Goal: Communication & Community: Participate in discussion

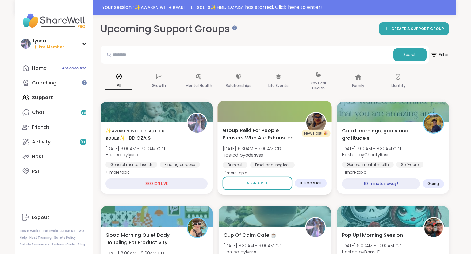
click at [296, 134] on span "Group Reiki For People Pleasers Who Are Exhausted" at bounding box center [261, 133] width 76 height 15
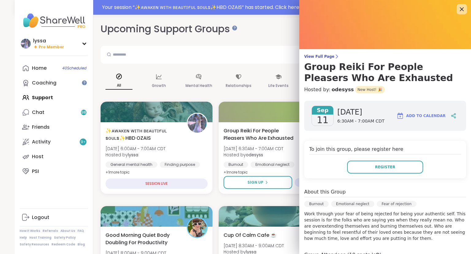
click at [460, 10] on icon at bounding box center [462, 9] width 8 height 8
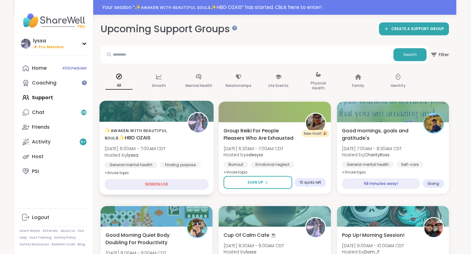
click at [195, 140] on div "✨ᴀᴡᴀᴋᴇɴ ᴡɪᴛʜ ʙᴇᴀᴜᴛɪғᴜʟ sᴏᴜʟs✨HBD OZAIS Thu, Sep 11 | 6:00AM - 7:00AM CDT Hosted…" at bounding box center [157, 151] width 104 height 50
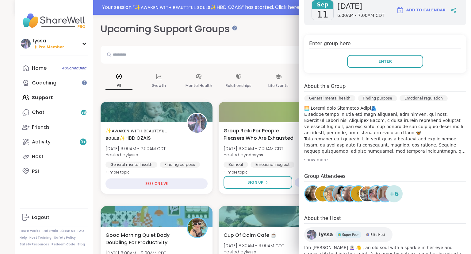
scroll to position [104, 0]
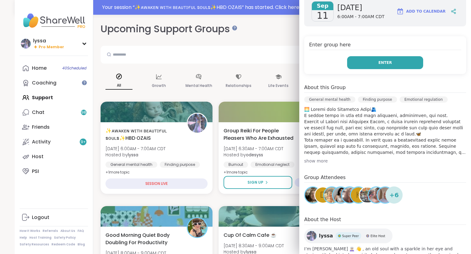
click at [386, 61] on span "Enter" at bounding box center [384, 63] width 13 height 6
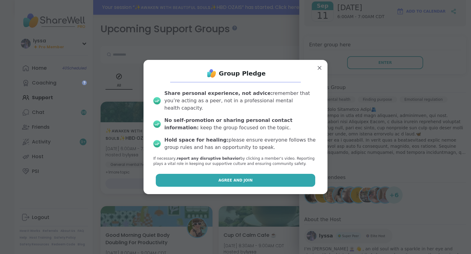
click at [264, 178] on button "Agree and Join" at bounding box center [236, 180] width 160 height 13
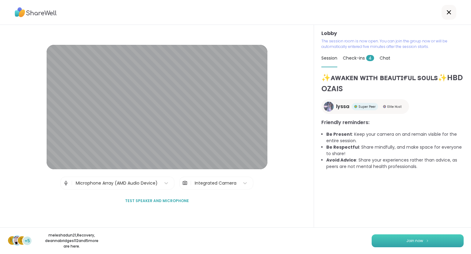
click at [407, 242] on span "Join now" at bounding box center [414, 241] width 17 height 6
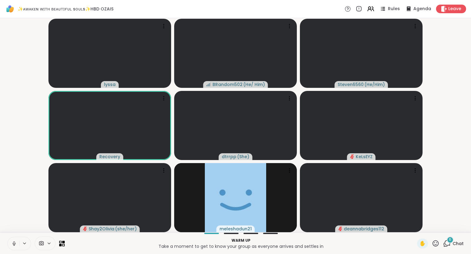
click at [13, 241] on icon at bounding box center [14, 243] width 6 height 6
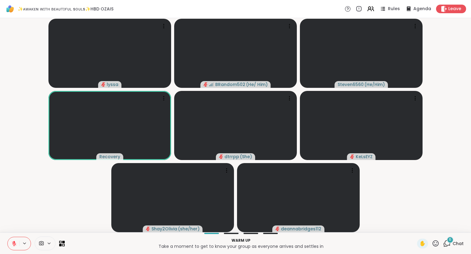
click at [15, 241] on icon at bounding box center [14, 243] width 6 height 6
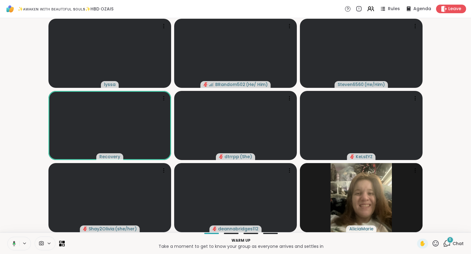
click at [13, 241] on icon at bounding box center [13, 243] width 6 height 6
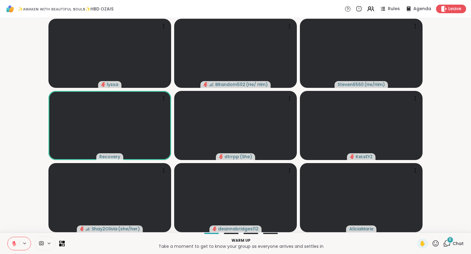
click at [15, 245] on icon at bounding box center [14, 243] width 6 height 6
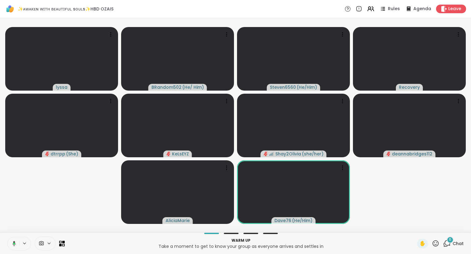
click at [446, 239] on div "6 Chat" at bounding box center [453, 243] width 21 height 10
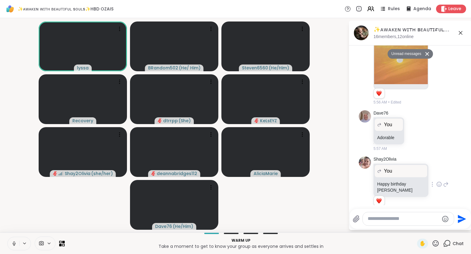
scroll to position [1074, 0]
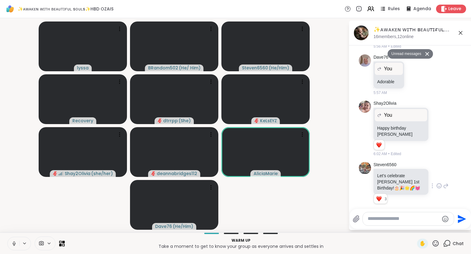
click at [439, 182] on icon at bounding box center [439, 185] width 6 height 6
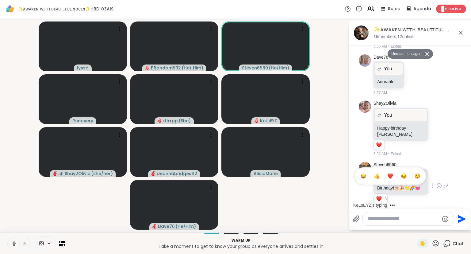
click at [391, 173] on div "Select Reaction: Heart" at bounding box center [391, 176] width 6 height 6
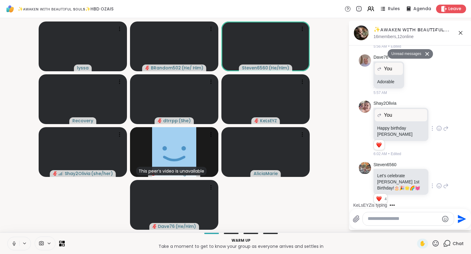
click at [436, 129] on div at bounding box center [439, 128] width 19 height 7
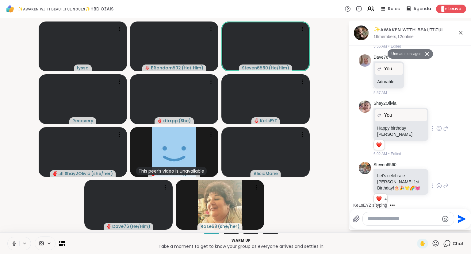
click at [437, 130] on icon at bounding box center [439, 128] width 5 height 5
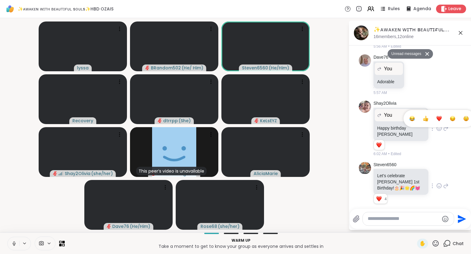
click at [436, 121] on div "Select Reaction: Heart" at bounding box center [439, 119] width 6 height 6
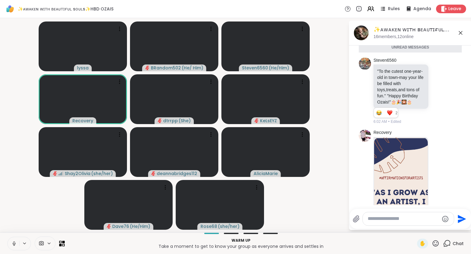
scroll to position [648, 0]
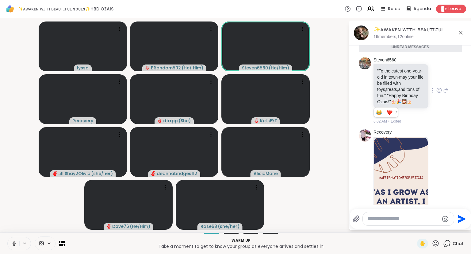
click at [438, 93] on icon at bounding box center [439, 90] width 6 height 6
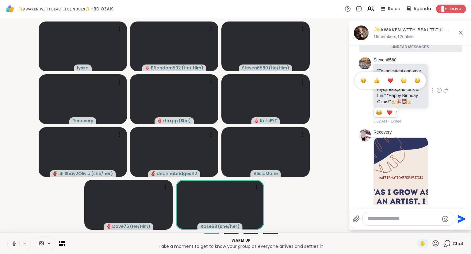
click at [391, 83] on div "Select Reaction: Heart" at bounding box center [391, 81] width 6 height 6
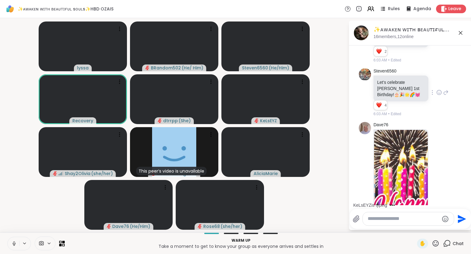
scroll to position [1243, 0]
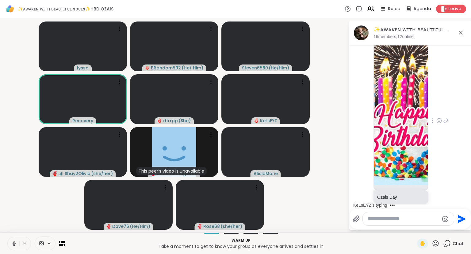
click at [439, 121] on icon at bounding box center [439, 121] width 2 height 1
click at [441, 108] on div "Select Reaction: Heart" at bounding box center [439, 111] width 6 height 6
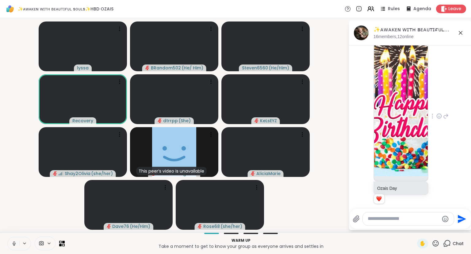
scroll to position [1309, 0]
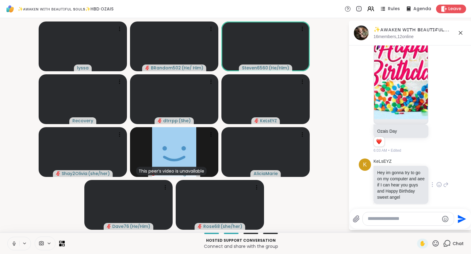
click at [442, 181] on icon at bounding box center [439, 184] width 6 height 6
click at [388, 172] on div "Select Reaction: Heart" at bounding box center [391, 175] width 6 height 6
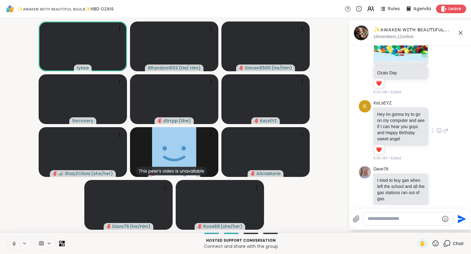
scroll to position [1369, 0]
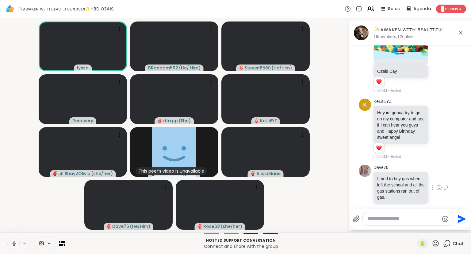
click at [440, 184] on icon at bounding box center [439, 187] width 6 height 6
click at [390, 175] on div "Select Reaction: Heart" at bounding box center [391, 178] width 6 height 6
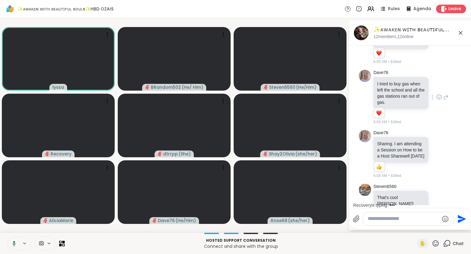
scroll to position [1512, 0]
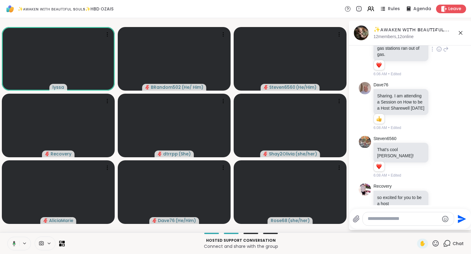
click at [459, 34] on icon at bounding box center [460, 32] width 7 height 7
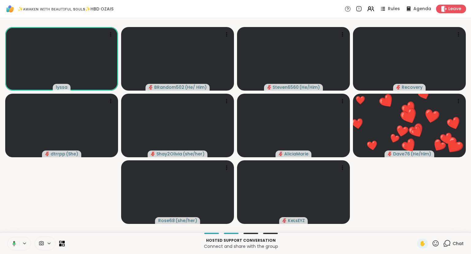
click at [435, 240] on icon at bounding box center [436, 243] width 8 height 8
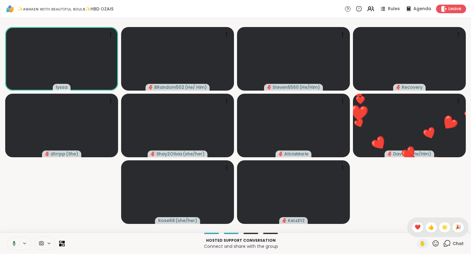
click at [409, 225] on div "✋ ❤️ 👍 🌟 🎉" at bounding box center [437, 227] width 61 height 20
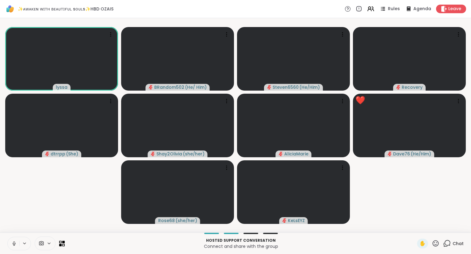
click at [435, 242] on icon at bounding box center [436, 243] width 8 height 8
click at [418, 229] on span "❤️" at bounding box center [418, 226] width 6 height 7
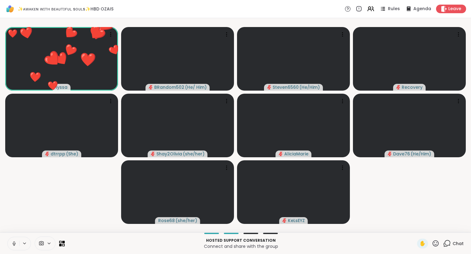
click at [436, 240] on icon at bounding box center [436, 243] width 8 height 8
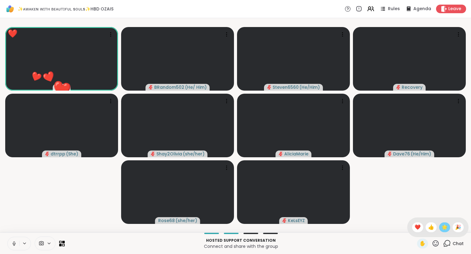
click at [442, 225] on span "🌟" at bounding box center [445, 226] width 6 height 7
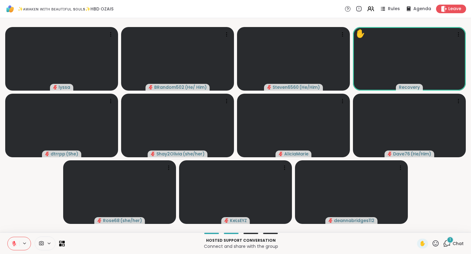
click at [459, 245] on span "Chat" at bounding box center [458, 243] width 11 height 6
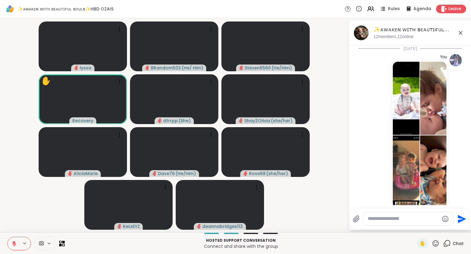
scroll to position [1573, 0]
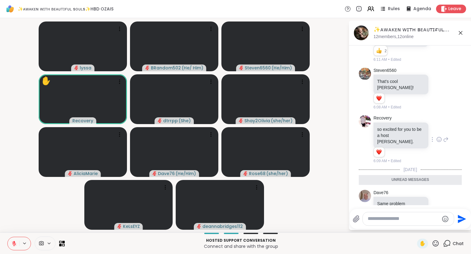
click at [440, 140] on icon at bounding box center [439, 140] width 2 height 1
click at [389, 127] on div "Select Reaction: Heart" at bounding box center [391, 130] width 6 height 6
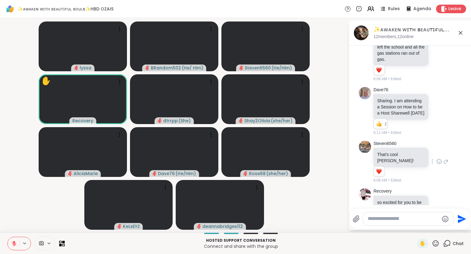
scroll to position [1490, 0]
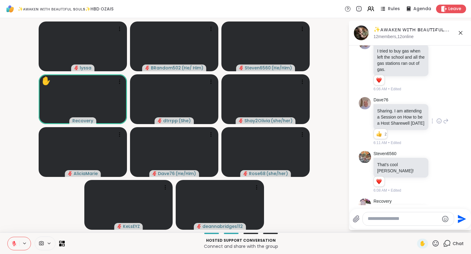
click at [439, 120] on icon at bounding box center [439, 120] width 0 height 0
click at [418, 108] on div "Select Reaction: Astonished" at bounding box center [418, 111] width 6 height 6
click at [444, 119] on icon at bounding box center [446, 121] width 4 height 4
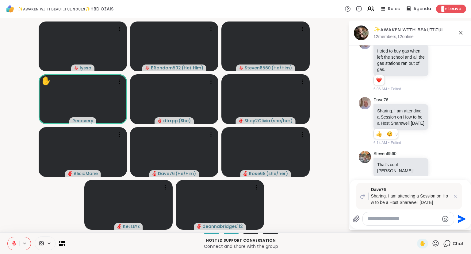
type textarea "*"
type textarea "**********"
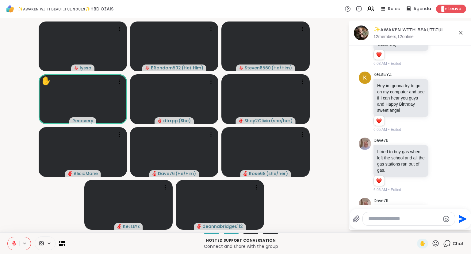
scroll to position [1390, 0]
click at [463, 29] on icon at bounding box center [460, 32] width 7 height 7
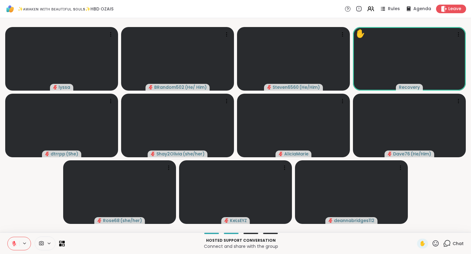
click at [434, 243] on icon at bounding box center [436, 243] width 8 height 8
click at [414, 223] on div "❤️" at bounding box center [417, 227] width 11 height 10
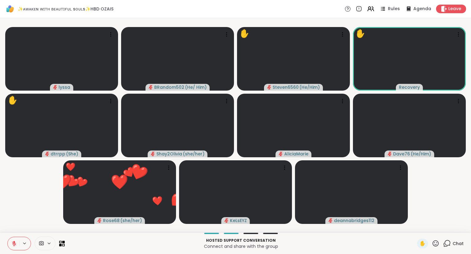
click at [435, 241] on icon at bounding box center [436, 243] width 8 height 8
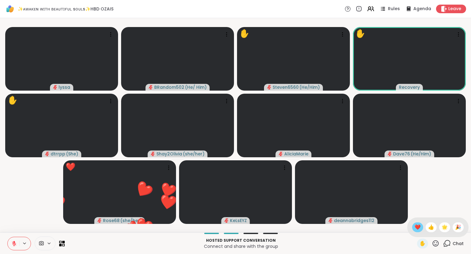
click at [415, 225] on span "❤️" at bounding box center [418, 226] width 6 height 7
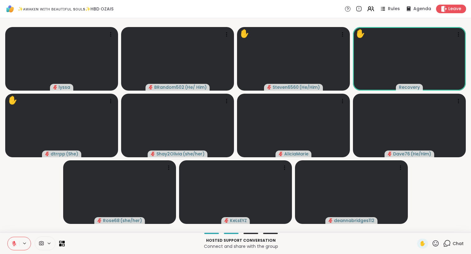
click at [437, 242] on icon at bounding box center [436, 243] width 8 height 8
click at [415, 226] on span "❤️" at bounding box center [418, 226] width 6 height 7
click at [322, 241] on p "Hosted support conversation" at bounding box center [240, 240] width 345 height 6
click at [14, 241] on icon at bounding box center [14, 241] width 2 height 2
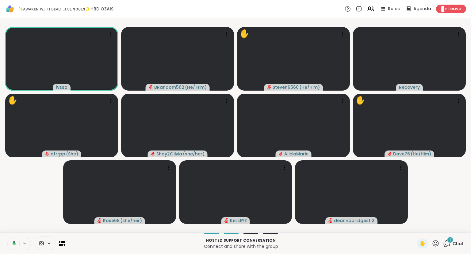
click at [435, 239] on div "✋" at bounding box center [428, 243] width 22 height 10
click at [439, 245] on icon at bounding box center [436, 243] width 8 height 8
click at [418, 228] on span "❤️" at bounding box center [418, 226] width 6 height 7
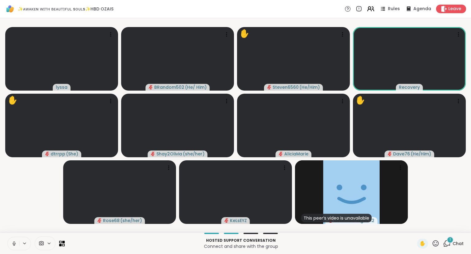
click at [370, 6] on icon at bounding box center [371, 9] width 8 height 8
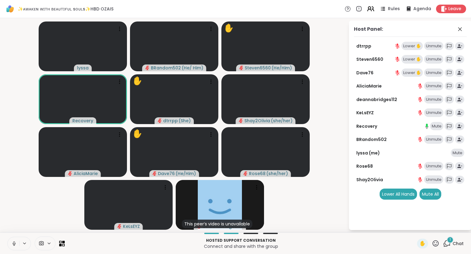
click at [370, 6] on icon at bounding box center [371, 9] width 8 height 8
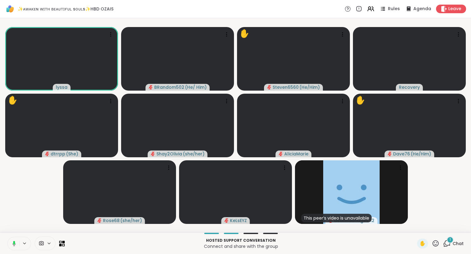
click at [436, 244] on icon at bounding box center [436, 243] width 8 height 8
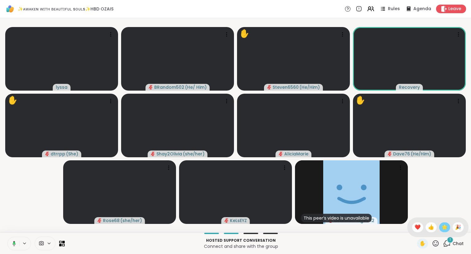
click at [442, 226] on span "🌟" at bounding box center [445, 226] width 6 height 7
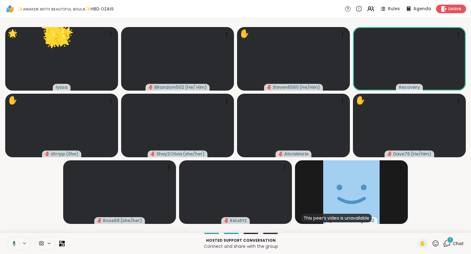
click at [435, 241] on icon at bounding box center [436, 243] width 8 height 8
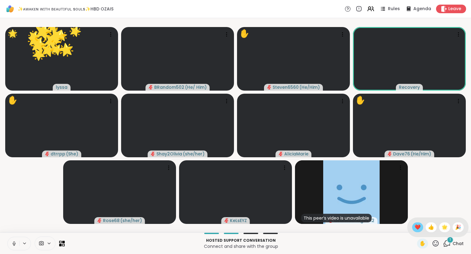
click at [415, 228] on span "❤️" at bounding box center [418, 226] width 6 height 7
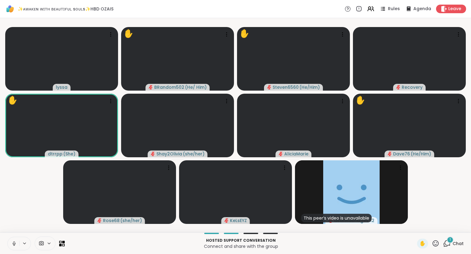
click at [436, 242] on icon at bounding box center [436, 243] width 8 height 8
click at [415, 225] on span "❤️" at bounding box center [418, 226] width 6 height 7
click at [436, 243] on icon at bounding box center [436, 243] width 8 height 8
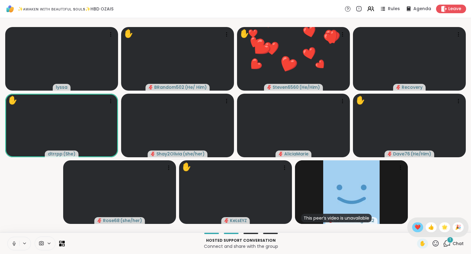
click at [415, 226] on span "❤️" at bounding box center [418, 226] width 6 height 7
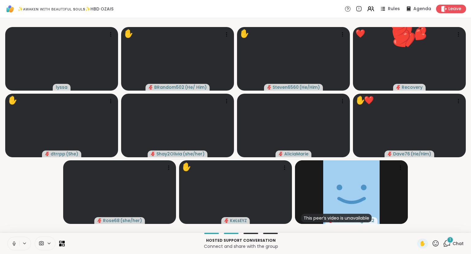
click at [435, 240] on icon at bounding box center [436, 243] width 6 height 6
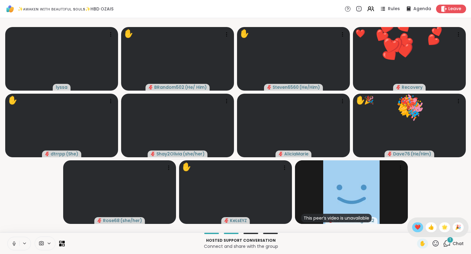
click at [418, 229] on span "❤️" at bounding box center [418, 226] width 6 height 7
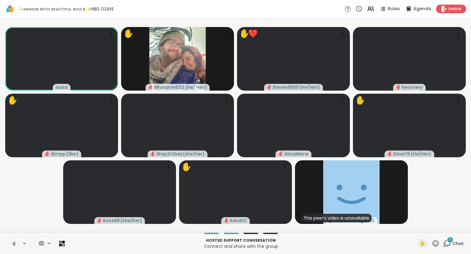
click at [434, 243] on icon at bounding box center [436, 243] width 8 height 8
click at [416, 230] on span "❤️" at bounding box center [418, 226] width 6 height 7
click at [371, 7] on icon at bounding box center [369, 8] width 2 height 2
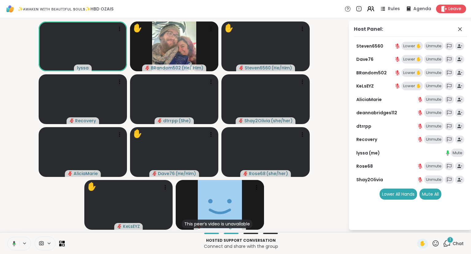
click at [370, 11] on icon at bounding box center [371, 9] width 8 height 8
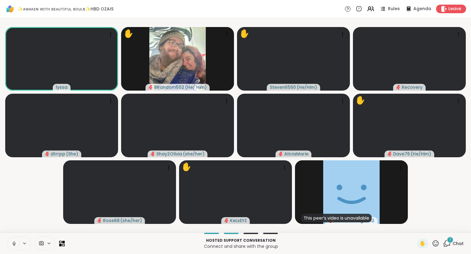
click at [11, 243] on icon at bounding box center [14, 243] width 6 height 6
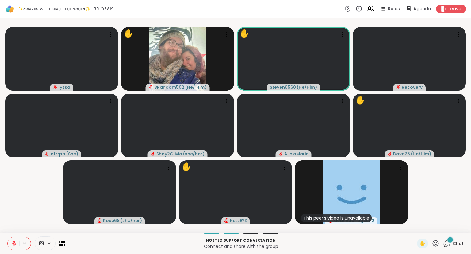
click at [437, 241] on icon at bounding box center [436, 243] width 6 height 6
click at [415, 225] on span "❤️" at bounding box center [418, 226] width 6 height 7
click at [439, 240] on icon at bounding box center [436, 243] width 8 height 8
click at [459, 223] on div "🎉" at bounding box center [458, 227] width 11 height 10
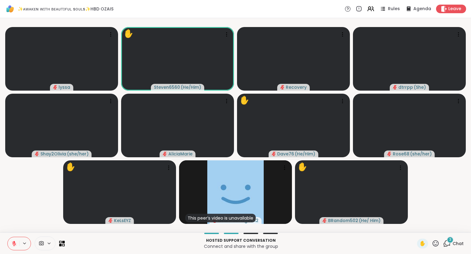
click at [433, 242] on icon at bounding box center [436, 243] width 8 height 8
click at [417, 225] on span "❤️" at bounding box center [418, 226] width 6 height 7
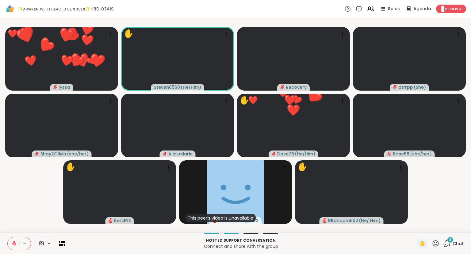
click at [15, 241] on icon at bounding box center [14, 243] width 6 height 6
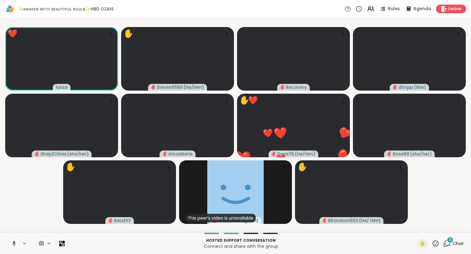
click at [436, 246] on icon at bounding box center [436, 243] width 8 height 8
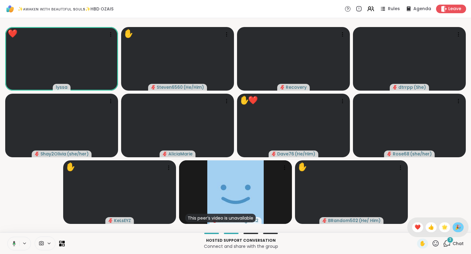
click at [459, 228] on span "🎉" at bounding box center [458, 226] width 6 height 7
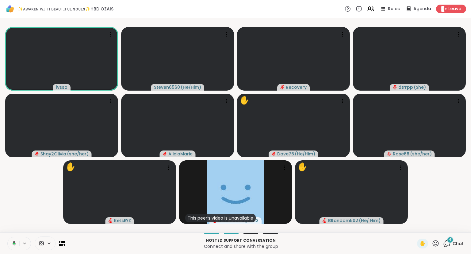
click at [437, 240] on icon at bounding box center [436, 243] width 6 height 6
click at [415, 225] on span "❤️" at bounding box center [418, 226] width 6 height 7
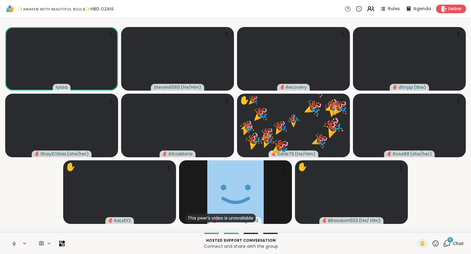
click at [371, 9] on icon at bounding box center [369, 8] width 2 height 2
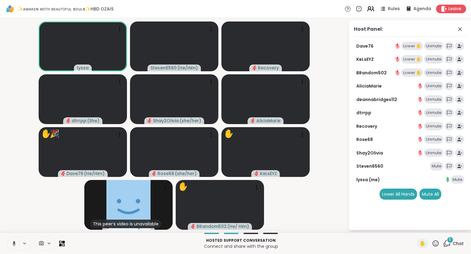
click at [371, 9] on icon at bounding box center [369, 8] width 2 height 2
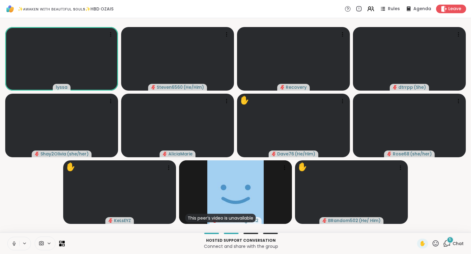
click at [17, 242] on icon at bounding box center [14, 243] width 6 height 6
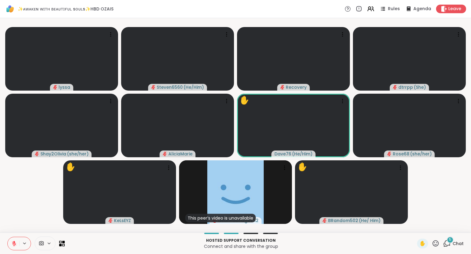
click at [434, 244] on icon at bounding box center [436, 243] width 8 height 8
click at [415, 225] on span "❤️" at bounding box center [418, 226] width 6 height 7
click at [436, 241] on icon at bounding box center [436, 243] width 6 height 6
click at [428, 224] on span "👍" at bounding box center [431, 226] width 6 height 7
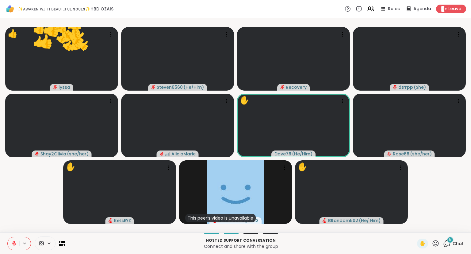
click at [439, 244] on icon at bounding box center [436, 243] width 6 height 6
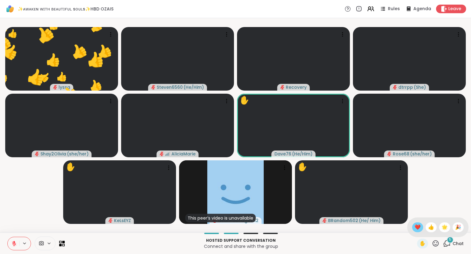
click at [415, 226] on span "❤️" at bounding box center [418, 226] width 6 height 7
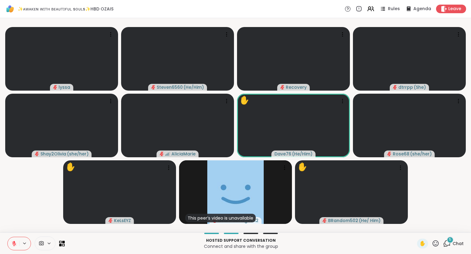
click at [435, 240] on icon at bounding box center [436, 243] width 8 height 8
click at [455, 226] on span "🎉" at bounding box center [458, 226] width 6 height 7
click at [437, 241] on icon at bounding box center [436, 243] width 6 height 6
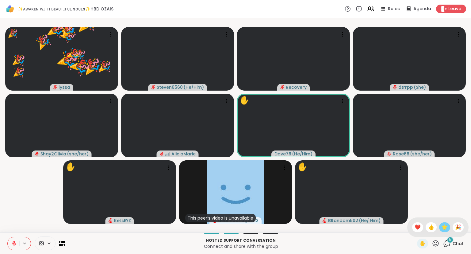
click at [444, 228] on span "🌟" at bounding box center [445, 226] width 6 height 7
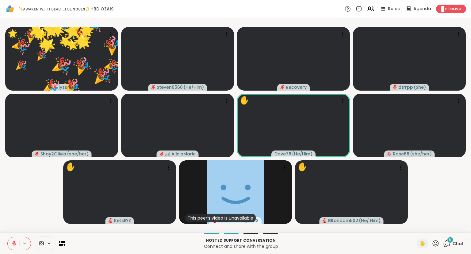
click at [439, 241] on icon at bounding box center [436, 243] width 8 height 8
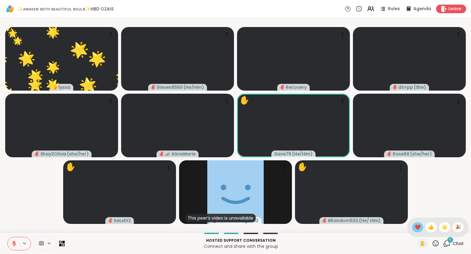
click at [416, 226] on span "❤️" at bounding box center [418, 226] width 6 height 7
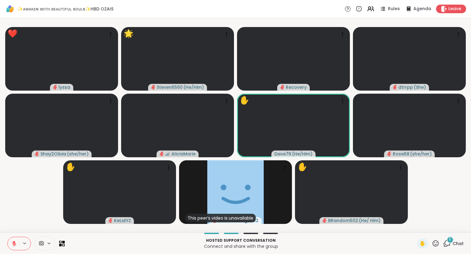
click at [451, 240] on span "5" at bounding box center [450, 239] width 2 height 5
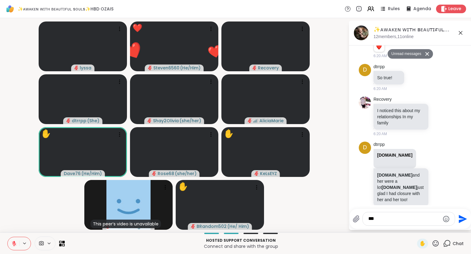
scroll to position [2036, 0]
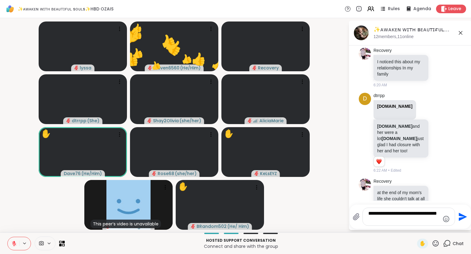
type textarea "**********"
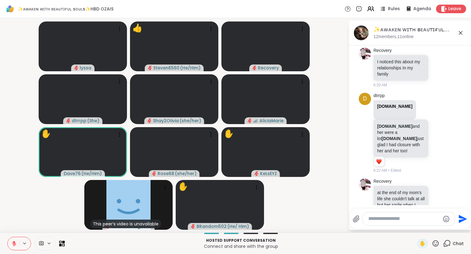
scroll to position [2074, 0]
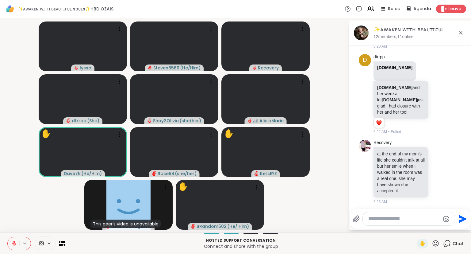
click at [434, 239] on div "✋" at bounding box center [428, 243] width 22 height 10
click at [436, 240] on icon at bounding box center [436, 243] width 6 height 6
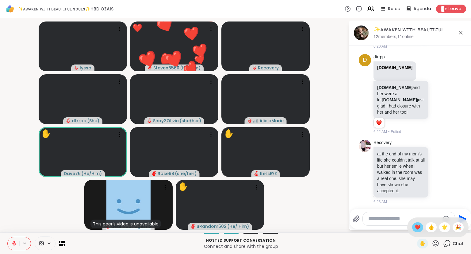
click at [416, 224] on span "❤️" at bounding box center [418, 226] width 6 height 7
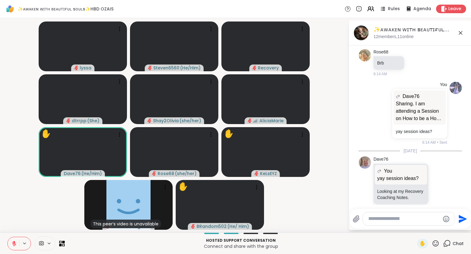
scroll to position [1731, 0]
click at [440, 181] on icon at bounding box center [439, 184] width 6 height 6
click at [390, 171] on div "Select Reaction: Heart" at bounding box center [391, 174] width 6 height 6
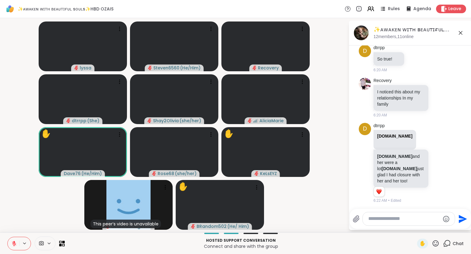
scroll to position [2092, 0]
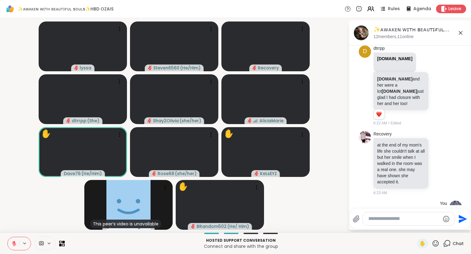
click at [460, 30] on icon at bounding box center [460, 32] width 7 height 7
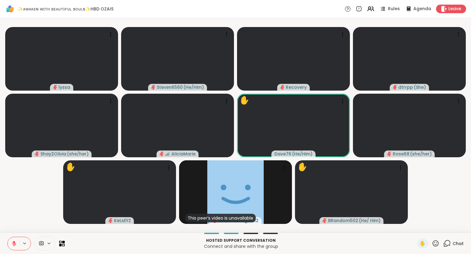
click at [435, 244] on icon at bounding box center [436, 243] width 8 height 8
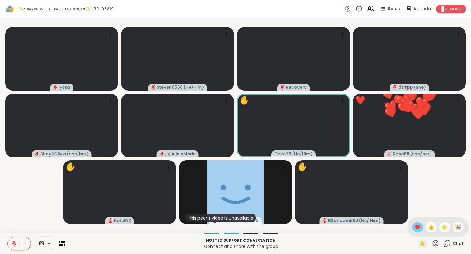
click at [412, 226] on div "❤️" at bounding box center [417, 227] width 11 height 10
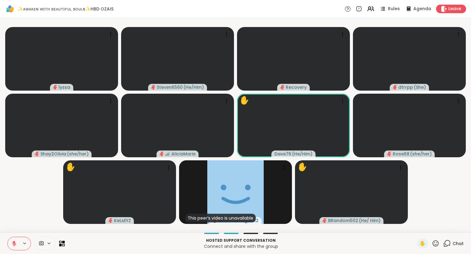
click at [13, 244] on icon at bounding box center [14, 243] width 6 height 6
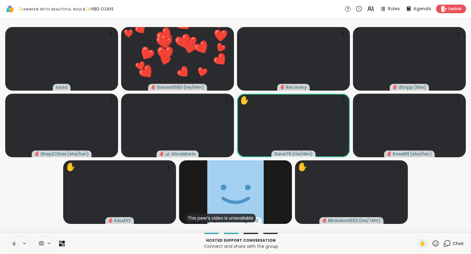
click at [434, 241] on icon at bounding box center [436, 243] width 8 height 8
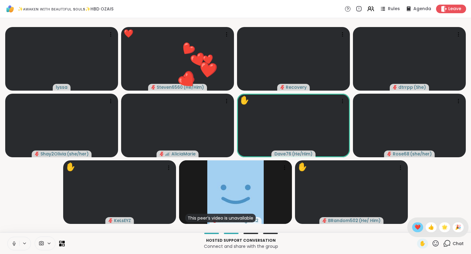
click at [417, 226] on span "❤️" at bounding box center [418, 226] width 6 height 7
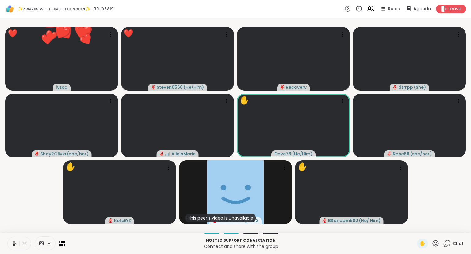
click at [436, 241] on icon at bounding box center [436, 243] width 6 height 6
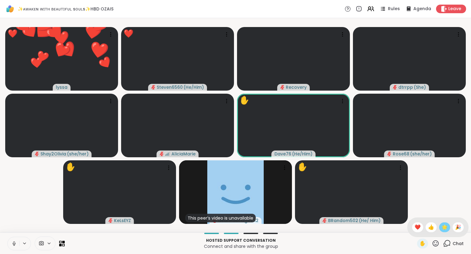
click at [442, 228] on span "🌟" at bounding box center [445, 226] width 6 height 7
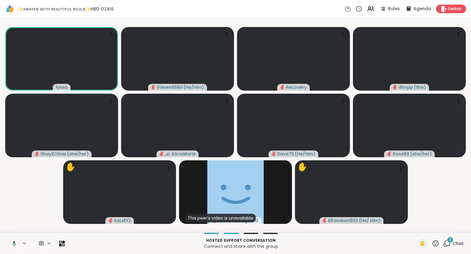
click at [434, 244] on icon at bounding box center [436, 243] width 8 height 8
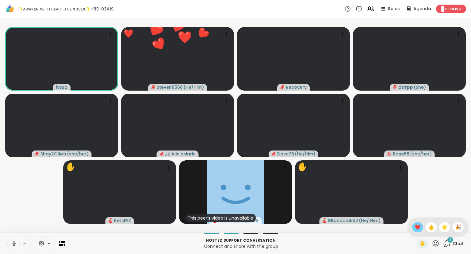
click at [417, 225] on span "❤️" at bounding box center [418, 226] width 6 height 7
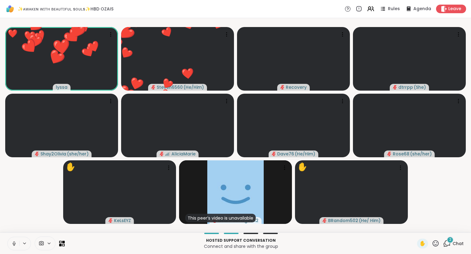
click at [436, 241] on icon at bounding box center [436, 243] width 8 height 8
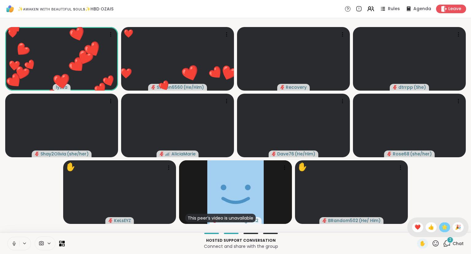
click at [440, 224] on div "🌟" at bounding box center [444, 227] width 11 height 10
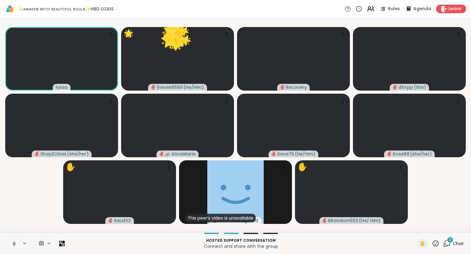
click at [370, 11] on icon at bounding box center [371, 9] width 8 height 8
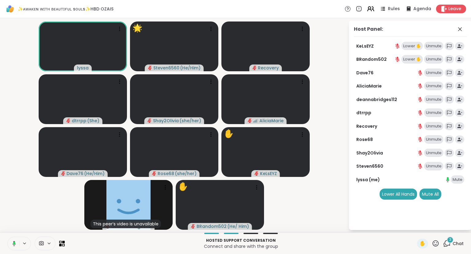
click at [369, 8] on icon at bounding box center [371, 9] width 8 height 8
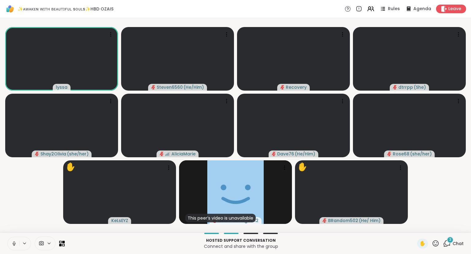
click at [12, 242] on icon at bounding box center [14, 243] width 6 height 6
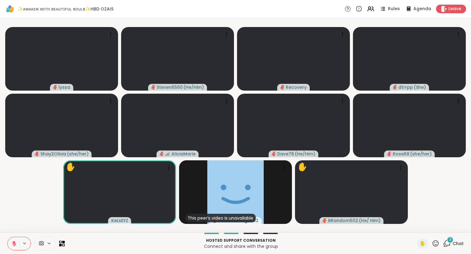
click at [449, 237] on div "3" at bounding box center [450, 239] width 7 height 7
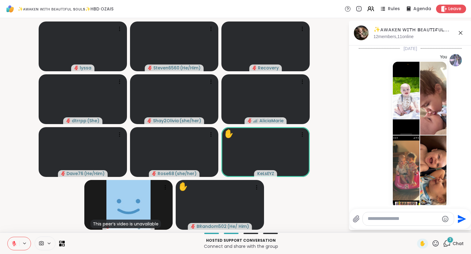
scroll to position [2222, 0]
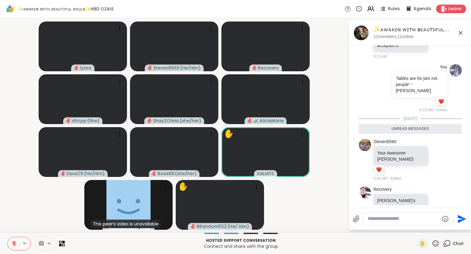
click at [416, 244] on icon at bounding box center [415, 247] width 6 height 6
click at [412, 232] on button "Select Reaction: Heart" at bounding box center [415, 238] width 12 height 12
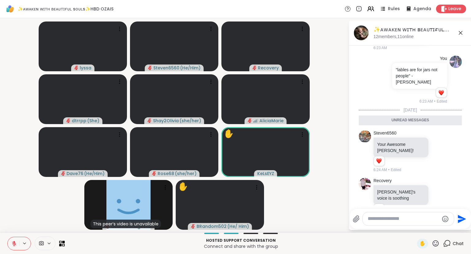
click at [461, 33] on icon at bounding box center [461, 33] width 4 height 4
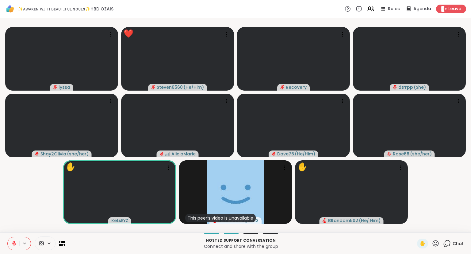
click at [436, 242] on icon at bounding box center [436, 243] width 8 height 8
click at [415, 224] on span "❤️" at bounding box center [418, 226] width 6 height 7
click at [436, 244] on icon at bounding box center [436, 243] width 8 height 8
click at [413, 221] on div "✋ ❤️ 👍 🌟 🎉" at bounding box center [437, 227] width 61 height 20
click at [437, 244] on icon at bounding box center [436, 243] width 8 height 8
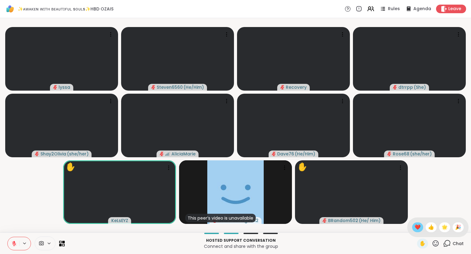
click at [416, 226] on span "❤️" at bounding box center [418, 226] width 6 height 7
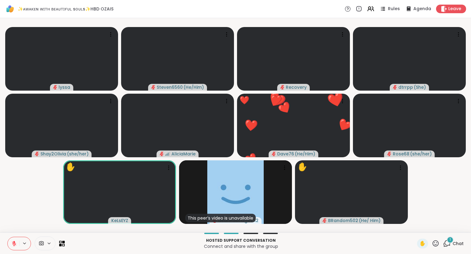
click at [434, 243] on icon at bounding box center [436, 243] width 6 height 6
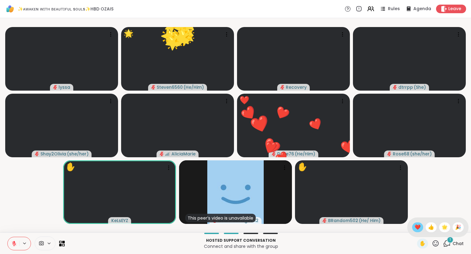
click at [415, 225] on span "❤️" at bounding box center [418, 226] width 6 height 7
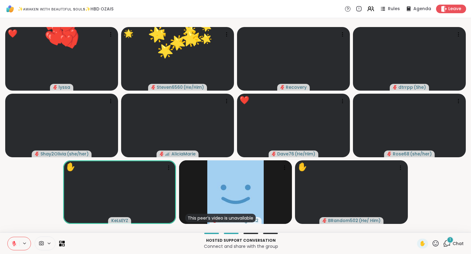
click at [438, 244] on icon at bounding box center [436, 243] width 8 height 8
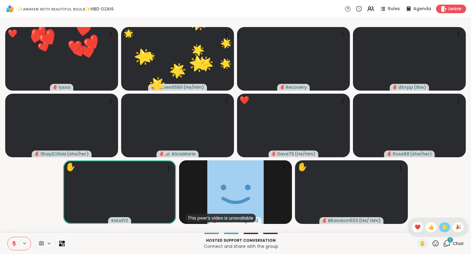
click at [442, 228] on span "🌟" at bounding box center [445, 226] width 6 height 7
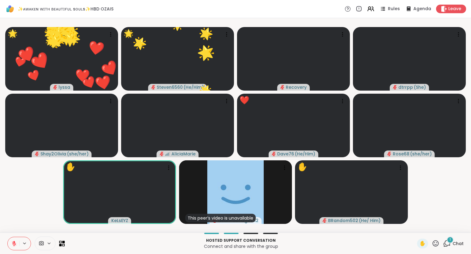
click at [435, 242] on icon at bounding box center [436, 243] width 6 height 6
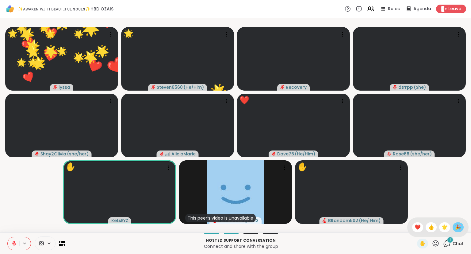
click at [457, 225] on span "🎉" at bounding box center [458, 226] width 6 height 7
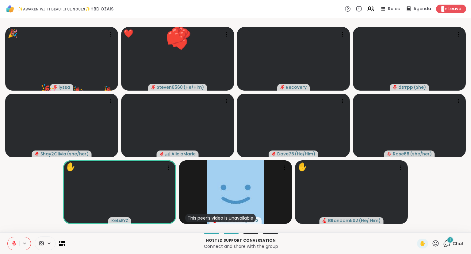
click at [453, 246] on div "1 Chat" at bounding box center [453, 243] width 21 height 10
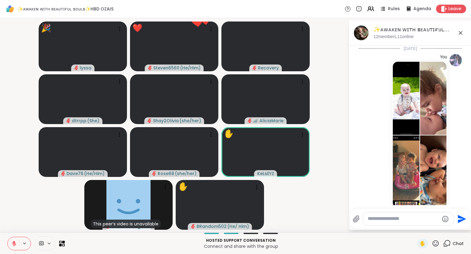
scroll to position [2269, 0]
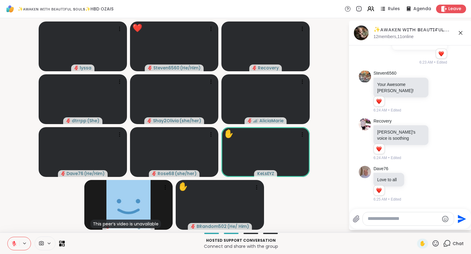
click at [460, 31] on icon at bounding box center [461, 33] width 4 height 4
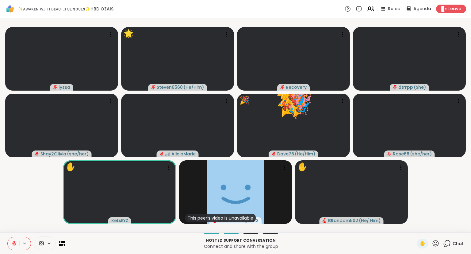
click at [438, 242] on icon at bounding box center [436, 243] width 6 height 6
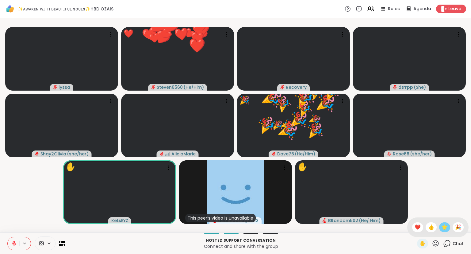
click at [442, 230] on span "🌟" at bounding box center [445, 226] width 6 height 7
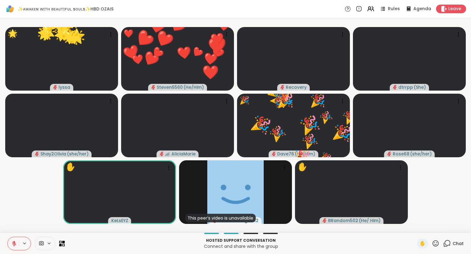
click at [436, 240] on icon at bounding box center [436, 243] width 8 height 8
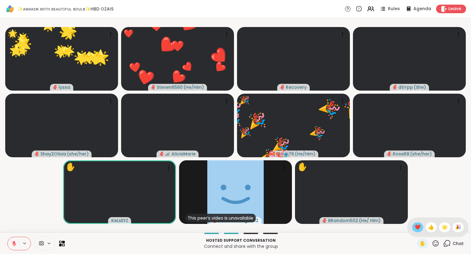
click at [417, 228] on span "❤️" at bounding box center [418, 226] width 6 height 7
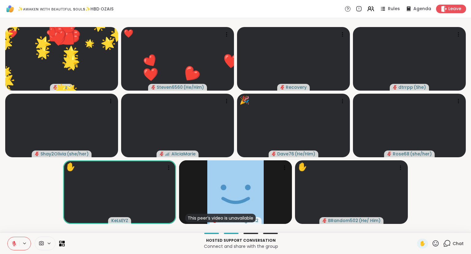
click at [434, 239] on div "✋" at bounding box center [428, 243] width 22 height 10
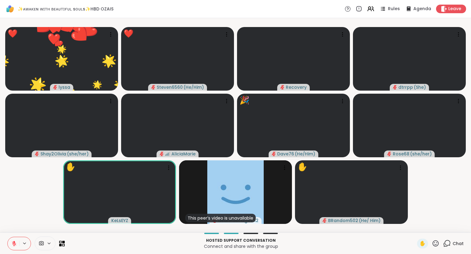
click at [434, 240] on icon at bounding box center [436, 243] width 8 height 8
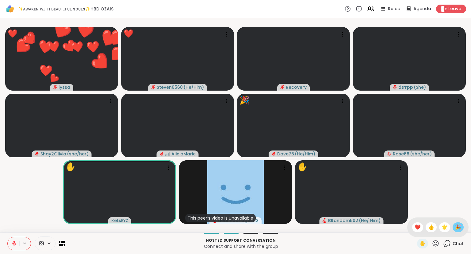
click at [457, 225] on span "🎉" at bounding box center [458, 226] width 6 height 7
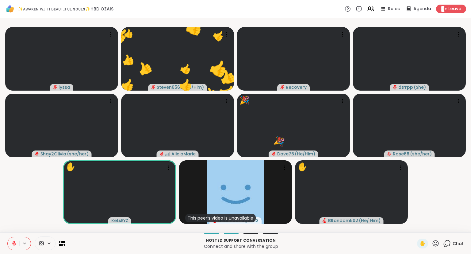
click at [450, 241] on icon at bounding box center [448, 243] width 6 height 6
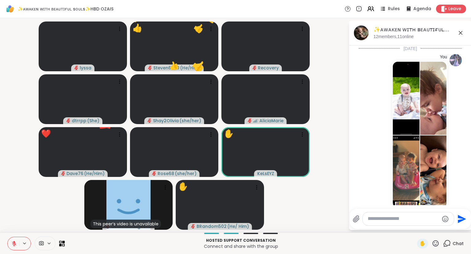
click at [420, 221] on textarea "Type your message" at bounding box center [403, 218] width 71 height 6
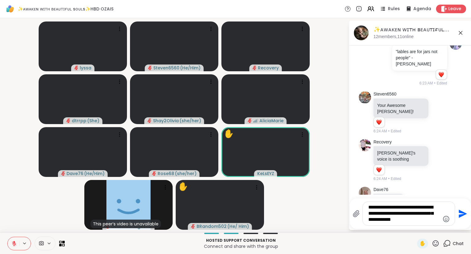
type textarea "**********"
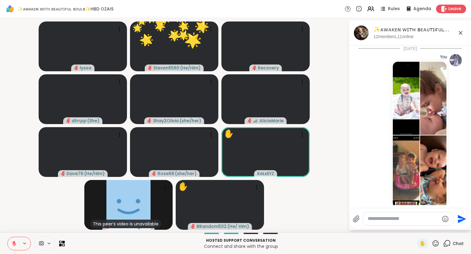
scroll to position [2299, 0]
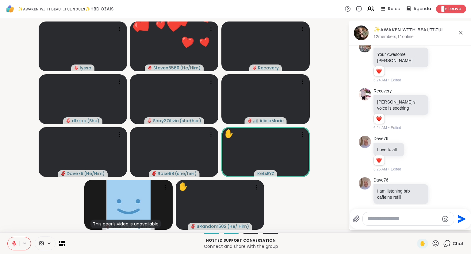
click at [461, 33] on icon at bounding box center [460, 32] width 7 height 7
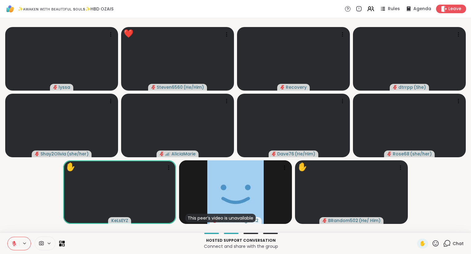
click at [436, 242] on icon at bounding box center [436, 243] width 8 height 8
click at [415, 226] on span "❤️" at bounding box center [418, 226] width 6 height 7
click at [436, 243] on icon at bounding box center [436, 243] width 8 height 8
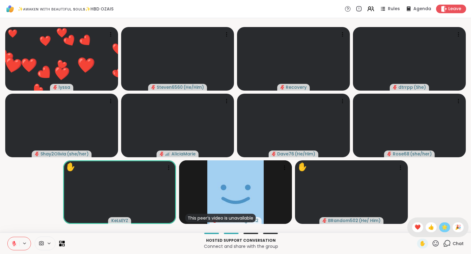
click at [442, 228] on span "🌟" at bounding box center [445, 226] width 6 height 7
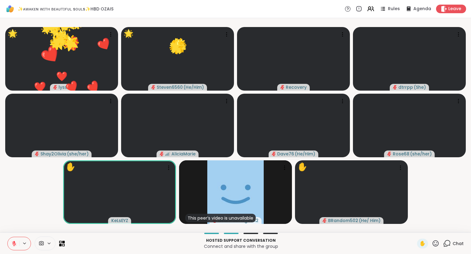
click at [436, 243] on icon at bounding box center [436, 243] width 8 height 8
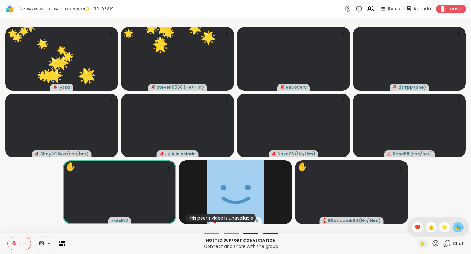
click at [459, 228] on span "🎉" at bounding box center [458, 226] width 6 height 7
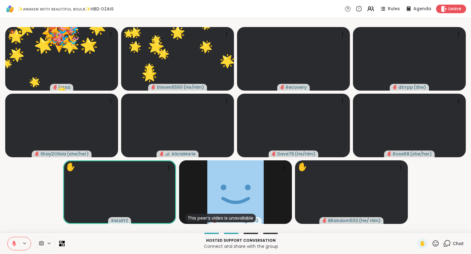
click at [434, 241] on icon at bounding box center [436, 243] width 6 height 6
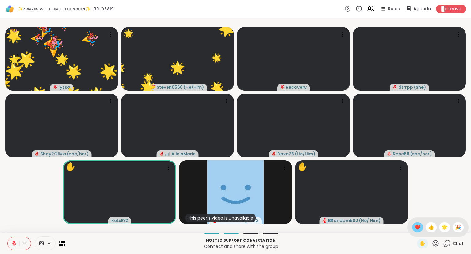
click at [416, 226] on span "❤️" at bounding box center [418, 226] width 6 height 7
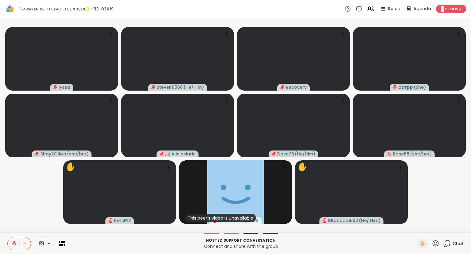
click at [12, 242] on icon at bounding box center [14, 243] width 6 height 6
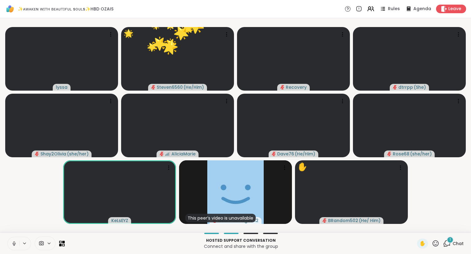
click at [436, 245] on icon at bounding box center [436, 243] width 6 height 6
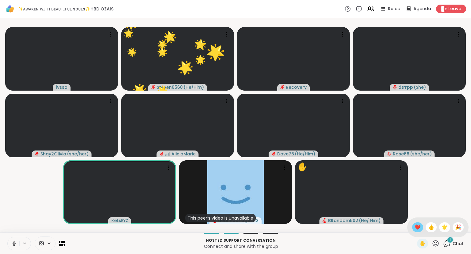
click at [417, 225] on span "❤️" at bounding box center [418, 226] width 6 height 7
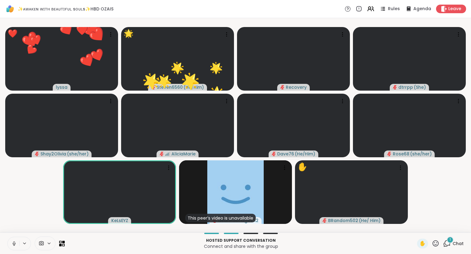
click at [435, 241] on icon at bounding box center [436, 243] width 8 height 8
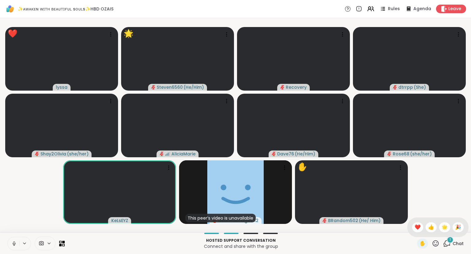
click at [444, 209] on video-player-container "❤️ lyssa ❤️ ❤️ ❤️ ❤️ ❤️ ❤️ ❤️ ❤️ ❤️ ❤️ ❤️ ❤️ ❤️ ❤️ ❤️ ❤️ ❤️ ❤️ ❤️ ❤️ ❤️ ❤️ 🌟 St…" at bounding box center [236, 125] width 464 height 209
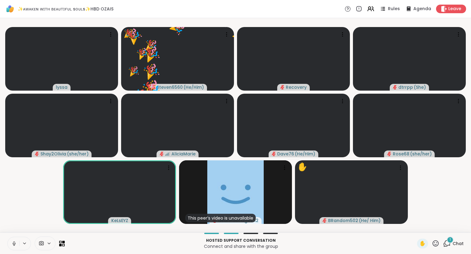
click at [437, 243] on icon at bounding box center [436, 243] width 8 height 8
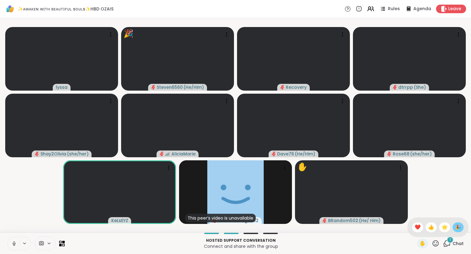
click at [458, 224] on span "🎉" at bounding box center [458, 226] width 6 height 7
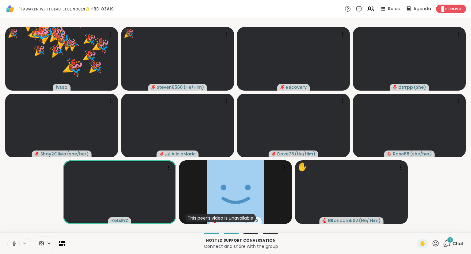
click at [438, 243] on icon at bounding box center [436, 243] width 8 height 8
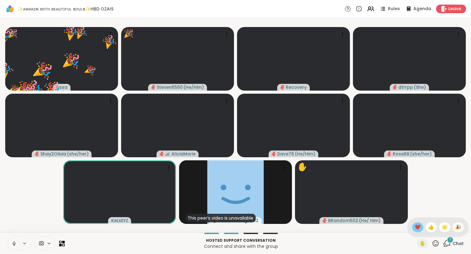
click at [415, 229] on span "❤️" at bounding box center [418, 226] width 6 height 7
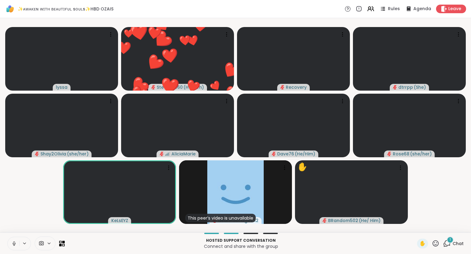
click at [434, 244] on icon at bounding box center [436, 243] width 8 height 8
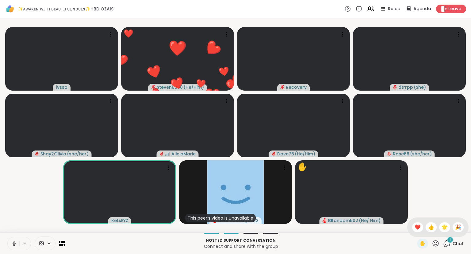
click at [410, 223] on div "✋ ❤️ 👍 🌟 🎉" at bounding box center [437, 227] width 61 height 20
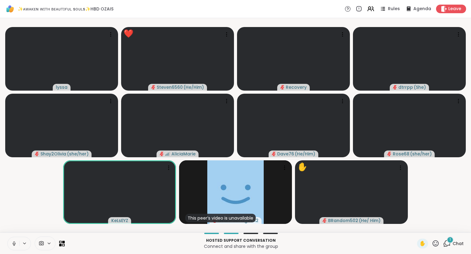
click at [438, 242] on icon at bounding box center [436, 243] width 8 height 8
click at [415, 226] on span "❤️" at bounding box center [418, 226] width 6 height 7
click at [437, 241] on icon at bounding box center [436, 243] width 6 height 6
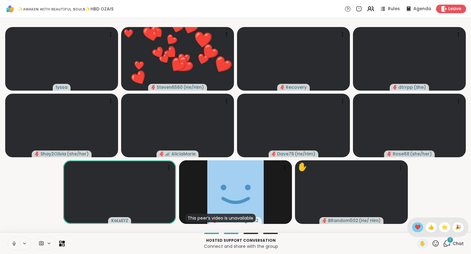
click at [415, 228] on span "❤️" at bounding box center [418, 226] width 6 height 7
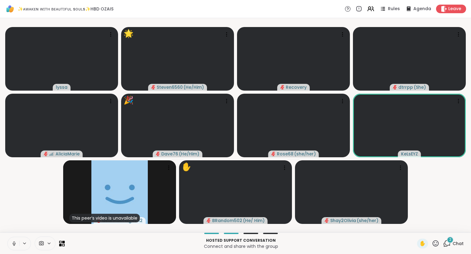
click at [437, 242] on icon at bounding box center [436, 243] width 8 height 8
click at [416, 226] on span "❤️" at bounding box center [418, 226] width 6 height 7
click at [440, 245] on icon at bounding box center [436, 243] width 8 height 8
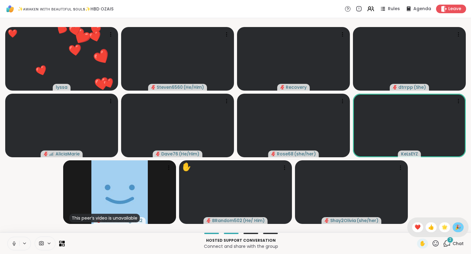
click at [457, 226] on span "🎉" at bounding box center [458, 226] width 6 height 7
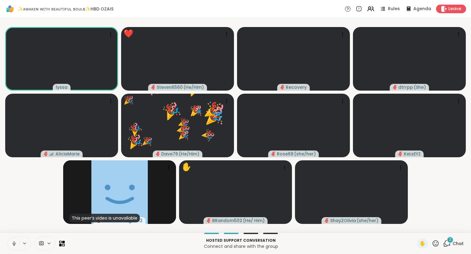
click at [436, 240] on icon at bounding box center [436, 243] width 8 height 8
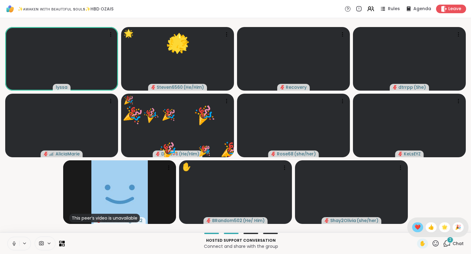
click at [415, 226] on span "❤️" at bounding box center [418, 226] width 6 height 7
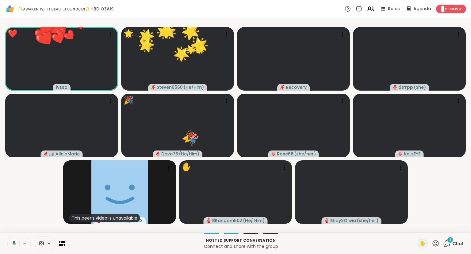
click at [432, 238] on div "Hosted support conversation Connect and share with the group ✋ 2 Chat" at bounding box center [235, 242] width 471 height 21
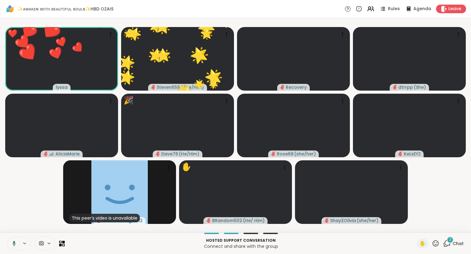
click at [436, 243] on icon at bounding box center [436, 243] width 8 height 8
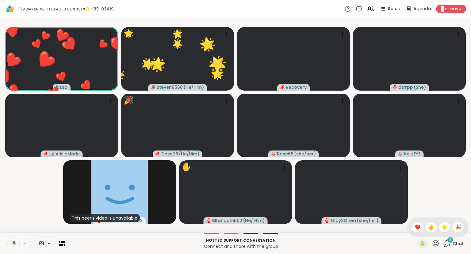
click at [440, 232] on div "✋ ❤️ 👍 🌟 🎉" at bounding box center [437, 227] width 61 height 20
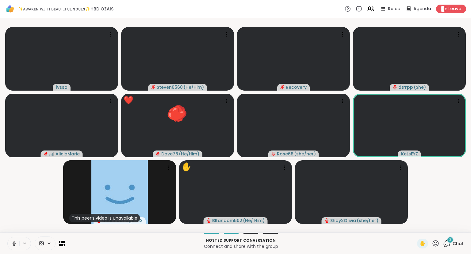
click at [439, 245] on icon at bounding box center [436, 243] width 6 height 6
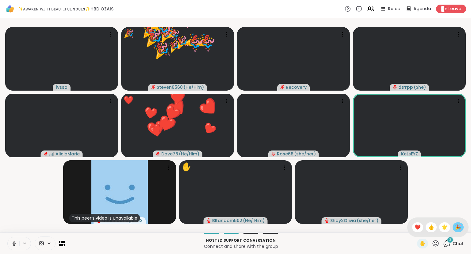
click at [456, 225] on span "🎉" at bounding box center [458, 226] width 6 height 7
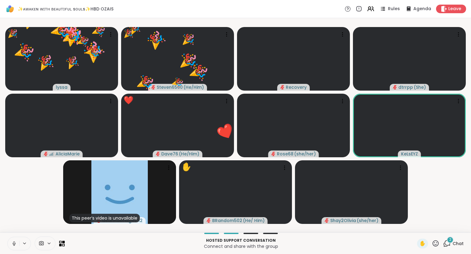
click at [434, 240] on icon at bounding box center [436, 243] width 8 height 8
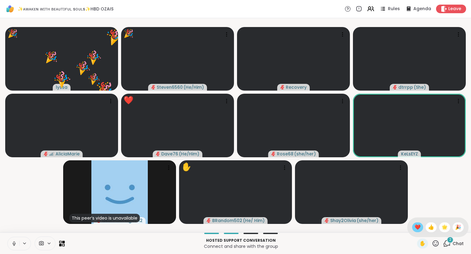
click at [415, 226] on span "❤️" at bounding box center [418, 226] width 6 height 7
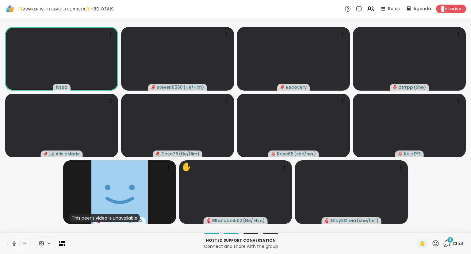
click at [30, 217] on video-player-container "lyssa Steven6560 ( He/Him ) Recovery dtrrpp ( She ) AliciaMarie Dave76 ( He/Him…" at bounding box center [236, 125] width 464 height 209
click at [13, 244] on icon at bounding box center [14, 242] width 3 height 5
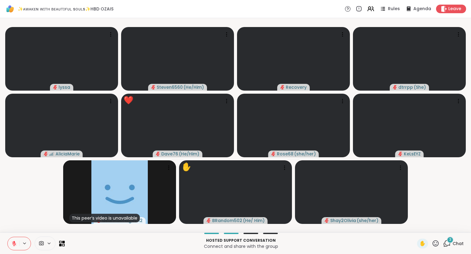
click at [12, 244] on icon at bounding box center [14, 243] width 6 height 6
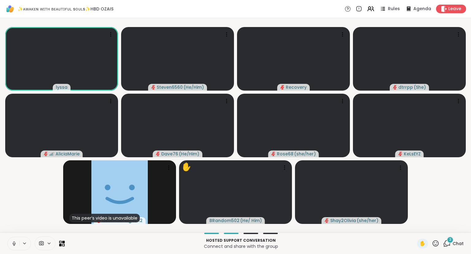
click at [436, 244] on icon at bounding box center [436, 243] width 8 height 8
click at [442, 226] on span "🌟" at bounding box center [445, 226] width 6 height 7
click at [436, 242] on icon at bounding box center [436, 243] width 6 height 6
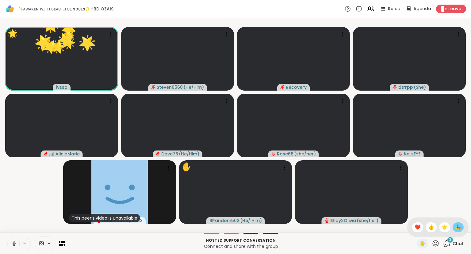
click at [462, 224] on div "🎉" at bounding box center [458, 227] width 11 height 10
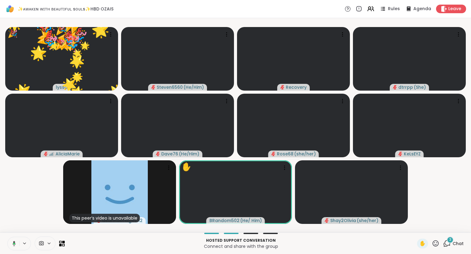
click at [436, 241] on icon at bounding box center [436, 243] width 8 height 8
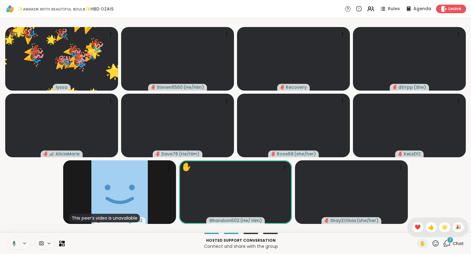
click at [415, 221] on div "✋ ❤️ 👍 🌟 🎉" at bounding box center [437, 227] width 61 height 20
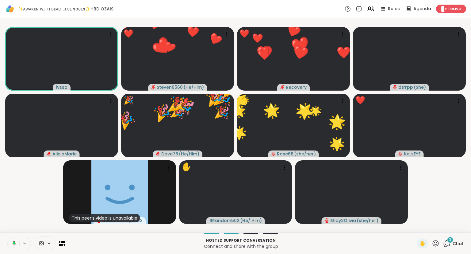
click at [17, 247] on button at bounding box center [13, 243] width 13 height 13
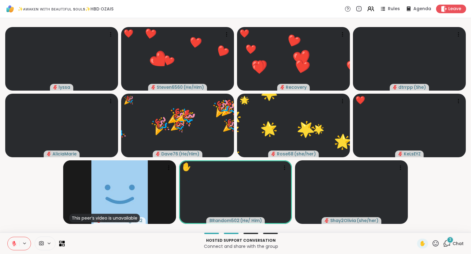
click at [16, 245] on icon at bounding box center [14, 243] width 4 height 4
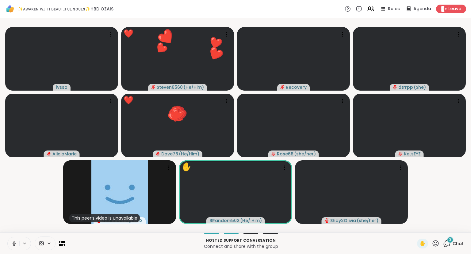
click at [12, 241] on icon at bounding box center [14, 243] width 6 height 6
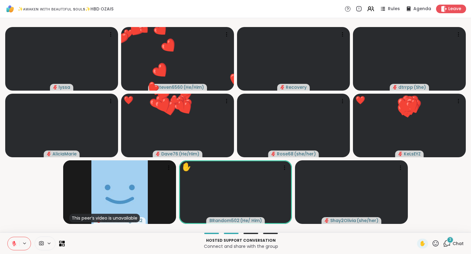
click at [14, 241] on icon at bounding box center [14, 241] width 2 height 2
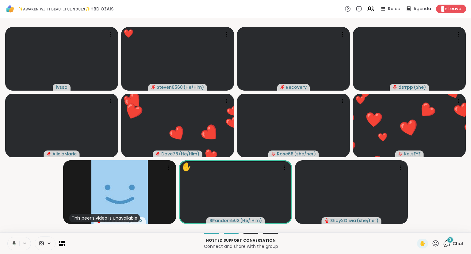
click at [14, 241] on icon at bounding box center [14, 242] width 3 height 5
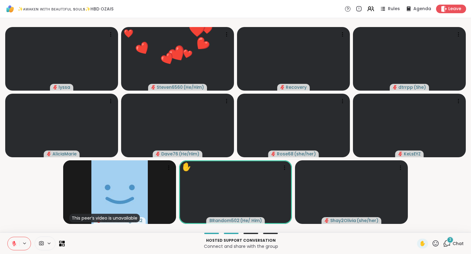
click at [438, 244] on icon at bounding box center [436, 243] width 8 height 8
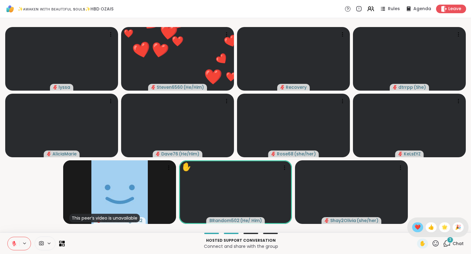
click at [417, 226] on span "❤️" at bounding box center [418, 226] width 6 height 7
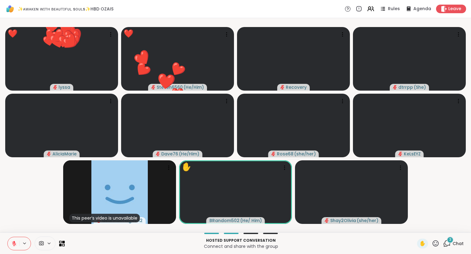
click at [456, 244] on span "Chat" at bounding box center [458, 243] width 11 height 6
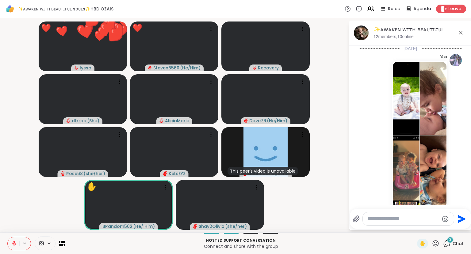
scroll to position [2470, 0]
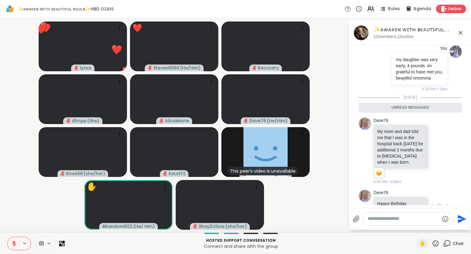
click at [437, 203] on icon at bounding box center [439, 206] width 6 height 6
click at [436, 194] on div "Select Reaction: Heart" at bounding box center [439, 197] width 6 height 6
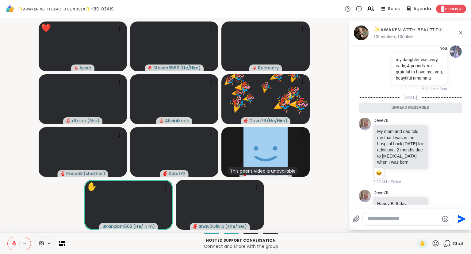
click at [441, 251] on icon at bounding box center [439, 254] width 6 height 6
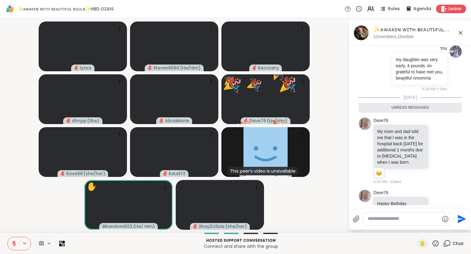
click at [393, 241] on div "Select Reaction: Heart" at bounding box center [391, 244] width 6 height 6
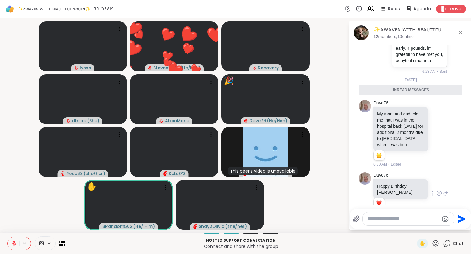
scroll to position [2409, 0]
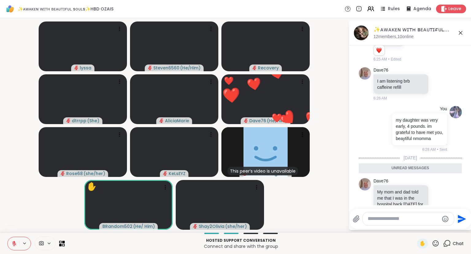
click at [437, 208] on icon at bounding box center [439, 211] width 6 height 6
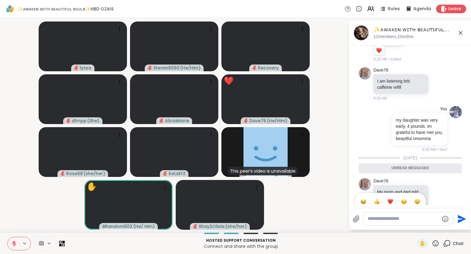
click at [402, 198] on div "Select Reaction: Sad" at bounding box center [404, 201] width 6 height 6
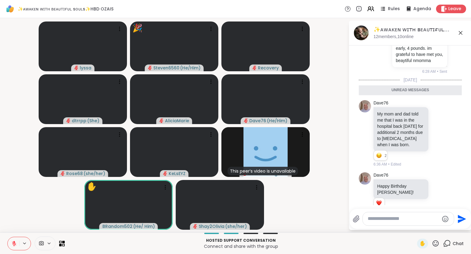
click at [446, 129] on icon at bounding box center [446, 132] width 6 height 7
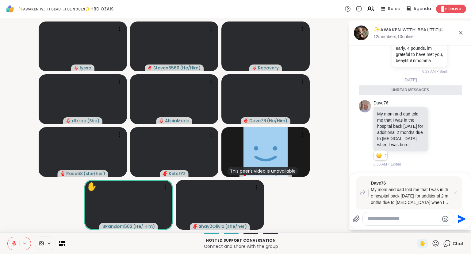
click at [455, 193] on icon at bounding box center [455, 192] width 3 height 3
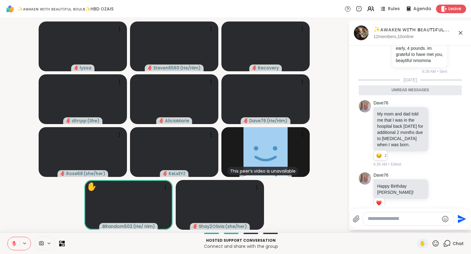
click at [458, 31] on icon at bounding box center [460, 32] width 7 height 7
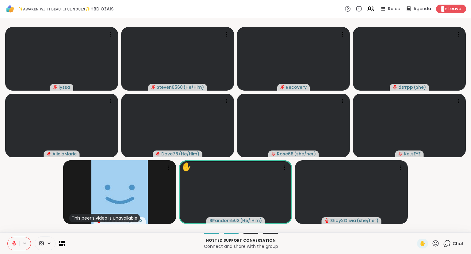
click at [435, 244] on icon at bounding box center [436, 243] width 8 height 8
click at [416, 227] on span "❤️" at bounding box center [418, 226] width 6 height 7
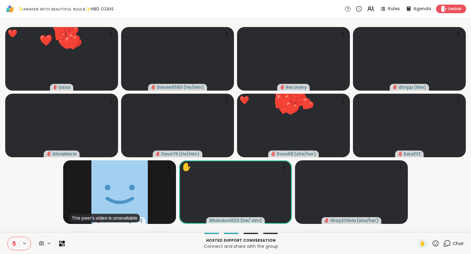
click at [440, 243] on div "✋ Chat" at bounding box center [440, 243] width 47 height 10
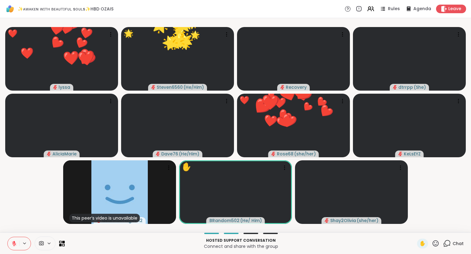
click at [436, 242] on icon at bounding box center [436, 243] width 8 height 8
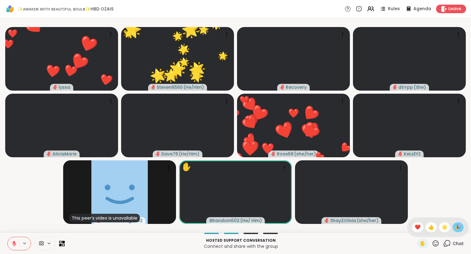
click at [458, 228] on span "🎉" at bounding box center [458, 226] width 6 height 7
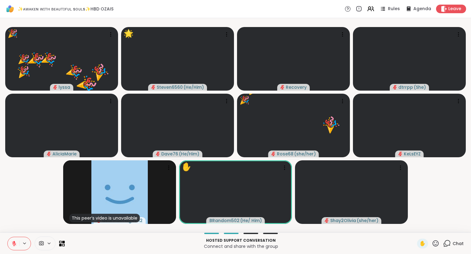
click at [347, 226] on video-player-container "🎉 lyssa ❤️ ❤️ ❤️ ❤️ ❤️ ❤️ ❤️ ❤️ ❤️ ❤️ ❤️ 🎉 🎉 🎉 🎉 🎉 🎉 🎉 🎉 🎉 🎉 🎉 🎉 🎉 🎉 🎉 🎉 🌟 Stev…" at bounding box center [236, 125] width 464 height 209
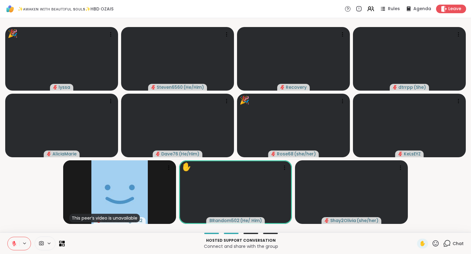
click at [3, 235] on div "Hosted support conversation Connect and share with the group ✋ Chat" at bounding box center [235, 242] width 471 height 21
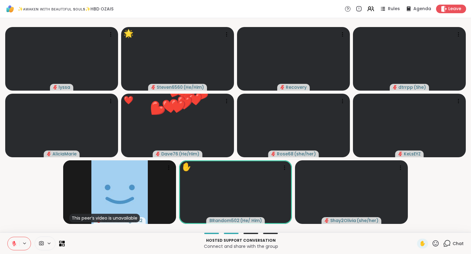
click at [438, 242] on icon at bounding box center [436, 243] width 6 height 6
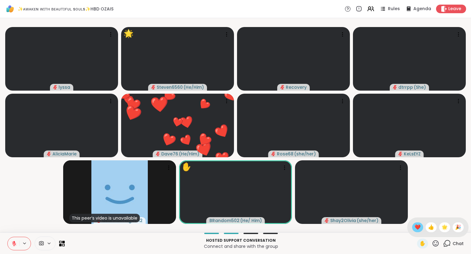
click at [415, 225] on span "❤️" at bounding box center [418, 226] width 6 height 7
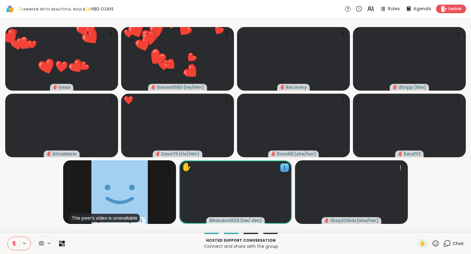
drag, startPoint x: 414, startPoint y: 225, endPoint x: 247, endPoint y: 187, distance: 171.7
click at [247, 187] on video-player-container "❤️ lyssa ❤️ ❤️ ❤️ ❤️ ❤️ ❤️ ❤️ ❤️ ❤️ ❤️ ❤️ ❤️ ❤️ ❤️ ❤️ ❤️ ❤️ ❤️ ❤️ Steven6560 ( …" at bounding box center [236, 125] width 464 height 209
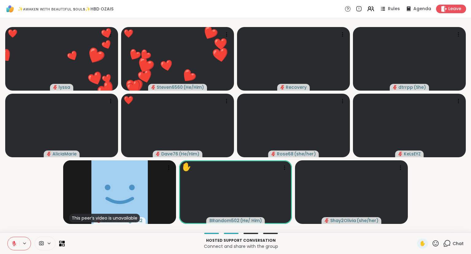
click at [24, 213] on video-player-container "❤️ lyssa ❤️ ❤️ ❤️ ❤️ ❤️ ❤️ ❤️ ❤️ ❤️ ❤️ ❤️ ❤️ ❤️ ❤️ ❤️ ❤️ ❤️ ❤️ ❤️ Steven6560 ( …" at bounding box center [236, 125] width 464 height 209
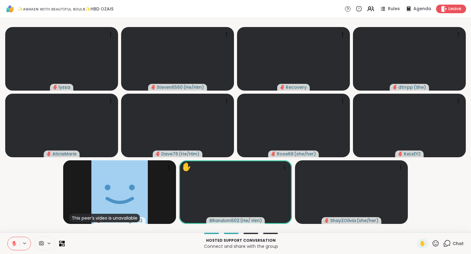
click at [437, 242] on icon at bounding box center [436, 243] width 8 height 8
click at [455, 228] on span "🎉" at bounding box center [458, 226] width 6 height 7
click at [437, 241] on icon at bounding box center [436, 243] width 8 height 8
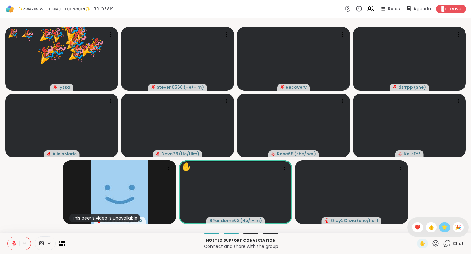
click at [443, 229] on span "🌟" at bounding box center [445, 226] width 6 height 7
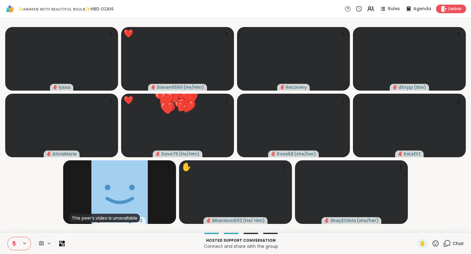
click at [13, 240] on icon at bounding box center [14, 243] width 6 height 6
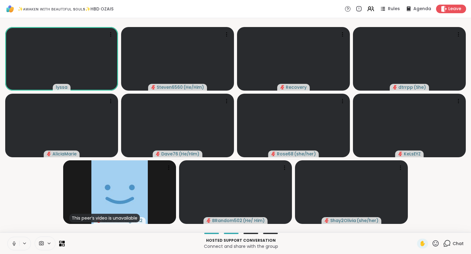
click at [436, 240] on icon at bounding box center [436, 243] width 8 height 8
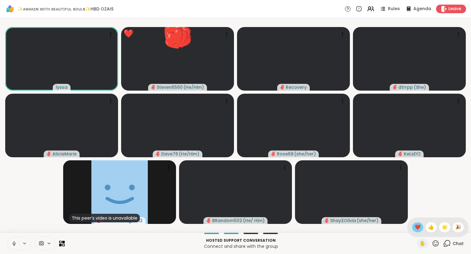
click at [417, 227] on span "❤️" at bounding box center [418, 226] width 6 height 7
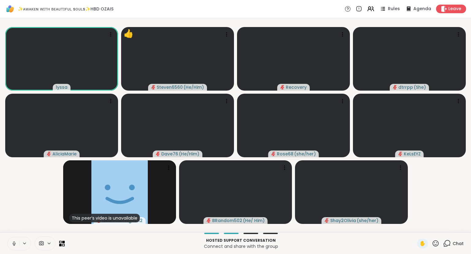
click at [436, 244] on icon at bounding box center [436, 243] width 8 height 8
click at [417, 228] on span "❤️" at bounding box center [418, 226] width 6 height 7
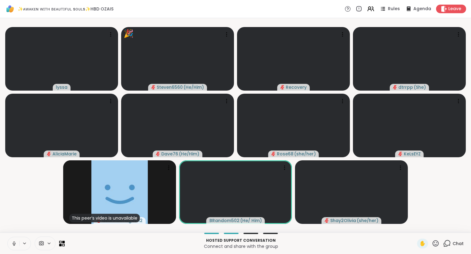
click at [437, 241] on icon at bounding box center [436, 243] width 8 height 8
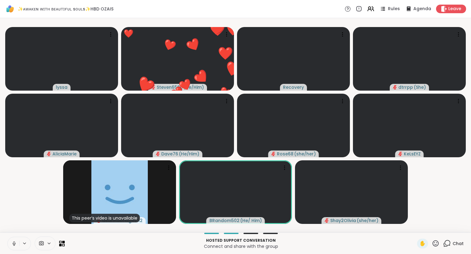
click at [10, 186] on video-player-container "lyssa ❤️ Steven6560 ( He/Him ) ❤️ ❤️ ❤️ ❤️ ❤️ ❤️ ❤️ ❤️ ❤️ ❤️ ❤️ ❤️ ❤️ ❤️ ❤️ ❤️ …" at bounding box center [236, 125] width 464 height 209
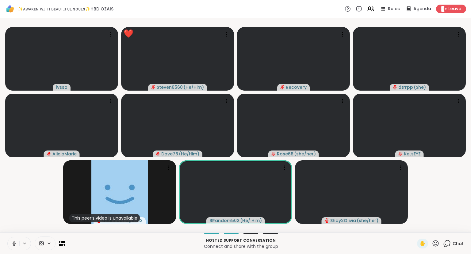
click at [439, 244] on icon at bounding box center [436, 243] width 8 height 8
click at [417, 228] on span "❤️" at bounding box center [418, 226] width 6 height 7
click at [438, 242] on icon at bounding box center [436, 243] width 8 height 8
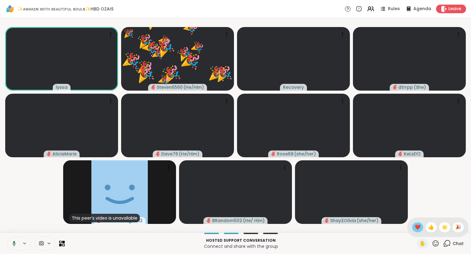
click at [415, 226] on span "❤️" at bounding box center [418, 226] width 6 height 7
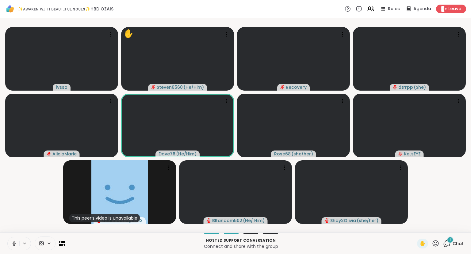
click at [436, 242] on icon at bounding box center [436, 243] width 8 height 8
click at [415, 228] on span "❤️" at bounding box center [418, 226] width 6 height 7
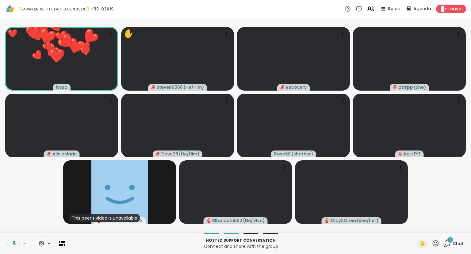
click at [435, 241] on icon at bounding box center [436, 243] width 6 height 6
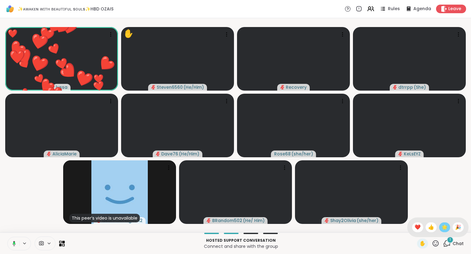
click at [440, 224] on div "🌟" at bounding box center [444, 227] width 11 height 10
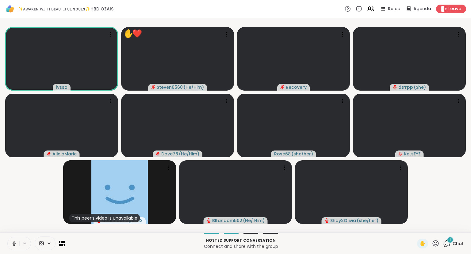
click at [438, 242] on icon at bounding box center [436, 243] width 8 height 8
click at [442, 229] on span "🌟" at bounding box center [445, 226] width 6 height 7
click at [434, 240] on icon at bounding box center [436, 243] width 8 height 8
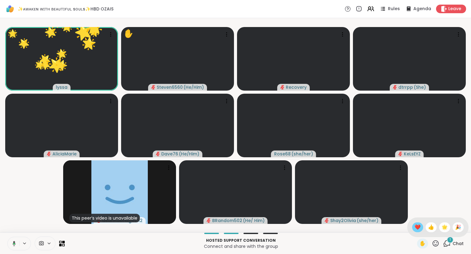
click at [415, 225] on span "❤️" at bounding box center [418, 226] width 6 height 7
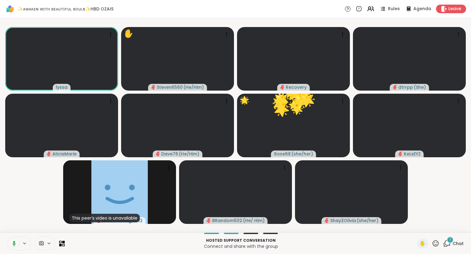
click at [17, 240] on button at bounding box center [13, 243] width 13 height 13
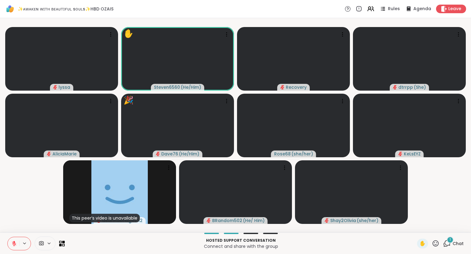
click at [434, 242] on icon at bounding box center [436, 243] width 8 height 8
click at [415, 224] on span "❤️" at bounding box center [418, 226] width 6 height 7
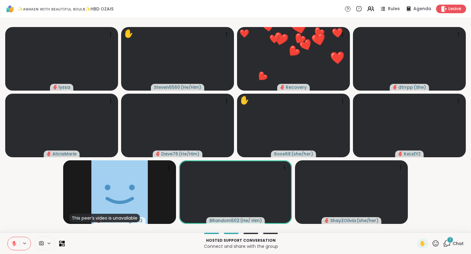
click at [435, 241] on icon at bounding box center [436, 243] width 6 height 6
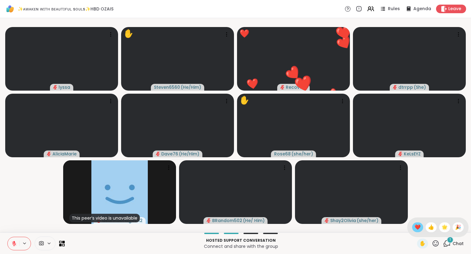
click at [415, 227] on span "❤️" at bounding box center [418, 226] width 6 height 7
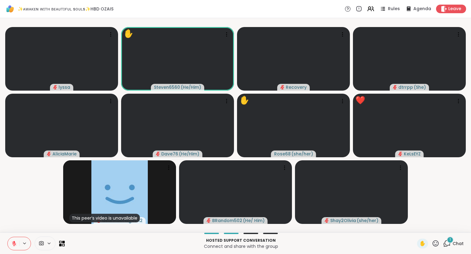
click at [432, 244] on div "✋" at bounding box center [428, 243] width 22 height 10
click at [435, 241] on icon at bounding box center [436, 243] width 8 height 8
click at [458, 228] on span "🎉" at bounding box center [458, 226] width 6 height 7
click at [434, 243] on icon at bounding box center [436, 243] width 6 height 6
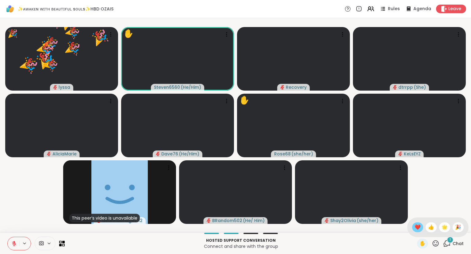
click at [415, 225] on span "❤️" at bounding box center [418, 226] width 6 height 7
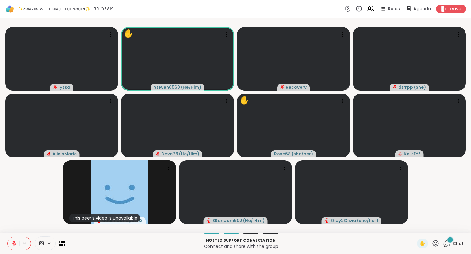
click at [435, 240] on icon at bounding box center [436, 243] width 6 height 6
click at [415, 225] on span "❤️" at bounding box center [418, 226] width 6 height 7
click at [436, 240] on icon at bounding box center [436, 243] width 6 height 6
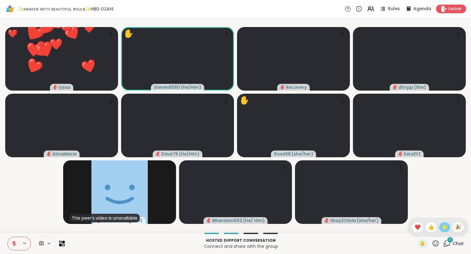
click at [442, 225] on span "🌟" at bounding box center [445, 226] width 6 height 7
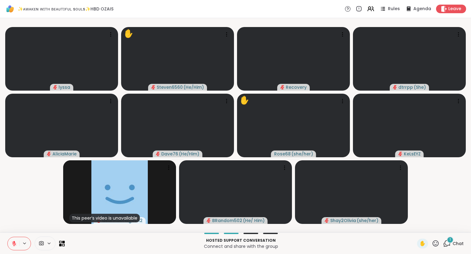
click at [14, 242] on icon at bounding box center [14, 241] width 2 height 2
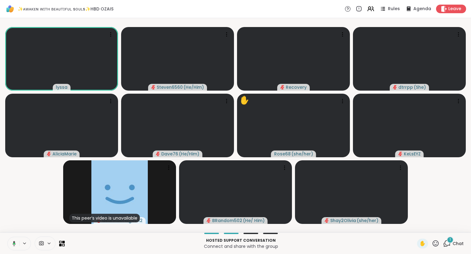
click at [437, 247] on icon at bounding box center [436, 243] width 8 height 8
click at [419, 230] on span "❤️" at bounding box center [418, 226] width 6 height 7
click at [437, 241] on icon at bounding box center [436, 243] width 6 height 6
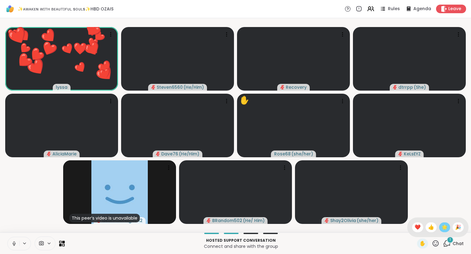
click at [444, 225] on span "🌟" at bounding box center [445, 226] width 6 height 7
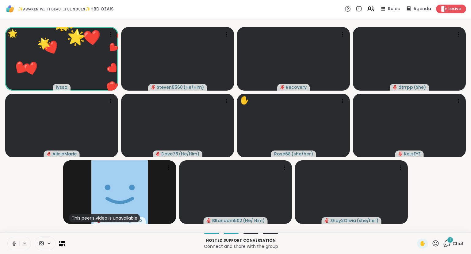
click at [436, 240] on icon at bounding box center [436, 243] width 8 height 8
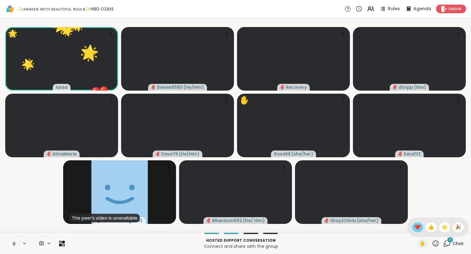
click at [415, 226] on span "❤️" at bounding box center [418, 226] width 6 height 7
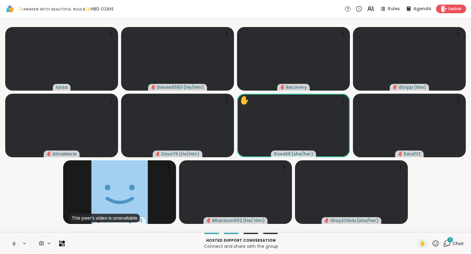
click at [14, 242] on icon at bounding box center [14, 243] width 6 height 6
click at [438, 245] on icon at bounding box center [436, 243] width 6 height 6
click at [416, 225] on span "❤️" at bounding box center [418, 226] width 6 height 7
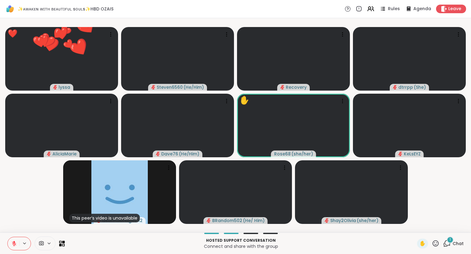
click at [437, 241] on icon at bounding box center [436, 243] width 8 height 8
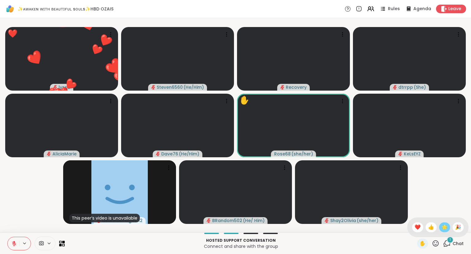
click at [445, 225] on span "🌟" at bounding box center [445, 226] width 6 height 7
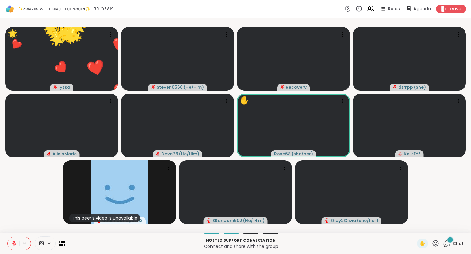
click at [436, 243] on icon at bounding box center [436, 243] width 8 height 8
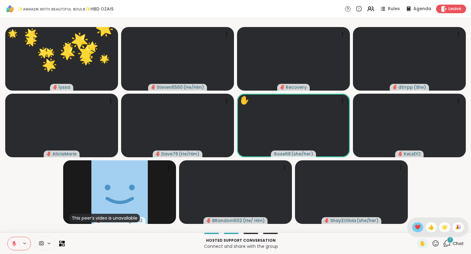
click at [417, 226] on span "❤️" at bounding box center [418, 226] width 6 height 7
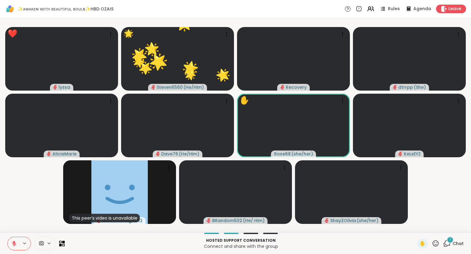
click at [437, 243] on icon at bounding box center [436, 243] width 8 height 8
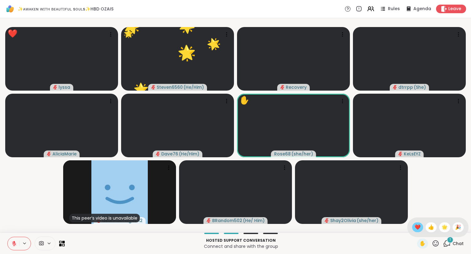
click at [416, 230] on span "❤️" at bounding box center [418, 226] width 6 height 7
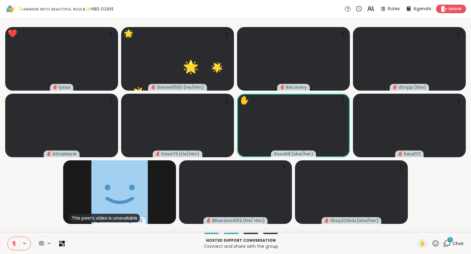
click at [437, 243] on icon at bounding box center [436, 243] width 6 height 6
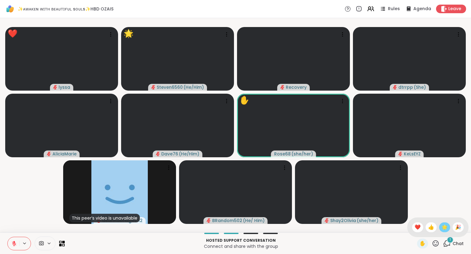
click at [443, 229] on span "🌟" at bounding box center [445, 226] width 6 height 7
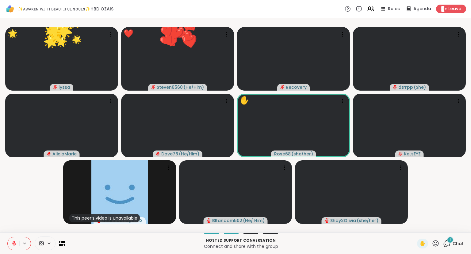
click at [436, 244] on icon at bounding box center [436, 243] width 8 height 8
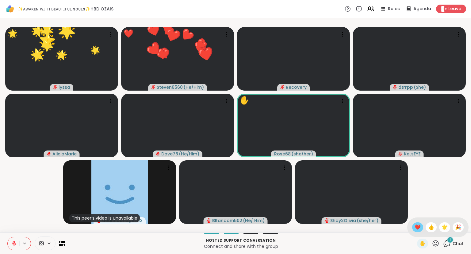
click at [418, 227] on span "❤️" at bounding box center [418, 226] width 6 height 7
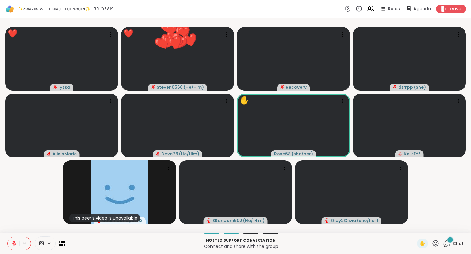
click at [438, 240] on icon at bounding box center [436, 243] width 8 height 8
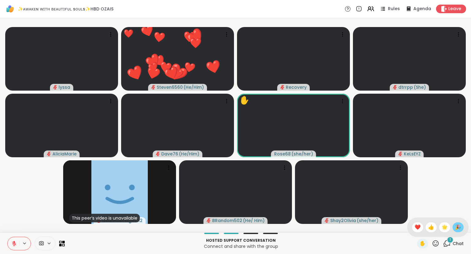
click at [456, 224] on span "🎉" at bounding box center [458, 226] width 6 height 7
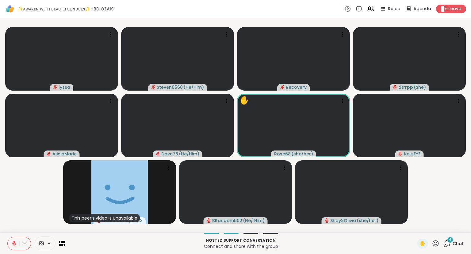
click at [436, 242] on icon at bounding box center [436, 243] width 8 height 8
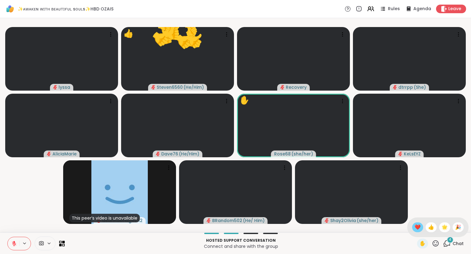
click at [415, 225] on span "❤️" at bounding box center [418, 226] width 6 height 7
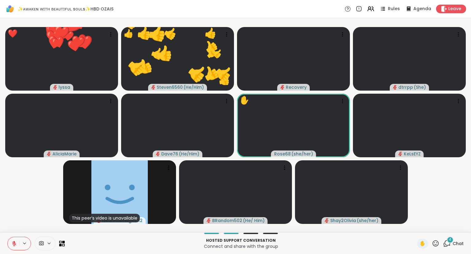
click at [436, 241] on icon at bounding box center [436, 243] width 8 height 8
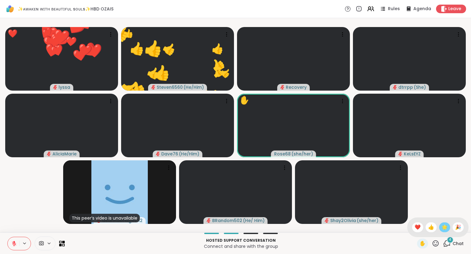
click at [442, 225] on span "🌟" at bounding box center [445, 226] width 6 height 7
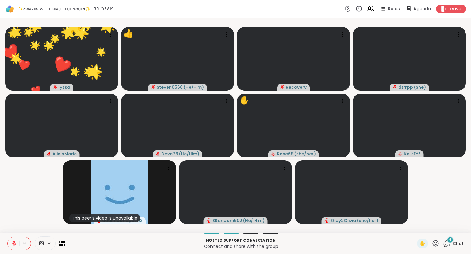
click at [19, 244] on button at bounding box center [14, 243] width 12 height 13
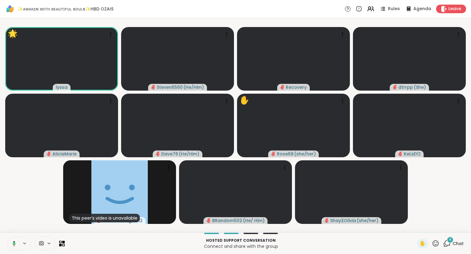
click at [436, 238] on div "Hosted support conversation Connect and share with the group ✋ 4 Chat" at bounding box center [235, 242] width 471 height 21
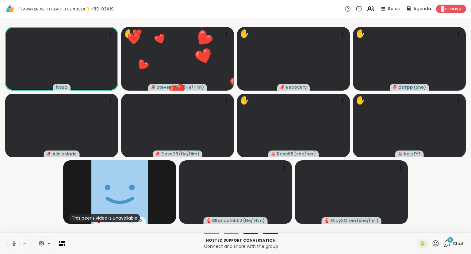
click at [371, 6] on icon at bounding box center [371, 9] width 8 height 8
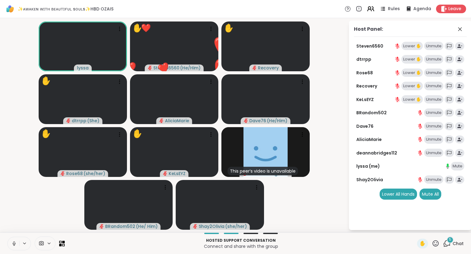
click at [373, 8] on icon at bounding box center [371, 9] width 8 height 8
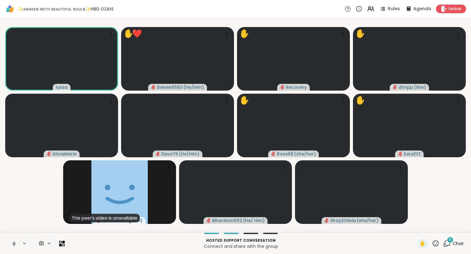
click at [14, 242] on icon at bounding box center [14, 243] width 6 height 6
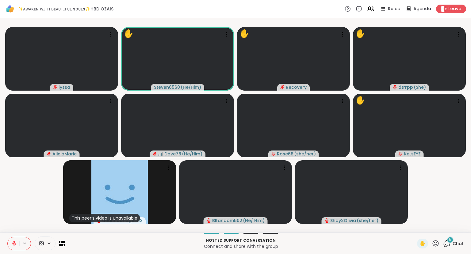
click at [450, 242] on div "5" at bounding box center [450, 239] width 7 height 7
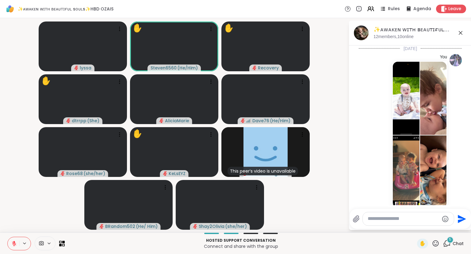
scroll to position [2784, 0]
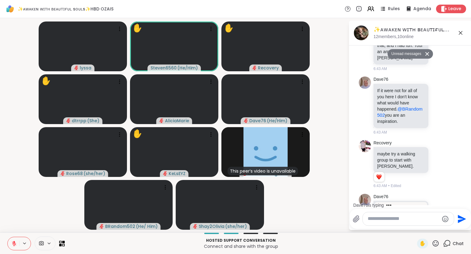
click at [440, 228] on icon at bounding box center [439, 231] width 6 height 6
click at [390, 218] on div "Select Reaction: Heart" at bounding box center [391, 221] width 6 height 6
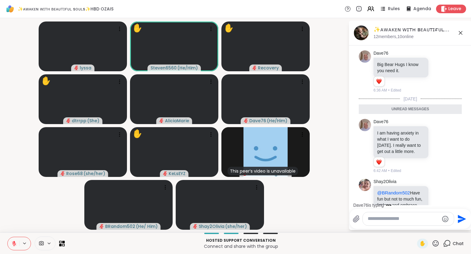
scroll to position [2596, 0]
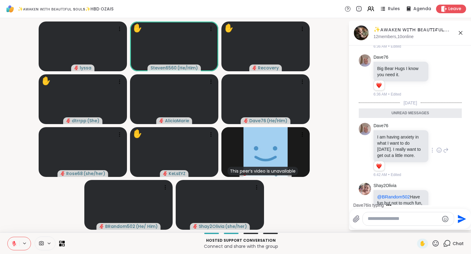
click at [440, 147] on icon at bounding box center [439, 150] width 6 height 6
click at [393, 137] on div "Select Reaction: Heart" at bounding box center [391, 140] width 6 height 6
click at [447, 146] on icon at bounding box center [446, 149] width 6 height 7
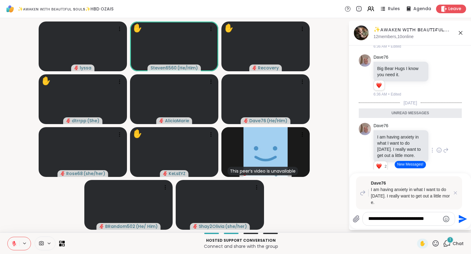
type textarea "**********"
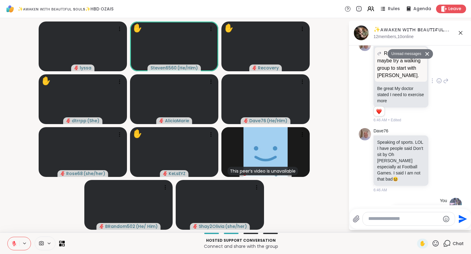
scroll to position [2910, 0]
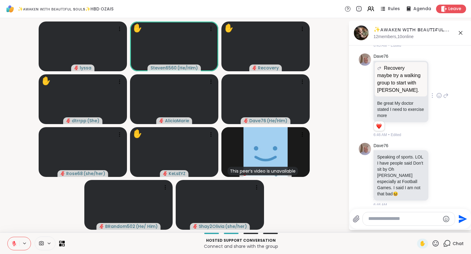
click at [460, 32] on icon at bounding box center [460, 32] width 7 height 7
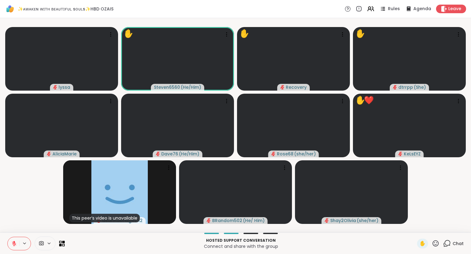
click at [437, 242] on icon at bounding box center [436, 243] width 6 height 6
click at [415, 225] on span "❤️" at bounding box center [418, 226] width 6 height 7
click at [435, 244] on icon at bounding box center [436, 243] width 8 height 8
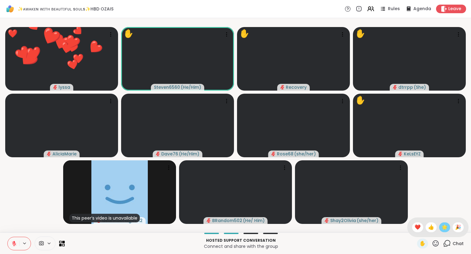
click at [440, 229] on div "🌟" at bounding box center [444, 227] width 11 height 10
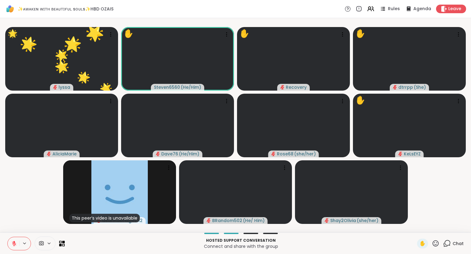
click at [5, 234] on div "Hosted support conversation Connect and share with the group ✋ Chat" at bounding box center [235, 242] width 471 height 21
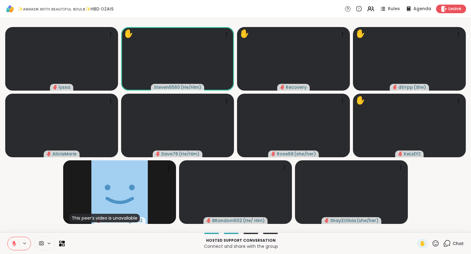
click at [437, 244] on icon at bounding box center [436, 243] width 8 height 8
click at [415, 226] on span "❤️" at bounding box center [418, 226] width 6 height 7
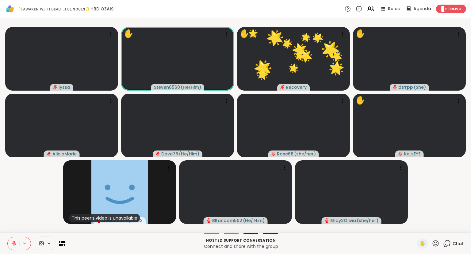
click at [438, 243] on icon at bounding box center [436, 243] width 8 height 8
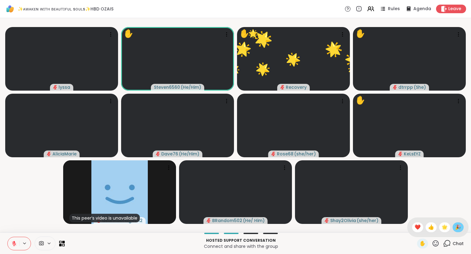
click at [458, 226] on span "🎉" at bounding box center [458, 226] width 6 height 7
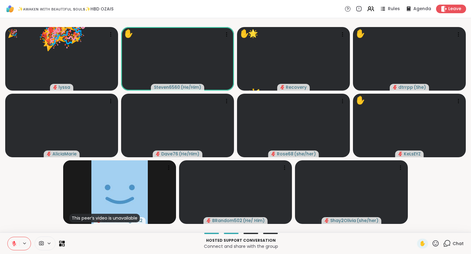
click at [434, 242] on icon at bounding box center [436, 243] width 6 height 6
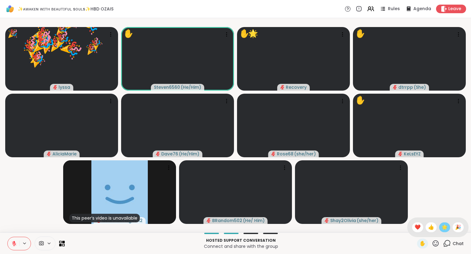
click at [444, 229] on span "🌟" at bounding box center [445, 226] width 6 height 7
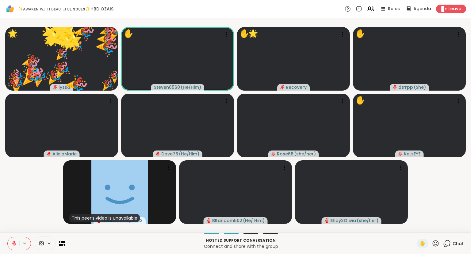
click at [437, 242] on icon at bounding box center [436, 243] width 8 height 8
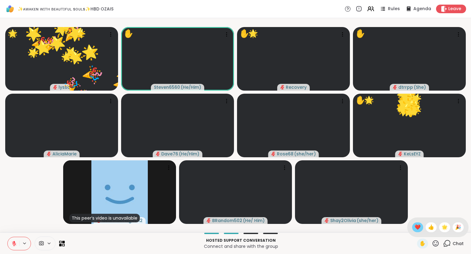
click at [415, 225] on span "❤️" at bounding box center [418, 226] width 6 height 7
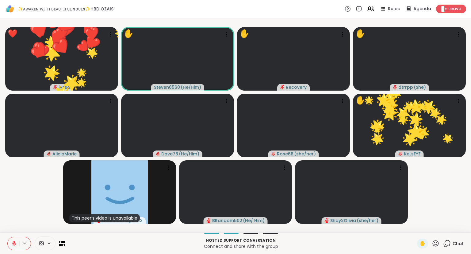
click at [432, 241] on div "✋" at bounding box center [428, 243] width 22 height 10
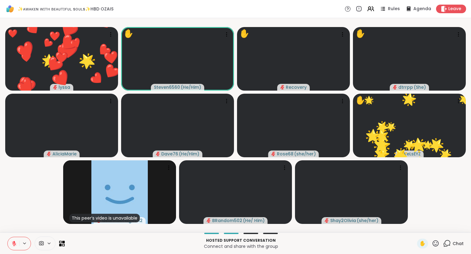
click at [437, 245] on icon at bounding box center [436, 243] width 8 height 8
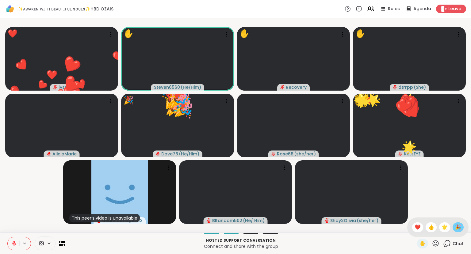
click at [455, 228] on span "🎉" at bounding box center [458, 226] width 6 height 7
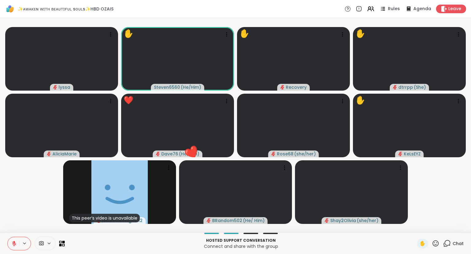
click at [10, 240] on button at bounding box center [14, 243] width 12 height 13
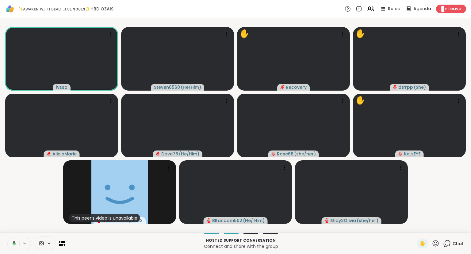
click at [436, 242] on icon at bounding box center [436, 243] width 8 height 8
click at [418, 230] on span "❤️" at bounding box center [418, 226] width 6 height 7
click at [435, 240] on icon at bounding box center [436, 243] width 8 height 8
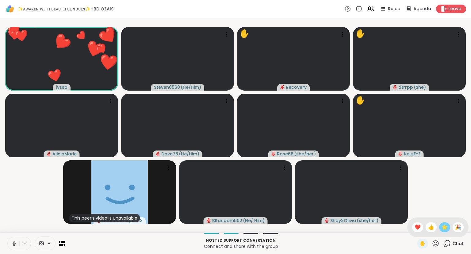
click at [444, 232] on div "🌟" at bounding box center [444, 227] width 11 height 10
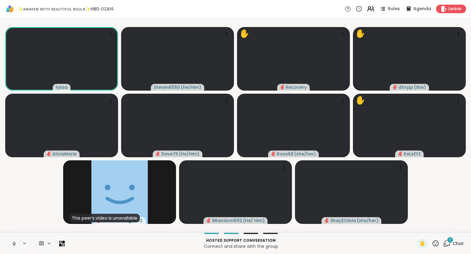
click at [374, 9] on icon at bounding box center [373, 9] width 2 height 4
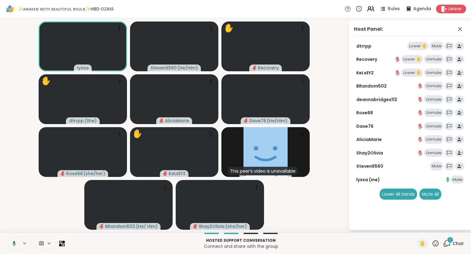
click at [374, 9] on icon at bounding box center [373, 9] width 2 height 4
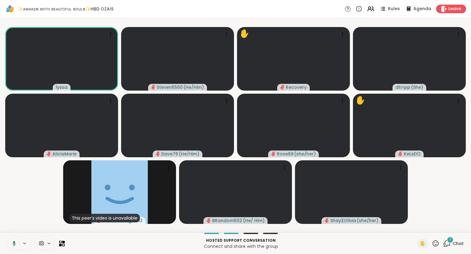
click at [16, 242] on icon at bounding box center [13, 243] width 6 height 6
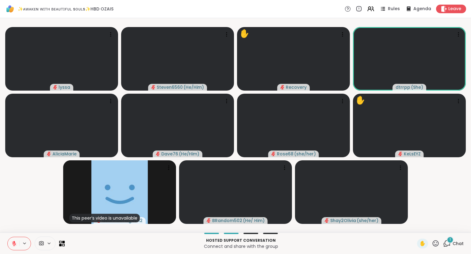
click at [436, 245] on icon at bounding box center [436, 243] width 8 height 8
click at [415, 225] on span "❤️" at bounding box center [418, 226] width 6 height 7
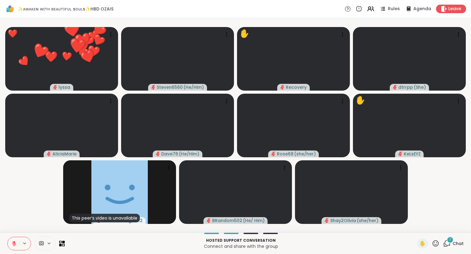
click at [14, 241] on icon at bounding box center [14, 241] width 2 height 2
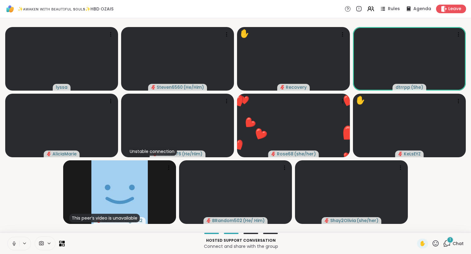
click at [15, 242] on icon at bounding box center [14, 243] width 6 height 6
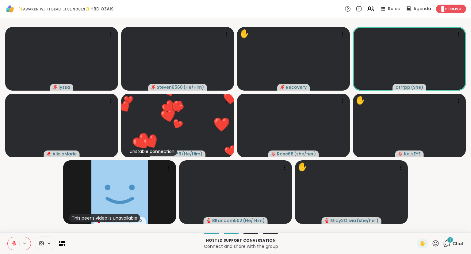
click at [439, 244] on icon at bounding box center [436, 243] width 8 height 8
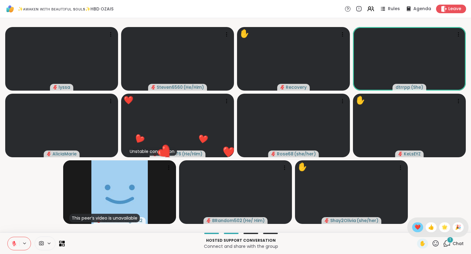
click at [417, 224] on span "❤️" at bounding box center [418, 226] width 6 height 7
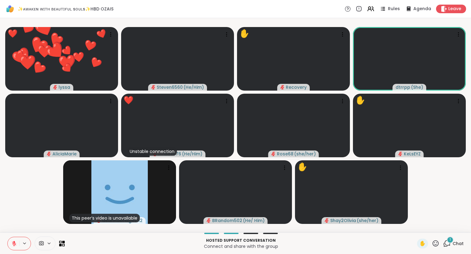
click at [437, 243] on icon at bounding box center [436, 243] width 8 height 8
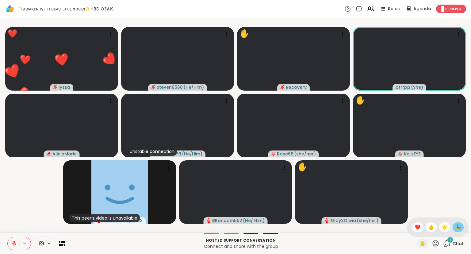
click at [453, 227] on div "🎉" at bounding box center [458, 227] width 11 height 10
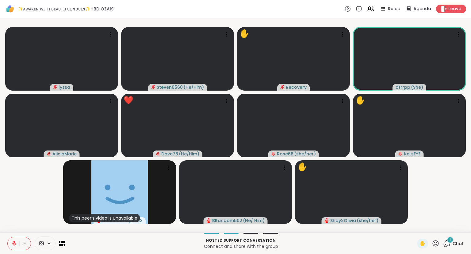
click at [14, 244] on icon at bounding box center [14, 243] width 6 height 6
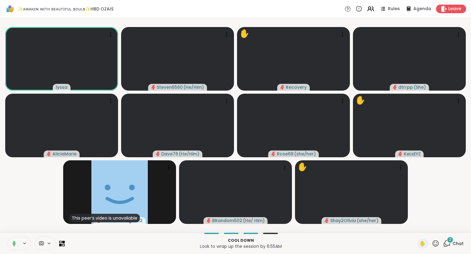
click at [378, 13] on div "Rules Agenda Leave" at bounding box center [405, 9] width 121 height 9
click at [371, 5] on div "Rules Agenda Leave" at bounding box center [405, 9] width 121 height 9
click at [372, 10] on icon at bounding box center [371, 9] width 8 height 8
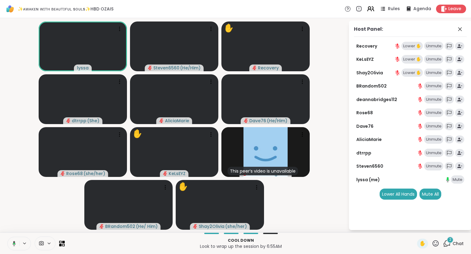
click at [372, 10] on icon at bounding box center [371, 9] width 8 height 8
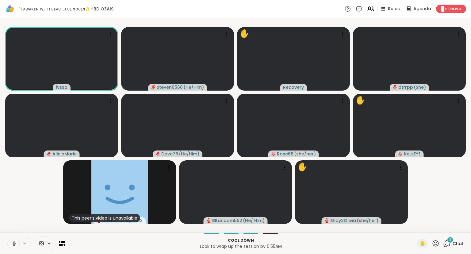
click at [11, 244] on button at bounding box center [14, 243] width 12 height 13
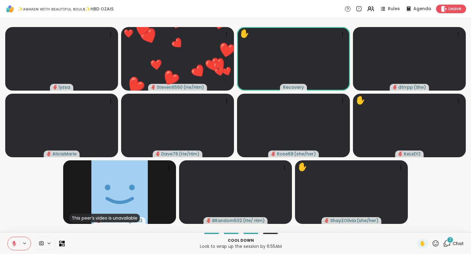
click at [326, 246] on p "Look to wrap up the session by 6:55AM" at bounding box center [240, 246] width 345 height 6
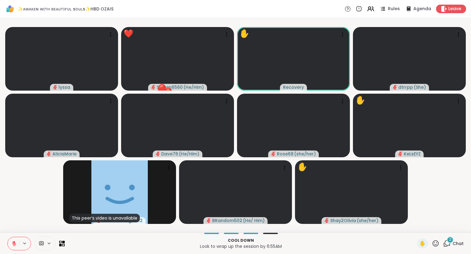
click at [438, 240] on icon at bounding box center [436, 243] width 8 height 8
click at [412, 228] on div "❤️" at bounding box center [417, 227] width 11 height 10
click at [436, 240] on icon at bounding box center [436, 243] width 8 height 8
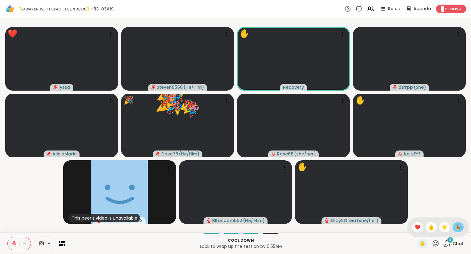
click at [456, 229] on span "🎉" at bounding box center [458, 226] width 6 height 7
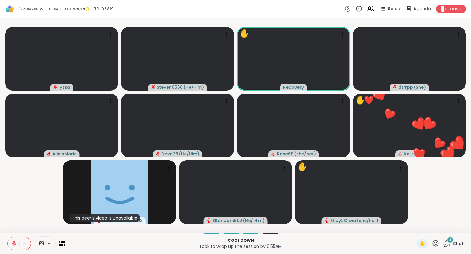
click at [436, 242] on icon at bounding box center [436, 243] width 8 height 8
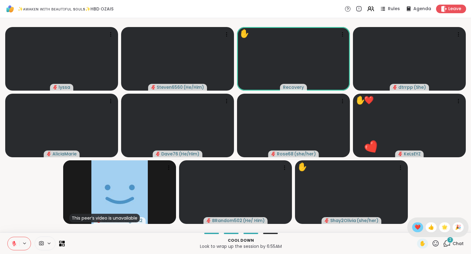
click at [413, 223] on div "❤️" at bounding box center [417, 227] width 11 height 10
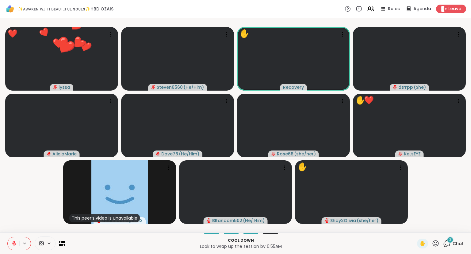
click at [433, 240] on icon at bounding box center [436, 243] width 8 height 8
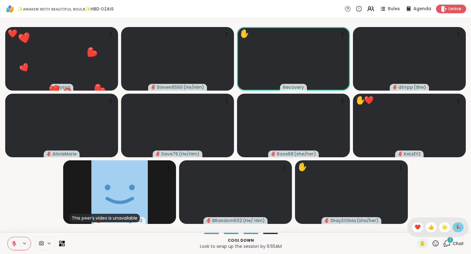
click at [453, 226] on div "🎉" at bounding box center [458, 227] width 11 height 10
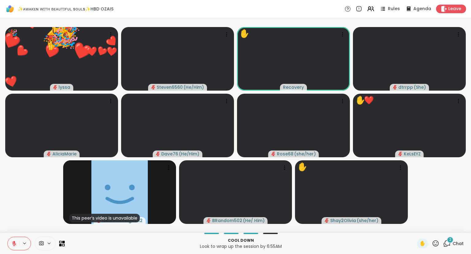
click at [434, 242] on icon at bounding box center [436, 243] width 8 height 8
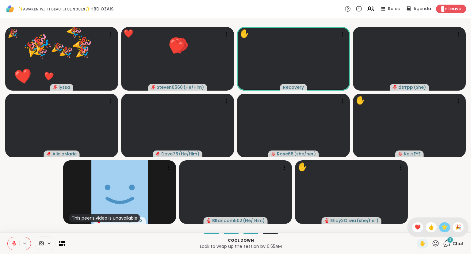
click at [444, 228] on span "🌟" at bounding box center [445, 226] width 6 height 7
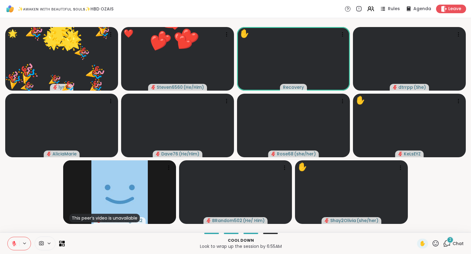
click at [437, 243] on icon at bounding box center [436, 243] width 8 height 8
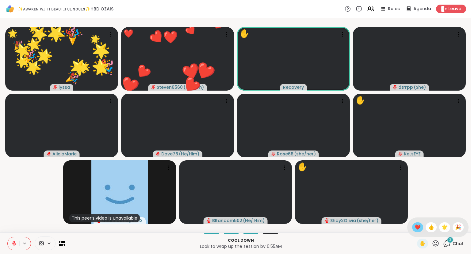
click at [417, 226] on span "❤️" at bounding box center [418, 226] width 6 height 7
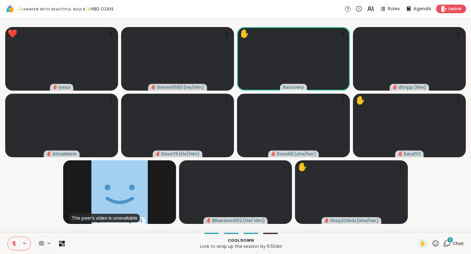
click at [436, 243] on icon at bounding box center [436, 243] width 6 height 6
click at [415, 227] on span "❤️" at bounding box center [418, 226] width 6 height 7
click at [436, 243] on icon at bounding box center [436, 243] width 8 height 8
click at [440, 227] on div "🌟" at bounding box center [444, 227] width 11 height 10
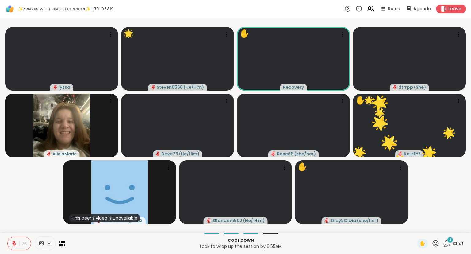
click at [12, 241] on icon at bounding box center [14, 243] width 4 height 4
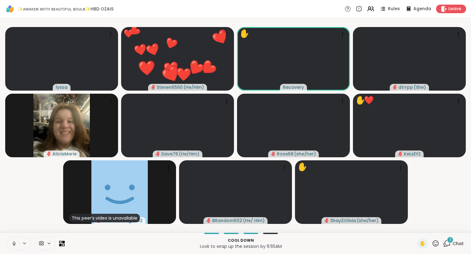
click at [437, 240] on icon at bounding box center [436, 243] width 8 height 8
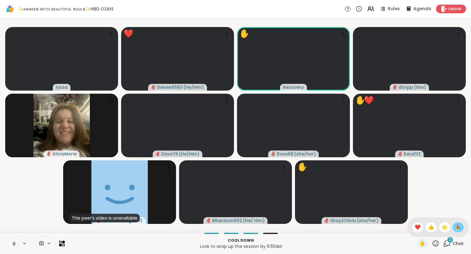
click at [455, 227] on span "🎉" at bounding box center [458, 226] width 6 height 7
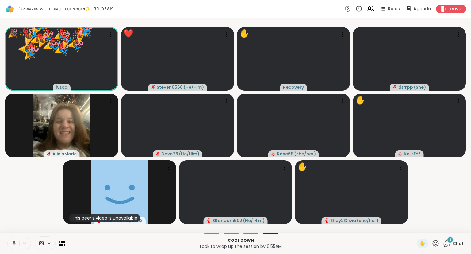
click at [436, 243] on icon at bounding box center [436, 243] width 8 height 8
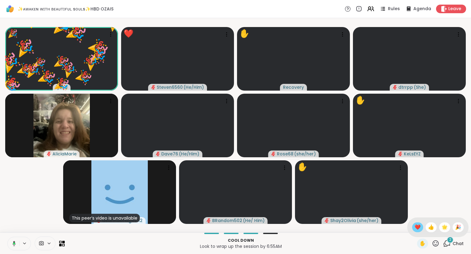
click at [418, 225] on span "❤️" at bounding box center [418, 226] width 6 height 7
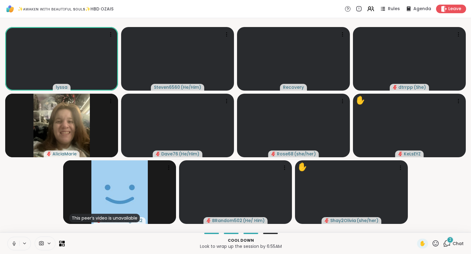
click at [435, 243] on icon at bounding box center [436, 243] width 6 height 6
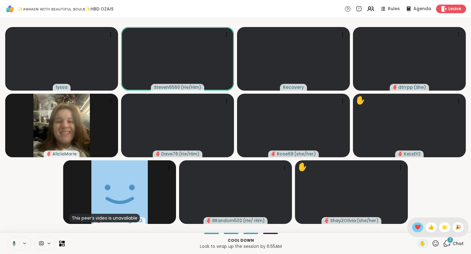
click at [416, 229] on span "❤️" at bounding box center [418, 226] width 6 height 7
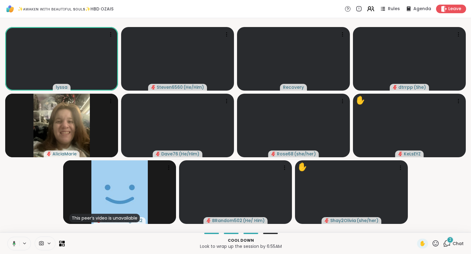
click at [374, 9] on icon at bounding box center [373, 9] width 2 height 4
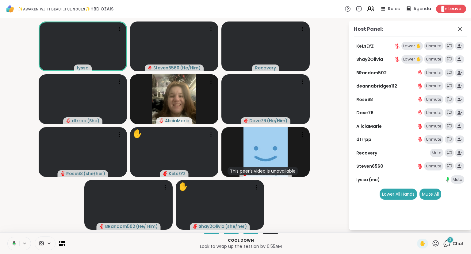
click at [374, 9] on icon at bounding box center [373, 9] width 2 height 4
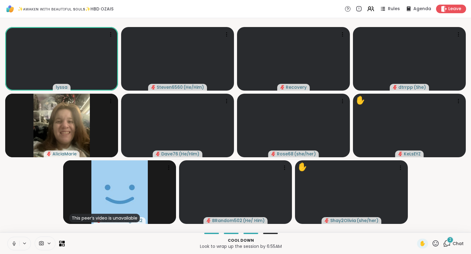
click at [15, 248] on button at bounding box center [14, 243] width 12 height 13
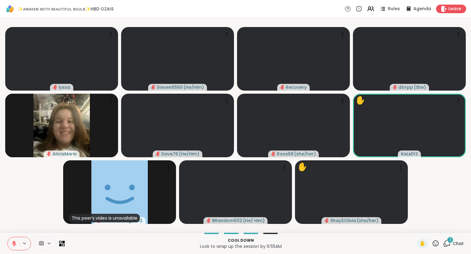
click at [438, 245] on icon at bounding box center [436, 243] width 8 height 8
click at [456, 230] on span "🎉" at bounding box center [458, 226] width 6 height 7
click at [436, 241] on icon at bounding box center [436, 243] width 8 height 8
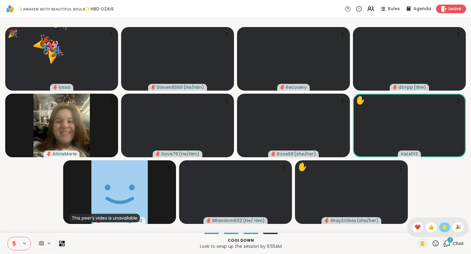
click at [442, 229] on span "🌟" at bounding box center [445, 226] width 6 height 7
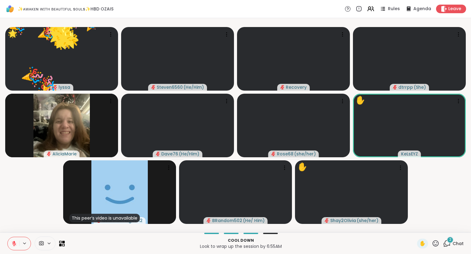
click at [434, 245] on icon at bounding box center [436, 243] width 8 height 8
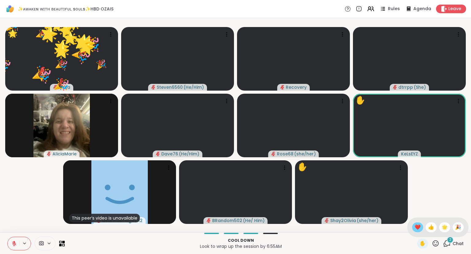
click at [415, 227] on span "❤️" at bounding box center [418, 226] width 6 height 7
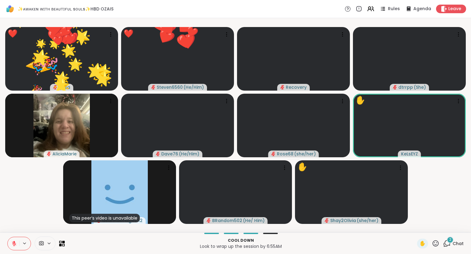
click at [440, 243] on div "✋ 2 Chat" at bounding box center [440, 243] width 47 height 10
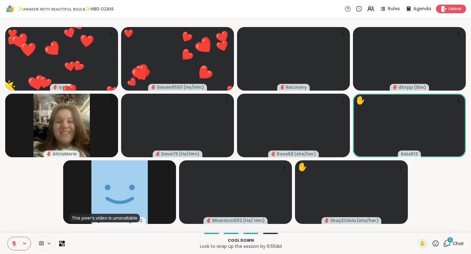
click at [435, 242] on icon at bounding box center [436, 243] width 6 height 6
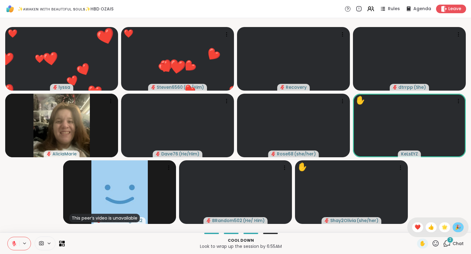
click at [457, 229] on span "🎉" at bounding box center [458, 226] width 6 height 7
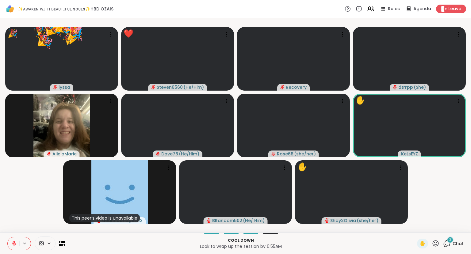
click at [437, 241] on icon at bounding box center [436, 243] width 8 height 8
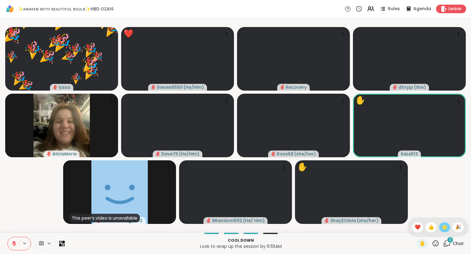
click at [442, 229] on span "🌟" at bounding box center [445, 226] width 6 height 7
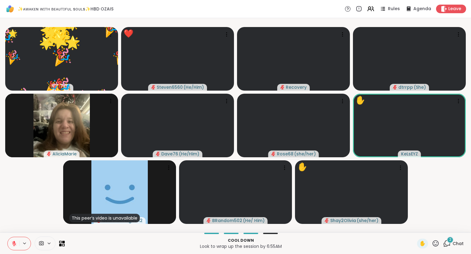
click at [435, 241] on icon at bounding box center [436, 243] width 6 height 6
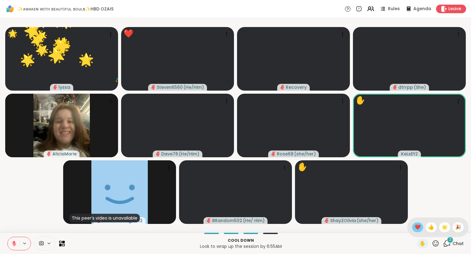
click at [418, 228] on span "❤️" at bounding box center [418, 226] width 6 height 7
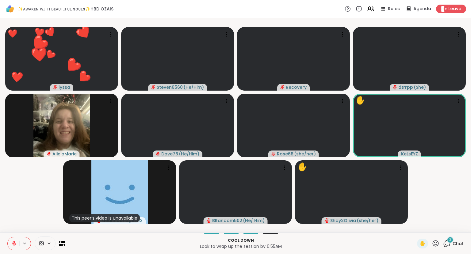
click at [435, 241] on icon at bounding box center [436, 243] width 6 height 6
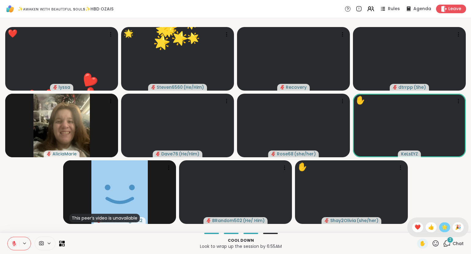
click at [444, 226] on span "🌟" at bounding box center [445, 226] width 6 height 7
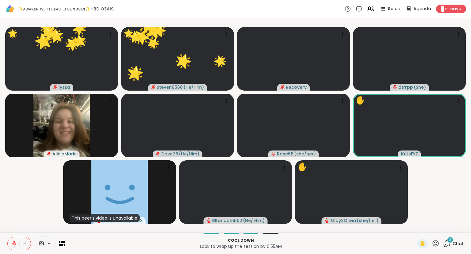
click at [437, 242] on icon at bounding box center [436, 243] width 8 height 8
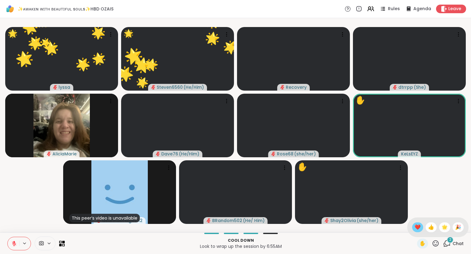
click at [418, 229] on span "❤️" at bounding box center [418, 226] width 6 height 7
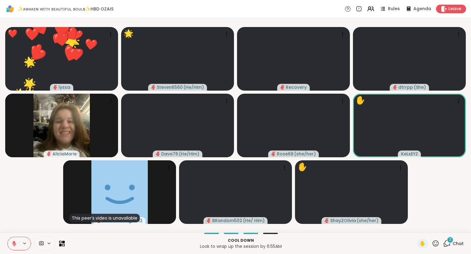
click at [436, 243] on icon at bounding box center [436, 243] width 8 height 8
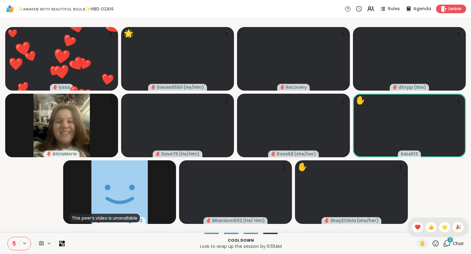
click at [454, 231] on div "✋ ❤️ 👍 🌟 🎉" at bounding box center [437, 227] width 61 height 20
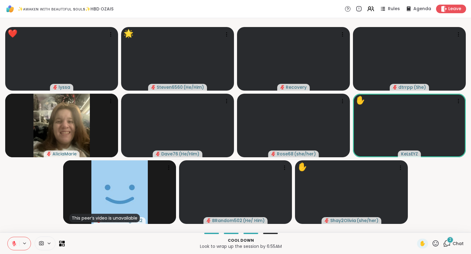
click at [435, 244] on icon at bounding box center [436, 243] width 8 height 8
click at [417, 225] on span "❤️" at bounding box center [418, 226] width 6 height 7
click at [435, 240] on icon at bounding box center [436, 243] width 8 height 8
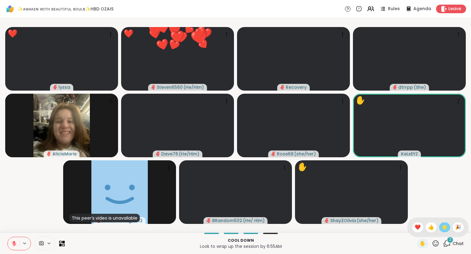
click at [443, 230] on span "🌟" at bounding box center [445, 226] width 6 height 7
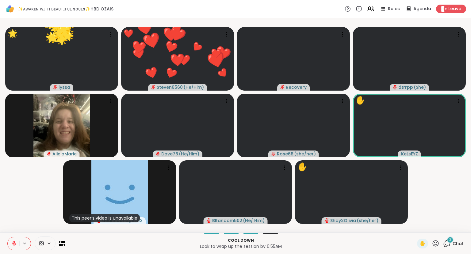
click at [432, 251] on div "Cool down Look to wrap up the session by 6:55AM ✋ 2 Chat" at bounding box center [235, 242] width 471 height 21
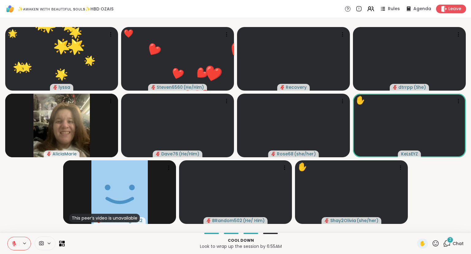
click at [434, 247] on icon at bounding box center [436, 243] width 8 height 8
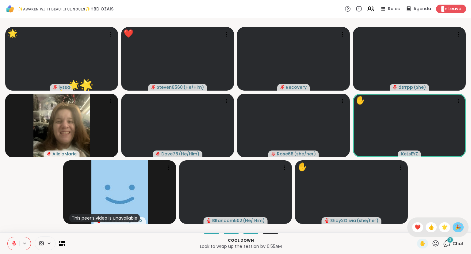
click at [461, 227] on span "🎉" at bounding box center [458, 226] width 6 height 7
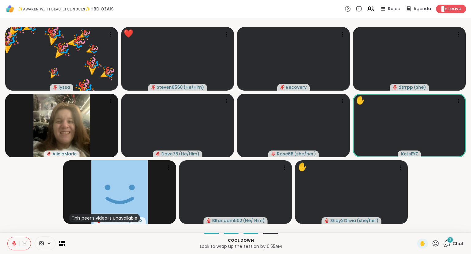
click at [448, 243] on icon at bounding box center [447, 243] width 8 height 8
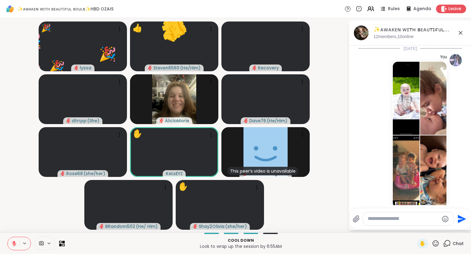
scroll to position [3032, 0]
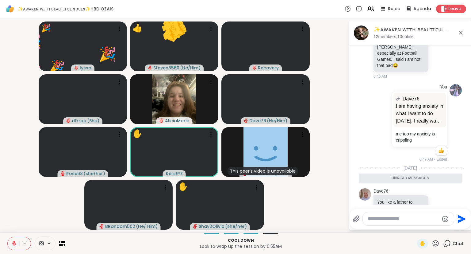
click at [405, 221] on textarea "Type your message" at bounding box center [403, 218] width 71 height 6
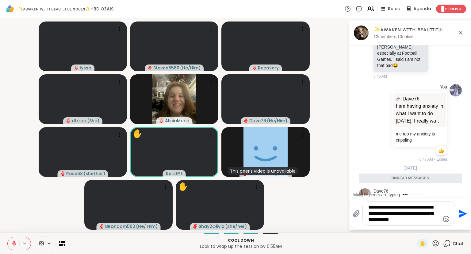
type textarea "**********"
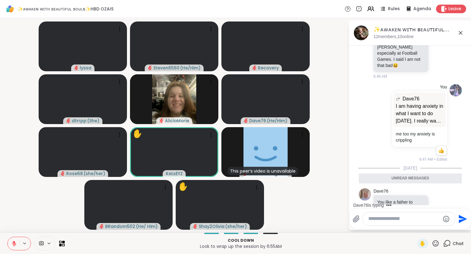
scroll to position [3068, 0]
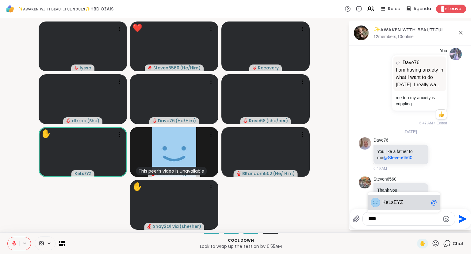
click at [415, 202] on span "KeL sEYZ" at bounding box center [405, 202] width 46 height 6
type textarea "********"
click at [461, 215] on icon "Send" at bounding box center [462, 219] width 10 height 10
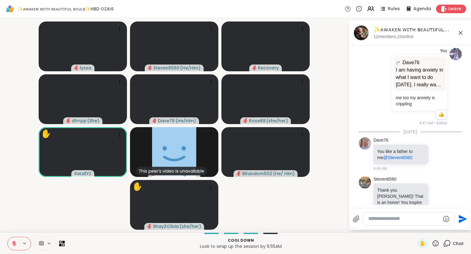
scroll to position [3100, 0]
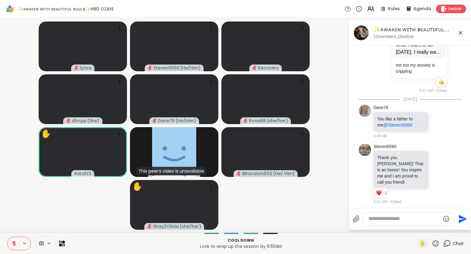
click at [436, 242] on icon at bounding box center [436, 243] width 8 height 8
click at [412, 225] on div "❤️" at bounding box center [417, 227] width 11 height 10
click at [435, 244] on icon at bounding box center [436, 243] width 8 height 8
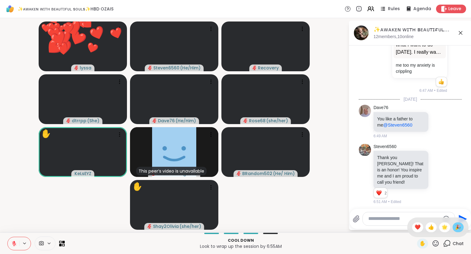
click at [457, 226] on span "🎉" at bounding box center [458, 226] width 6 height 7
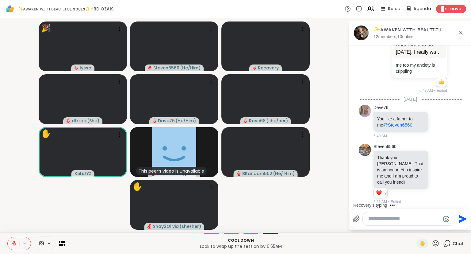
click at [460, 33] on icon at bounding box center [461, 33] width 4 height 4
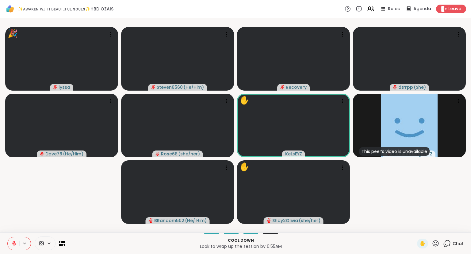
click at [65, 216] on video-player-container "🎉 lyssa 🎉 🎉 🎉 🎉 🎉 🎉 🎉 🎉 🎉 Steven6560 ( He/Him ) Recovery dtrrpp ( She ) Dave76 …" at bounding box center [236, 125] width 464 height 209
click at [13, 241] on icon at bounding box center [14, 243] width 6 height 6
click at [374, 198] on video-player-container "lyssa 🌟 Steven6560 ( He/Him ) 🌟 🌟 🌟 🌟 🌟 🌟 🌟 🌟 🌟 🌟 🌟 🌟 🌟 🌟 🌟 🌟 🌟 🌟 🌟 🌟 🌟 🌟 🌟 Rec…" at bounding box center [236, 125] width 464 height 209
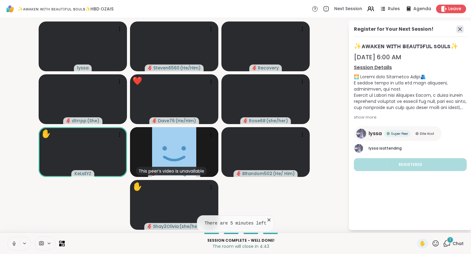
click at [459, 30] on icon at bounding box center [460, 29] width 4 height 4
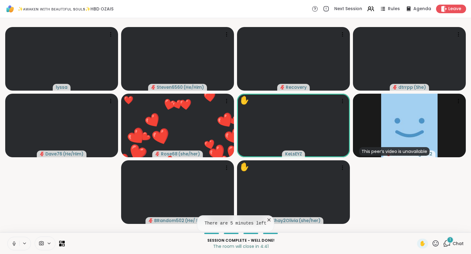
click at [438, 242] on icon at bounding box center [436, 243] width 8 height 8
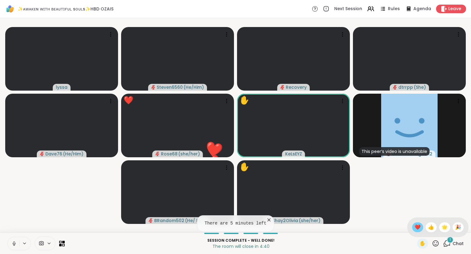
click at [417, 227] on span "❤️" at bounding box center [418, 226] width 6 height 7
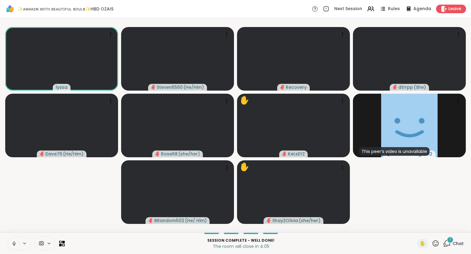
click at [14, 241] on icon at bounding box center [14, 243] width 6 height 6
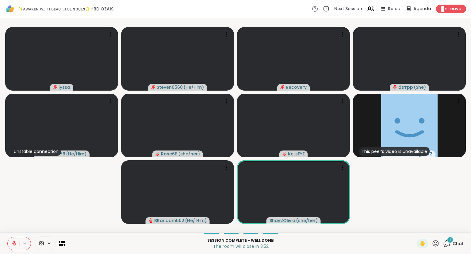
click at [436, 242] on icon at bounding box center [436, 243] width 8 height 8
click at [417, 227] on span "❤️" at bounding box center [418, 226] width 6 height 7
click at [437, 244] on icon at bounding box center [436, 243] width 8 height 8
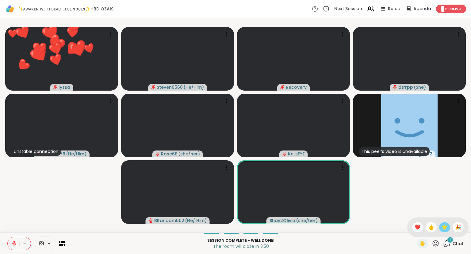
click at [446, 225] on span "🌟" at bounding box center [445, 226] width 6 height 7
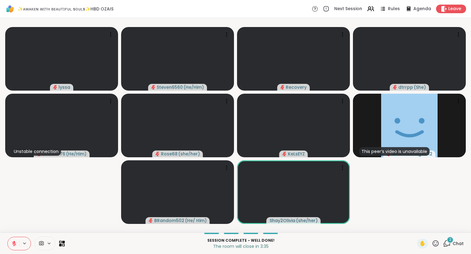
click at [436, 245] on icon at bounding box center [436, 243] width 8 height 8
click at [416, 227] on span "❤️" at bounding box center [418, 226] width 6 height 7
click at [436, 241] on icon at bounding box center [436, 243] width 8 height 8
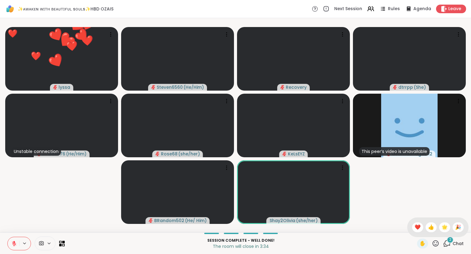
click at [447, 221] on div "✋ ❤️ 👍 🌟 🎉" at bounding box center [437, 227] width 61 height 20
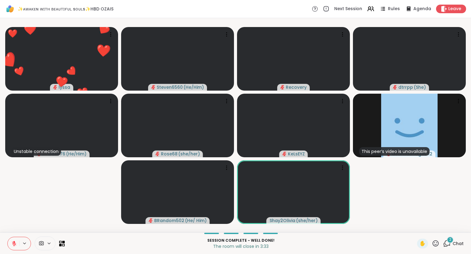
click at [438, 239] on div "✋" at bounding box center [428, 243] width 22 height 10
click at [437, 244] on icon at bounding box center [436, 243] width 8 height 8
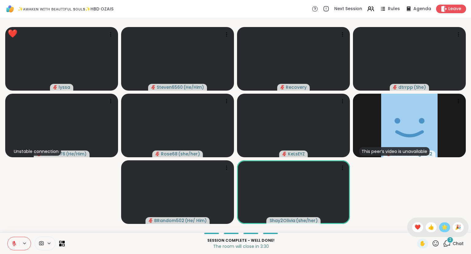
click at [446, 229] on span "🌟" at bounding box center [445, 226] width 6 height 7
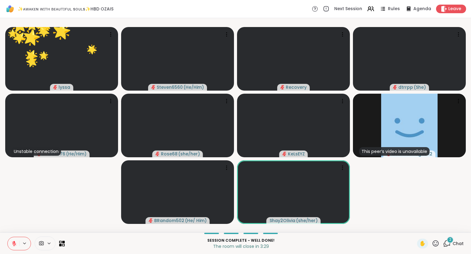
click at [436, 243] on icon at bounding box center [436, 243] width 8 height 8
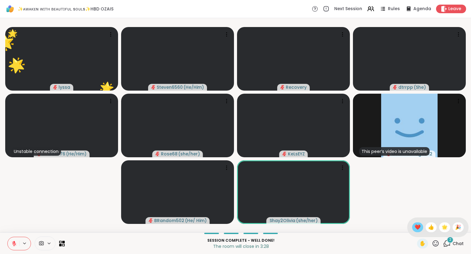
click at [415, 225] on span "❤️" at bounding box center [418, 226] width 6 height 7
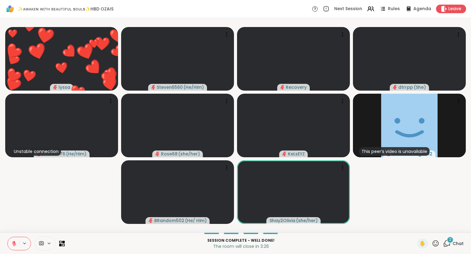
click at [1, 236] on div "Session Complete - well done! The room will close in 3:26 ✋ 2 Chat" at bounding box center [235, 242] width 471 height 21
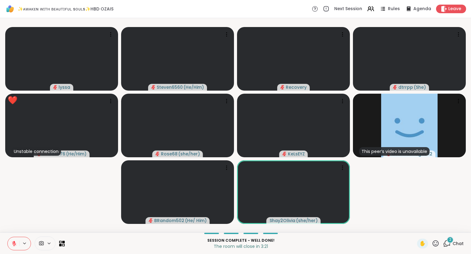
click at [17, 242] on button at bounding box center [14, 243] width 12 height 13
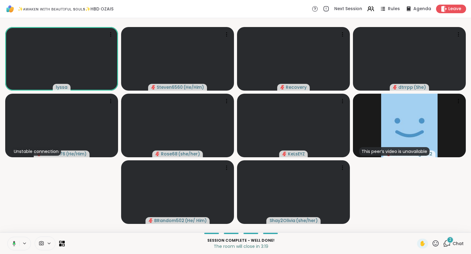
click at [434, 241] on icon at bounding box center [436, 243] width 8 height 8
click at [420, 229] on div "❤️" at bounding box center [417, 227] width 11 height 10
click at [33, 192] on video-player-container "❤️ lyssa ❤️ ❤️ ❤️ ❤️ ❤️ ❤️ ❤️ ❤️ ❤️ ❤️ ❤️ ❤️ ❤️ ❤️ ❤️ ❤️ ❤️ ❤️ ❤️ ❤️ ❤️ ❤️ Stev…" at bounding box center [236, 125] width 464 height 209
drag, startPoint x: 34, startPoint y: 196, endPoint x: 47, endPoint y: 210, distance: 19.5
click at [47, 210] on video-player-container "❤️ lyssa ❤️ ❤️ ❤️ ❤️ ❤️ ❤️ ❤️ ❤️ ❤️ ❤️ ❤️ ❤️ ❤️ ❤️ ❤️ ❤️ ❤️ ❤️ ❤️ ❤️ ❤️ ❤️ Stev…" at bounding box center [236, 125] width 464 height 209
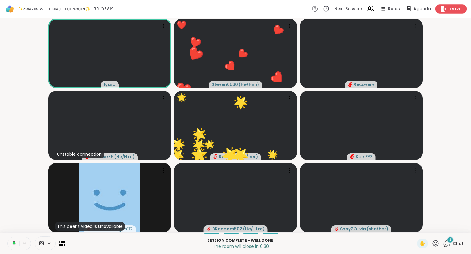
click at [450, 12] on span "Leave" at bounding box center [454, 9] width 13 height 6
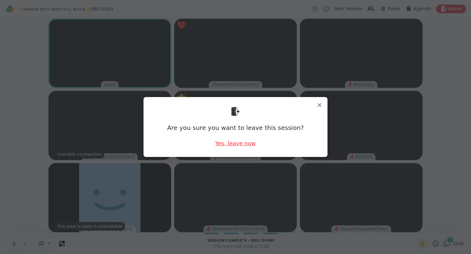
click at [229, 142] on div "Yes, leave now" at bounding box center [235, 143] width 40 height 8
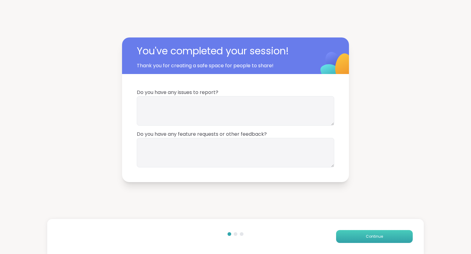
click at [376, 236] on span "Continue" at bounding box center [374, 236] width 17 height 6
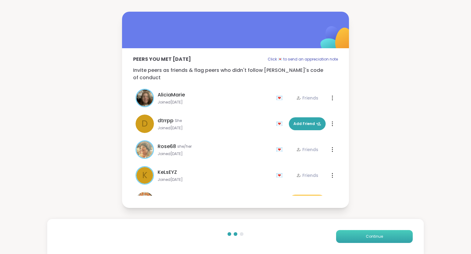
click at [376, 236] on span "Continue" at bounding box center [374, 236] width 17 height 6
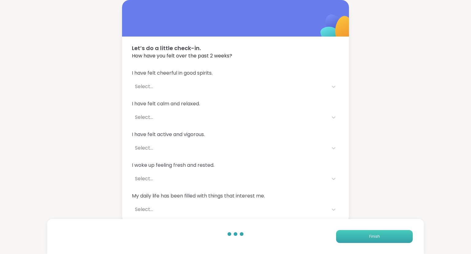
click at [376, 236] on span "Finish" at bounding box center [374, 236] width 11 height 6
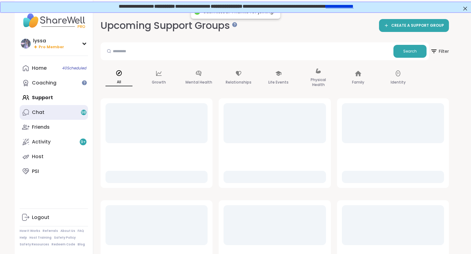
click at [36, 110] on div "Chat 98" at bounding box center [38, 112] width 13 height 7
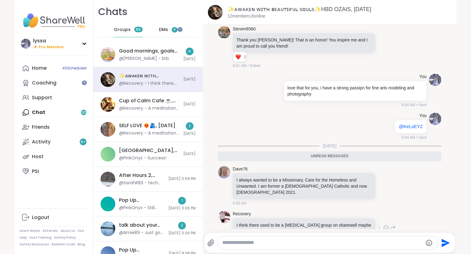
click at [384, 225] on icon at bounding box center [386, 227] width 5 height 5
click at [340, 215] on div "Select Reaction: Heart" at bounding box center [338, 218] width 6 height 6
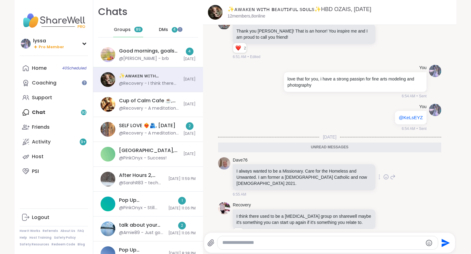
click at [385, 174] on icon at bounding box center [386, 177] width 6 height 6
click at [340, 164] on div "Select Reaction: Heart" at bounding box center [338, 167] width 6 height 6
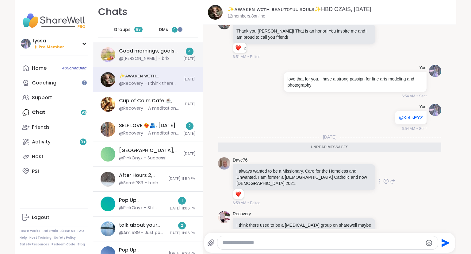
click at [149, 60] on div "Good mornings, goals and gratitude's, Sep 11 @dodi - brb" at bounding box center [149, 55] width 61 height 14
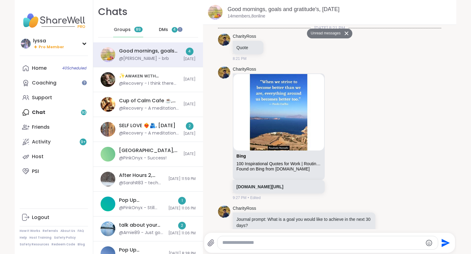
scroll to position [383, 0]
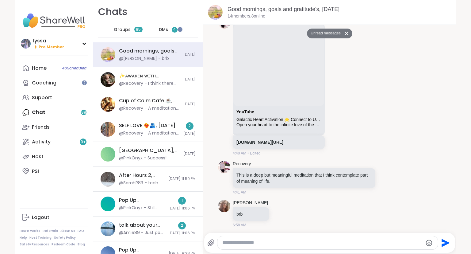
click at [157, 31] on div "DMs 4" at bounding box center [168, 29] width 30 height 15
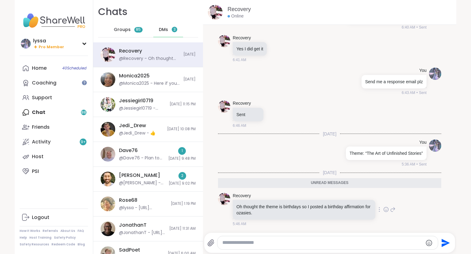
click at [386, 209] on icon at bounding box center [386, 209] width 6 height 6
click at [341, 202] on button "Select Reaction: Heart" at bounding box center [337, 199] width 12 height 12
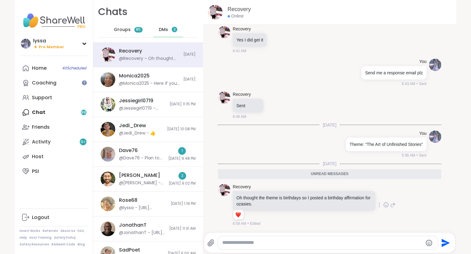
click at [338, 240] on textarea "Type your message" at bounding box center [322, 242] width 200 height 6
click at [177, 89] on div "Monica2025 @Monica2025 - Here if you need me Today" at bounding box center [148, 79] width 110 height 25
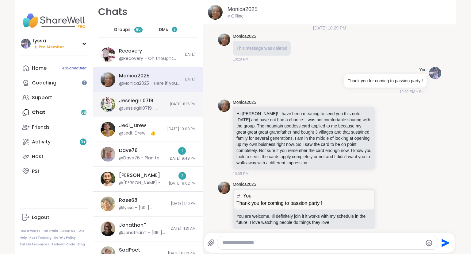
scroll to position [1145, 0]
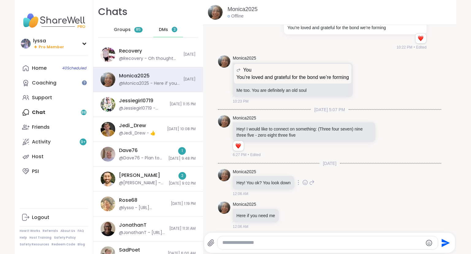
click at [305, 183] on icon at bounding box center [305, 183] width 2 height 1
click at [255, 172] on div "Select Reaction: Heart" at bounding box center [257, 173] width 6 height 6
click at [289, 221] on icon at bounding box center [290, 224] width 6 height 6
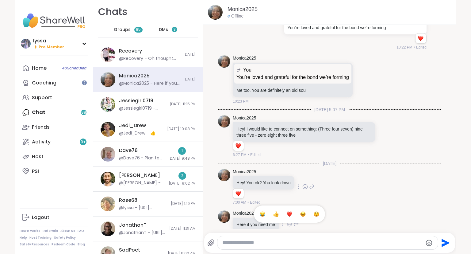
click at [289, 211] on div "Select Reaction: Heart" at bounding box center [290, 214] width 6 height 6
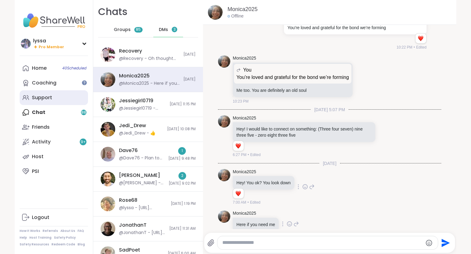
scroll to position [1162, 0]
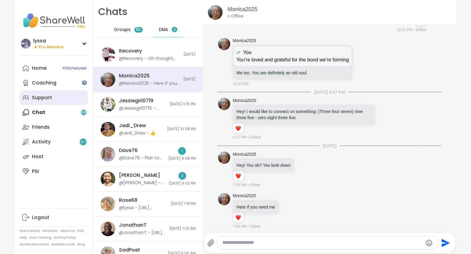
click at [57, 96] on link "Support" at bounding box center [54, 97] width 68 height 15
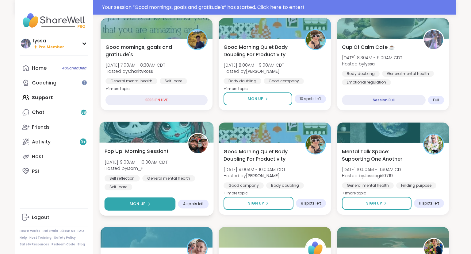
click at [166, 204] on button "Sign Up" at bounding box center [140, 203] width 71 height 13
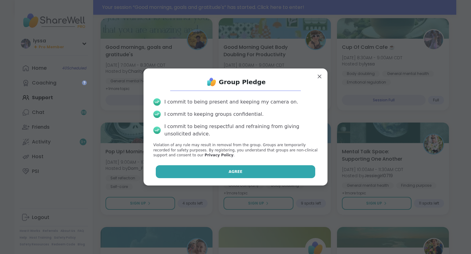
click at [191, 172] on button "Agree" at bounding box center [236, 171] width 160 height 13
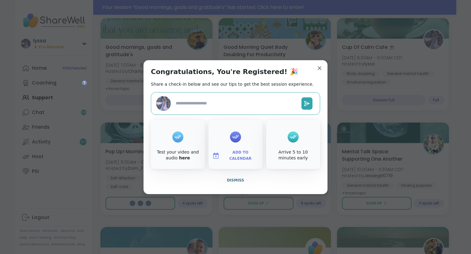
type textarea "*"
click at [322, 63] on div "Congratulations, You're Registered! 🎉 Share a check-in below and see our tips t…" at bounding box center [236, 127] width 184 height 134
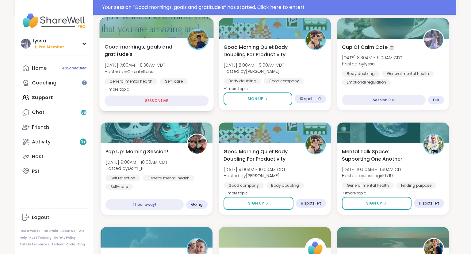
click at [198, 74] on div "Good mornings, goals and gratitude's Thu, Sep 11 | 7:00AM - 8:30AM CDT Hosted b…" at bounding box center [157, 68] width 104 height 50
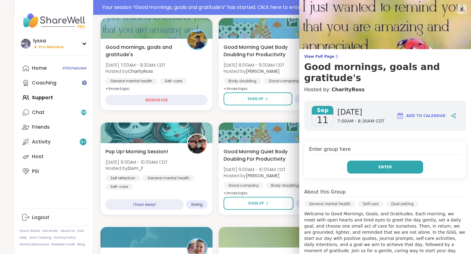
click at [365, 160] on button "Enter" at bounding box center [385, 166] width 76 height 13
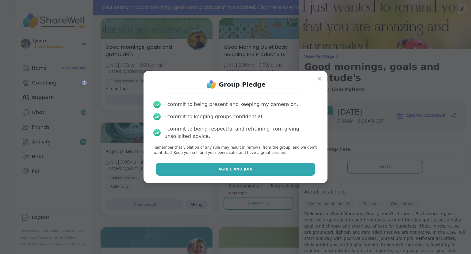
click at [288, 171] on button "Agree and Join" at bounding box center [236, 169] width 160 height 13
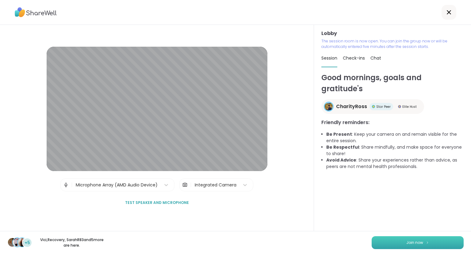
click at [416, 242] on span "Join now" at bounding box center [414, 243] width 17 height 6
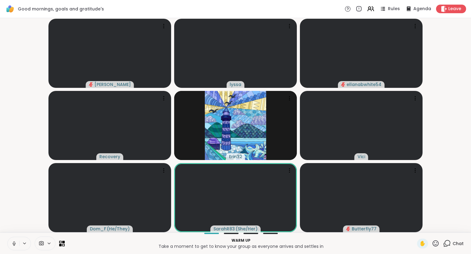
click at [11, 243] on button at bounding box center [14, 243] width 12 height 13
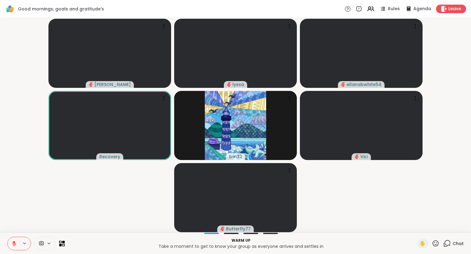
click at [11, 243] on button at bounding box center [14, 243] width 12 height 13
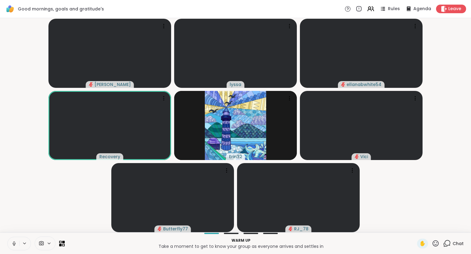
click at [13, 245] on icon at bounding box center [14, 245] width 2 height 0
click at [13, 245] on icon at bounding box center [14, 243] width 6 height 6
click at [10, 243] on button at bounding box center [14, 243] width 12 height 13
click at [433, 245] on icon at bounding box center [436, 243] width 8 height 8
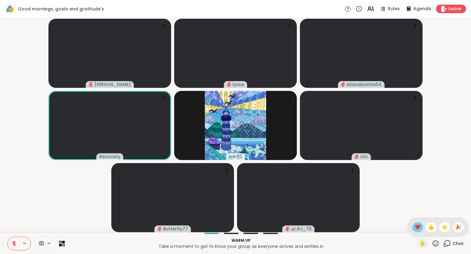
click at [415, 228] on span "❤️" at bounding box center [418, 226] width 6 height 7
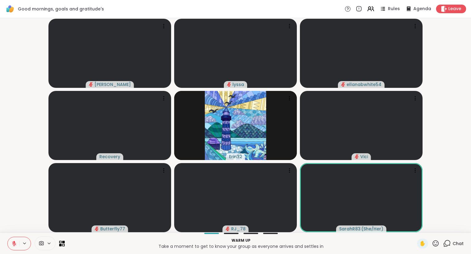
click at [15, 244] on icon at bounding box center [14, 243] width 6 height 6
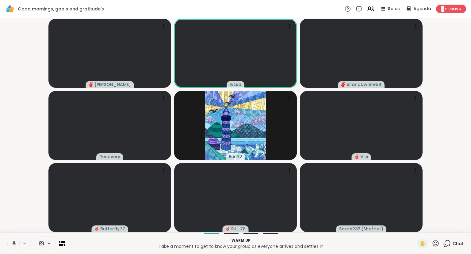
click at [11, 239] on button at bounding box center [13, 243] width 13 height 13
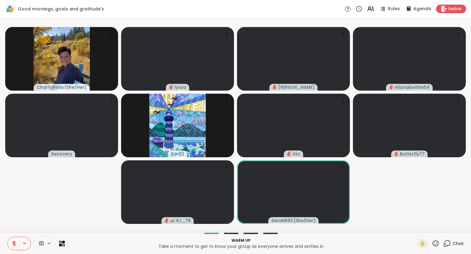
click at [13, 242] on icon at bounding box center [14, 243] width 6 height 6
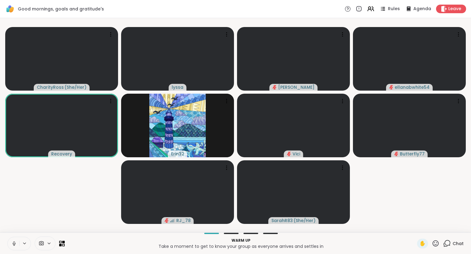
click at [13, 242] on icon at bounding box center [14, 243] width 6 height 6
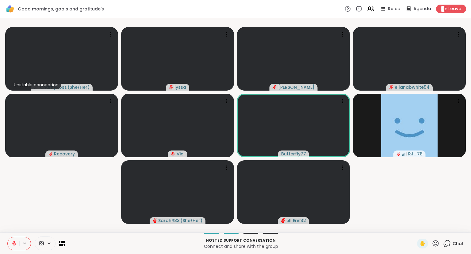
click at [454, 244] on span "Chat" at bounding box center [458, 243] width 11 height 6
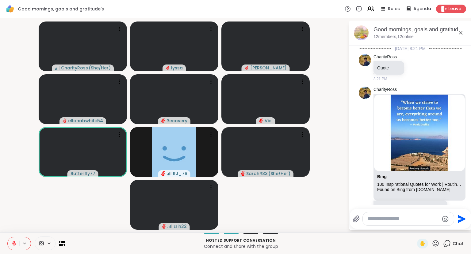
scroll to position [443, 0]
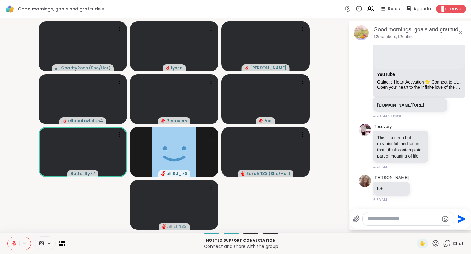
click at [462, 29] on icon at bounding box center [460, 32] width 7 height 7
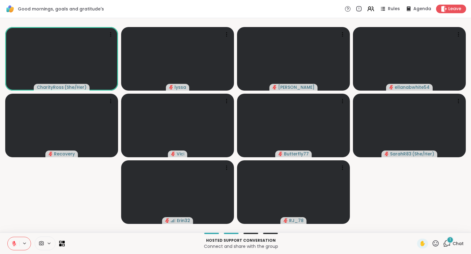
click at [16, 241] on icon at bounding box center [14, 243] width 6 height 6
click at [436, 244] on icon at bounding box center [436, 243] width 6 height 6
click at [456, 225] on span "🎉" at bounding box center [458, 226] width 6 height 7
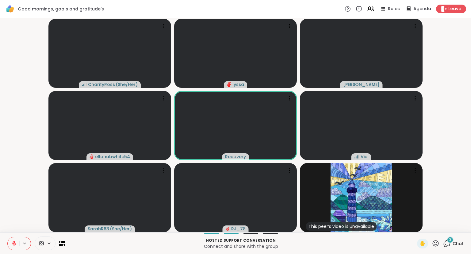
click at [434, 243] on icon at bounding box center [436, 243] width 8 height 8
click at [412, 228] on div "❤️" at bounding box center [417, 227] width 11 height 10
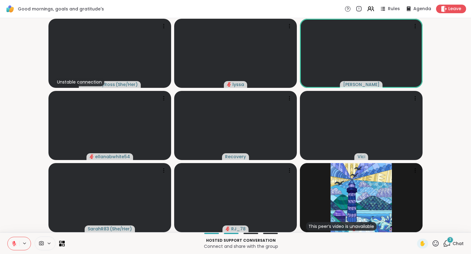
click at [432, 240] on icon at bounding box center [436, 243] width 8 height 8
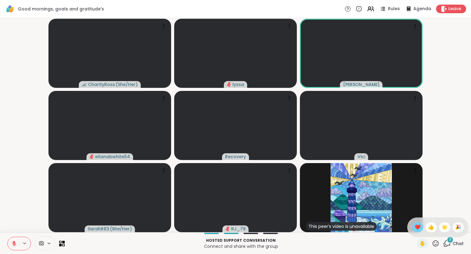
click at [415, 226] on span "❤️" at bounding box center [418, 226] width 6 height 7
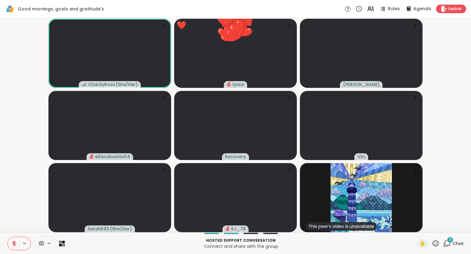
click at [436, 243] on icon at bounding box center [436, 243] width 8 height 8
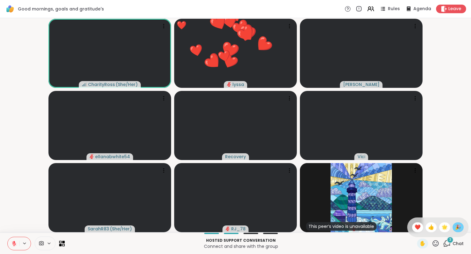
click at [458, 228] on span "🎉" at bounding box center [458, 226] width 6 height 7
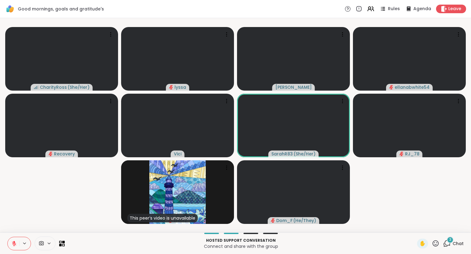
click at [439, 242] on icon at bounding box center [436, 243] width 8 height 8
click at [456, 227] on span "🎉" at bounding box center [458, 226] width 6 height 7
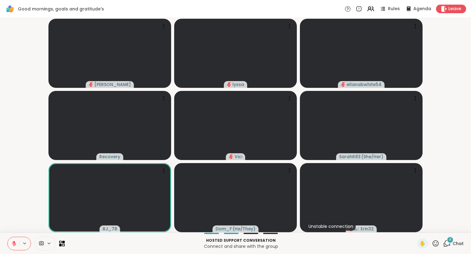
click at [16, 242] on icon at bounding box center [14, 243] width 6 height 6
click at [13, 243] on icon at bounding box center [14, 242] width 2 height 3
click at [436, 246] on icon at bounding box center [436, 243] width 6 height 6
click at [435, 226] on div "👍" at bounding box center [431, 227] width 11 height 10
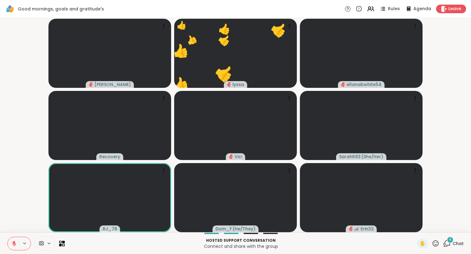
click at [15, 240] on button at bounding box center [14, 243] width 12 height 13
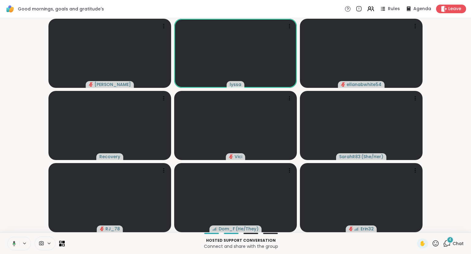
click at [17, 243] on button at bounding box center [13, 243] width 13 height 13
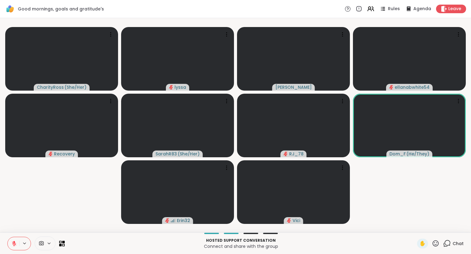
click at [451, 242] on div "Chat" at bounding box center [453, 243] width 21 height 10
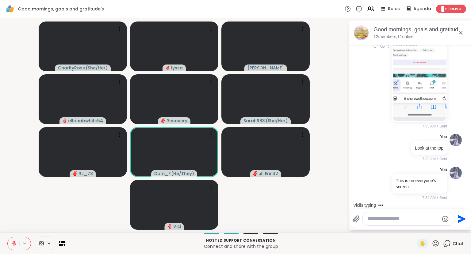
scroll to position [1603, 0]
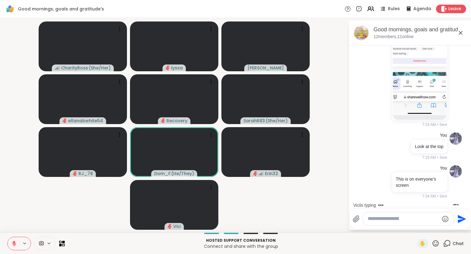
click at [461, 34] on icon at bounding box center [460, 32] width 7 height 7
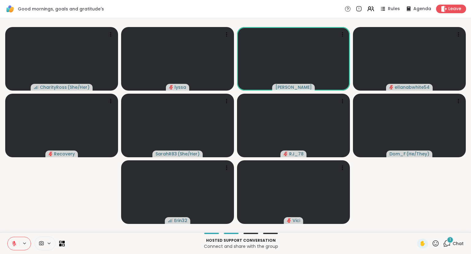
click at [64, 185] on video-player-container "CharityRoss ( She/Her ) lyssa dodi ellanabwhite54 Recovery SarahR83 ( She/Her )…" at bounding box center [236, 125] width 464 height 209
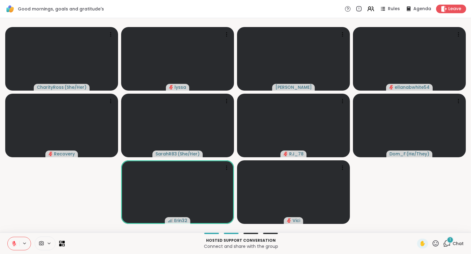
click at [378, 205] on video-player-container "CharityRoss ( She/Her ) lyssa dodi ellanabwhite54 Recovery SarahR83 ( She/Her )…" at bounding box center [236, 125] width 464 height 209
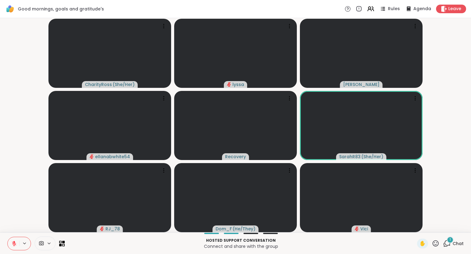
click at [452, 247] on div "1 Chat" at bounding box center [453, 243] width 21 height 10
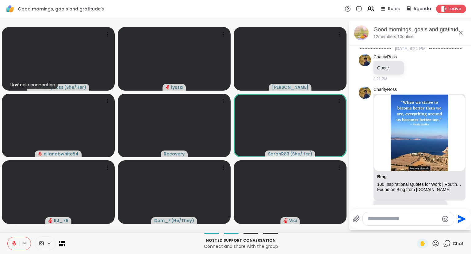
scroll to position [1662, 0]
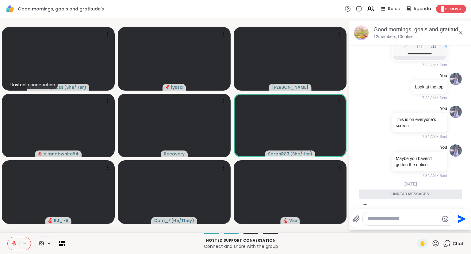
click at [410, 219] on textarea "Type your message" at bounding box center [403, 218] width 71 height 6
paste textarea "**********"
type textarea "**********"
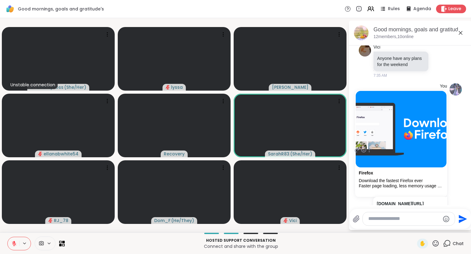
scroll to position [1812, 0]
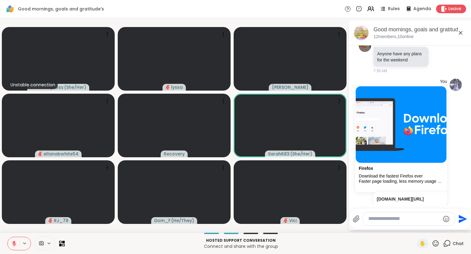
click at [412, 221] on textarea "Type your message" at bounding box center [403, 218] width 71 height 6
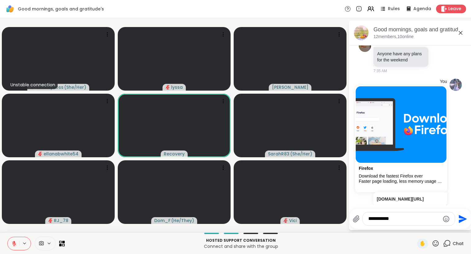
type textarea "**********"
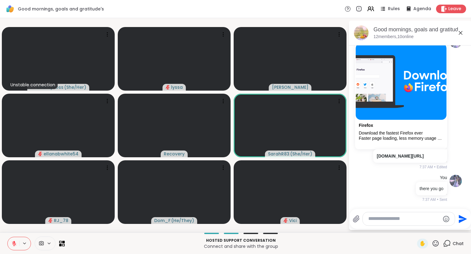
click at [460, 33] on icon at bounding box center [461, 33] width 4 height 4
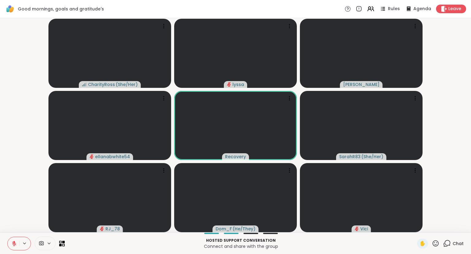
click at [432, 245] on icon at bounding box center [436, 243] width 8 height 8
click at [412, 231] on div "❤️" at bounding box center [417, 227] width 11 height 10
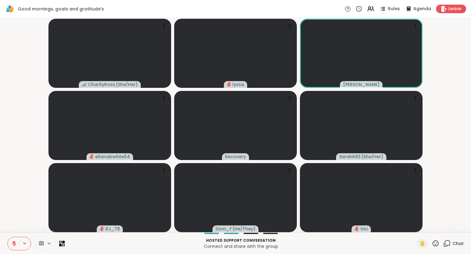
click at [13, 240] on button at bounding box center [14, 243] width 12 height 13
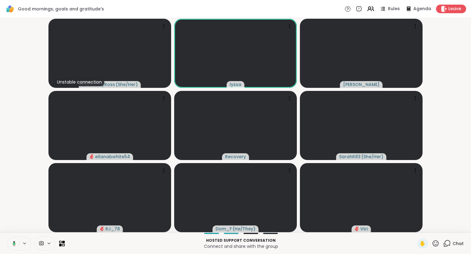
click at [13, 240] on button at bounding box center [13, 243] width 13 height 13
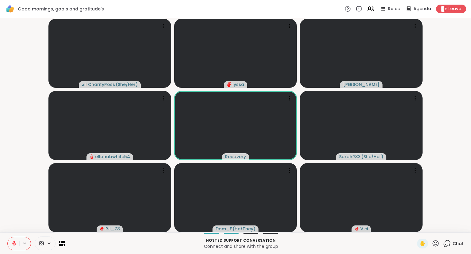
click at [12, 243] on icon at bounding box center [14, 243] width 6 height 6
click at [14, 243] on rect at bounding box center [14, 242] width 2 height 3
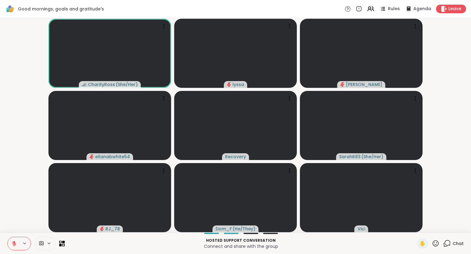
click at [13, 242] on icon at bounding box center [14, 243] width 6 height 6
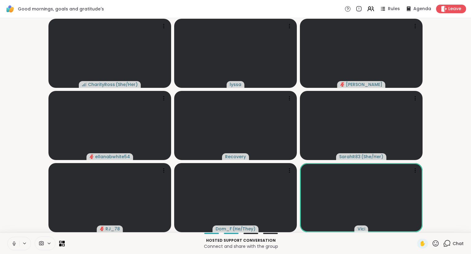
click at [14, 241] on icon at bounding box center [14, 242] width 2 height 3
click at [14, 241] on icon at bounding box center [14, 241] width 2 height 2
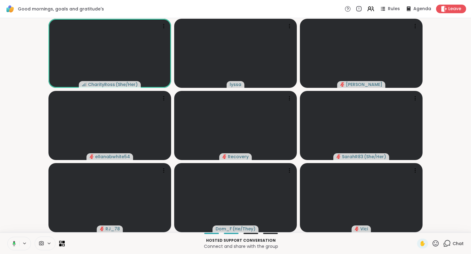
click at [11, 240] on button at bounding box center [13, 243] width 13 height 13
click at [11, 240] on button at bounding box center [14, 243] width 12 height 13
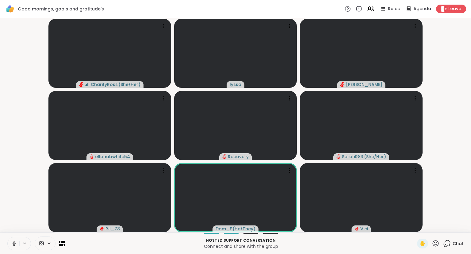
click at [14, 245] on icon at bounding box center [14, 243] width 6 height 6
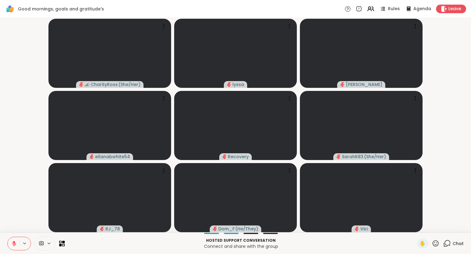
click at [11, 245] on icon at bounding box center [14, 243] width 6 height 6
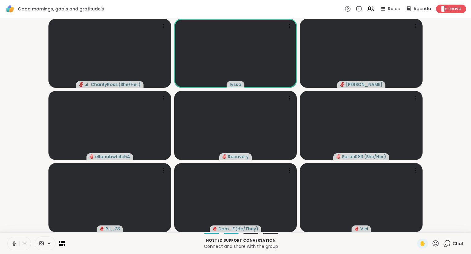
click at [16, 243] on icon at bounding box center [14, 243] width 6 height 6
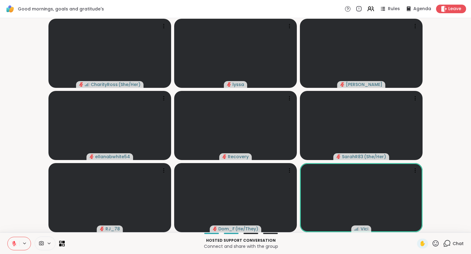
click at [432, 245] on div "✋" at bounding box center [428, 243] width 22 height 10
click at [434, 246] on icon at bounding box center [436, 243] width 8 height 8
click at [416, 227] on span "❤️" at bounding box center [418, 226] width 6 height 7
click at [12, 239] on button at bounding box center [14, 243] width 12 height 13
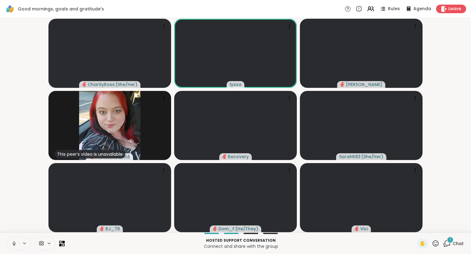
click at [13, 242] on icon at bounding box center [14, 243] width 6 height 6
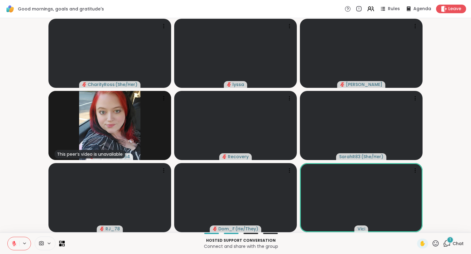
click at [13, 242] on icon at bounding box center [14, 243] width 6 height 6
click at [13, 239] on button at bounding box center [14, 243] width 12 height 13
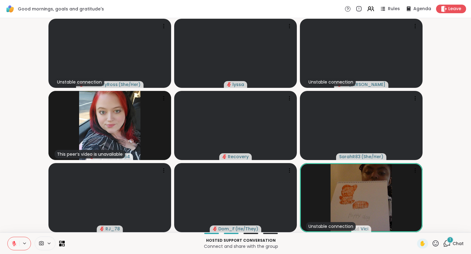
click at [13, 241] on icon at bounding box center [14, 243] width 6 height 6
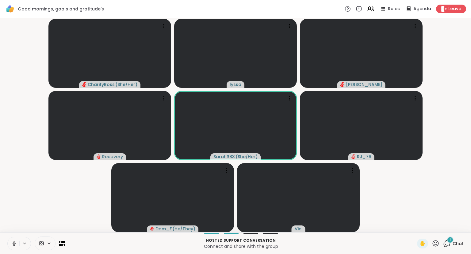
click at [13, 241] on icon at bounding box center [14, 243] width 6 height 6
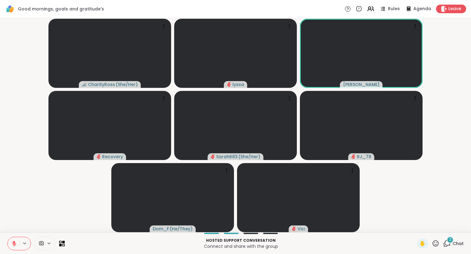
click at [15, 240] on button at bounding box center [14, 243] width 12 height 13
click at [471, 190] on div "CharityRoss ( She/Her ) lyssa dodi Recovery SarahR83 ( She/Her ) RJ_78 Dom_F ( …" at bounding box center [235, 125] width 471 height 214
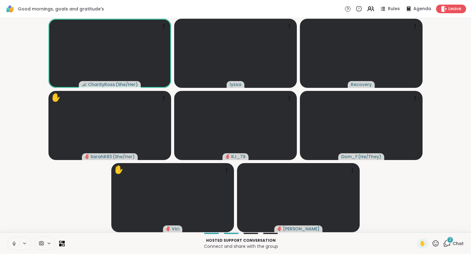
click at [15, 245] on icon at bounding box center [14, 243] width 6 height 6
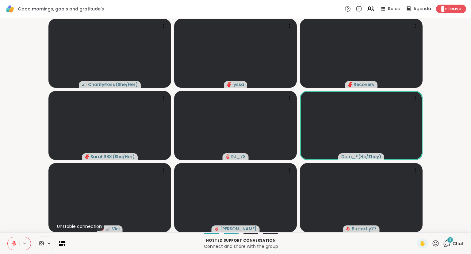
click at [434, 241] on icon at bounding box center [436, 243] width 6 height 6
click at [416, 228] on span "❤️" at bounding box center [418, 226] width 6 height 7
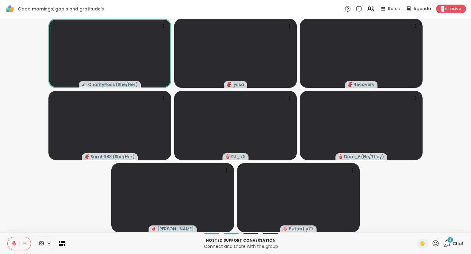
click at [10, 243] on button at bounding box center [14, 243] width 12 height 13
click at [17, 242] on icon at bounding box center [14, 243] width 6 height 6
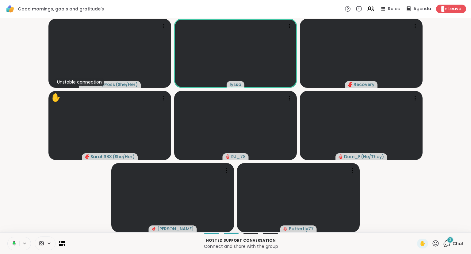
click at [13, 245] on icon at bounding box center [13, 243] width 6 height 6
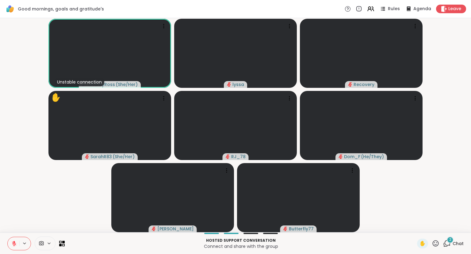
click at [436, 242] on icon at bounding box center [436, 243] width 8 height 8
click at [415, 225] on span "❤️" at bounding box center [418, 226] width 6 height 7
click at [471, 161] on div "CharityRoss ( She/Her ) lyssa Recovery SarahR83 ( She/Her ) RJ_78 Dom_F ( He/Th…" at bounding box center [235, 125] width 471 height 214
click at [471, 160] on div "CharityRoss ( She/Her ) lyssa Recovery SarahR83 ( She/Her ) RJ_78 Dom_F ( He/Th…" at bounding box center [235, 125] width 471 height 214
click at [471, 151] on div "CharityRoss ( She/Her ) lyssa Recovery SarahR83 ( She/Her ) RJ_78 Dom_F ( He/Th…" at bounding box center [235, 125] width 471 height 214
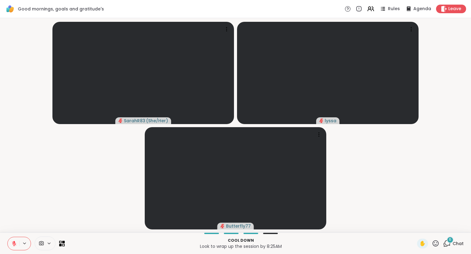
click at [13, 241] on icon at bounding box center [14, 243] width 6 height 6
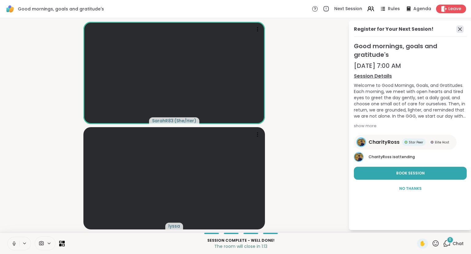
click at [461, 26] on icon at bounding box center [459, 28] width 7 height 7
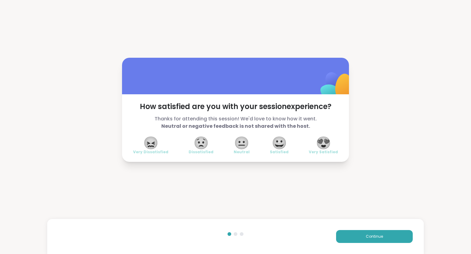
click at [326, 152] on span "Very Satisfied" at bounding box center [323, 151] width 29 height 5
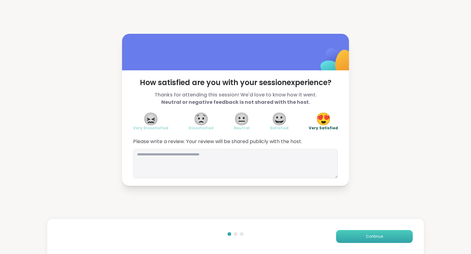
click at [346, 235] on button "Continue" at bounding box center [374, 236] width 77 height 13
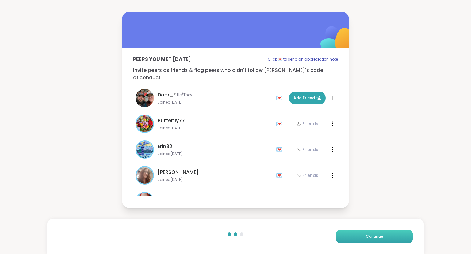
click at [346, 235] on button "Continue" at bounding box center [374, 236] width 77 height 13
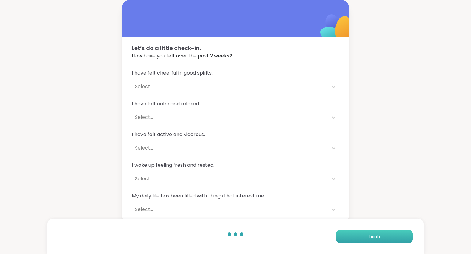
click at [346, 235] on button "Finish" at bounding box center [374, 236] width 77 height 13
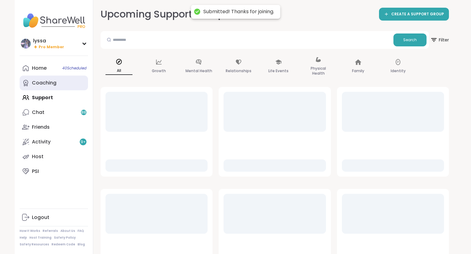
click at [39, 87] on link "Coaching" at bounding box center [54, 82] width 68 height 15
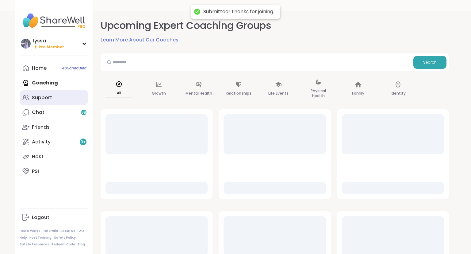
click at [41, 97] on div "Support" at bounding box center [42, 97] width 20 height 7
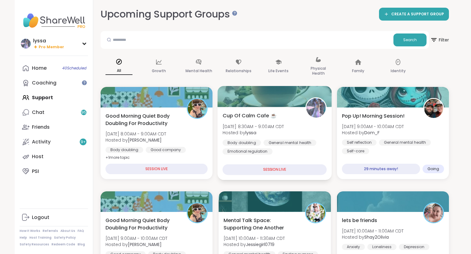
click at [299, 136] on div "Cup Of Calm Cafe ☕️ Thu, Sep 11 | 8:30AM - 9:00AM CDT Hosted by lyssa Body doub…" at bounding box center [275, 133] width 104 height 43
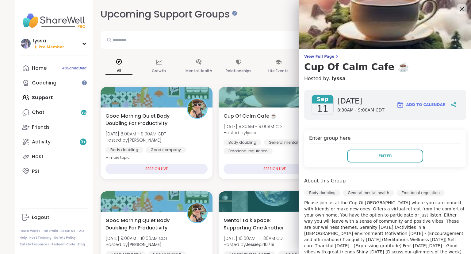
click at [463, 6] on icon at bounding box center [462, 9] width 8 height 8
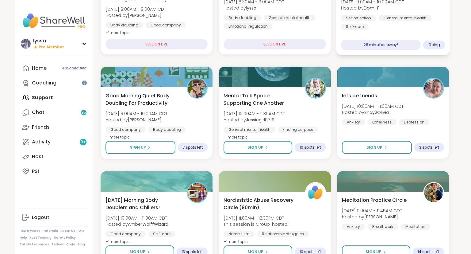
scroll to position [125, 0]
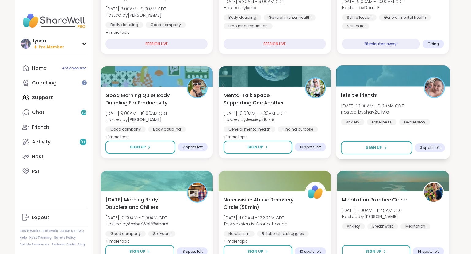
click at [428, 107] on div "lets be friends Thu, Sep 11 | 10:00AM - 11:00AM CDT Hosted by Shay2Olivia Anxie…" at bounding box center [393, 108] width 104 height 34
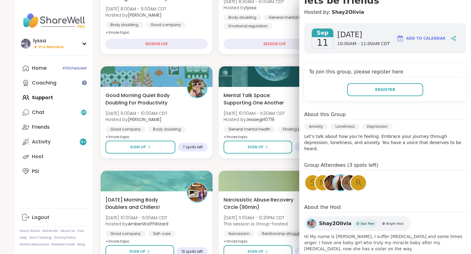
scroll to position [0, 0]
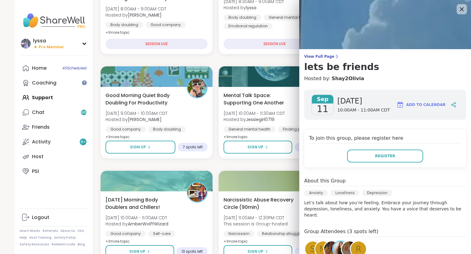
click at [462, 9] on icon at bounding box center [462, 9] width 8 height 8
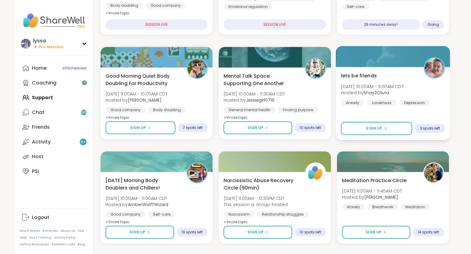
scroll to position [144, 0]
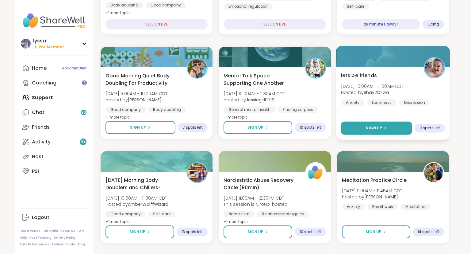
click at [374, 128] on span "Sign Up" at bounding box center [374, 128] width 16 height 6
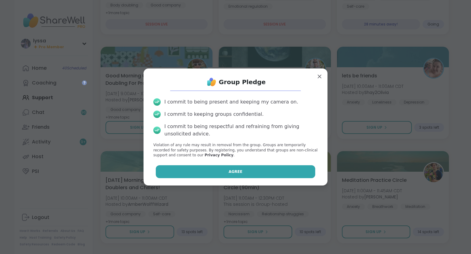
click at [268, 167] on button "Agree" at bounding box center [236, 171] width 160 height 13
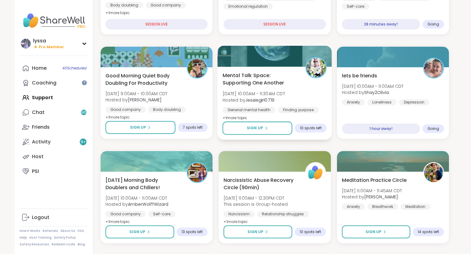
click at [316, 84] on div "Mental Talk Space: Supporting One Another Thu, Sep 11 | 10:00AM - 11:30AM CDT H…" at bounding box center [275, 96] width 104 height 50
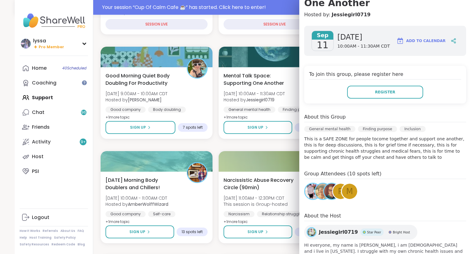
scroll to position [0, 0]
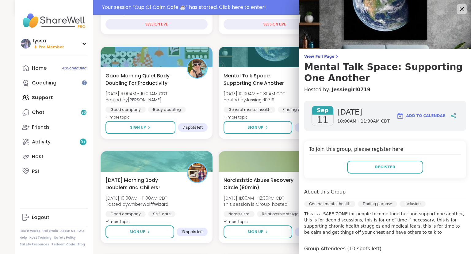
click at [459, 10] on icon at bounding box center [462, 9] width 8 height 8
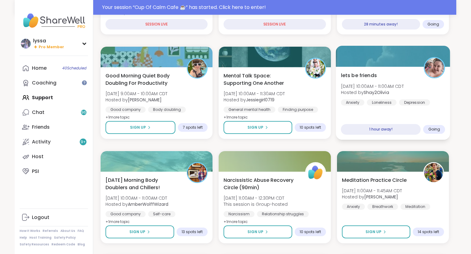
click at [421, 82] on div "lets be friends Thu, Sep 11 | 10:00AM - 11:00AM CDT Hosted by Shay2Olivia Anxie…" at bounding box center [393, 88] width 104 height 34
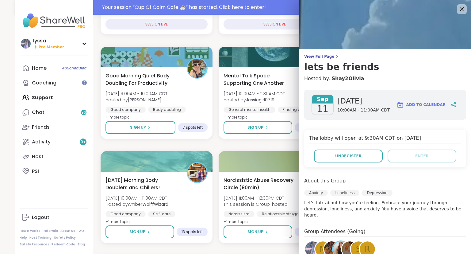
click at [337, 148] on div "The lobby will open at 9:30AM CDT on Sep 11, 2025 Unregister Enter" at bounding box center [385, 148] width 162 height 38
click at [336, 152] on button "Unregister" at bounding box center [348, 155] width 69 height 13
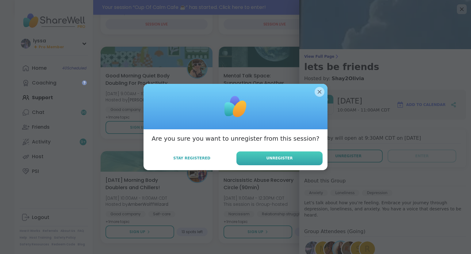
click at [309, 159] on button "Unregister" at bounding box center [279, 158] width 86 height 14
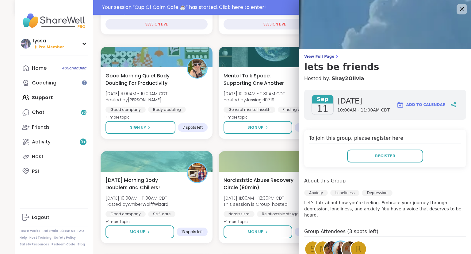
click at [459, 9] on icon at bounding box center [462, 9] width 8 height 8
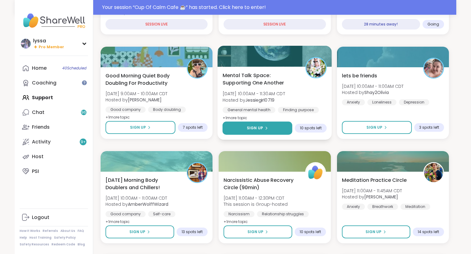
click at [264, 124] on button "Sign Up" at bounding box center [258, 127] width 70 height 13
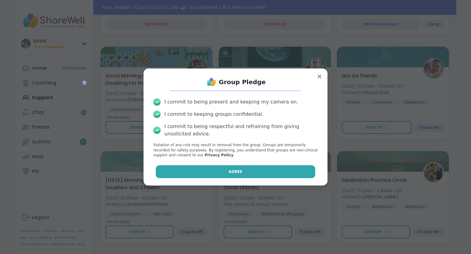
click at [227, 167] on button "Agree" at bounding box center [236, 171] width 160 height 13
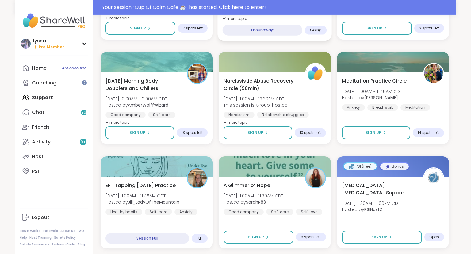
scroll to position [259, 0]
click at [206, 111] on div "Thursday Morning Body Doublers and Chillers! Thu, Sep 11 | 10:00AM - 11:00AM CD…" at bounding box center [157, 101] width 104 height 50
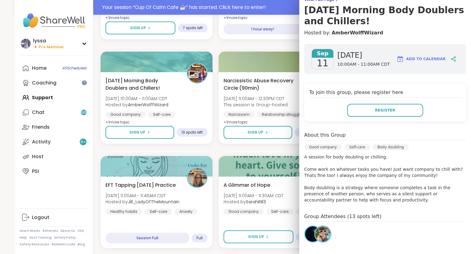
scroll to position [0, 0]
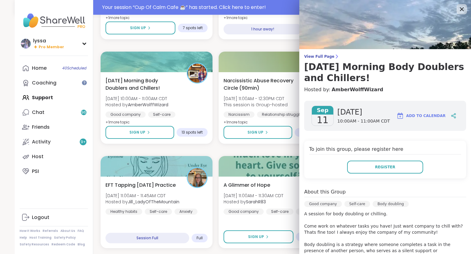
click at [461, 7] on icon at bounding box center [462, 9] width 8 height 8
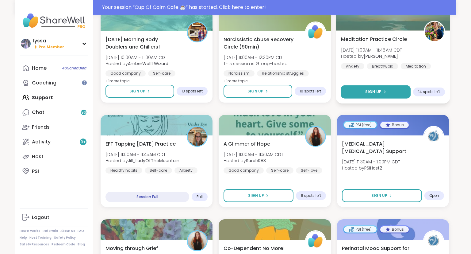
scroll to position [302, 0]
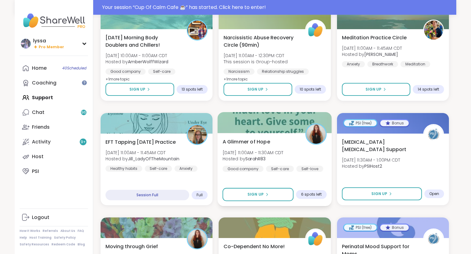
click at [284, 153] on span "Thu, Sep 11 | 11:00AM - 11:30AM CDT" at bounding box center [253, 152] width 61 height 6
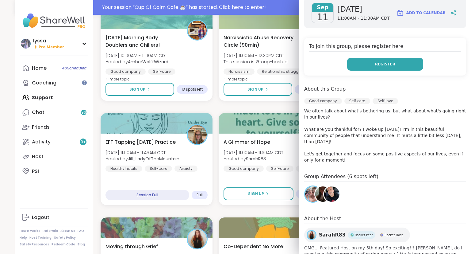
scroll to position [0, 0]
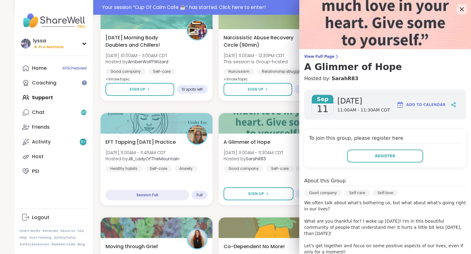
click at [462, 7] on icon at bounding box center [462, 9] width 8 height 8
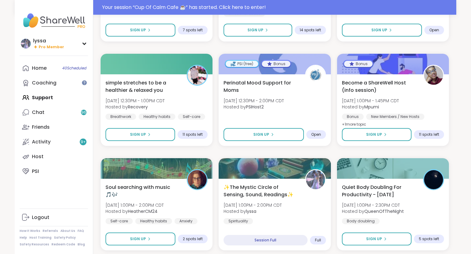
scroll to position [582, 0]
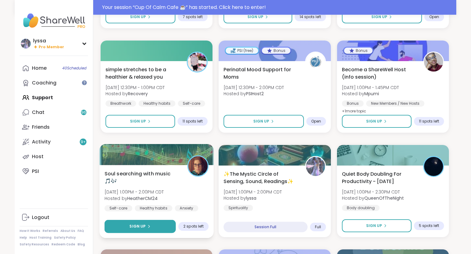
click at [161, 225] on button "Sign Up" at bounding box center [140, 226] width 71 height 13
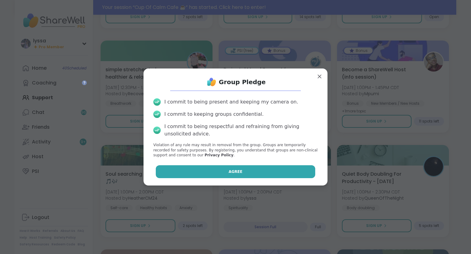
click at [213, 171] on button "Agree" at bounding box center [236, 171] width 160 height 13
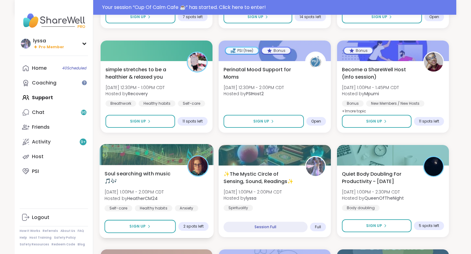
click at [181, 174] on div "Soul searching with music 🎵🎶 Thu, Sep 11 | 1:00PM - 2:00PM CDT Hosted by Heathe…" at bounding box center [157, 190] width 104 height 41
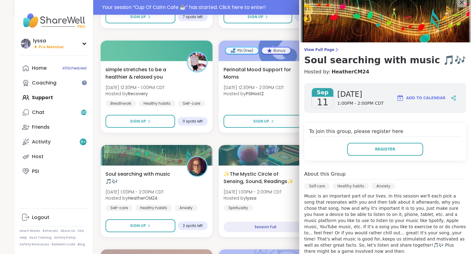
scroll to position [0, 0]
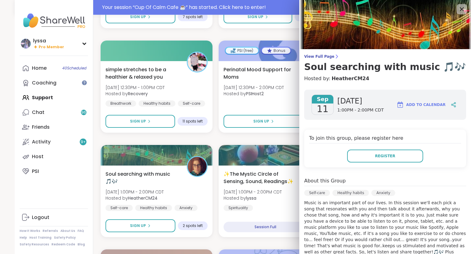
click at [462, 9] on icon at bounding box center [462, 9] width 8 height 8
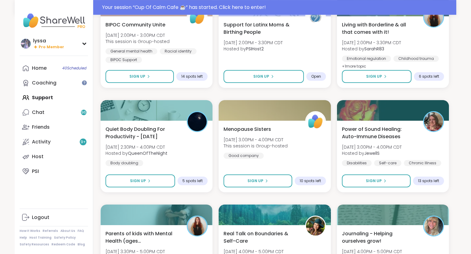
scroll to position [836, 0]
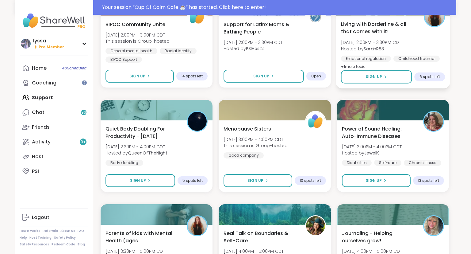
click at [386, 56] on div "Emotional regulation" at bounding box center [366, 59] width 50 height 6
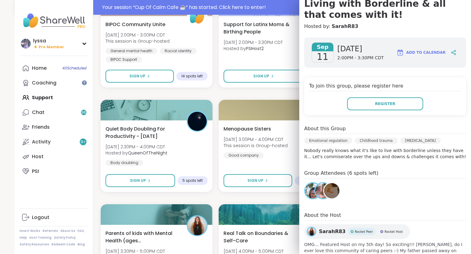
scroll to position [0, 0]
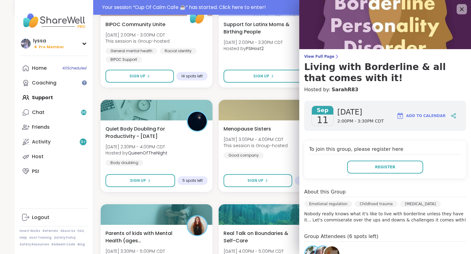
click at [459, 8] on icon at bounding box center [462, 9] width 8 height 8
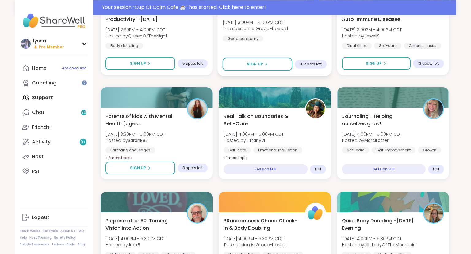
scroll to position [953, 0]
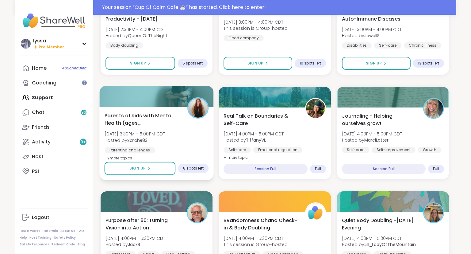
click at [163, 150] on div "Parenting challenges General mental health Family" at bounding box center [157, 154] width 104 height 15
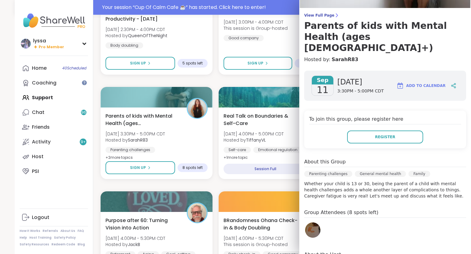
scroll to position [0, 0]
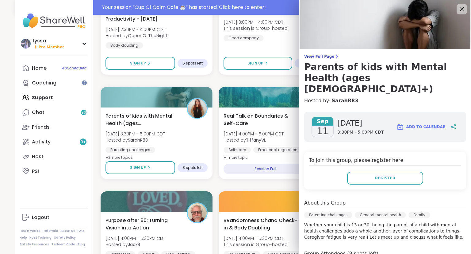
click at [462, 8] on icon at bounding box center [462, 9] width 8 height 8
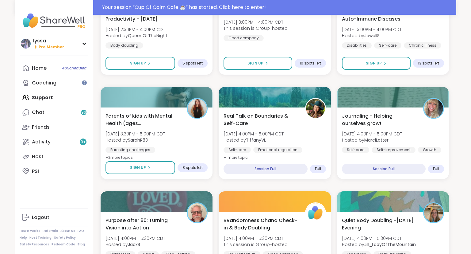
scroll to position [1112, 0]
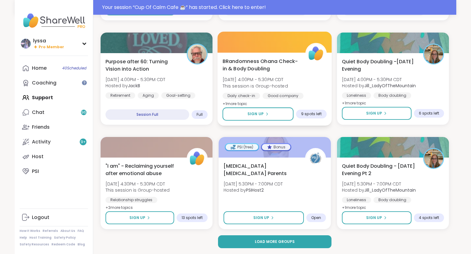
click at [318, 88] on div "BRandomness Ohana Check-in & Body Doubling Thu, Sep 11 | 4:00PM - 5:30PM CDT Th…" at bounding box center [275, 82] width 104 height 50
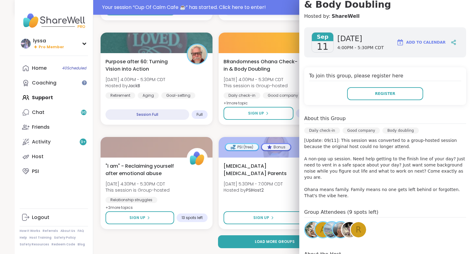
scroll to position [75, 0]
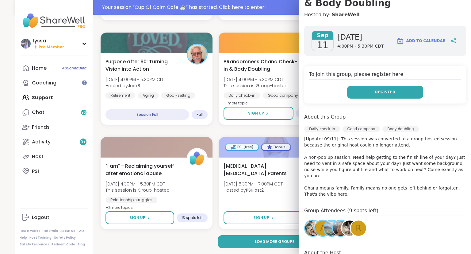
click at [364, 87] on button "Register" at bounding box center [385, 92] width 76 height 13
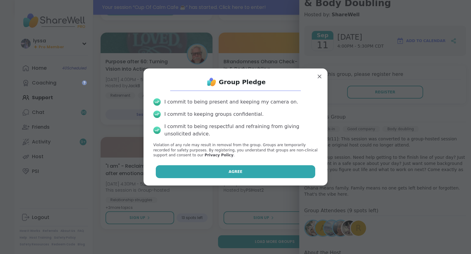
click at [260, 171] on button "Agree" at bounding box center [236, 171] width 160 height 13
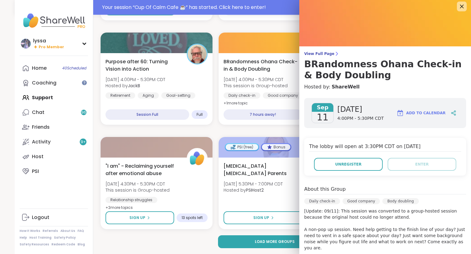
scroll to position [1, 0]
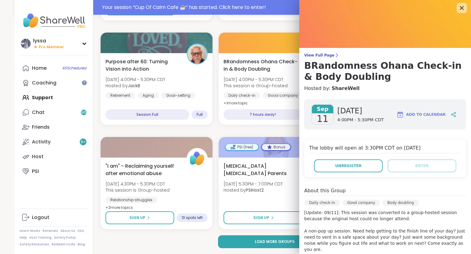
click at [461, 8] on icon at bounding box center [462, 8] width 8 height 8
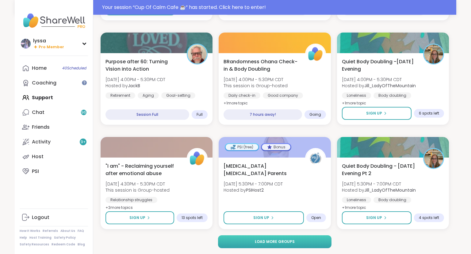
click at [292, 236] on button "Load more groups" at bounding box center [275, 241] width 114 height 13
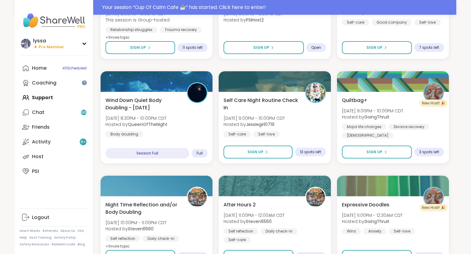
scroll to position [1639, 0]
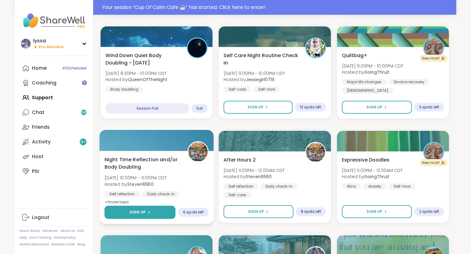
click at [159, 213] on button "Sign Up" at bounding box center [140, 212] width 71 height 13
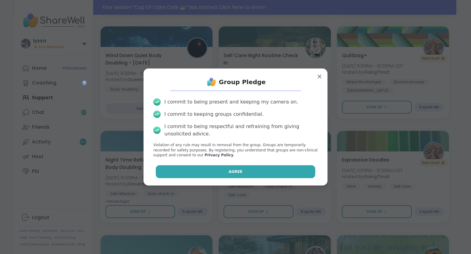
click at [202, 176] on button "Agree" at bounding box center [236, 171] width 160 height 13
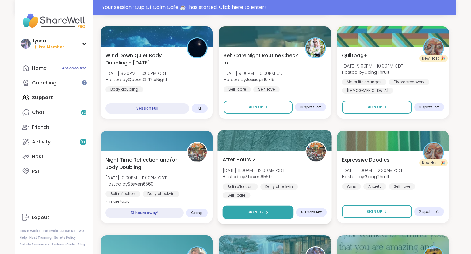
click at [262, 209] on button "Sign Up" at bounding box center [258, 212] width 71 height 13
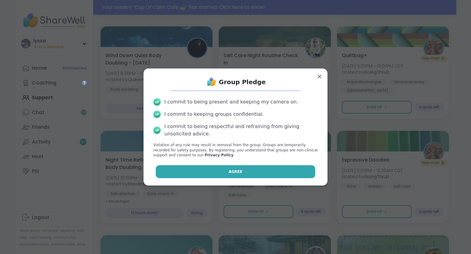
click at [253, 167] on button "Agree" at bounding box center [236, 171] width 160 height 13
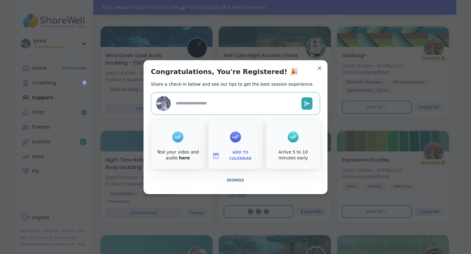
type textarea "*"
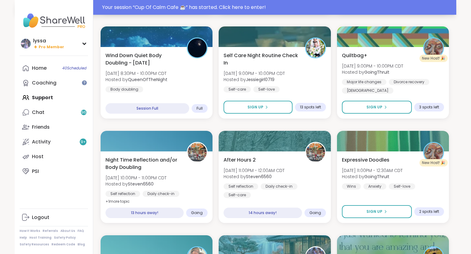
click at [177, 6] on div "Your session “ Cup Of Calm Cafe ☕️ ” has started. Click here to enter!" at bounding box center [277, 7] width 351 height 7
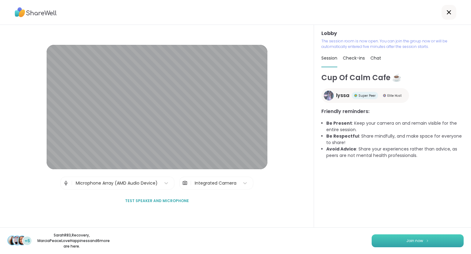
click at [421, 240] on span "Join now" at bounding box center [414, 241] width 17 height 6
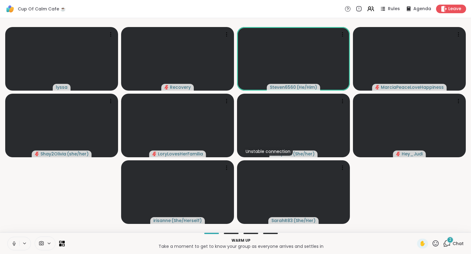
click at [14, 241] on icon at bounding box center [14, 242] width 2 height 3
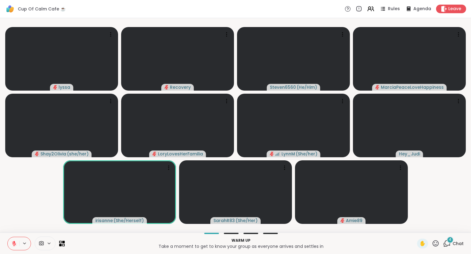
click at [453, 244] on span "Chat" at bounding box center [458, 243] width 11 height 6
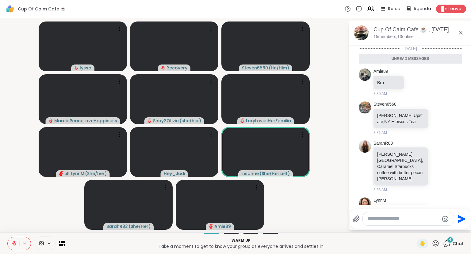
scroll to position [16, 0]
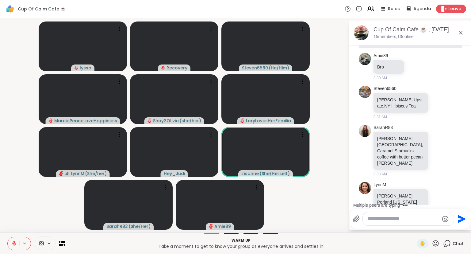
click at [403, 219] on textarea "Type your message" at bounding box center [403, 218] width 71 height 6
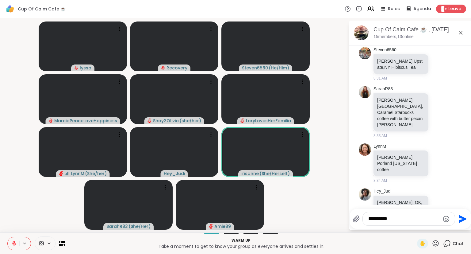
scroll to position [179, 0]
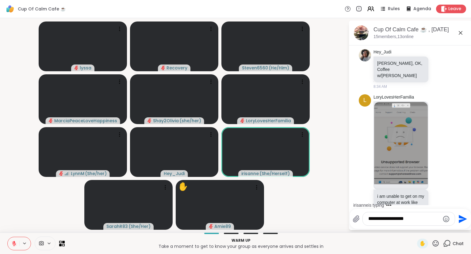
type textarea "**********"
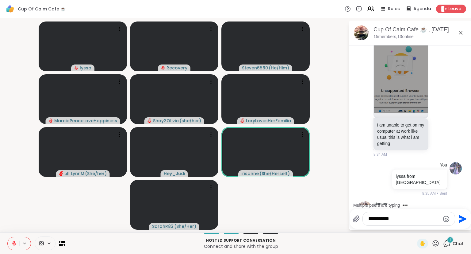
scroll to position [318, 0]
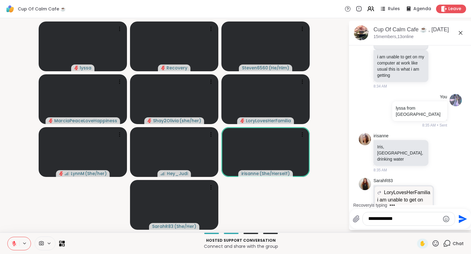
type textarea "**********"
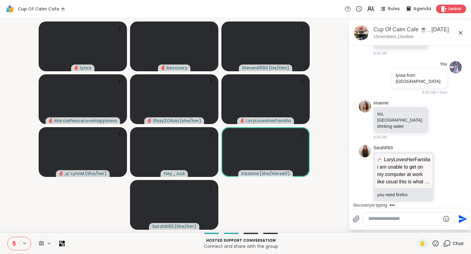
click at [437, 242] on icon at bounding box center [436, 243] width 8 height 8
click at [415, 224] on span "❤️" at bounding box center [418, 226] width 6 height 7
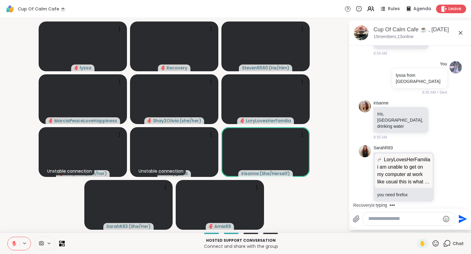
click at [437, 241] on icon at bounding box center [436, 243] width 8 height 8
click at [415, 224] on span "❤️" at bounding box center [418, 226] width 6 height 7
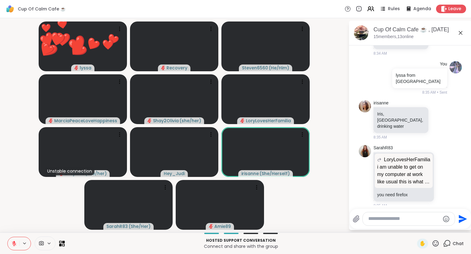
click at [404, 219] on textarea "Type your message" at bounding box center [403, 218] width 71 height 6
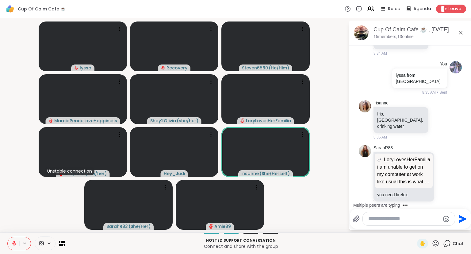
click at [461, 31] on icon at bounding box center [460, 32] width 7 height 7
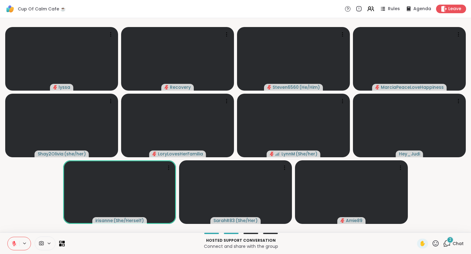
click at [453, 243] on span "Chat" at bounding box center [458, 243] width 11 height 6
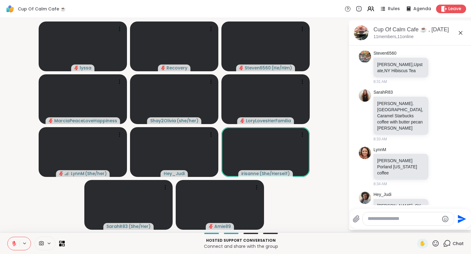
scroll to position [0, 0]
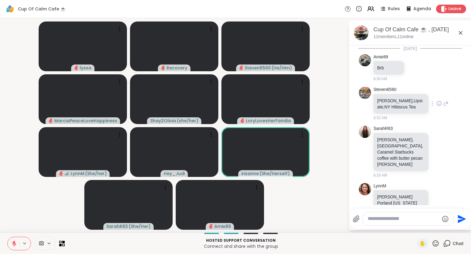
click at [438, 104] on icon at bounding box center [439, 103] width 6 height 6
click at [390, 94] on div "Select Reaction: Heart" at bounding box center [391, 94] width 6 height 6
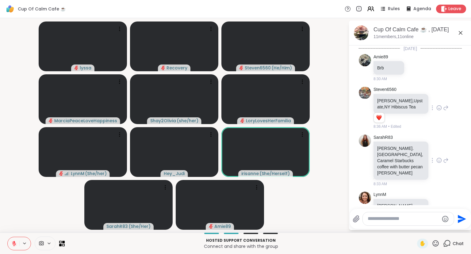
click at [438, 157] on icon at bounding box center [439, 160] width 6 height 6
click at [391, 148] on div "Select Reaction: Heart" at bounding box center [391, 151] width 6 height 6
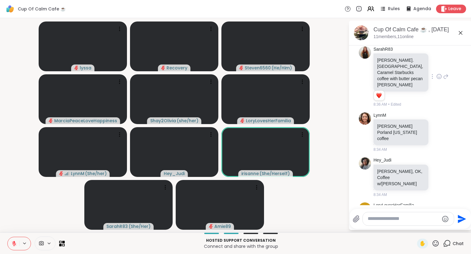
scroll to position [89, 0]
click at [439, 128] on icon at bounding box center [439, 131] width 6 height 6
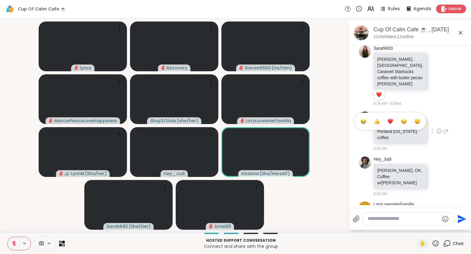
click at [390, 118] on div "Select Reaction: Heart" at bounding box center [391, 121] width 6 height 6
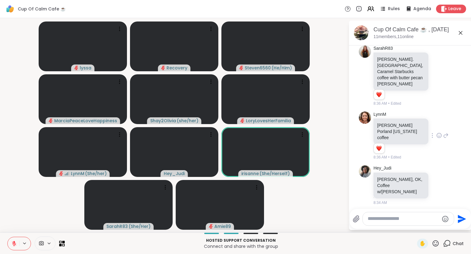
click at [444, 72] on icon at bounding box center [446, 75] width 6 height 7
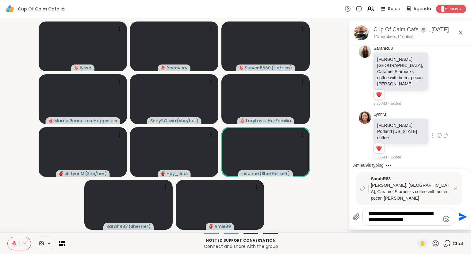
type textarea "**********"
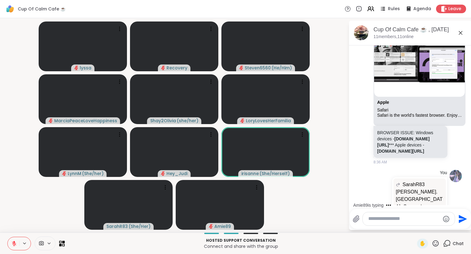
scroll to position [811, 0]
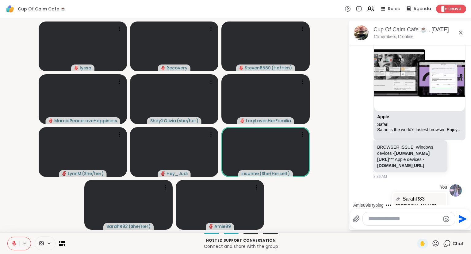
click at [460, 33] on icon at bounding box center [460, 32] width 7 height 7
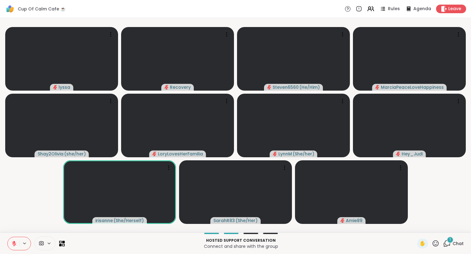
click at [446, 240] on icon at bounding box center [447, 243] width 8 height 8
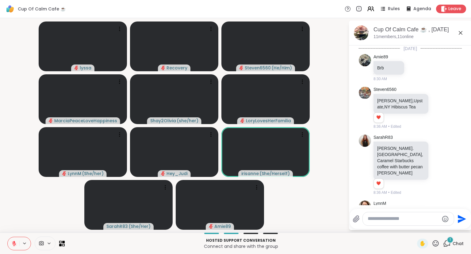
scroll to position [873, 0]
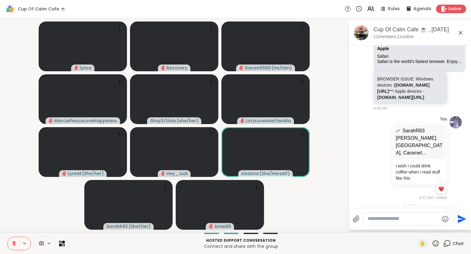
click at [401, 220] on textarea "Type your message" at bounding box center [403, 218] width 71 height 6
type textarea "**********"
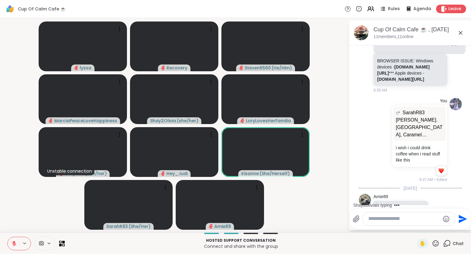
type textarea "*"
click at [462, 35] on icon at bounding box center [460, 32] width 7 height 7
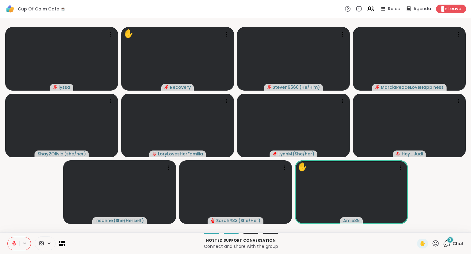
click at [453, 243] on div "3 Chat" at bounding box center [453, 243] width 21 height 10
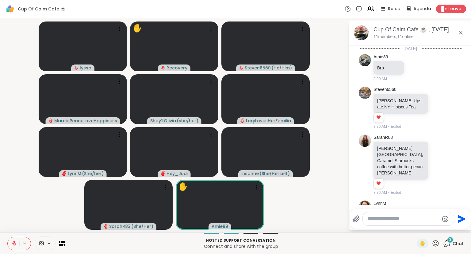
scroll to position [1145, 0]
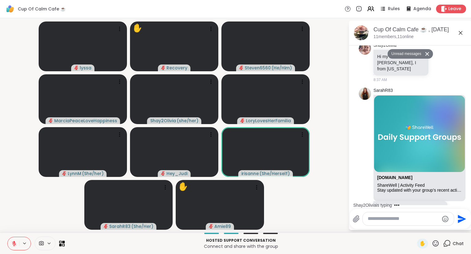
click at [412, 223] on div at bounding box center [408, 218] width 91 height 13
click at [408, 217] on textarea "Type your message" at bounding box center [403, 218] width 71 height 6
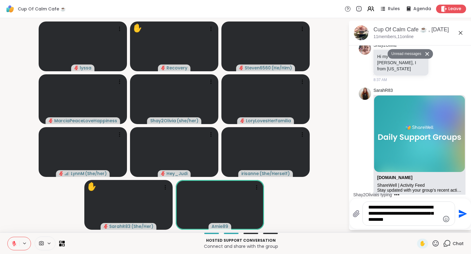
click at [401, 219] on textarea "**********" at bounding box center [403, 213] width 71 height 19
click at [420, 219] on textarea "**********" at bounding box center [403, 213] width 71 height 19
click at [400, 221] on textarea "**********" at bounding box center [403, 213] width 71 height 19
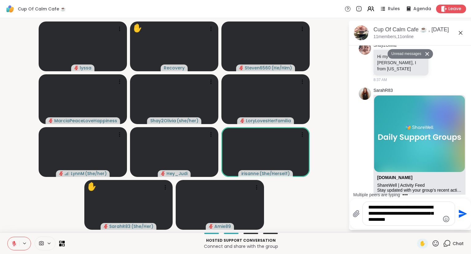
click at [418, 222] on textarea "**********" at bounding box center [403, 213] width 71 height 19
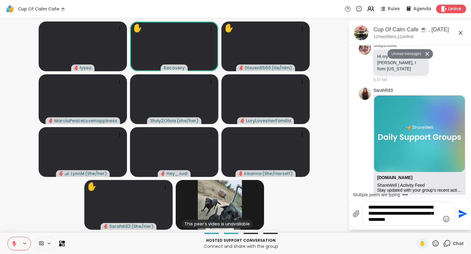
click at [402, 220] on textarea "**********" at bounding box center [403, 213] width 71 height 19
click at [417, 221] on textarea "**********" at bounding box center [403, 213] width 71 height 19
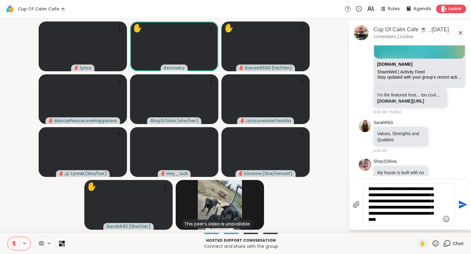
scroll to position [1300, 0]
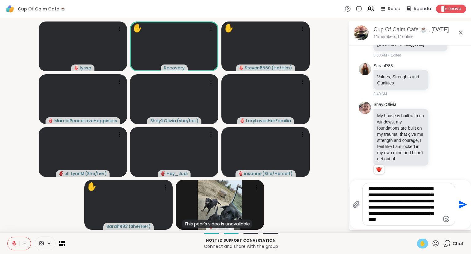
click at [423, 243] on span "✋" at bounding box center [423, 243] width 6 height 7
click at [434, 220] on textarea "**********" at bounding box center [403, 204] width 71 height 37
click at [377, 189] on textarea "**********" at bounding box center [403, 204] width 71 height 37
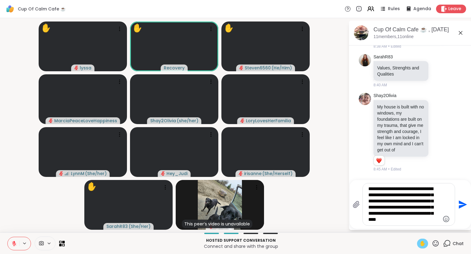
click at [385, 204] on textarea "**********" at bounding box center [403, 204] width 71 height 37
type textarea "**********"
click at [461, 204] on icon "Send" at bounding box center [462, 204] width 10 height 10
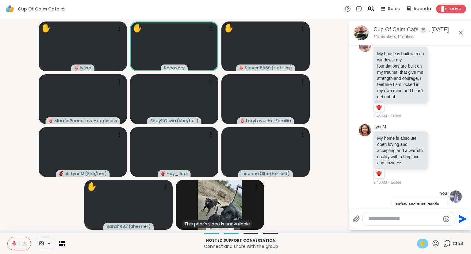
scroll to position [1371, 0]
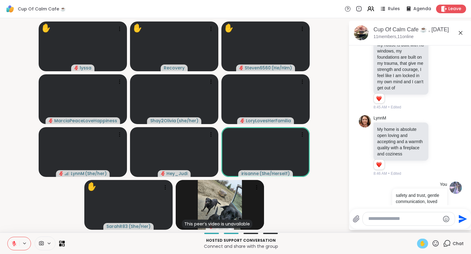
drag, startPoint x: 381, startPoint y: 194, endPoint x: 402, endPoint y: 196, distance: 21.5
click at [402, 196] on div "You safety and trust, gentle communication, loved expressed in action, forgiven…" at bounding box center [409, 224] width 75 height 86
click at [369, 179] on div "You safety and trust, gentle communication, loved expressed in action, forgiven…" at bounding box center [410, 224] width 103 height 90
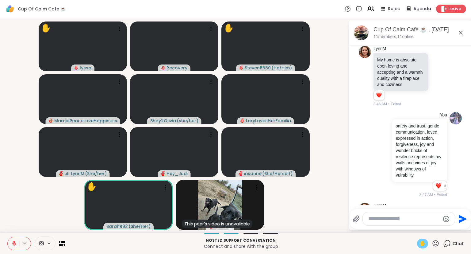
scroll to position [1438, 0]
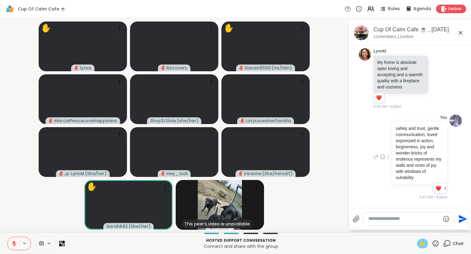
click at [385, 154] on icon at bounding box center [383, 157] width 6 height 6
click at [406, 144] on div "Select Reaction: Heart" at bounding box center [407, 147] width 6 height 6
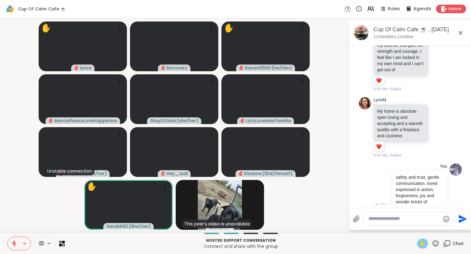
scroll to position [1373, 0]
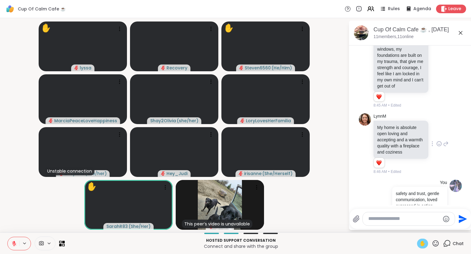
click at [437, 141] on icon at bounding box center [439, 143] width 5 height 5
click at [391, 131] on div "Select Reaction: Heart" at bounding box center [391, 134] width 6 height 6
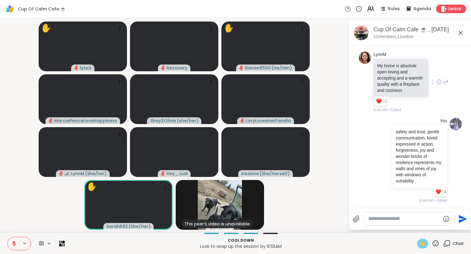
scroll to position [1461, 0]
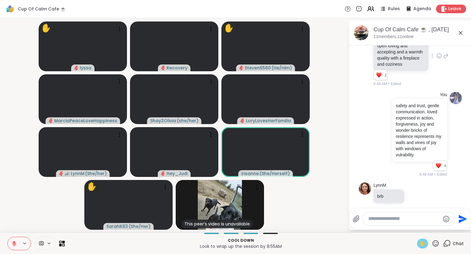
click at [376, 7] on div "Rules Agenda Leave" at bounding box center [405, 9] width 121 height 9
click at [373, 7] on icon at bounding box center [371, 9] width 8 height 8
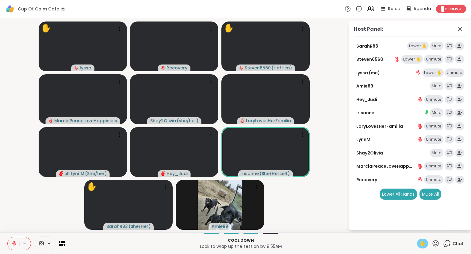
click at [373, 7] on icon at bounding box center [371, 9] width 8 height 8
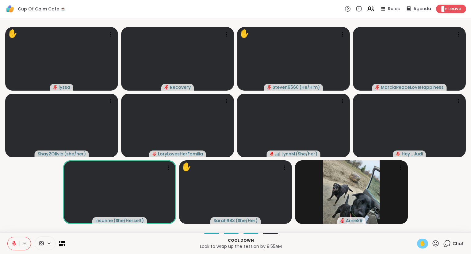
click at [453, 246] on span "Chat" at bounding box center [458, 243] width 11 height 6
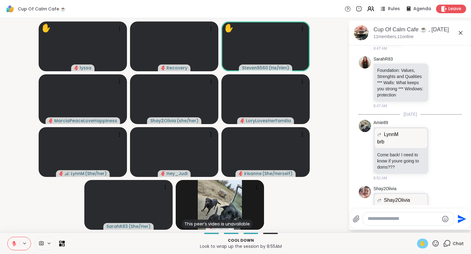
scroll to position [1622, 0]
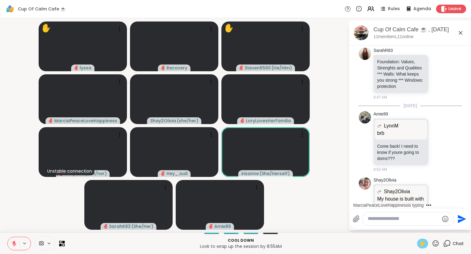
click at [13, 248] on button at bounding box center [14, 243] width 12 height 13
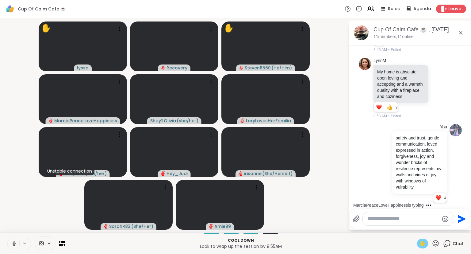
scroll to position [1440, 0]
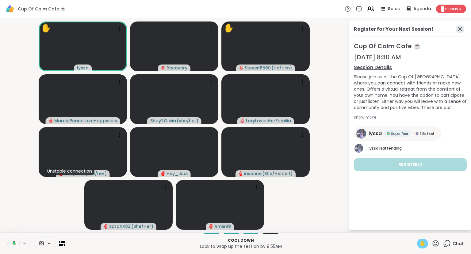
click at [459, 28] on icon at bounding box center [460, 29] width 4 height 4
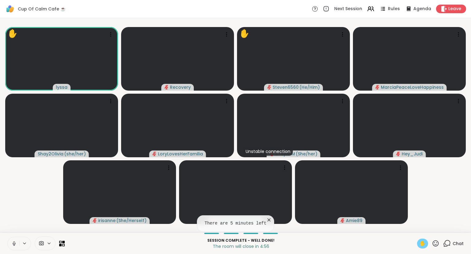
click at [450, 241] on icon at bounding box center [448, 243] width 6 height 6
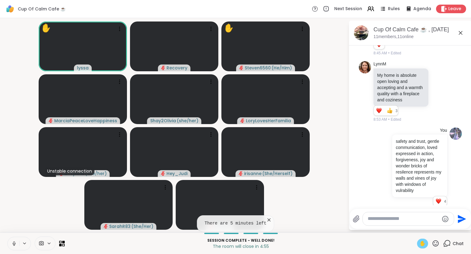
scroll to position [1419, 0]
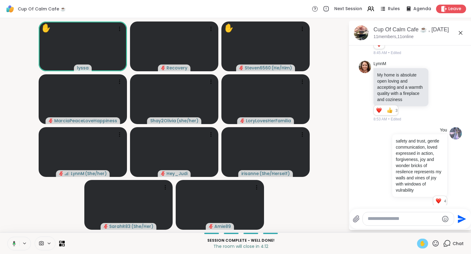
click at [14, 244] on icon at bounding box center [13, 243] width 6 height 6
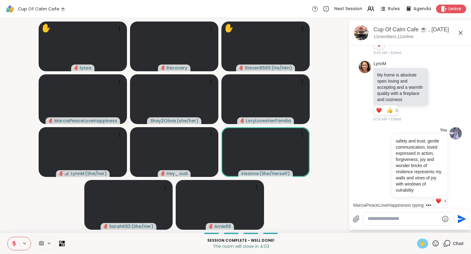
click at [437, 242] on icon at bounding box center [436, 243] width 8 height 8
click at [326, 221] on video-player-container "✋ lyssa Recovery ✋ Steven6560 ( He/Him ) MarciaPeaceLoveHappiness Shay2Olivia (…" at bounding box center [174, 125] width 341 height 209
click at [435, 241] on icon at bounding box center [436, 243] width 8 height 8
click at [416, 225] on span "❤️" at bounding box center [418, 226] width 6 height 7
click at [438, 242] on icon at bounding box center [436, 243] width 8 height 8
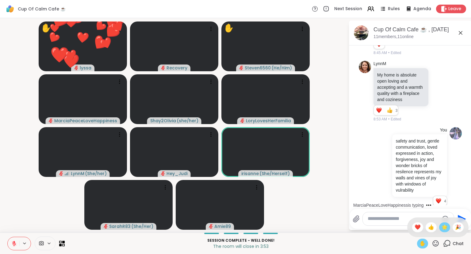
click at [445, 227] on span "🌟" at bounding box center [445, 226] width 6 height 7
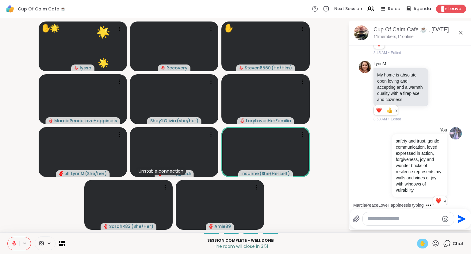
click at [421, 242] on span "✋" at bounding box center [423, 243] width 6 height 7
click at [436, 243] on icon at bounding box center [436, 243] width 8 height 8
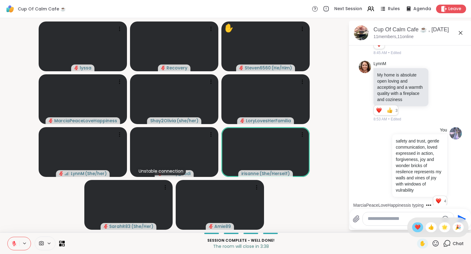
click at [415, 224] on span "❤️" at bounding box center [418, 226] width 6 height 7
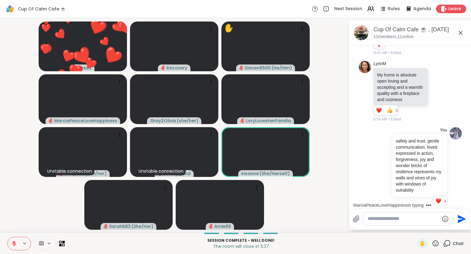
click at [436, 241] on icon at bounding box center [436, 243] width 8 height 8
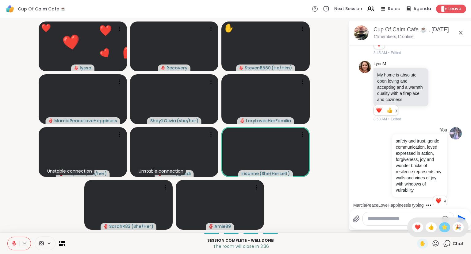
click at [443, 228] on span "🌟" at bounding box center [445, 226] width 6 height 7
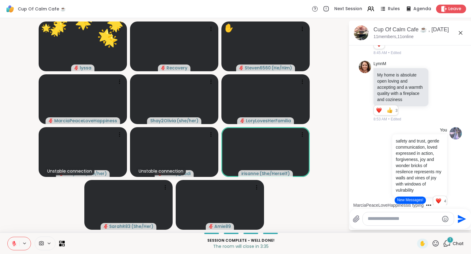
click at [433, 244] on icon at bounding box center [436, 243] width 8 height 8
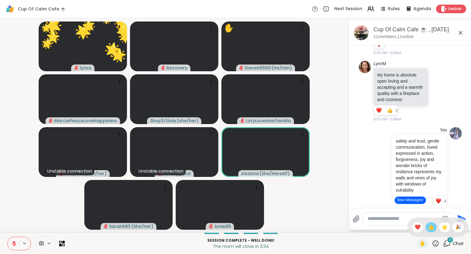
click at [428, 227] on span "👍" at bounding box center [431, 226] width 6 height 7
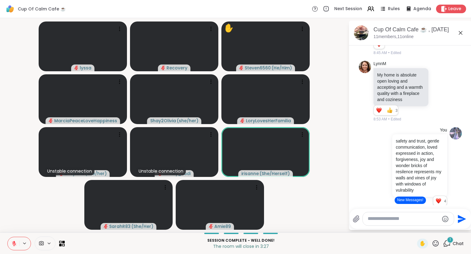
click at [440, 244] on icon at bounding box center [436, 243] width 8 height 8
click at [415, 223] on div "❤️" at bounding box center [417, 227] width 11 height 10
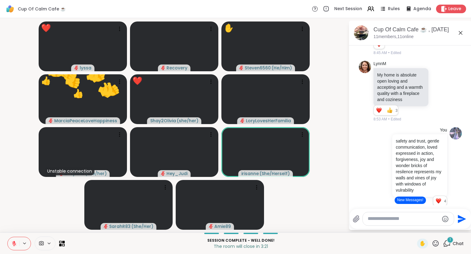
click at [461, 34] on icon at bounding box center [460, 32] width 7 height 7
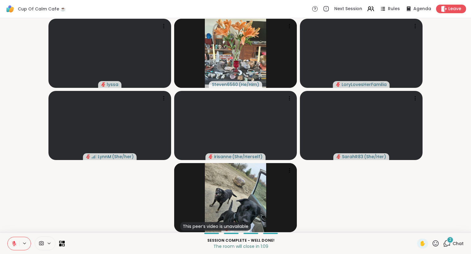
click at [16, 241] on icon at bounding box center [14, 243] width 6 height 6
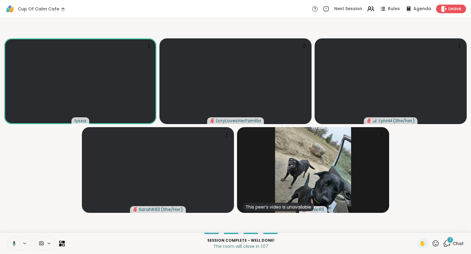
click at [15, 237] on button at bounding box center [13, 243] width 13 height 13
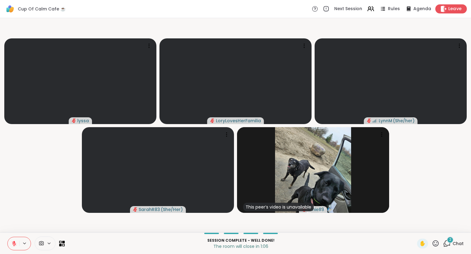
click at [453, 10] on span "Leave" at bounding box center [454, 9] width 13 height 6
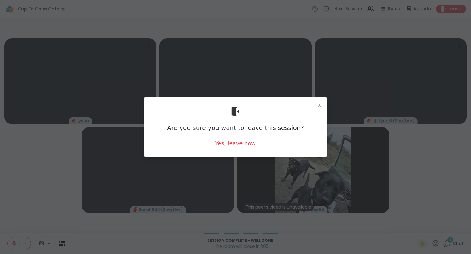
click at [237, 143] on div "Yes, leave now" at bounding box center [235, 143] width 40 height 8
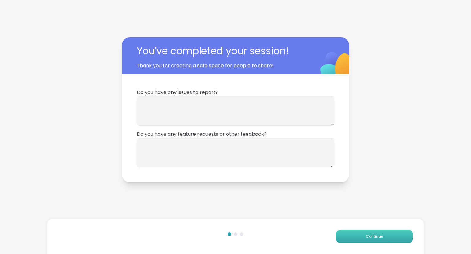
click at [348, 237] on button "Continue" at bounding box center [374, 236] width 77 height 13
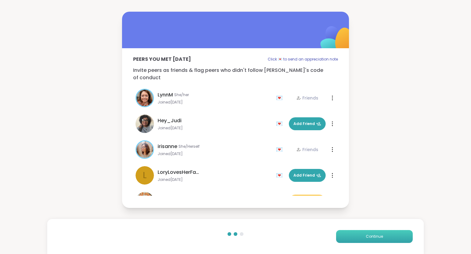
click at [348, 237] on button "Continue" at bounding box center [374, 236] width 77 height 13
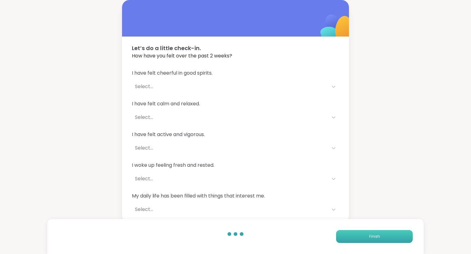
click at [374, 235] on span "Finish" at bounding box center [374, 236] width 11 height 6
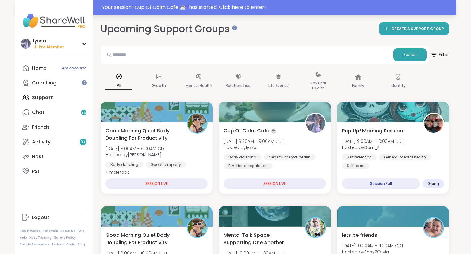
click at [391, 11] on div "Your session “ Cup Of Calm Cafe ☕️ ” has started. Click here to enter!" at bounding box center [236, 7] width 442 height 15
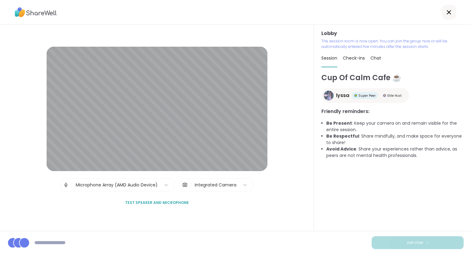
click at [448, 11] on icon at bounding box center [448, 12] width 7 height 7
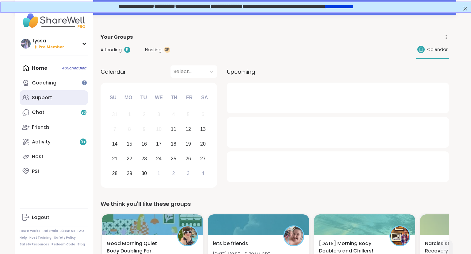
click at [36, 96] on div "Support" at bounding box center [42, 97] width 20 height 7
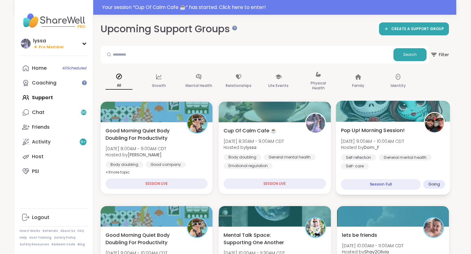
click at [412, 124] on div "Pop Up! Morning Session! Thu, Sep 11 | 9:00AM - 10:00AM CDT Hosted by Dom_F Sel…" at bounding box center [393, 157] width 114 height 73
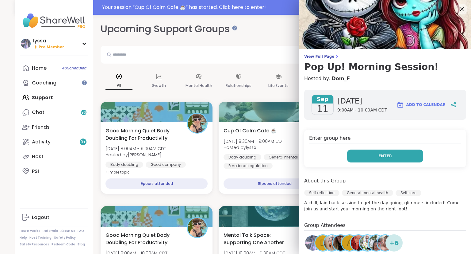
click at [362, 154] on button "Enter" at bounding box center [385, 155] width 76 height 13
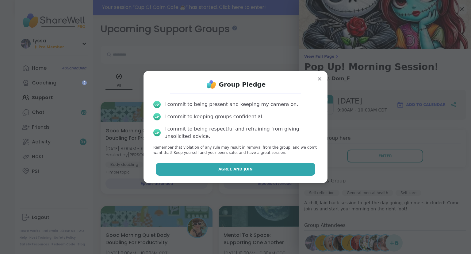
click at [297, 168] on button "Agree and Join" at bounding box center [236, 169] width 160 height 13
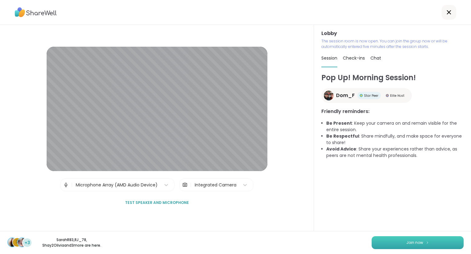
click at [414, 241] on span "Join now" at bounding box center [414, 243] width 17 height 6
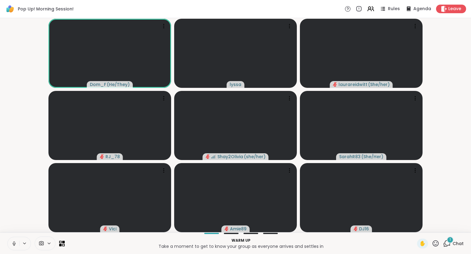
click at [14, 242] on icon at bounding box center [14, 243] width 6 height 6
click at [16, 244] on icon at bounding box center [14, 243] width 6 height 6
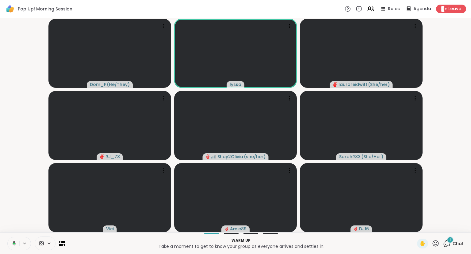
click at [12, 241] on icon at bounding box center [13, 243] width 6 height 6
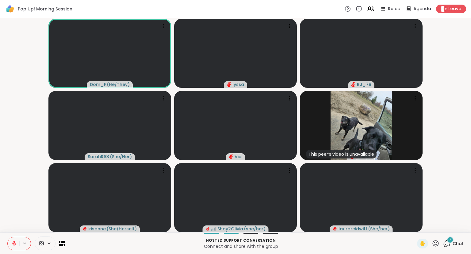
click at [432, 80] on video-player-container "Dom_F ( He/They ) lyssa RJ_78 SarahR83 ( She/Her ) Vici This peer’s video is un…" at bounding box center [236, 125] width 464 height 209
click at [444, 8] on icon at bounding box center [444, 9] width 6 height 6
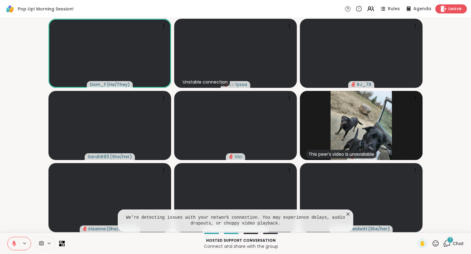
click at [453, 9] on span "Leave" at bounding box center [454, 9] width 13 height 6
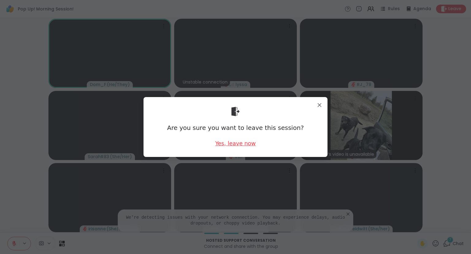
click at [236, 145] on div "Yes, leave now" at bounding box center [235, 143] width 40 height 8
click at [234, 143] on div "Yes, leave now" at bounding box center [235, 143] width 40 height 8
click at [244, 141] on div "Yes, leave now" at bounding box center [235, 143] width 40 height 8
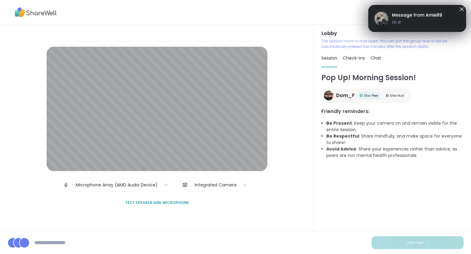
click at [462, 7] on div at bounding box center [235, 12] width 471 height 25
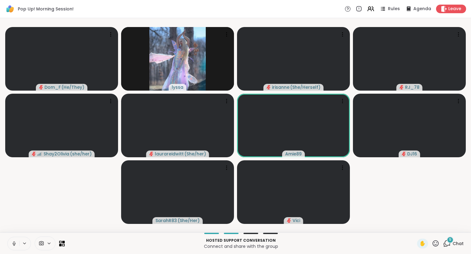
click at [14, 238] on button at bounding box center [14, 243] width 12 height 13
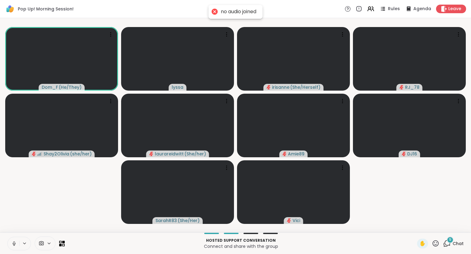
click at [14, 241] on icon at bounding box center [14, 243] width 6 height 6
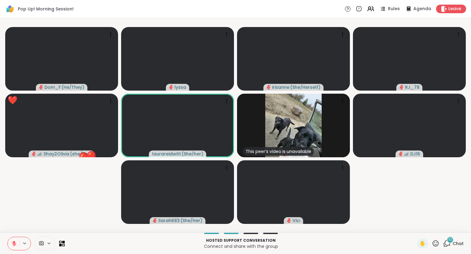
click at [436, 244] on icon at bounding box center [436, 243] width 8 height 8
click at [409, 218] on video-player-container "Dom_F ( He/They ) [PERSON_NAME] ( She/Herself ) RJ_78 ❤️ Shay2Olivia ( she/her …" at bounding box center [236, 125] width 464 height 209
click at [437, 242] on icon at bounding box center [436, 243] width 8 height 8
click at [415, 225] on span "❤️" at bounding box center [418, 226] width 6 height 7
click at [435, 245] on icon at bounding box center [436, 243] width 8 height 8
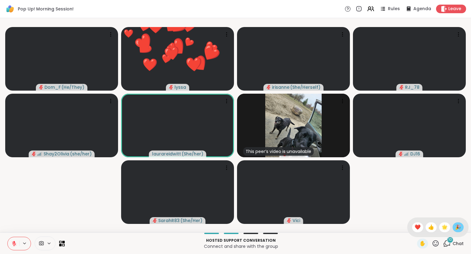
click at [457, 225] on span "🎉" at bounding box center [458, 226] width 6 height 7
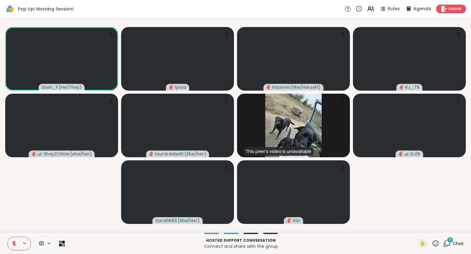
click at [437, 244] on icon at bounding box center [436, 243] width 8 height 8
click at [455, 226] on span "🎉" at bounding box center [458, 226] width 6 height 7
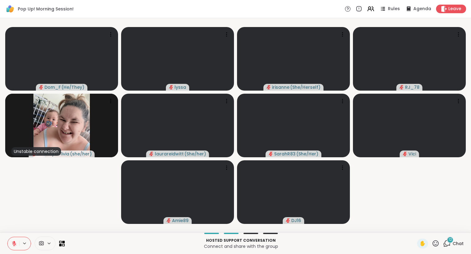
drag, startPoint x: 471, startPoint y: 249, endPoint x: 430, endPoint y: 231, distance: 44.5
click at [430, 231] on div "Pop Up! Morning Session! Rules Agenda Leave Dom_F ( He/They ) [PERSON_NAME] ( S…" at bounding box center [235, 127] width 471 height 254
click at [436, 243] on icon at bounding box center [436, 243] width 8 height 8
click at [415, 226] on span "❤️" at bounding box center [418, 226] width 6 height 7
click at [13, 240] on button at bounding box center [14, 243] width 12 height 13
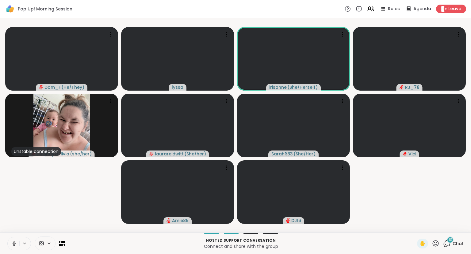
click at [14, 244] on icon at bounding box center [14, 242] width 2 height 3
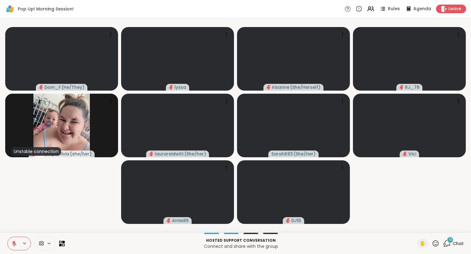
click at [14, 244] on icon at bounding box center [14, 243] width 4 height 4
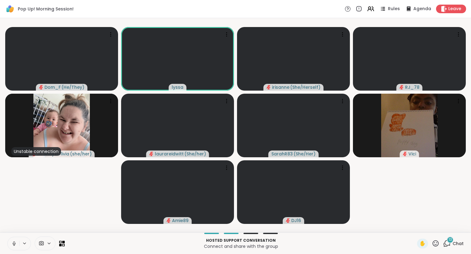
click at [14, 242] on icon at bounding box center [14, 243] width 6 height 6
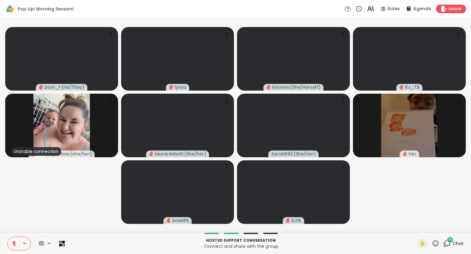
click at [458, 236] on div "Hosted support conversation Connect and share with the group ✋ 14 Chat" at bounding box center [235, 242] width 471 height 21
click at [448, 240] on div "14" at bounding box center [450, 239] width 7 height 7
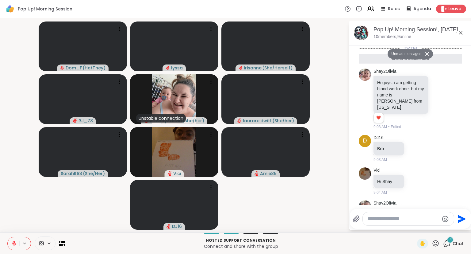
scroll to position [497, 0]
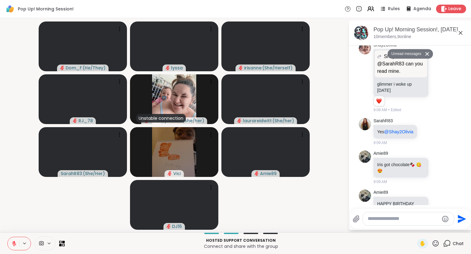
click at [12, 241] on icon at bounding box center [14, 243] width 6 height 6
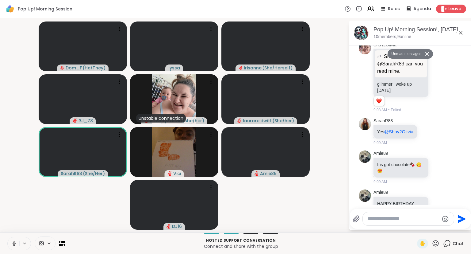
click at [14, 244] on icon at bounding box center [14, 243] width 6 height 6
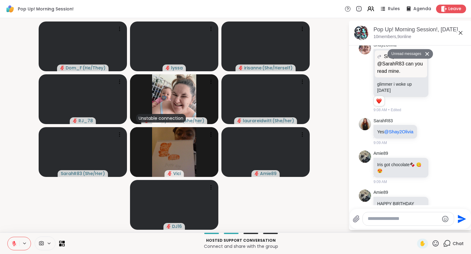
click at [10, 240] on button at bounding box center [14, 243] width 12 height 13
click at [459, 32] on icon at bounding box center [460, 32] width 7 height 7
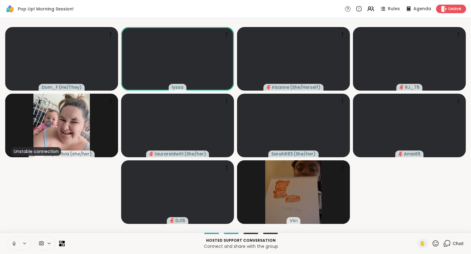
click at [14, 242] on icon at bounding box center [14, 243] width 6 height 6
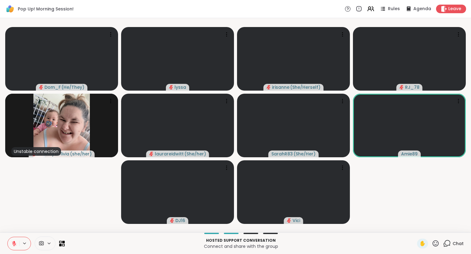
click at [437, 242] on icon at bounding box center [436, 243] width 6 height 6
click at [415, 226] on span "❤️" at bounding box center [418, 226] width 6 height 7
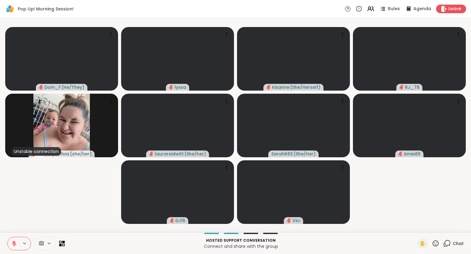
click at [450, 244] on icon at bounding box center [447, 243] width 8 height 8
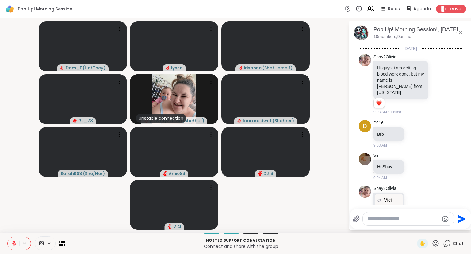
scroll to position [483, 0]
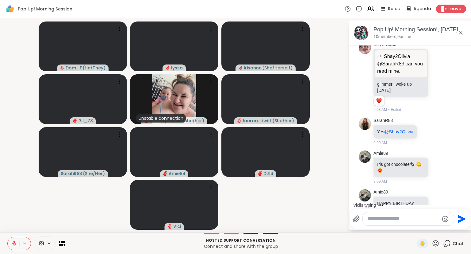
click at [413, 220] on textarea "Type your message" at bounding box center [403, 218] width 71 height 6
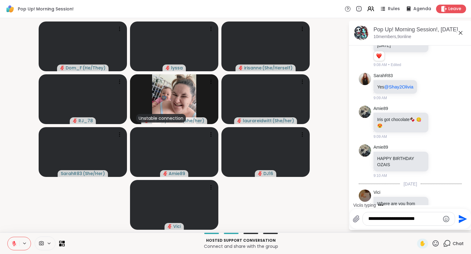
click at [367, 218] on div "**********" at bounding box center [409, 218] width 92 height 13
click at [368, 218] on textarea "**********" at bounding box center [403, 218] width 71 height 6
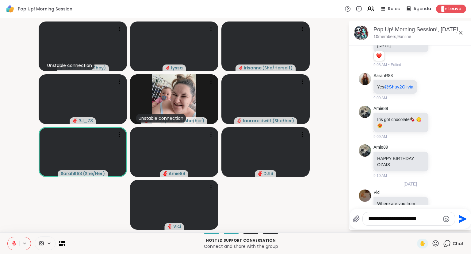
type textarea "**********"
click at [465, 218] on icon "Send" at bounding box center [463, 218] width 8 height 8
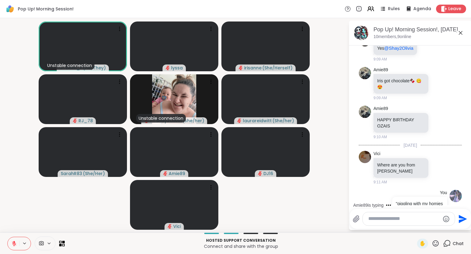
scroll to position [599, 0]
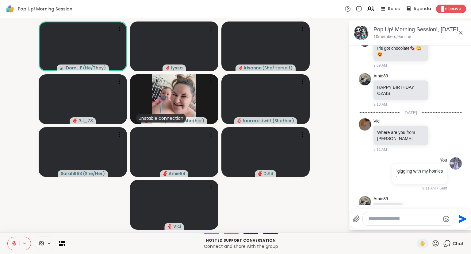
click at [416, 219] on textarea "Type your message" at bounding box center [403, 218] width 71 height 6
type textarea "****"
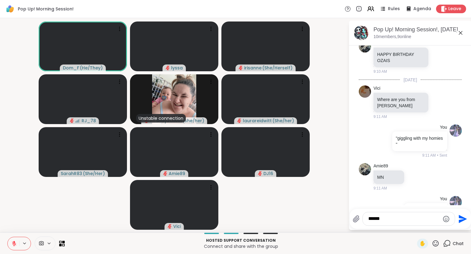
type textarea "*******"
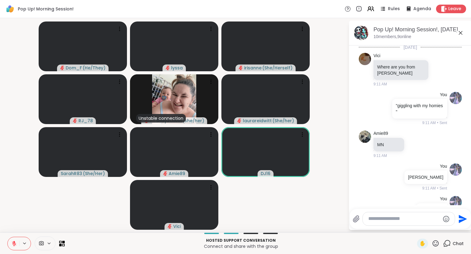
click at [461, 33] on icon at bounding box center [461, 33] width 4 height 4
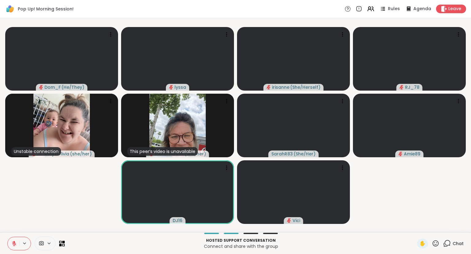
click at [445, 243] on icon at bounding box center [446, 245] width 4 height 4
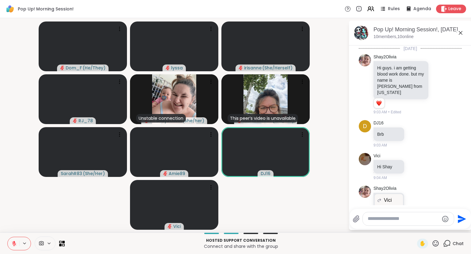
scroll to position [667, 0]
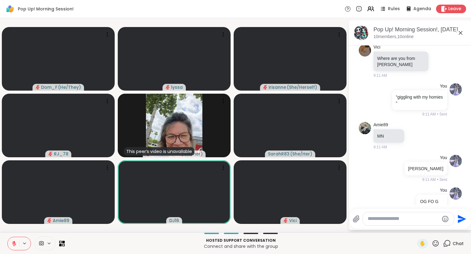
click at [460, 33] on icon at bounding box center [460, 32] width 7 height 7
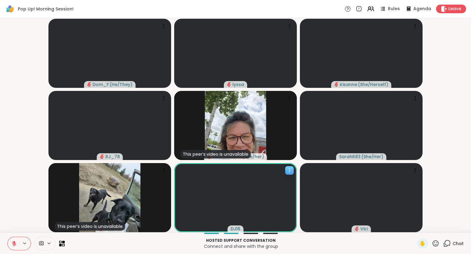
click at [289, 165] on div at bounding box center [235, 197] width 123 height 69
click at [278, 170] on h4 "View Profile" at bounding box center [268, 170] width 26 height 6
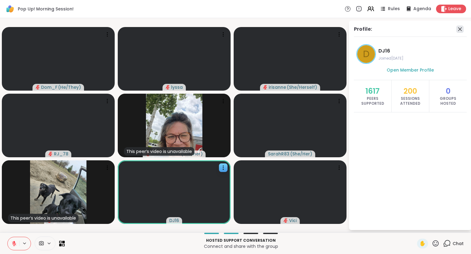
click at [461, 28] on icon at bounding box center [459, 28] width 7 height 7
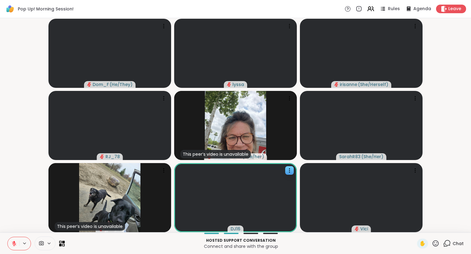
click at [433, 245] on icon at bounding box center [436, 243] width 8 height 8
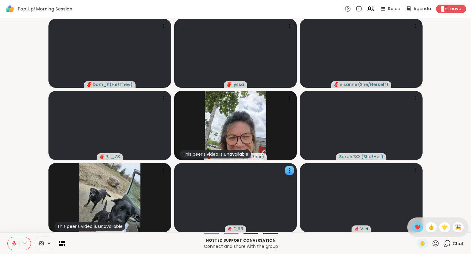
click at [415, 229] on span "❤️" at bounding box center [418, 226] width 6 height 7
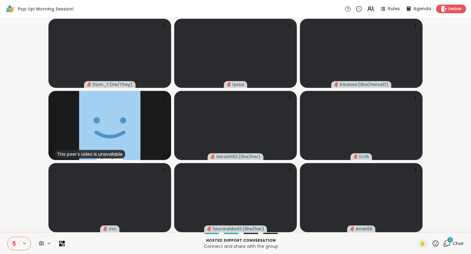
click at [14, 239] on button at bounding box center [14, 243] width 12 height 13
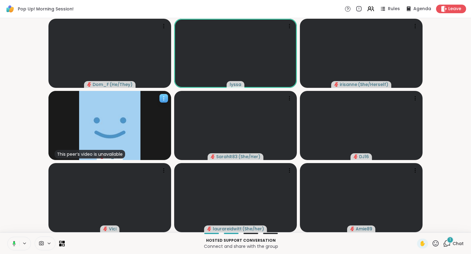
click at [164, 97] on icon at bounding box center [164, 98] width 6 height 6
click at [154, 102] on h4 "View Profile" at bounding box center [144, 101] width 26 height 6
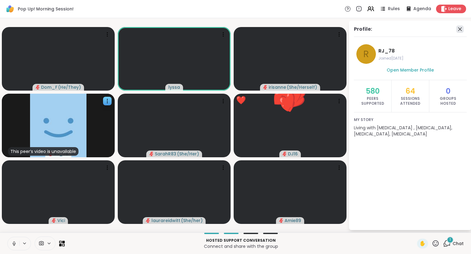
click at [459, 30] on icon at bounding box center [459, 28] width 7 height 7
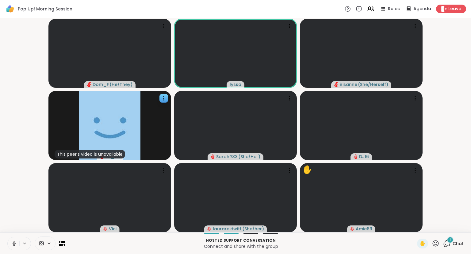
click at [15, 242] on icon at bounding box center [14, 243] width 6 height 6
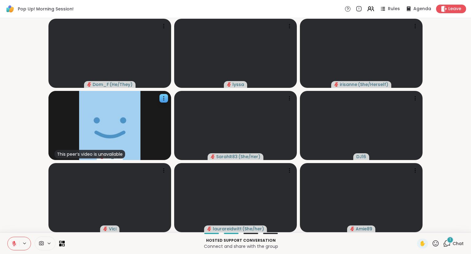
click at [14, 244] on icon at bounding box center [14, 243] width 4 height 4
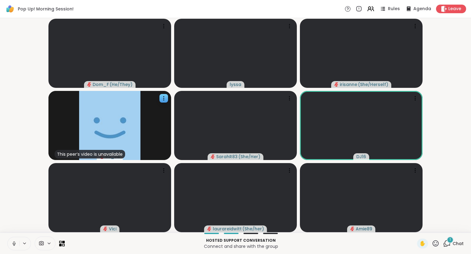
click at [14, 244] on icon at bounding box center [14, 242] width 2 height 3
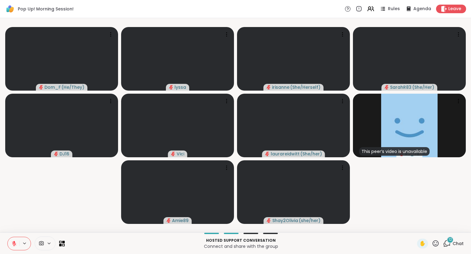
click at [14, 244] on icon at bounding box center [14, 243] width 4 height 4
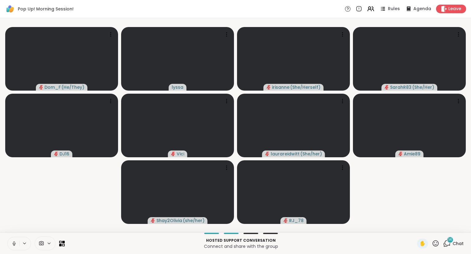
click at [17, 242] on icon at bounding box center [14, 243] width 6 height 6
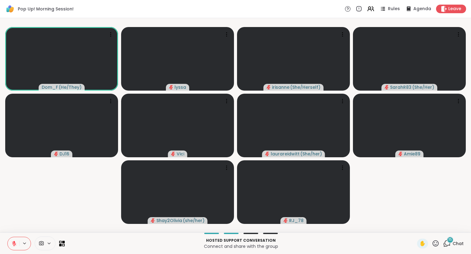
click at [431, 243] on div "✋" at bounding box center [428, 243] width 22 height 10
click at [435, 247] on icon at bounding box center [436, 243] width 8 height 8
click at [415, 230] on span "❤️" at bounding box center [418, 226] width 6 height 7
click at [438, 240] on icon at bounding box center [436, 243] width 8 height 8
click at [416, 227] on span "❤️" at bounding box center [418, 226] width 6 height 7
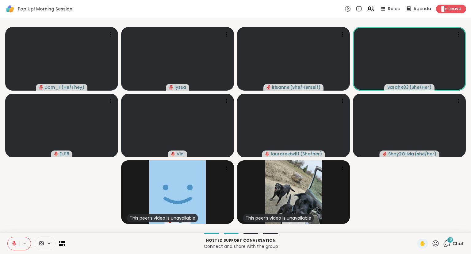
click at [437, 242] on icon at bounding box center [436, 243] width 6 height 6
click at [416, 227] on span "❤️" at bounding box center [418, 226] width 6 height 7
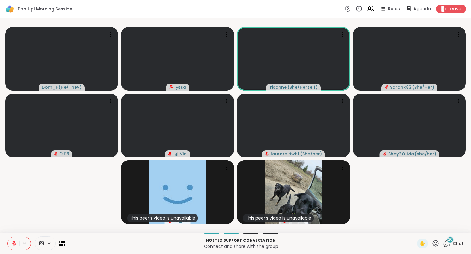
click at [436, 242] on icon at bounding box center [436, 243] width 8 height 8
click at [415, 224] on span "❤️" at bounding box center [418, 226] width 6 height 7
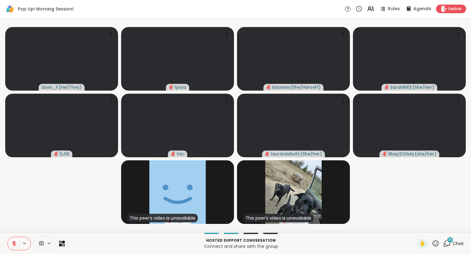
click at [438, 243] on icon at bounding box center [436, 243] width 8 height 8
click at [415, 226] on span "❤️" at bounding box center [418, 226] width 6 height 7
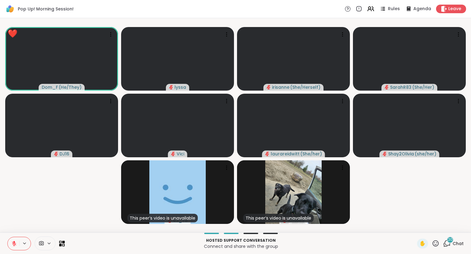
click at [436, 241] on icon at bounding box center [436, 243] width 8 height 8
click at [412, 227] on div "❤️" at bounding box center [417, 227] width 11 height 10
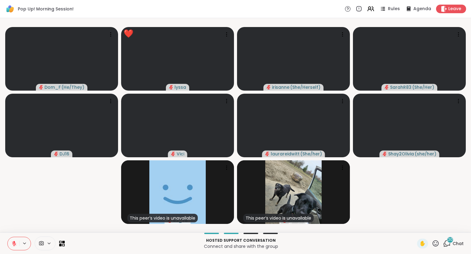
click at [15, 245] on icon at bounding box center [14, 243] width 4 height 4
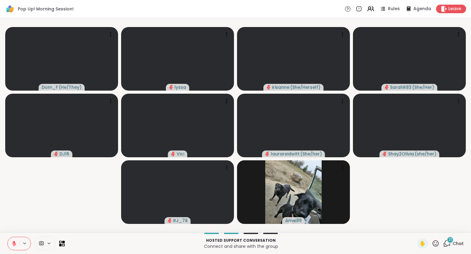
click at [17, 244] on button at bounding box center [14, 243] width 12 height 13
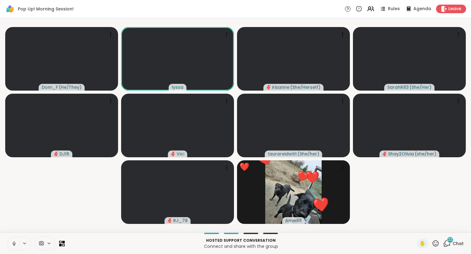
click at [13, 243] on icon at bounding box center [14, 243] width 3 height 2
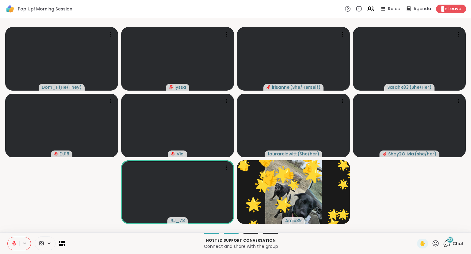
click at [16, 240] on button at bounding box center [14, 243] width 12 height 13
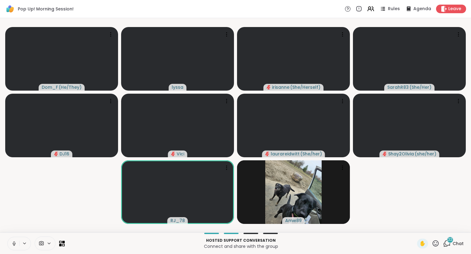
click at [435, 244] on icon at bounding box center [436, 243] width 8 height 8
click at [415, 224] on span "❤️" at bounding box center [418, 226] width 6 height 7
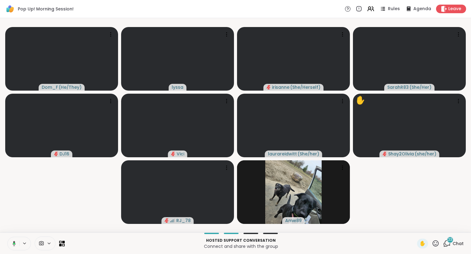
click at [14, 245] on icon at bounding box center [13, 243] width 6 height 6
click at [11, 241] on button at bounding box center [14, 243] width 12 height 13
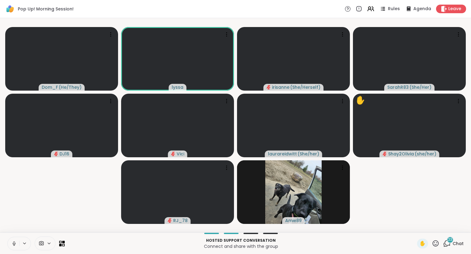
click at [15, 242] on icon at bounding box center [14, 242] width 2 height 3
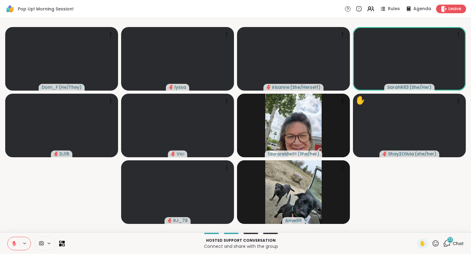
click at [432, 244] on div "✋" at bounding box center [428, 243] width 22 height 10
click at [431, 243] on div "✋" at bounding box center [428, 243] width 22 height 10
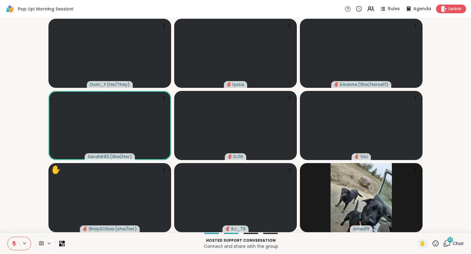
click at [432, 247] on icon at bounding box center [436, 243] width 8 height 8
click at [415, 229] on span "❤️" at bounding box center [418, 226] width 6 height 7
click at [436, 243] on icon at bounding box center [436, 243] width 8 height 8
click at [410, 222] on div "✋ ❤️ 👍 🌟 🎉" at bounding box center [437, 227] width 61 height 20
click at [433, 239] on div "✋" at bounding box center [428, 243] width 22 height 10
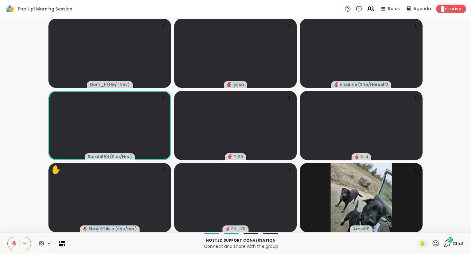
click at [440, 244] on icon at bounding box center [436, 243] width 8 height 8
click at [415, 224] on span "❤️" at bounding box center [418, 226] width 6 height 7
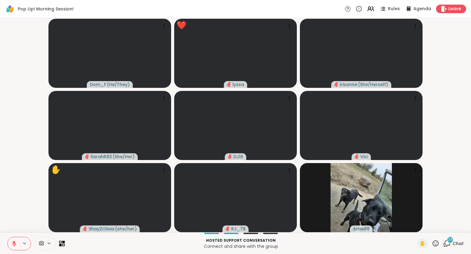
click at [11, 243] on icon at bounding box center [14, 243] width 6 height 6
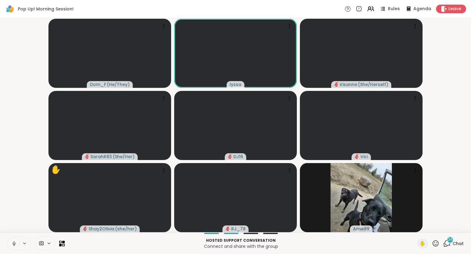
click at [13, 240] on button at bounding box center [14, 243] width 12 height 13
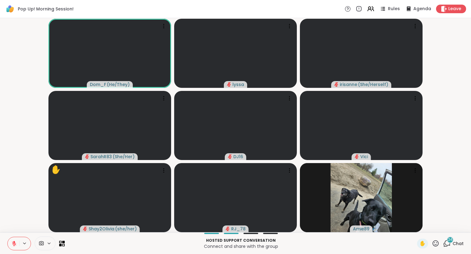
click at [433, 243] on icon at bounding box center [436, 243] width 8 height 8
click at [412, 228] on div "❤️" at bounding box center [417, 227] width 11 height 10
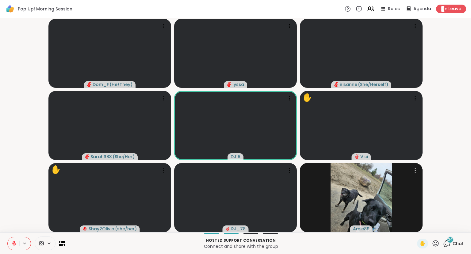
click at [436, 244] on icon at bounding box center [436, 243] width 8 height 8
click at [415, 228] on span "❤️" at bounding box center [418, 226] width 6 height 7
click at [435, 242] on icon at bounding box center [436, 243] width 8 height 8
click at [415, 226] on span "❤️" at bounding box center [418, 226] width 6 height 7
click at [13, 240] on button at bounding box center [14, 243] width 12 height 13
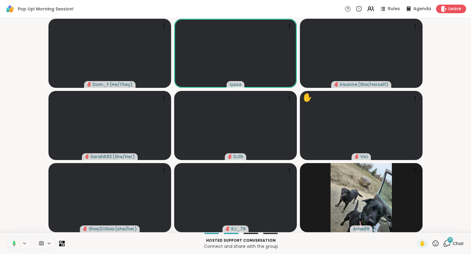
click at [14, 242] on icon at bounding box center [14, 241] width 2 height 3
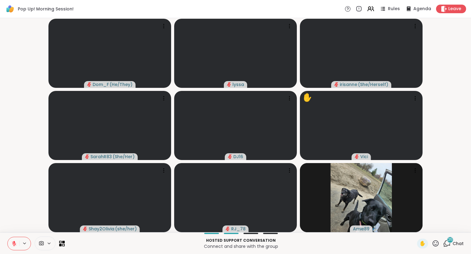
click at [434, 243] on icon at bounding box center [436, 243] width 6 height 6
click at [415, 227] on span "❤️" at bounding box center [418, 226] width 6 height 7
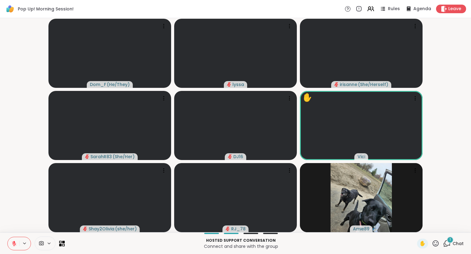
click at [433, 240] on icon at bounding box center [436, 243] width 8 height 8
click at [412, 226] on div "❤️" at bounding box center [417, 227] width 11 height 10
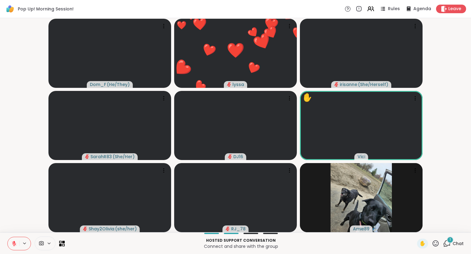
click at [435, 242] on icon at bounding box center [436, 243] width 6 height 6
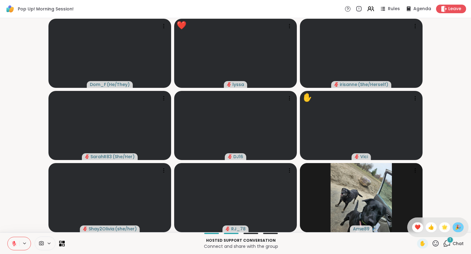
click at [459, 226] on span "🎉" at bounding box center [458, 226] width 6 height 7
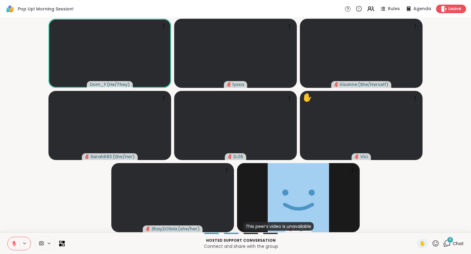
click at [439, 243] on icon at bounding box center [436, 243] width 8 height 8
click at [417, 226] on span "❤️" at bounding box center [418, 226] width 6 height 7
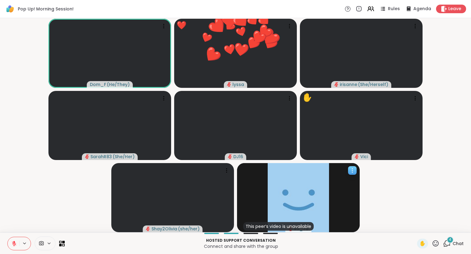
click at [355, 171] on icon at bounding box center [352, 170] width 6 height 6
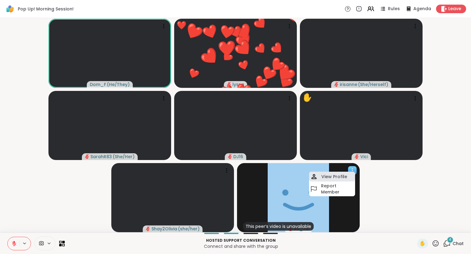
click at [343, 173] on div "View Profile" at bounding box center [332, 176] width 46 height 10
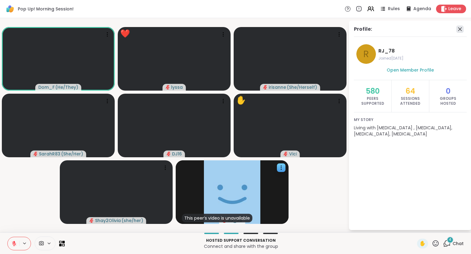
click at [461, 29] on icon at bounding box center [459, 28] width 7 height 7
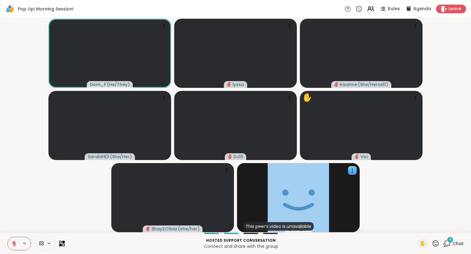
click at [433, 241] on icon at bounding box center [436, 243] width 8 height 8
click at [413, 223] on div "❤️" at bounding box center [417, 227] width 11 height 10
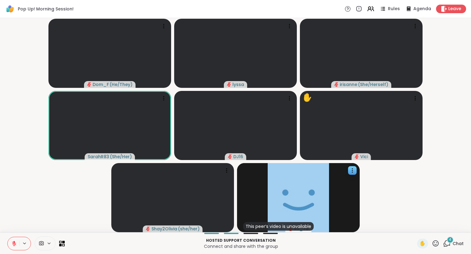
click at [430, 247] on div "✋" at bounding box center [428, 243] width 22 height 10
click at [434, 245] on icon at bounding box center [436, 243] width 8 height 8
click at [415, 229] on span "❤️" at bounding box center [418, 226] width 6 height 7
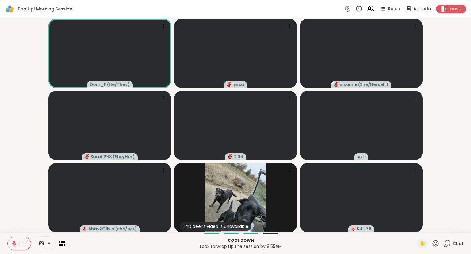
click at [13, 242] on icon at bounding box center [14, 243] width 4 height 4
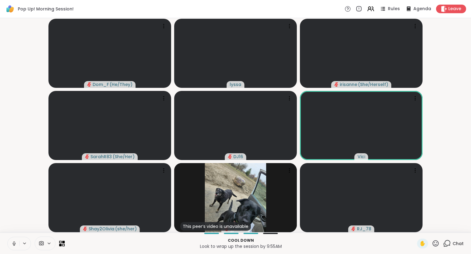
click at [15, 238] on button at bounding box center [14, 243] width 12 height 13
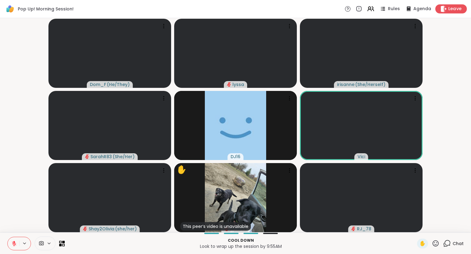
click at [444, 11] on icon at bounding box center [444, 9] width 6 height 6
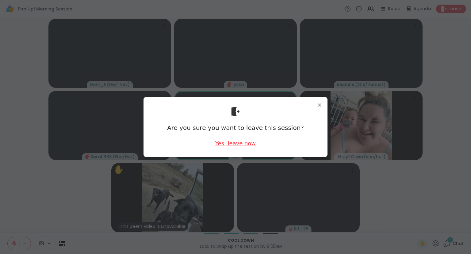
click at [244, 144] on div "Yes, leave now" at bounding box center [235, 143] width 40 height 8
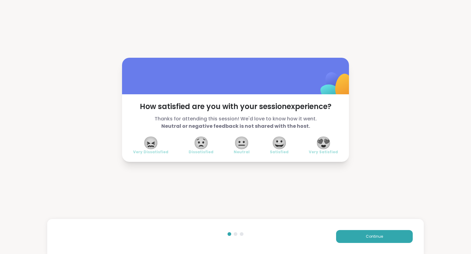
click at [329, 148] on span "😍" at bounding box center [323, 142] width 15 height 11
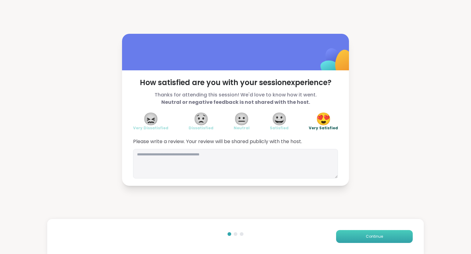
click at [367, 235] on span "Continue" at bounding box center [374, 236] width 17 height 6
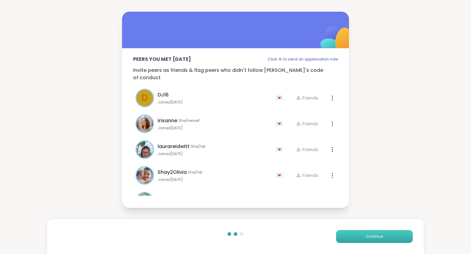
click at [367, 235] on span "Continue" at bounding box center [374, 236] width 17 height 6
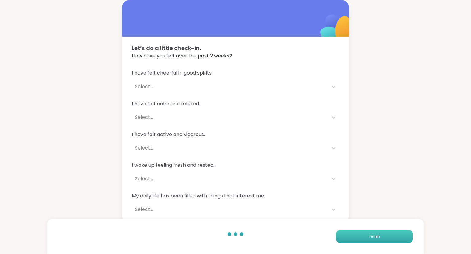
click at [367, 235] on button "Finish" at bounding box center [374, 236] width 77 height 13
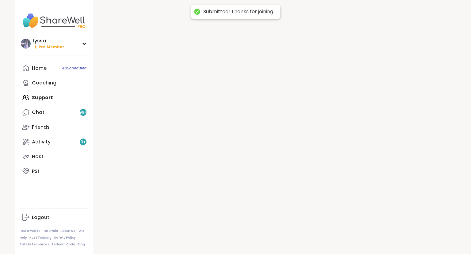
click at [367, 235] on div at bounding box center [274, 127] width 363 height 254
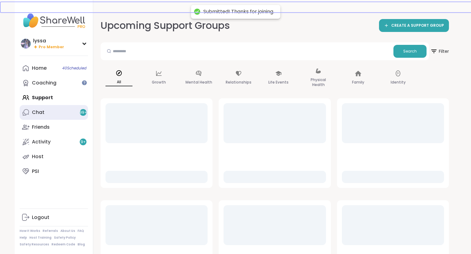
click at [28, 113] on icon at bounding box center [25, 112] width 7 height 7
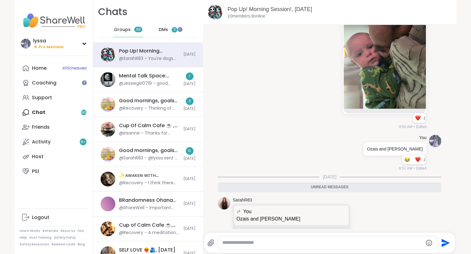
click at [286, 240] on textarea "Type your message" at bounding box center [322, 242] width 200 height 6
click at [286, 242] on textarea "**********" at bounding box center [323, 242] width 200 height 6
type textarea "**********"
click at [312, 244] on textarea "**********" at bounding box center [323, 242] width 200 height 6
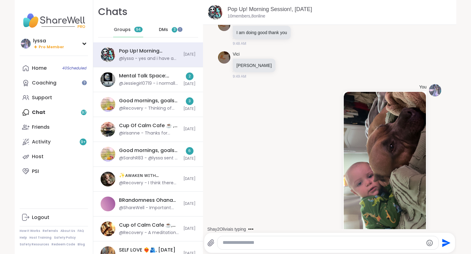
scroll to position [2284, 0]
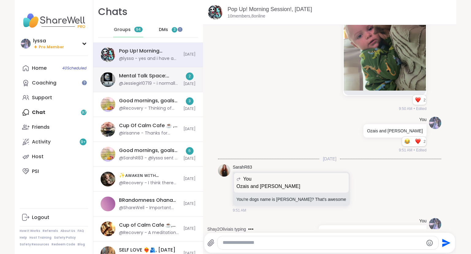
click at [118, 81] on div "Mental Talk Space: Supporting One Another, Sep 11 @Jessiegirl0719 - i normally …" at bounding box center [148, 79] width 110 height 25
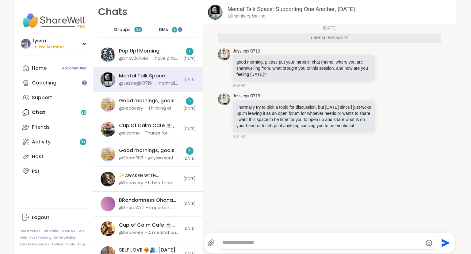
click at [294, 244] on textarea "Type your message" at bounding box center [322, 242] width 200 height 6
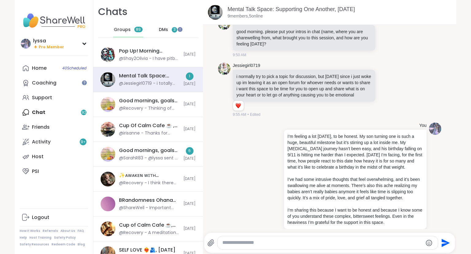
scroll to position [107, 0]
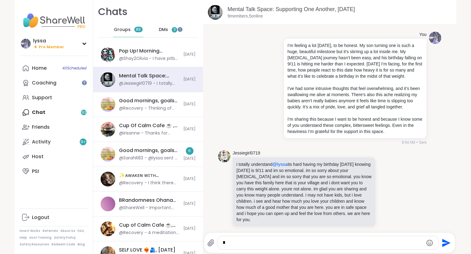
type textarea "*"
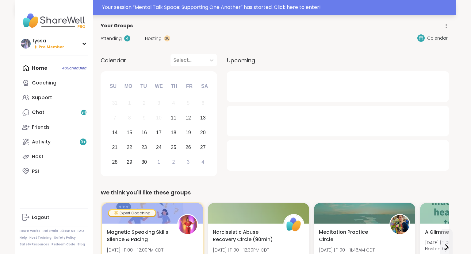
click at [115, 2] on div "Your session “ Mental Talk Space: Supporting One Another ” has started. Click h…" at bounding box center [236, 7] width 442 height 15
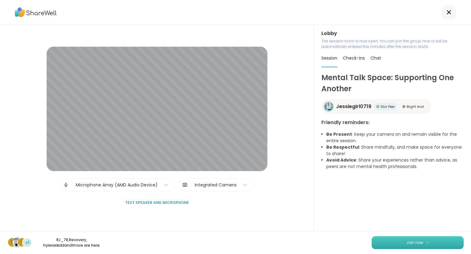
click at [377, 240] on button "Join now" at bounding box center [418, 242] width 92 height 13
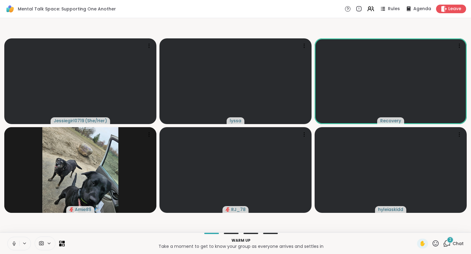
click at [14, 245] on icon at bounding box center [14, 243] width 6 height 6
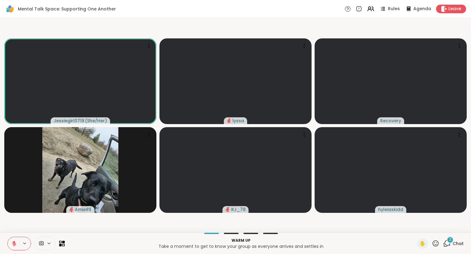
click at [14, 244] on icon at bounding box center [14, 243] width 4 height 4
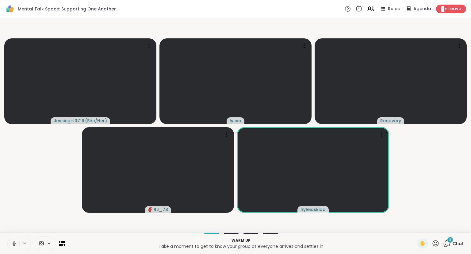
click at [14, 247] on button at bounding box center [14, 243] width 12 height 13
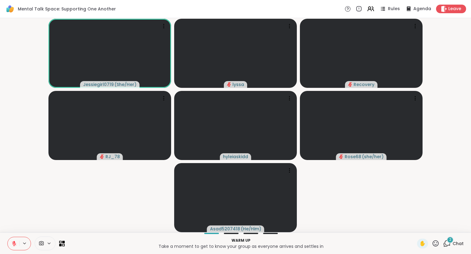
click at [8, 237] on button at bounding box center [14, 243] width 12 height 13
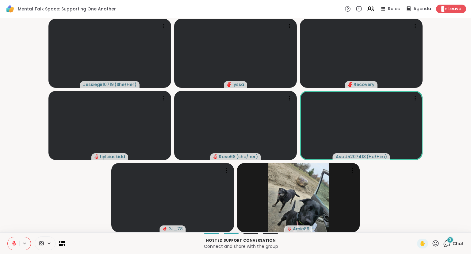
click at [434, 244] on icon at bounding box center [436, 243] width 8 height 8
click at [453, 224] on div "✋ ❤️ 👍 🌟 🎉" at bounding box center [437, 227] width 61 height 20
click at [433, 241] on icon at bounding box center [436, 243] width 8 height 8
click at [456, 227] on span "🎉" at bounding box center [458, 226] width 6 height 7
click at [433, 243] on icon at bounding box center [436, 243] width 6 height 6
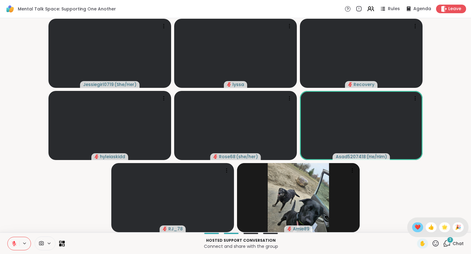
click at [415, 226] on span "❤️" at bounding box center [418, 226] width 6 height 7
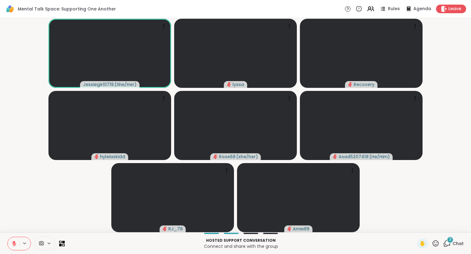
click at [434, 244] on icon at bounding box center [436, 243] width 8 height 8
click at [415, 227] on span "❤️" at bounding box center [418, 226] width 6 height 7
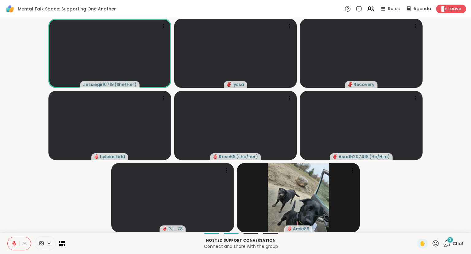
click at [16, 241] on icon at bounding box center [14, 243] width 6 height 6
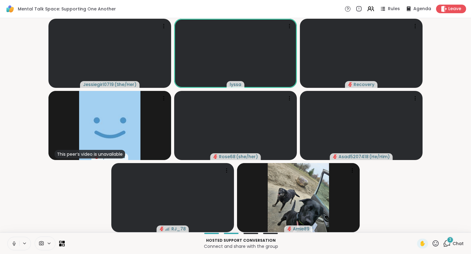
click at [12, 244] on icon at bounding box center [14, 243] width 6 height 6
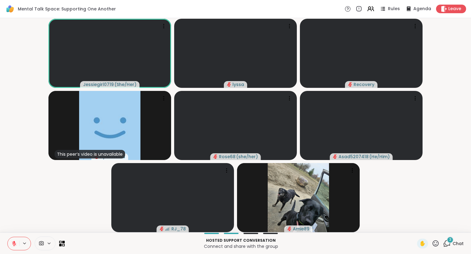
click at [20, 236] on div at bounding box center [19, 242] width 24 height 13
click at [17, 241] on icon at bounding box center [14, 243] width 6 height 6
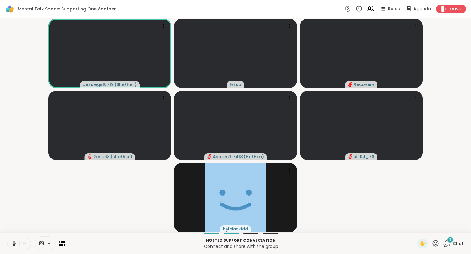
click at [9, 238] on button at bounding box center [14, 243] width 12 height 13
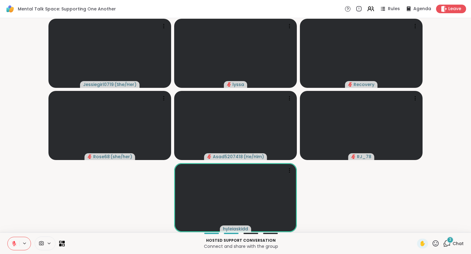
click at [440, 244] on div "✋ 3 Chat" at bounding box center [440, 243] width 47 height 10
click at [434, 245] on icon at bounding box center [436, 243] width 6 height 6
click at [416, 226] on span "❤️" at bounding box center [418, 226] width 6 height 7
click at [435, 244] on icon at bounding box center [436, 243] width 8 height 8
click at [415, 225] on span "❤️" at bounding box center [418, 226] width 6 height 7
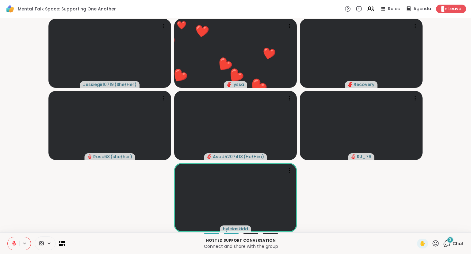
click at [453, 246] on div "3 Chat" at bounding box center [453, 243] width 21 height 10
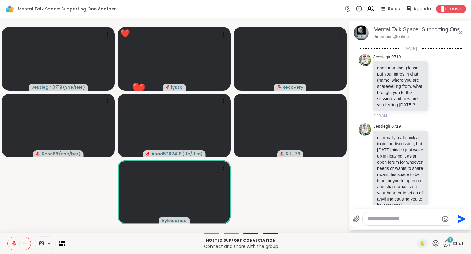
scroll to position [722, 0]
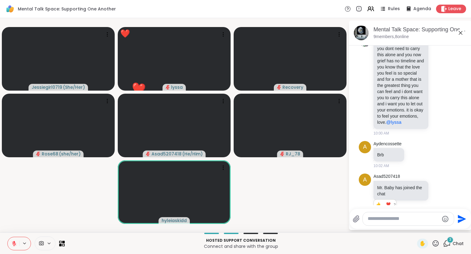
click at [426, 217] on textarea "Type your message" at bounding box center [403, 218] width 71 height 6
click at [426, 223] on div at bounding box center [408, 218] width 91 height 13
click at [385, 216] on textarea "Type your message" at bounding box center [403, 218] width 71 height 6
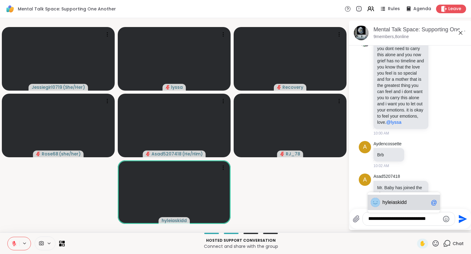
click at [411, 197] on div "hy leiaskidd @" at bounding box center [404, 201] width 72 height 15
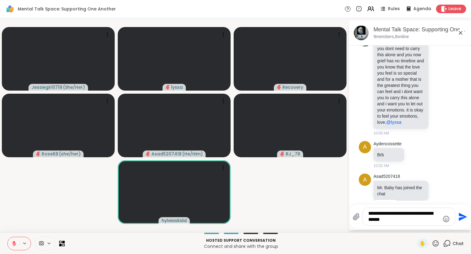
click at [427, 213] on textarea "**********" at bounding box center [403, 216] width 71 height 13
click at [435, 221] on textarea "**********" at bounding box center [403, 213] width 71 height 19
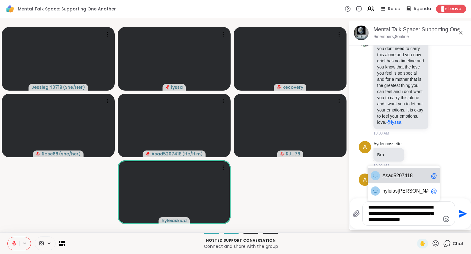
click at [411, 174] on span "ad5207418" at bounding box center [400, 175] width 25 height 6
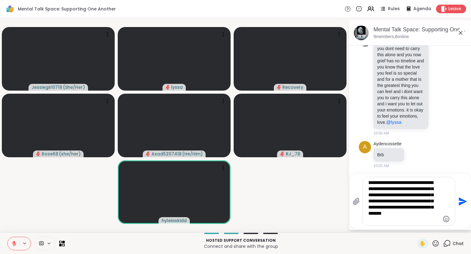
type textarea "**********"
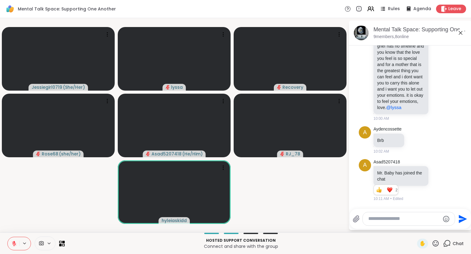
scroll to position [789, 0]
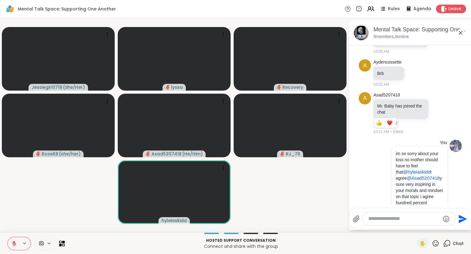
click at [394, 220] on textarea "Type your message" at bounding box center [403, 218] width 71 height 6
type textarea "**********"
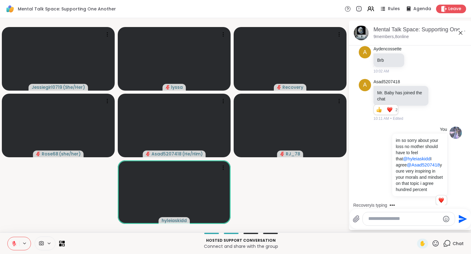
scroll to position [843, 0]
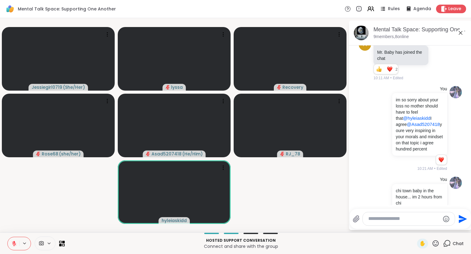
click at [461, 30] on icon at bounding box center [460, 32] width 7 height 7
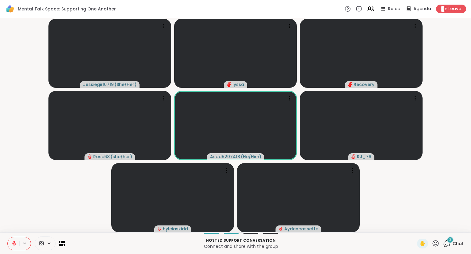
click at [436, 244] on icon at bounding box center [436, 243] width 8 height 8
click at [456, 228] on span "🎉" at bounding box center [458, 226] width 6 height 7
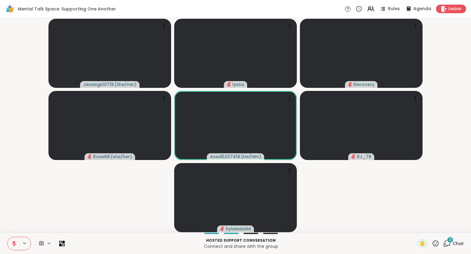
click at [435, 242] on icon at bounding box center [436, 243] width 8 height 8
click at [417, 223] on div "❤️" at bounding box center [417, 227] width 11 height 10
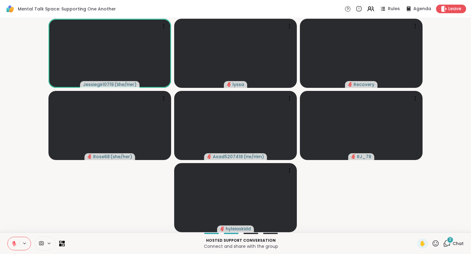
click at [445, 242] on icon at bounding box center [447, 243] width 8 height 8
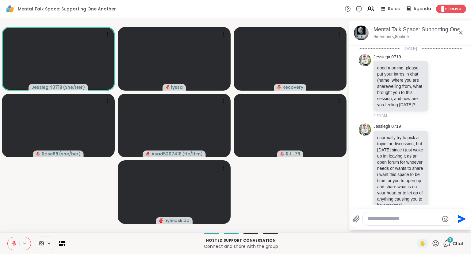
scroll to position [1430, 0]
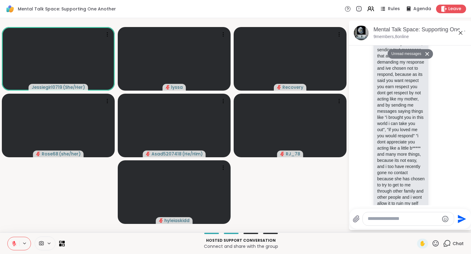
click at [422, 221] on textarea "Type your message" at bounding box center [403, 218] width 71 height 6
type textarea "**********"
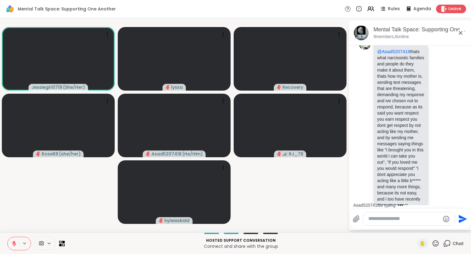
scroll to position [1302, 0]
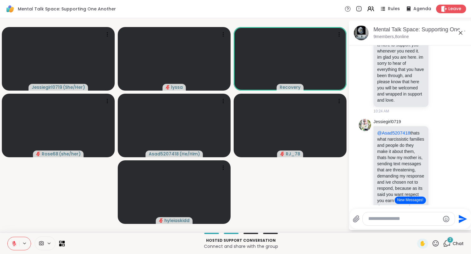
click at [471, 216] on div "Send" at bounding box center [410, 219] width 121 height 20
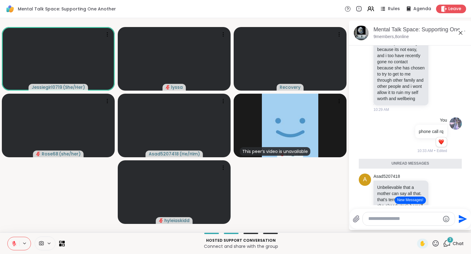
scroll to position [1527, 0]
click at [440, 138] on div "Reactions: love" at bounding box center [442, 141] width 6 height 6
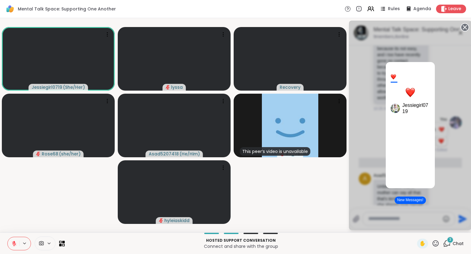
click at [466, 27] on circle at bounding box center [464, 27] width 7 height 7
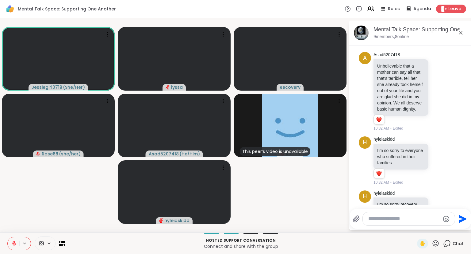
scroll to position [1632, 0]
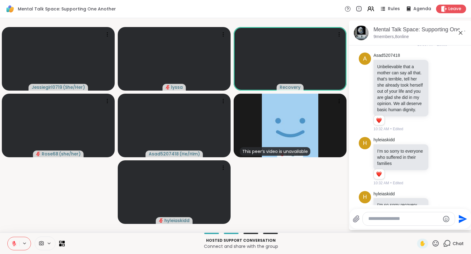
click at [435, 194] on div "hyleiaskidd I’m so sorry recovery that you lost your mom 10:34 AM" at bounding box center [411, 208] width 75 height 34
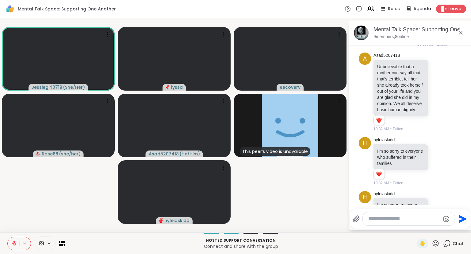
click at [440, 204] on icon at bounding box center [439, 207] width 6 height 6
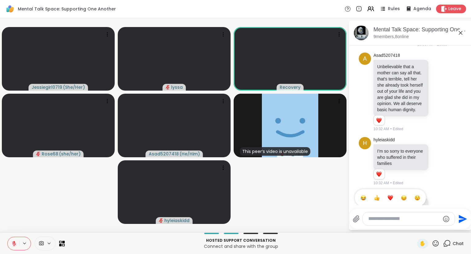
click at [390, 195] on div "Select Reaction: Heart" at bounding box center [391, 198] width 6 height 6
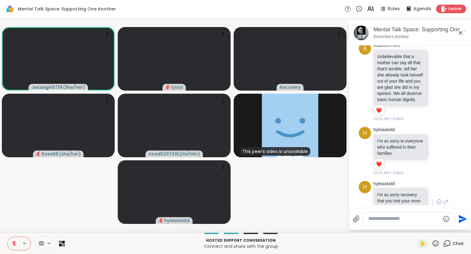
click at [462, 30] on icon at bounding box center [460, 32] width 7 height 7
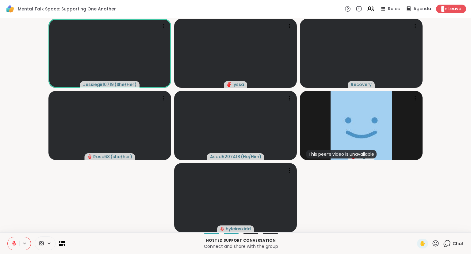
click at [431, 245] on div "✋" at bounding box center [428, 243] width 22 height 10
click at [432, 246] on icon at bounding box center [436, 243] width 8 height 8
click at [415, 225] on span "❤️" at bounding box center [418, 226] width 6 height 7
click at [433, 246] on icon at bounding box center [436, 243] width 8 height 8
click at [442, 228] on span "🌟" at bounding box center [445, 226] width 6 height 7
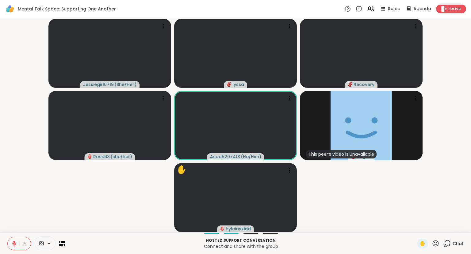
click at [433, 245] on icon at bounding box center [436, 243] width 8 height 8
click at [412, 226] on div "❤️" at bounding box center [417, 227] width 11 height 10
click at [454, 246] on div "Chat" at bounding box center [453, 243] width 21 height 10
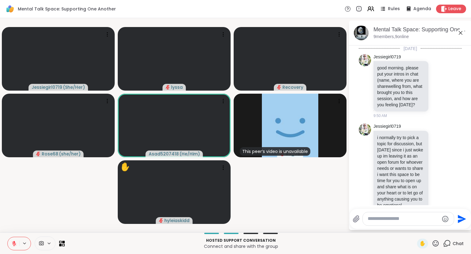
scroll to position [1636, 0]
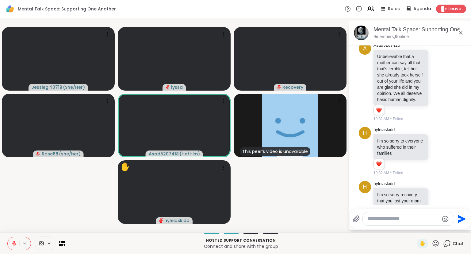
click at [418, 213] on div at bounding box center [408, 218] width 91 height 13
click at [385, 215] on div at bounding box center [408, 218] width 91 height 13
click at [394, 219] on textarea "Type your message" at bounding box center [403, 218] width 71 height 6
type textarea "**********"
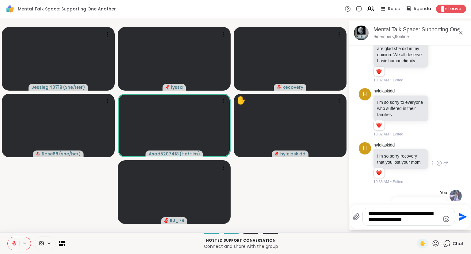
type textarea "**********"
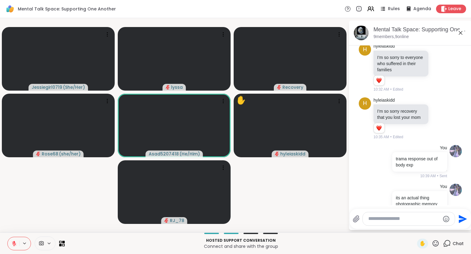
click at [463, 34] on icon at bounding box center [460, 32] width 7 height 7
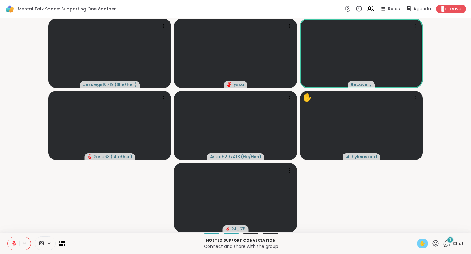
click at [421, 241] on span "✋" at bounding box center [423, 243] width 6 height 7
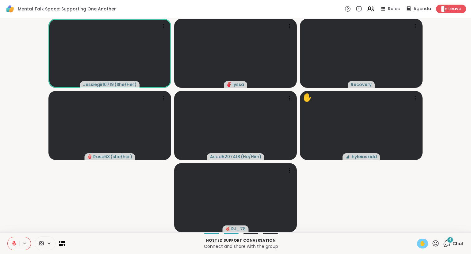
click at [423, 245] on span "✋" at bounding box center [423, 243] width 6 height 7
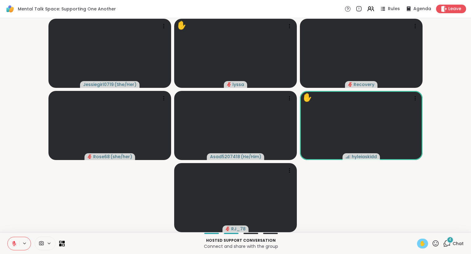
click at [471, 49] on div "Jessiegirl0719 ( She/Her ) ✋ lyssa Recovery Rose68 ( she/her ) Asad5207418 ( He…" at bounding box center [235, 125] width 471 height 214
click at [435, 242] on icon at bounding box center [436, 243] width 6 height 6
click at [415, 229] on span "❤️" at bounding box center [418, 226] width 6 height 7
click at [471, 104] on div "Jessiegirl0719 ( She/Her ) ✋ lyssa Recovery Rose68 ( she/her ) Asad5207418 ( He…" at bounding box center [235, 125] width 471 height 214
click at [471, 29] on div "Jessiegirl0719 ( She/Her ) ✋ lyssa Recovery Rose68 ( she/her ) Asad5207418 ( He…" at bounding box center [235, 125] width 471 height 214
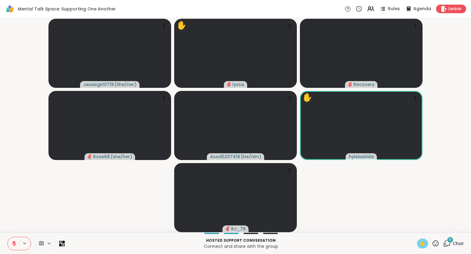
click at [449, 185] on video-player-container "Jessiegirl0719 ( She/Her ) ✋ lyssa Recovery Rose68 ( she/her ) Asad5207418 ( He…" at bounding box center [236, 125] width 464 height 209
click at [439, 245] on icon at bounding box center [436, 243] width 8 height 8
click at [445, 228] on span "🌟" at bounding box center [445, 226] width 6 height 7
click at [438, 245] on icon at bounding box center [436, 243] width 6 height 6
click at [457, 226] on span "🎉" at bounding box center [458, 226] width 6 height 7
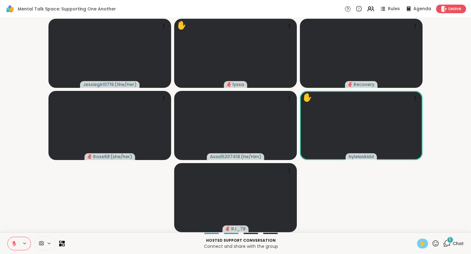
click at [434, 243] on icon at bounding box center [436, 243] width 8 height 8
click at [415, 226] on span "❤️" at bounding box center [418, 226] width 6 height 7
click at [434, 246] on icon at bounding box center [436, 243] width 8 height 8
click at [415, 225] on span "❤️" at bounding box center [418, 226] width 6 height 7
click at [455, 245] on span "Chat" at bounding box center [458, 243] width 11 height 6
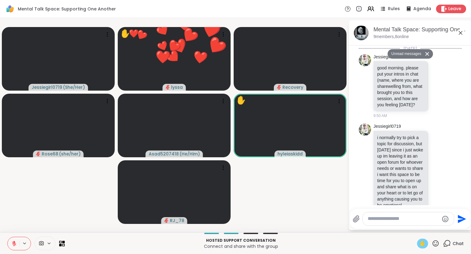
scroll to position [2338, 0]
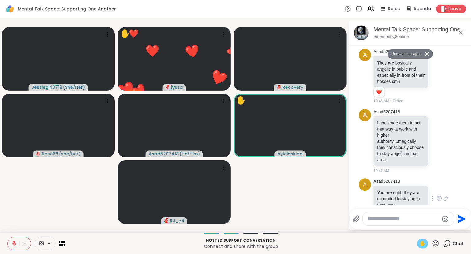
click at [434, 193] on div "Asad5207418 You are right, they are commited to staying in their ways 10:48 AM" at bounding box center [411, 198] width 75 height 40
click at [434, 179] on div "Asad5207418 You are right, they are commited to staying in their ways 10:48 AM" at bounding box center [411, 198] width 75 height 40
click at [439, 196] on icon at bounding box center [439, 198] width 5 height 5
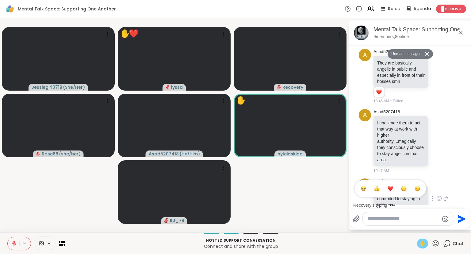
click at [390, 182] on button "Select Reaction: Heart" at bounding box center [390, 188] width 12 height 12
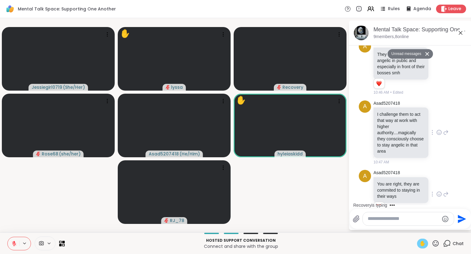
click at [450, 121] on div "A Asad5207418 I challenge them to act that way at work with higher authority...…" at bounding box center [410, 133] width 103 height 70
click at [439, 129] on icon at bounding box center [439, 132] width 6 height 6
click at [391, 120] on div "Select Reaction: Heart" at bounding box center [391, 123] width 6 height 6
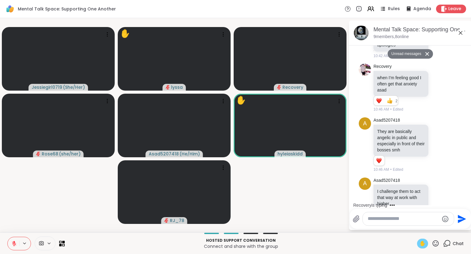
scroll to position [2269, 0]
click at [445, 140] on div "Asad5207418 They are basically angelic in public and especially in front of the…" at bounding box center [411, 145] width 75 height 55
click at [436, 142] on div at bounding box center [439, 145] width 19 height 7
click at [440, 143] on icon at bounding box center [439, 146] width 6 height 6
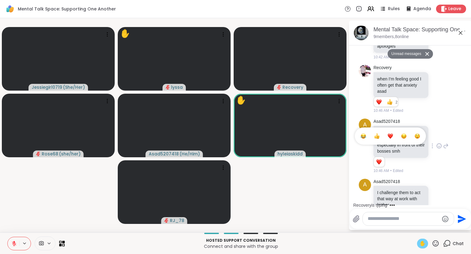
click at [391, 133] on div "Select Reaction: Heart" at bounding box center [391, 136] width 6 height 6
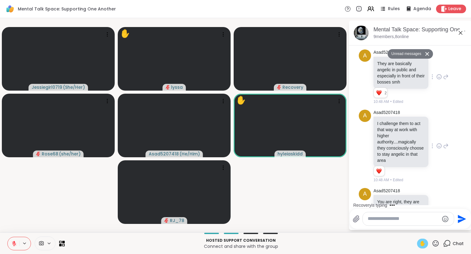
scroll to position [2356, 0]
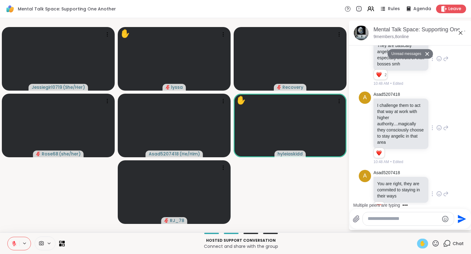
click at [401, 220] on textarea "Type your message" at bounding box center [403, 218] width 71 height 6
type textarea "*"
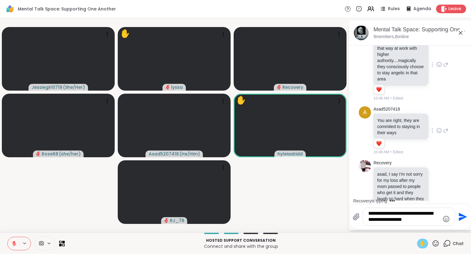
scroll to position [2418, 0]
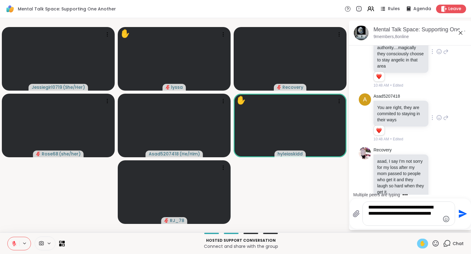
type textarea "**********"
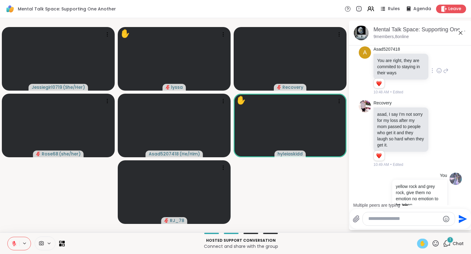
scroll to position [2509, 0]
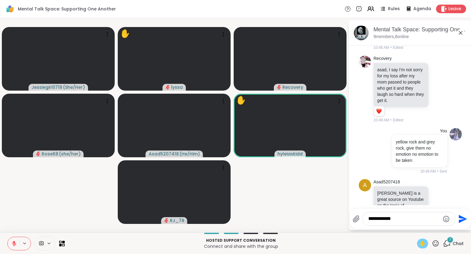
type textarea "**********"
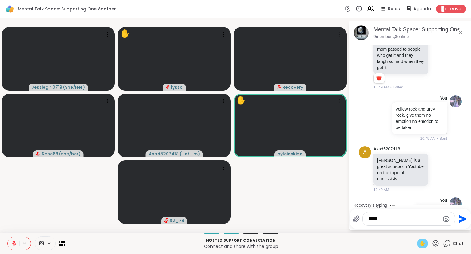
type textarea "******"
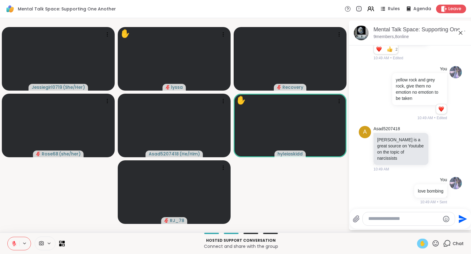
scroll to position [2622, 0]
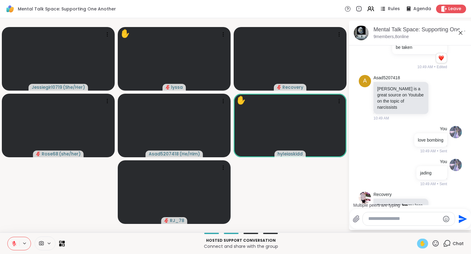
click at [436, 245] on icon at bounding box center [436, 243] width 8 height 8
click at [417, 225] on span "❤️" at bounding box center [418, 226] width 6 height 7
click at [401, 219] on textarea "Type your message" at bounding box center [403, 218] width 71 height 6
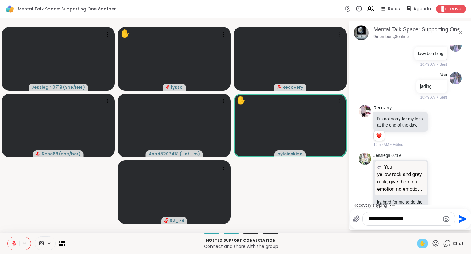
type textarea "**********"
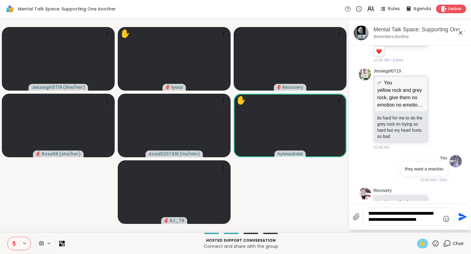
scroll to position [2819, 0]
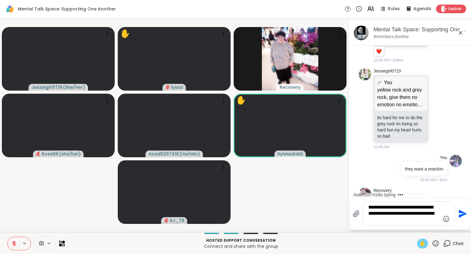
type textarea "**********"
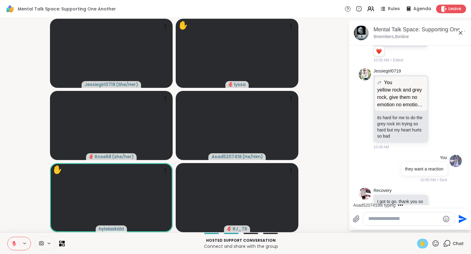
scroll to position [2866, 0]
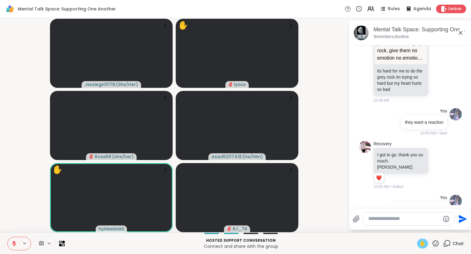
click at [417, 223] on div at bounding box center [409, 218] width 92 height 13
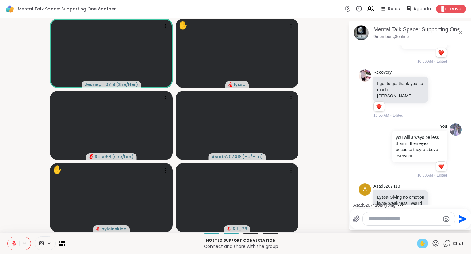
scroll to position [3003, 0]
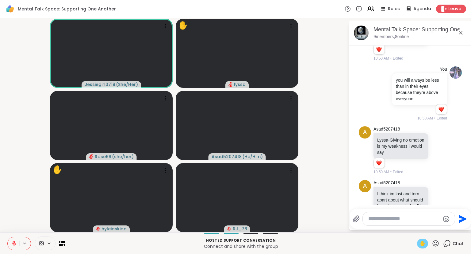
click at [17, 246] on button at bounding box center [14, 243] width 12 height 13
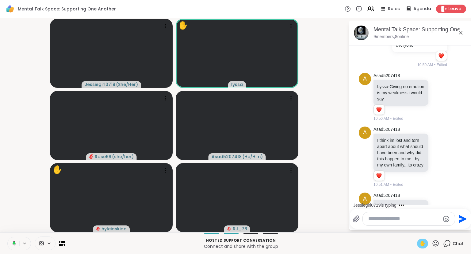
scroll to position [3150, 0]
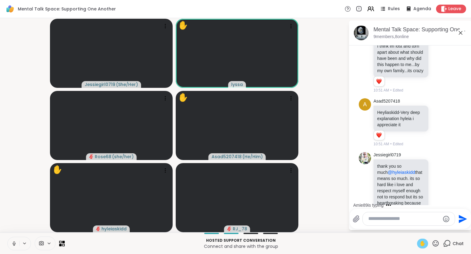
click at [13, 245] on icon at bounding box center [14, 243] width 6 height 6
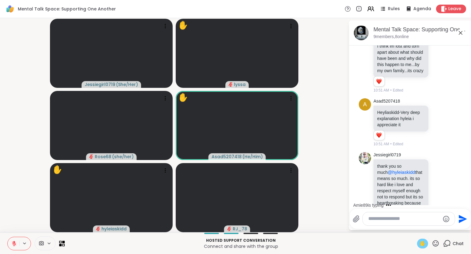
click at [459, 39] on div "Mental Talk Space: Supporting One Another, Sep 11 9 members, 8 online" at bounding box center [420, 33] width 93 height 14
click at [13, 244] on icon at bounding box center [14, 243] width 6 height 6
click at [13, 248] on button at bounding box center [14, 243] width 12 height 13
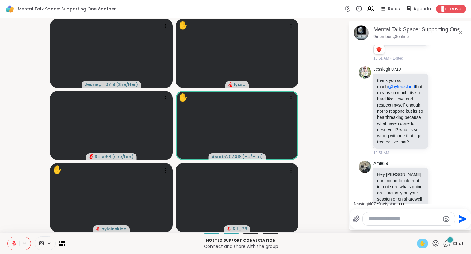
click at [459, 31] on icon at bounding box center [461, 33] width 4 height 4
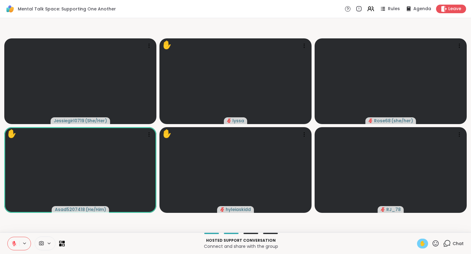
click at [454, 244] on span "Chat" at bounding box center [458, 243] width 11 height 6
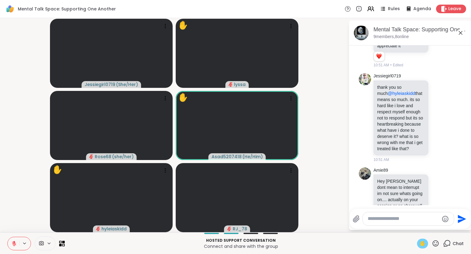
scroll to position [3229, 0]
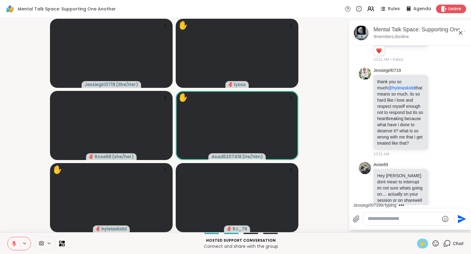
click at [436, 247] on icon at bounding box center [436, 243] width 8 height 8
click at [415, 228] on span "❤️" at bounding box center [418, 226] width 6 height 7
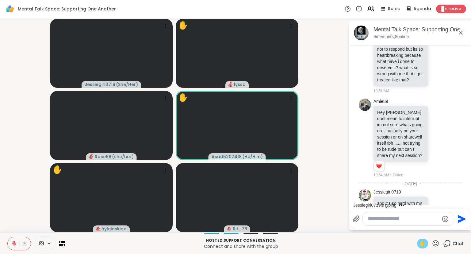
scroll to position [3369, 0]
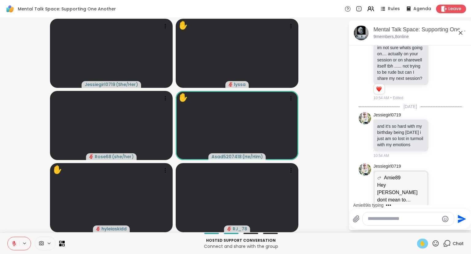
click at [15, 239] on button at bounding box center [14, 243] width 12 height 13
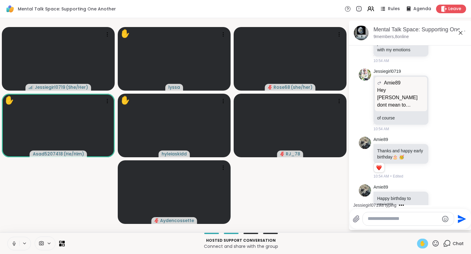
scroll to position [3515, 0]
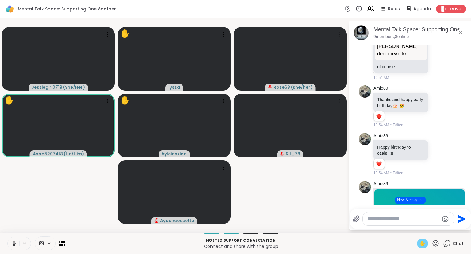
click at [437, 245] on icon at bounding box center [436, 243] width 8 height 8
click at [415, 227] on span "❤️" at bounding box center [418, 226] width 6 height 7
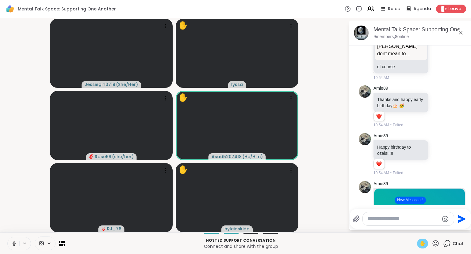
click at [17, 237] on button at bounding box center [14, 243] width 12 height 13
click at [17, 240] on icon at bounding box center [14, 243] width 6 height 6
click at [14, 245] on icon at bounding box center [14, 244] width 0 height 1
click at [440, 243] on div "✋ Chat" at bounding box center [440, 243] width 47 height 10
click at [437, 243] on icon at bounding box center [436, 243] width 6 height 6
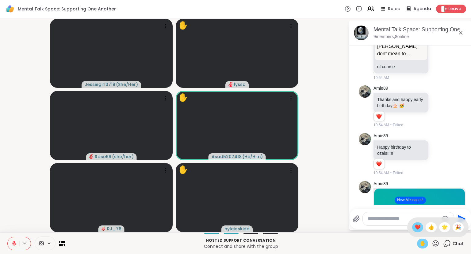
click at [415, 226] on span "❤️" at bounding box center [418, 226] width 6 height 7
click at [13, 240] on icon at bounding box center [14, 243] width 6 height 6
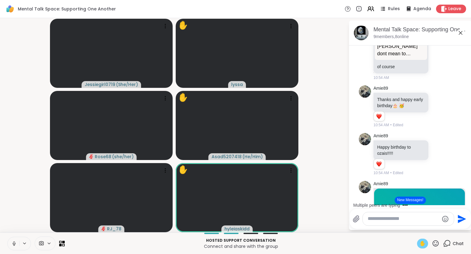
drag, startPoint x: 20, startPoint y: 196, endPoint x: 17, endPoint y: 197, distance: 3.2
click at [17, 197] on video-player-container "Jessiegirl0719 ( She/Her ) ✋ lyssa Rose68 ( she/her ) ✋ Asad5207418 ( He/Him ) …" at bounding box center [174, 125] width 341 height 209
click at [17, 210] on video-player-container "Jessiegirl0719 ( She/Her ) ✋ lyssa Rose68 ( she/her ) ✋ Asad5207418 ( He/Him ) …" at bounding box center [174, 125] width 341 height 209
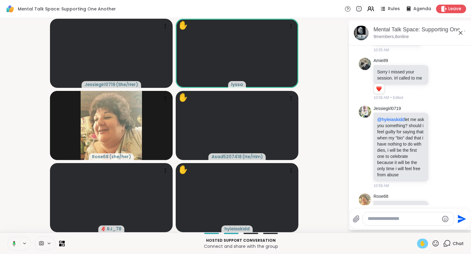
scroll to position [3818, 0]
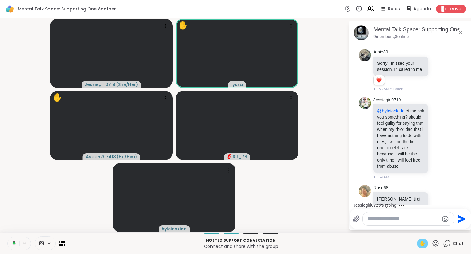
click at [15, 244] on icon at bounding box center [13, 243] width 6 height 6
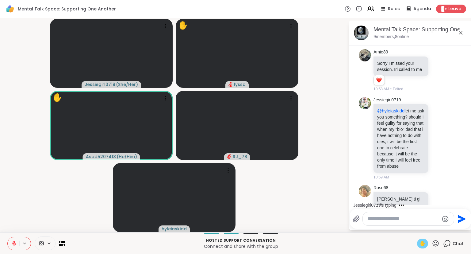
click at [461, 33] on icon at bounding box center [461, 33] width 4 height 4
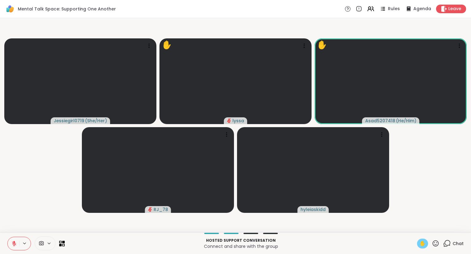
click at [436, 239] on div "✋" at bounding box center [428, 243] width 22 height 10
click at [437, 242] on icon at bounding box center [436, 243] width 8 height 8
click at [417, 224] on span "❤️" at bounding box center [418, 226] width 6 height 7
click at [449, 242] on div "1" at bounding box center [450, 239] width 7 height 7
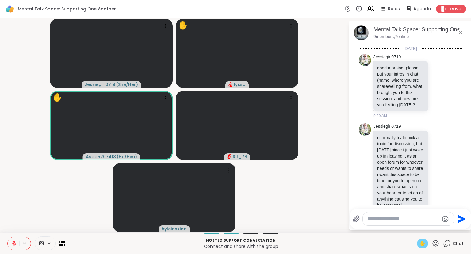
scroll to position [3939, 0]
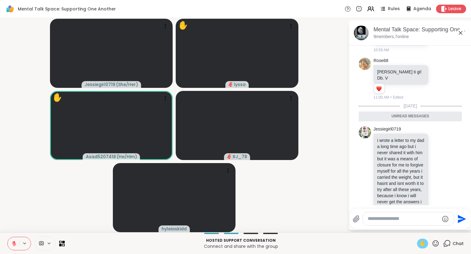
click at [462, 35] on icon at bounding box center [460, 32] width 7 height 7
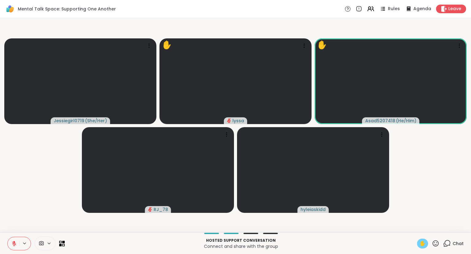
click at [336, 228] on video-player-container "Jessiegirl0719 ( She/Her ) ✋ lyssa ✋ Asad5207418 ( He/Him ) RJ_78 hyleiaskidd" at bounding box center [236, 125] width 464 height 209
click at [10, 244] on button at bounding box center [14, 243] width 12 height 13
click at [12, 242] on icon at bounding box center [14, 243] width 6 height 6
click at [459, 241] on span "Chat" at bounding box center [458, 243] width 11 height 6
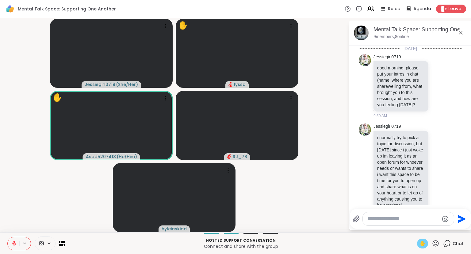
click at [439, 219] on textarea "Type your message" at bounding box center [403, 218] width 71 height 6
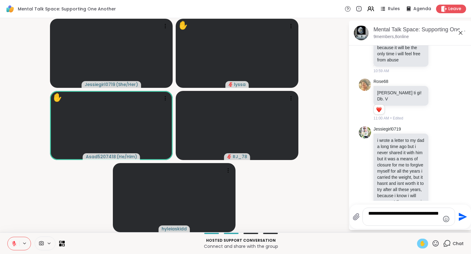
type textarea "**********"
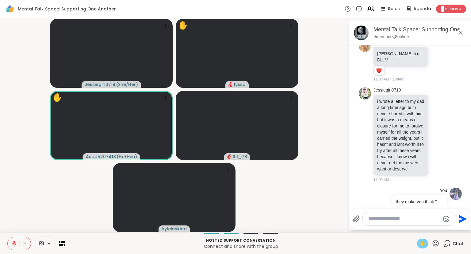
scroll to position [3965, 0]
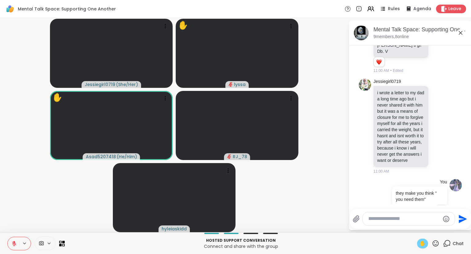
click at [459, 33] on icon at bounding box center [460, 32] width 7 height 7
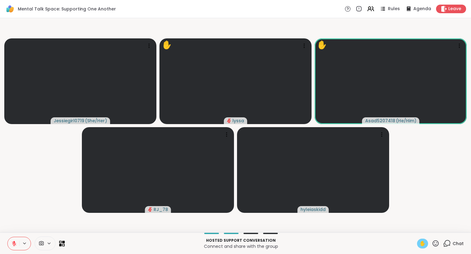
click at [420, 244] on span "✋" at bounding box center [423, 243] width 6 height 7
click at [420, 246] on span "✋" at bounding box center [423, 243] width 6 height 7
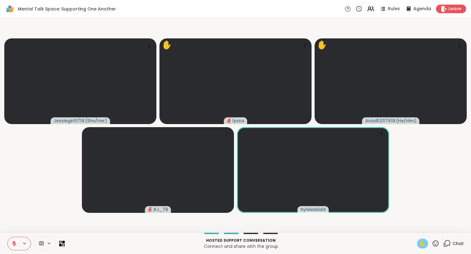
click at [423, 243] on span "✋" at bounding box center [423, 243] width 6 height 7
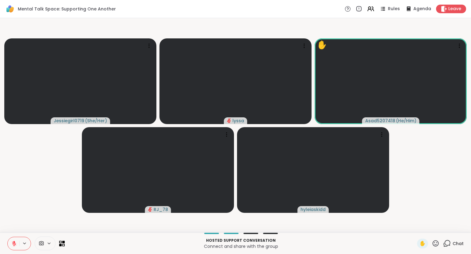
click at [440, 245] on icon at bounding box center [436, 243] width 8 height 8
click at [415, 226] on span "❤️" at bounding box center [418, 226] width 6 height 7
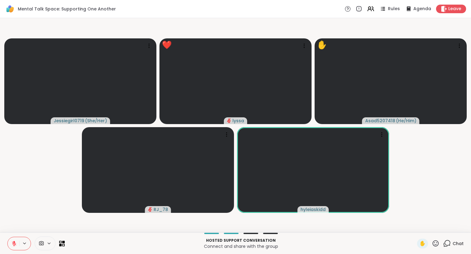
click at [18, 245] on button at bounding box center [14, 243] width 12 height 13
click at [15, 243] on icon at bounding box center [14, 242] width 2 height 3
click at [12, 241] on icon at bounding box center [14, 243] width 6 height 6
click at [16, 239] on button at bounding box center [13, 243] width 13 height 13
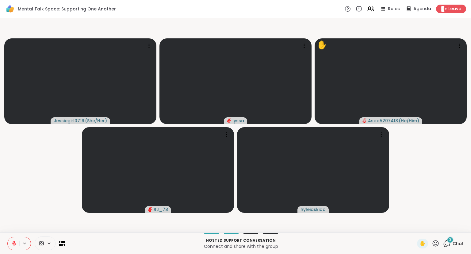
click at [451, 241] on span "3" at bounding box center [450, 239] width 2 height 5
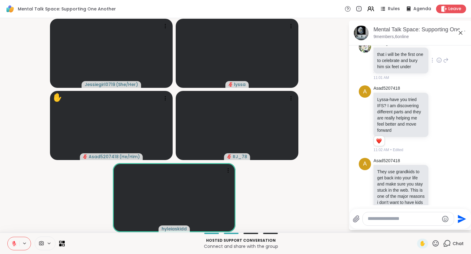
scroll to position [4230, 0]
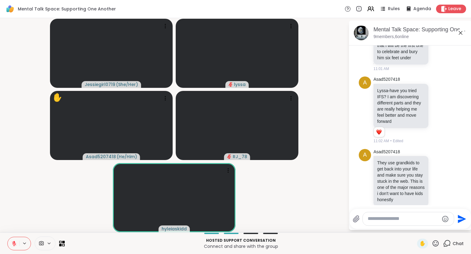
click at [439, 249] on div "Hosted support conversation Connect and share with the group ✋ Chat" at bounding box center [235, 242] width 471 height 21
click at [456, 27] on div "Mental Talk Space: Supporting One Another, Sep 11" at bounding box center [420, 30] width 93 height 8
click at [462, 35] on icon at bounding box center [460, 32] width 7 height 7
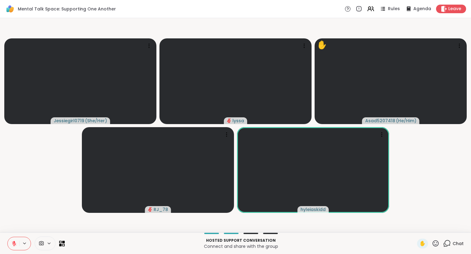
click at [434, 245] on icon at bounding box center [436, 243] width 6 height 6
click at [415, 226] on span "❤️" at bounding box center [418, 226] width 6 height 7
click at [8, 246] on button at bounding box center [14, 243] width 12 height 13
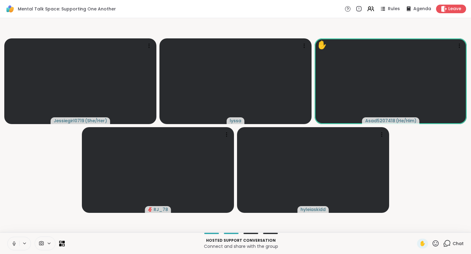
click at [16, 244] on icon at bounding box center [14, 243] width 6 height 6
click at [435, 246] on icon at bounding box center [436, 243] width 6 height 6
click at [417, 229] on span "❤️" at bounding box center [418, 226] width 6 height 7
click at [421, 224] on video-player-container "Jessiegirl0719 ( She/Her ) ❤️ lyssa ❤️ ❤️ ❤️ ❤️ ❤️ ❤️ ❤️ ❤️ ❤️ ❤️ ❤️ ❤️ ❤️ ❤️ ❤…" at bounding box center [236, 125] width 464 height 209
click at [15, 252] on div "Hosted support conversation Connect and share with the group ✋ Chat" at bounding box center [235, 242] width 471 height 21
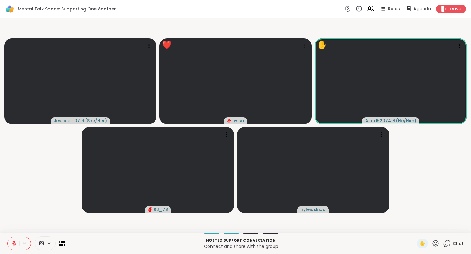
click at [13, 241] on icon at bounding box center [14, 243] width 6 height 6
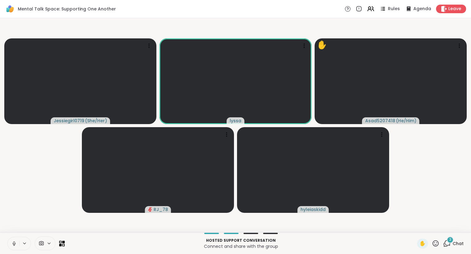
click at [14, 243] on icon at bounding box center [14, 243] width 6 height 6
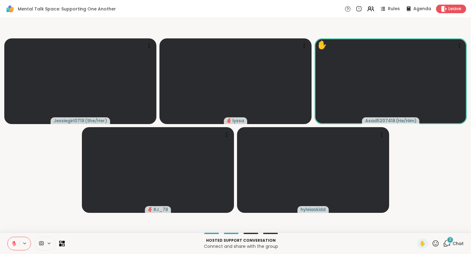
click at [433, 245] on icon at bounding box center [436, 243] width 8 height 8
click at [412, 229] on div "❤️" at bounding box center [417, 227] width 11 height 10
click at [459, 44] on icon at bounding box center [459, 46] width 6 height 6
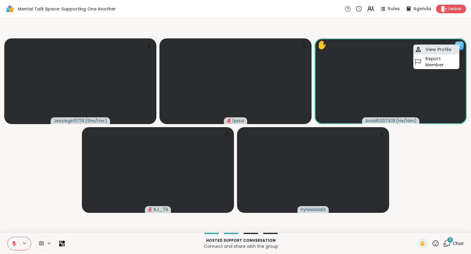
click at [440, 50] on h4 "View Profile" at bounding box center [439, 49] width 26 height 6
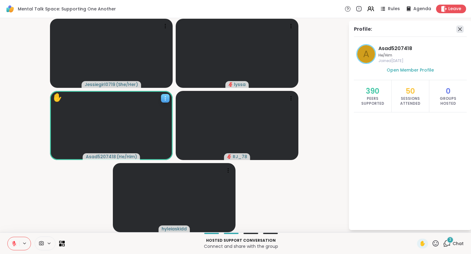
click at [459, 32] on icon at bounding box center [459, 28] width 7 height 7
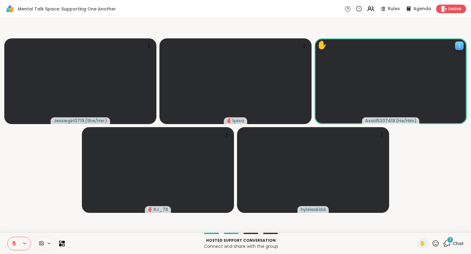
click at [471, 230] on div "Jessiegirl0719 ( She/Her ) lyssa ✋ Asad5207418 ( He/Him ) RJ_78 hyleiaskidd" at bounding box center [235, 125] width 471 height 214
click at [435, 244] on icon at bounding box center [436, 243] width 8 height 8
click at [415, 229] on span "❤️" at bounding box center [418, 226] width 6 height 7
click at [434, 246] on icon at bounding box center [436, 243] width 8 height 8
click at [415, 227] on span "❤️" at bounding box center [418, 226] width 6 height 7
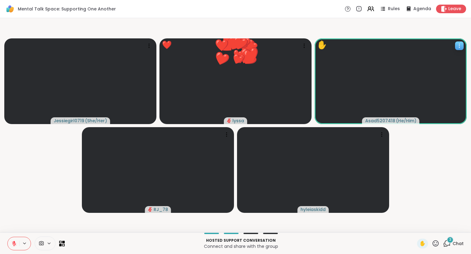
click at [435, 248] on div "Hosted support conversation Connect and share with the group ✋ 3 Chat" at bounding box center [235, 242] width 471 height 21
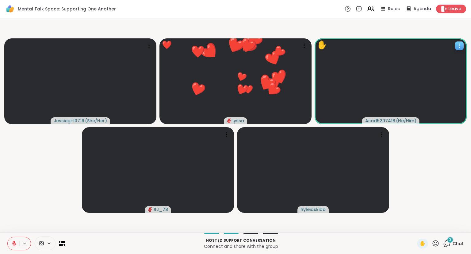
click at [436, 243] on icon at bounding box center [436, 243] width 8 height 8
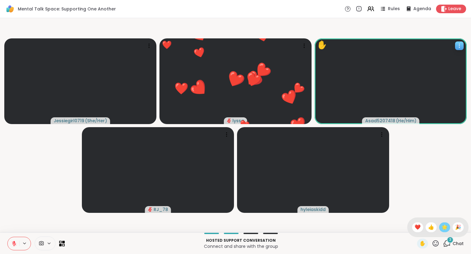
click at [446, 227] on span "🌟" at bounding box center [445, 226] width 6 height 7
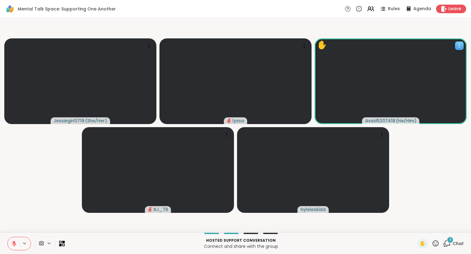
click at [435, 242] on icon at bounding box center [436, 243] width 8 height 8
click at [455, 226] on span "🎉" at bounding box center [458, 226] width 6 height 7
click at [449, 242] on div "3" at bounding box center [450, 239] width 7 height 7
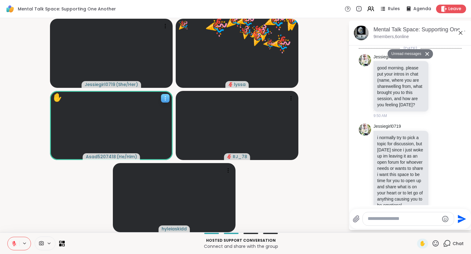
click at [418, 218] on textarea "Type your message" at bounding box center [403, 218] width 71 height 6
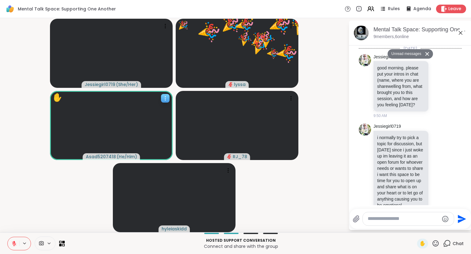
scroll to position [4455, 0]
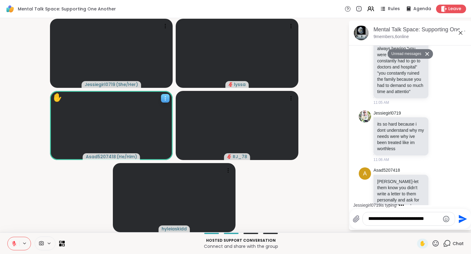
type textarea "**********"
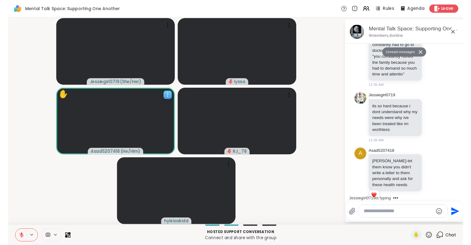
scroll to position [4479, 0]
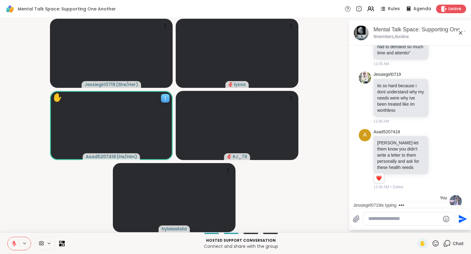
click at [460, 34] on icon at bounding box center [461, 33] width 4 height 4
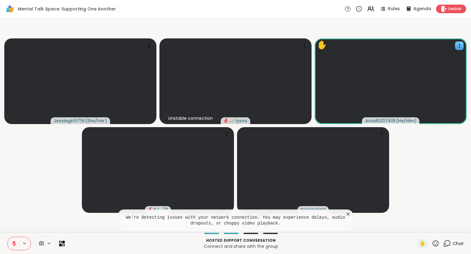
click at [348, 214] on icon at bounding box center [348, 213] width 3 height 3
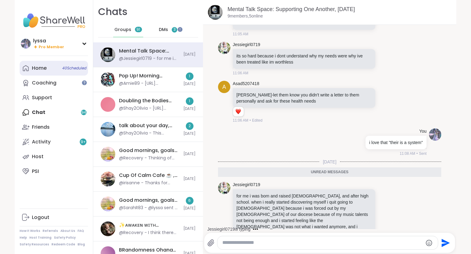
click at [53, 71] on link "Home 40 Scheduled" at bounding box center [54, 68] width 68 height 15
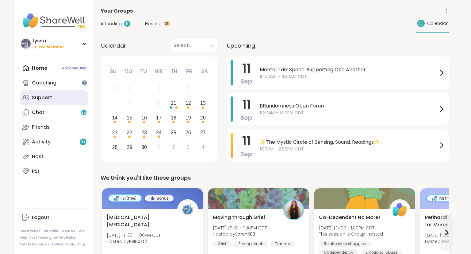
click at [53, 97] on link "Support" at bounding box center [54, 97] width 68 height 15
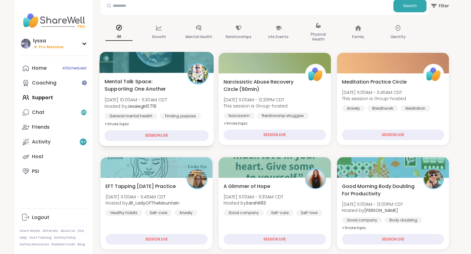
click at [181, 110] on div "Mental Talk Space: Supporting One Another [DATE] 10:00AM - 11:30AM CDT Hosted b…" at bounding box center [157, 103] width 104 height 50
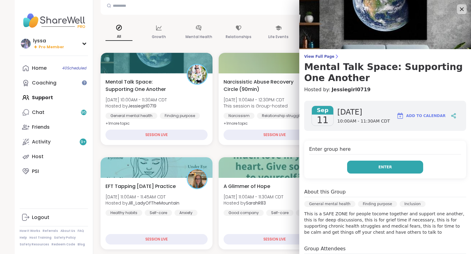
click at [363, 161] on button "Enter" at bounding box center [385, 166] width 76 height 13
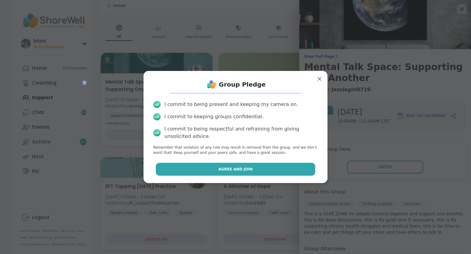
click at [307, 168] on button "Agree and Join" at bounding box center [236, 169] width 160 height 13
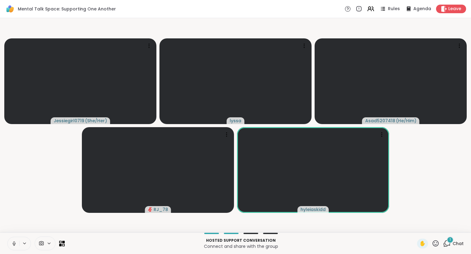
click at [10, 241] on button at bounding box center [14, 243] width 12 height 13
click at [447, 244] on icon at bounding box center [447, 243] width 8 height 8
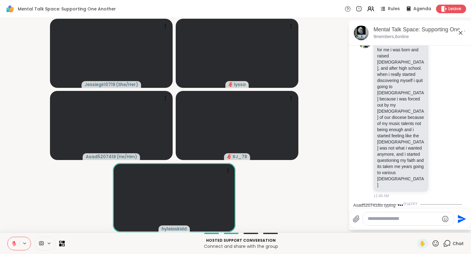
scroll to position [4682, 0]
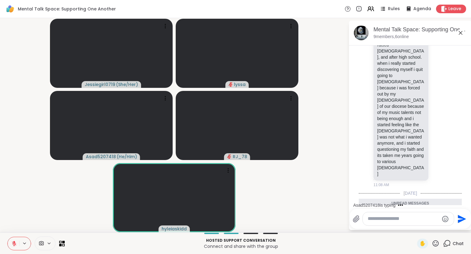
click at [462, 33] on icon at bounding box center [460, 32] width 7 height 7
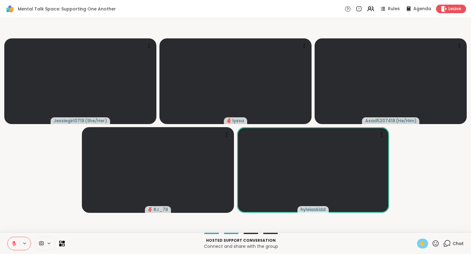
click at [423, 240] on span "✋" at bounding box center [423, 243] width 6 height 7
click at [18, 247] on button at bounding box center [14, 243] width 12 height 13
click at [11, 243] on icon at bounding box center [14, 243] width 6 height 6
click at [421, 245] on span "✋" at bounding box center [423, 243] width 6 height 7
click at [435, 246] on icon at bounding box center [436, 243] width 6 height 6
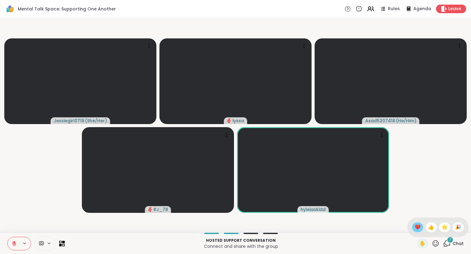
click at [415, 229] on span "❤️" at bounding box center [418, 226] width 6 height 7
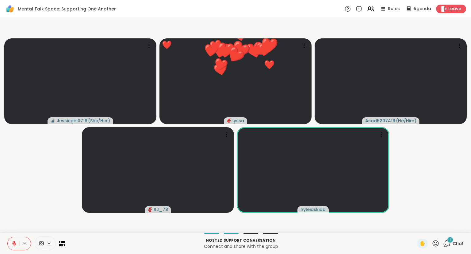
click at [439, 247] on icon at bounding box center [436, 243] width 8 height 8
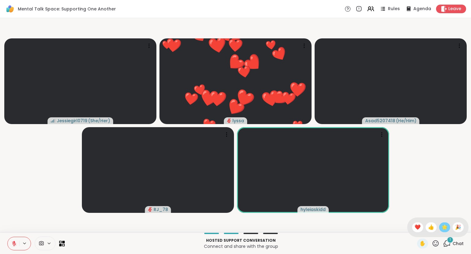
click at [445, 229] on span "🌟" at bounding box center [445, 226] width 6 height 7
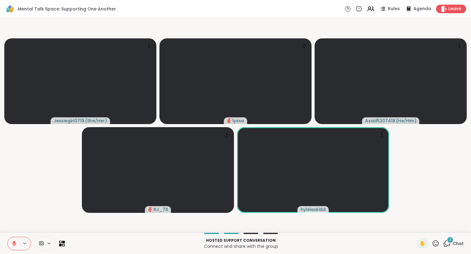
click at [471, 200] on div "Jessiegirl0719 ( She/Her ) lyssa Asad5207418 ( He/Him ) RJ_78 hyleiaskidd" at bounding box center [235, 125] width 471 height 214
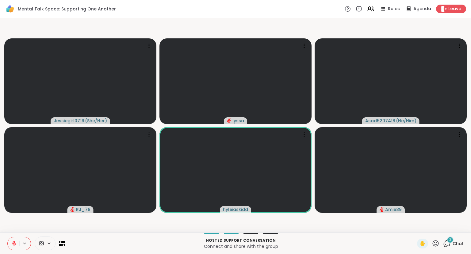
click at [439, 242] on icon at bounding box center [436, 243] width 6 height 6
click at [415, 225] on span "❤️" at bounding box center [418, 226] width 6 height 7
click at [433, 244] on icon at bounding box center [436, 243] width 8 height 8
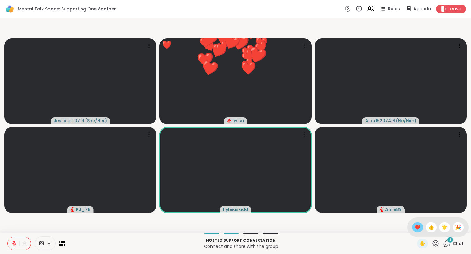
click at [417, 226] on span "❤️" at bounding box center [418, 226] width 6 height 7
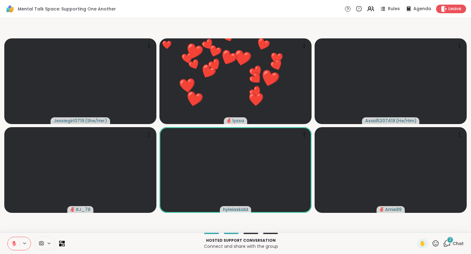
click at [436, 243] on icon at bounding box center [436, 243] width 6 height 6
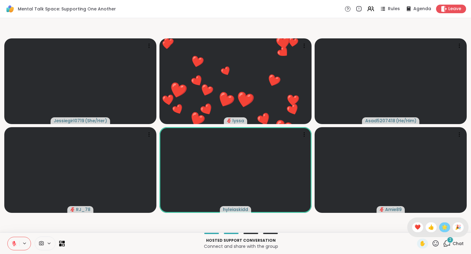
click at [443, 227] on span "🌟" at bounding box center [445, 226] width 6 height 7
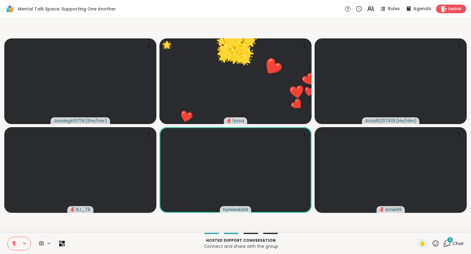
click at [435, 244] on icon at bounding box center [436, 243] width 8 height 8
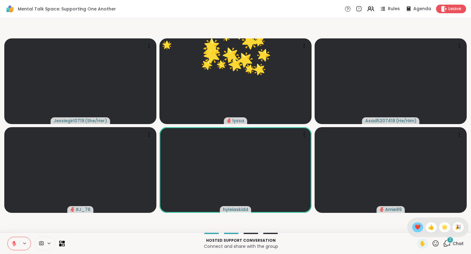
click at [415, 224] on span "❤️" at bounding box center [418, 226] width 6 height 7
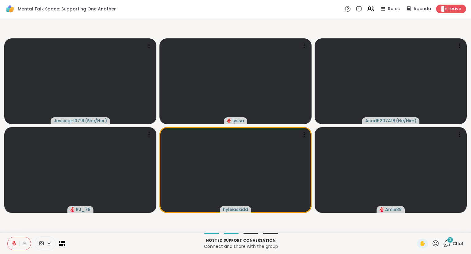
click at [438, 243] on icon at bounding box center [436, 243] width 8 height 8
click at [415, 226] on span "❤️" at bounding box center [418, 226] width 6 height 7
click at [434, 243] on icon at bounding box center [436, 243] width 8 height 8
click at [415, 225] on span "❤️" at bounding box center [418, 226] width 6 height 7
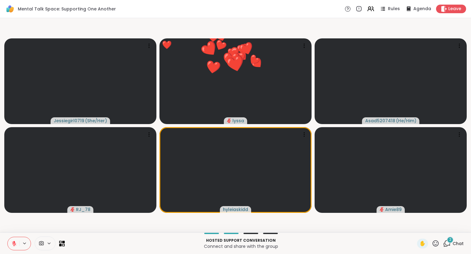
click at [439, 241] on icon at bounding box center [436, 243] width 8 height 8
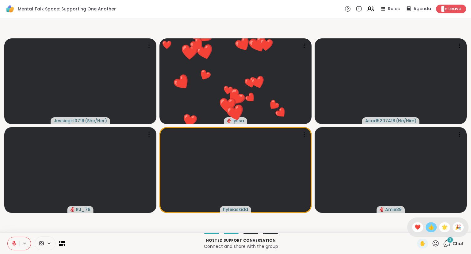
click at [431, 228] on span "👍" at bounding box center [431, 226] width 6 height 7
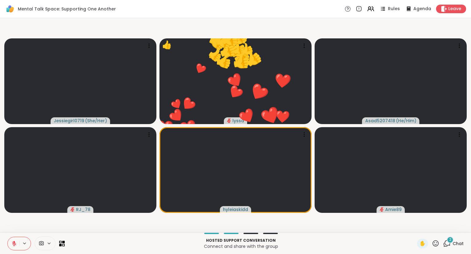
click at [436, 240] on icon at bounding box center [436, 243] width 8 height 8
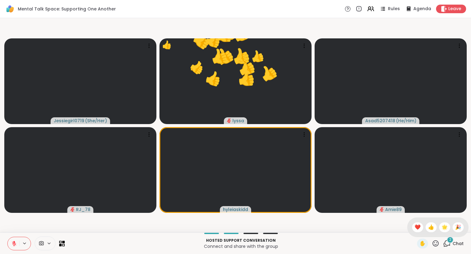
click at [448, 223] on div "✋ ❤️ 👍 🌟 🎉" at bounding box center [437, 227] width 61 height 20
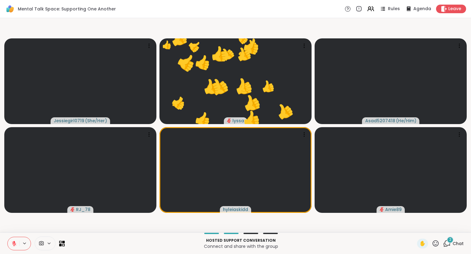
click at [446, 224] on video-player-container "Jessiegirl0719 ( She/Her ) 👍 lyssa ❤️ ❤️ ❤️ ❤️ ❤️ ❤️ ❤️ ❤️ ❤️ ❤️ ❤️ ❤️ ❤️ ❤️ ❤️…" at bounding box center [236, 125] width 464 height 209
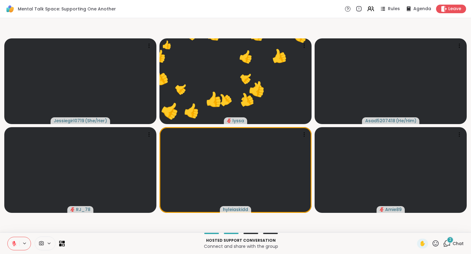
click at [436, 240] on icon at bounding box center [436, 243] width 8 height 8
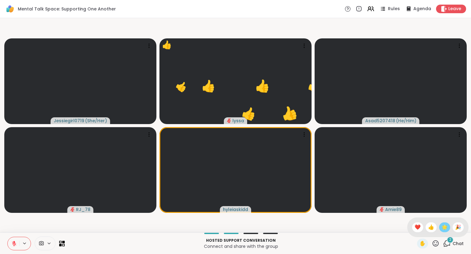
click at [445, 225] on span "🌟" at bounding box center [445, 226] width 6 height 7
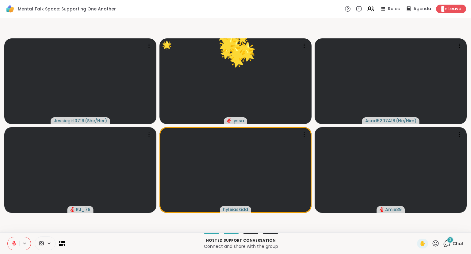
click at [437, 241] on icon at bounding box center [436, 243] width 8 height 8
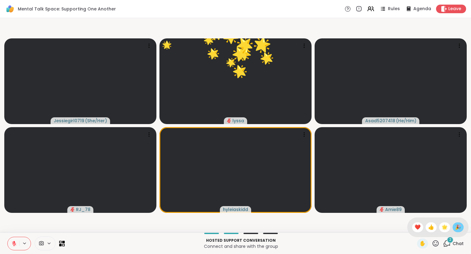
click at [456, 231] on span "🎉" at bounding box center [458, 226] width 6 height 7
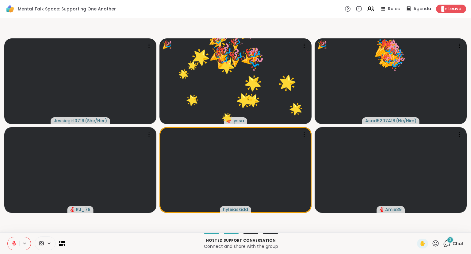
click at [453, 242] on div "2" at bounding box center [450, 239] width 7 height 7
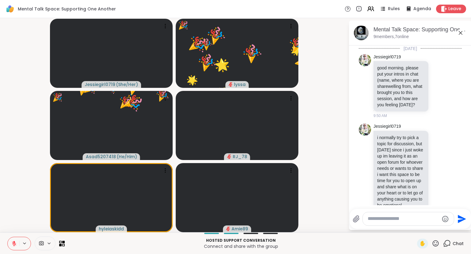
scroll to position [4867, 0]
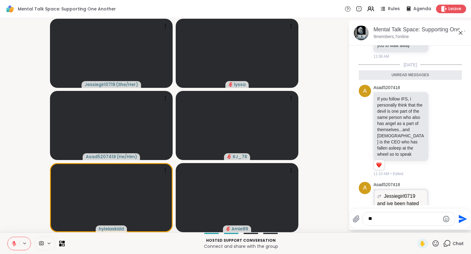
type textarea "*"
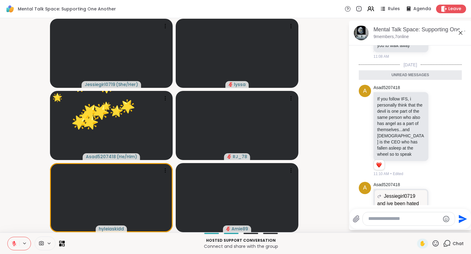
click at [435, 245] on icon at bounding box center [436, 243] width 6 height 6
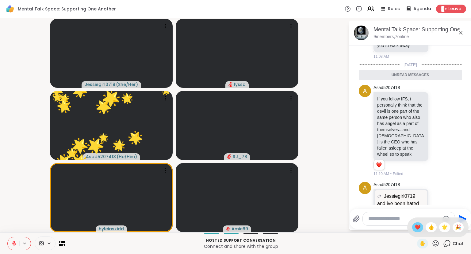
click at [415, 230] on span "❤️" at bounding box center [418, 226] width 6 height 7
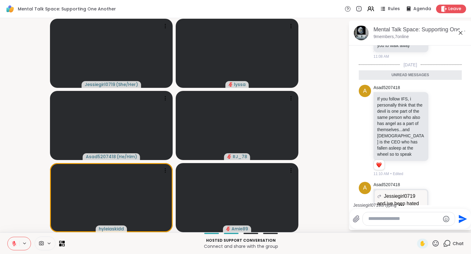
click at [382, 223] on div at bounding box center [409, 218] width 92 height 13
click at [380, 219] on textarea "Type your message" at bounding box center [403, 218] width 71 height 6
type textarea "***"
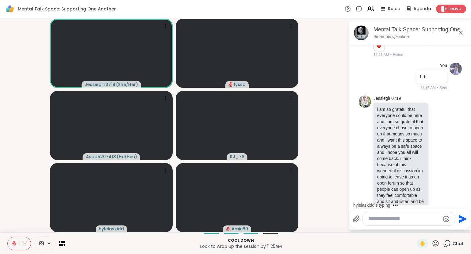
scroll to position [5093, 0]
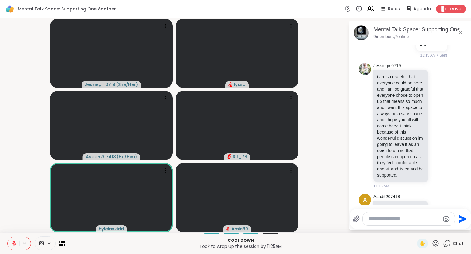
click at [434, 245] on icon at bounding box center [436, 243] width 6 height 6
click at [415, 230] on span "❤️" at bounding box center [418, 226] width 6 height 7
click at [436, 244] on icon at bounding box center [436, 243] width 8 height 8
click at [416, 229] on span "❤️" at bounding box center [418, 226] width 6 height 7
click at [438, 242] on icon at bounding box center [436, 243] width 8 height 8
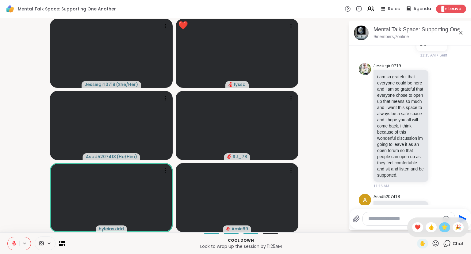
click at [445, 231] on div "🌟" at bounding box center [444, 227] width 11 height 10
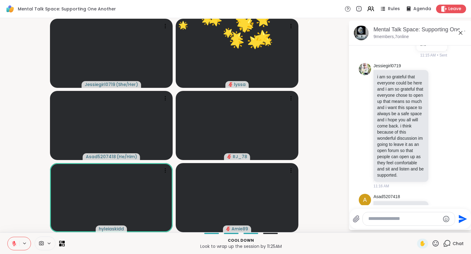
click at [437, 242] on icon at bounding box center [436, 243] width 6 height 6
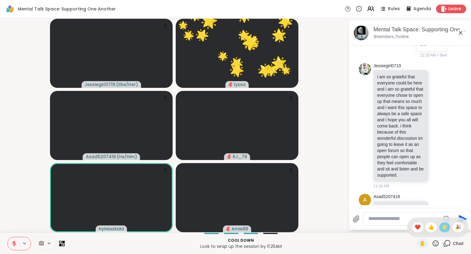
click at [444, 227] on span "🌟" at bounding box center [445, 226] width 6 height 7
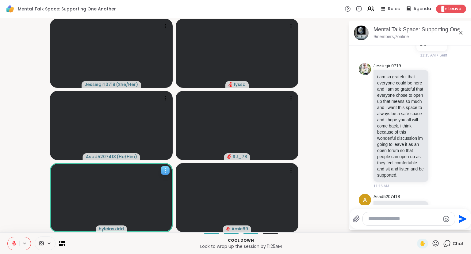
click at [167, 173] on div at bounding box center [165, 170] width 9 height 9
click at [155, 176] on h4 "View Profile" at bounding box center [147, 178] width 26 height 6
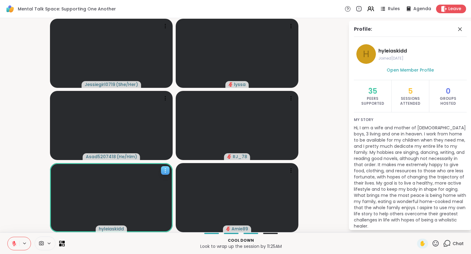
click at [462, 34] on div "Profile:" at bounding box center [410, 30] width 113 height 11
click at [460, 30] on icon at bounding box center [459, 28] width 7 height 7
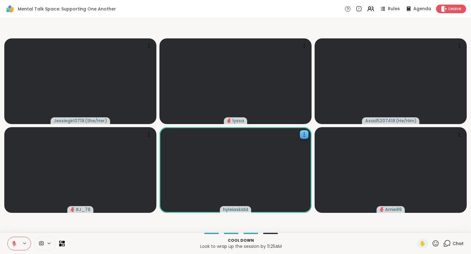
click at [456, 248] on div "Chat" at bounding box center [453, 243] width 21 height 10
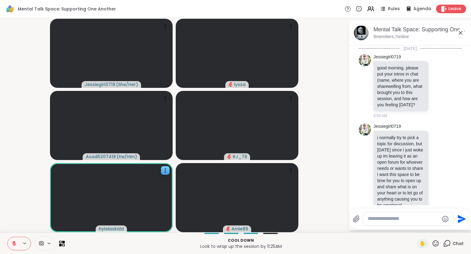
click at [426, 222] on textarea "Type your message" at bounding box center [403, 218] width 71 height 6
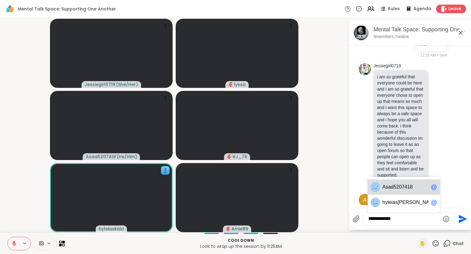
click at [398, 188] on span "ad5207418" at bounding box center [400, 187] width 25 height 6
type textarea "**********"
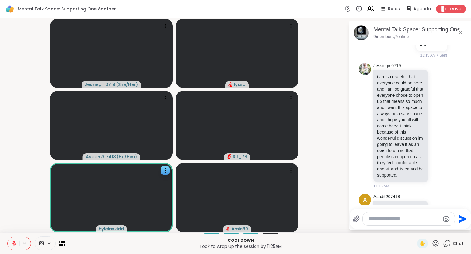
scroll to position [5126, 0]
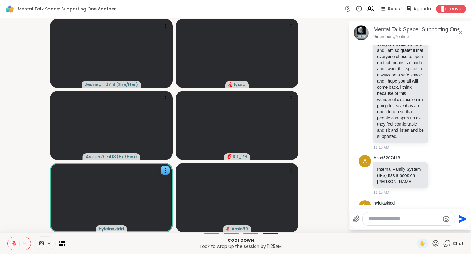
click at [461, 34] on icon at bounding box center [460, 32] width 7 height 7
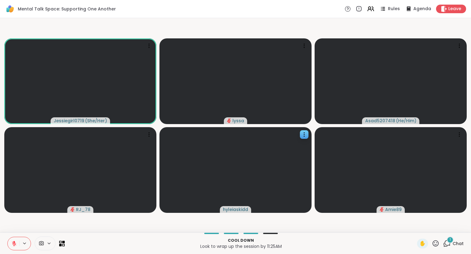
click at [452, 246] on div "1 Chat" at bounding box center [453, 243] width 21 height 10
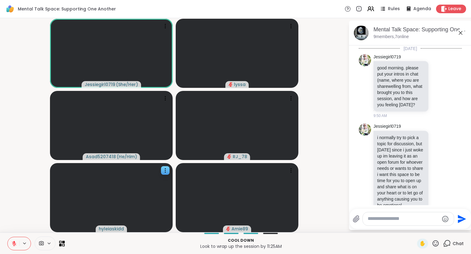
scroll to position [5188, 0]
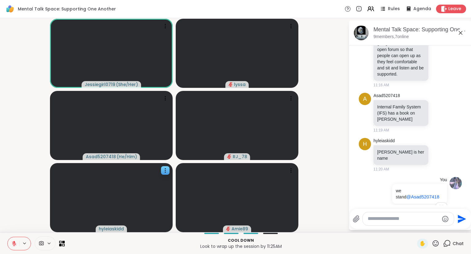
click at [447, 242] on div "A Asad5207418 Lyssa :D 11:21 AM" at bounding box center [410, 258] width 103 height 33
click at [415, 253] on icon at bounding box center [415, 258] width 6 height 6
click at [413, 246] on div "Select Reaction: Heart" at bounding box center [415, 249] width 6 height 6
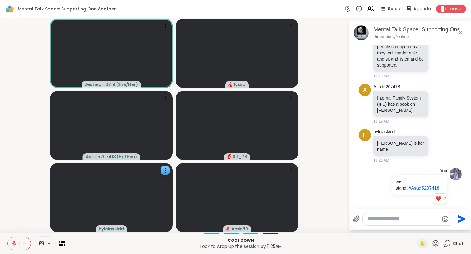
click at [433, 243] on icon at bounding box center [436, 243] width 8 height 8
click at [412, 229] on div "❤️" at bounding box center [417, 227] width 11 height 10
click at [444, 194] on ul "2 2" at bounding box center [438, 198] width 11 height 9
click at [448, 126] on div "h hyleiaskidd Kris Reese is her name 11:20 AM" at bounding box center [410, 145] width 103 height 39
click at [396, 221] on textarea "Type your message" at bounding box center [403, 218] width 71 height 6
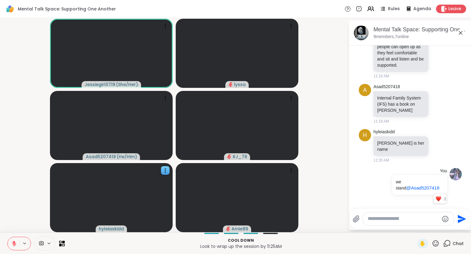
click at [430, 233] on div "A Asad5207418 Lyssa :D 1 1 11:21 AM • Edited" at bounding box center [410, 253] width 103 height 41
click at [404, 225] on div at bounding box center [408, 218] width 91 height 13
click at [411, 216] on textarea "Type your message" at bounding box center [403, 218] width 71 height 6
type textarea "*******"
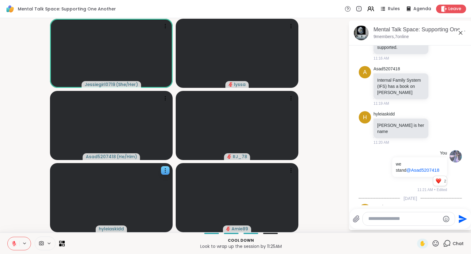
click at [461, 29] on div "Mental Talk Space: Supporting One Another, Sep 11" at bounding box center [420, 30] width 93 height 8
click at [421, 245] on span "✋" at bounding box center [423, 243] width 6 height 7
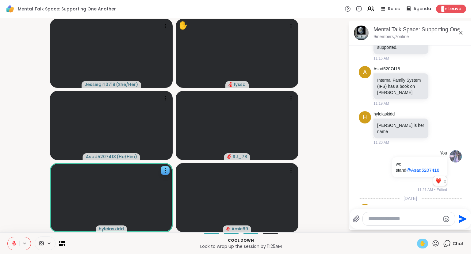
click at [434, 242] on icon at bounding box center [436, 243] width 6 height 6
click at [415, 226] on span "❤️" at bounding box center [418, 226] width 6 height 7
click at [433, 244] on icon at bounding box center [436, 243] width 8 height 8
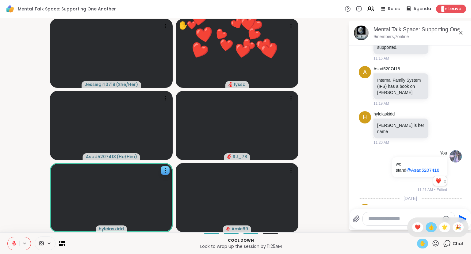
click at [428, 229] on span "👍" at bounding box center [431, 226] width 6 height 7
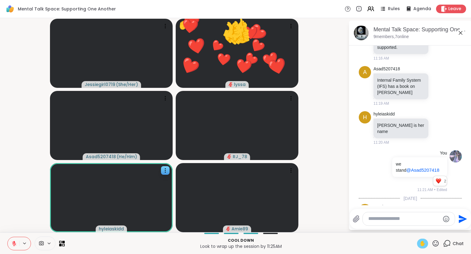
click at [437, 245] on icon at bounding box center [436, 243] width 8 height 8
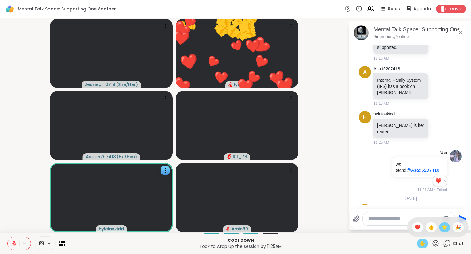
click at [444, 229] on span "🌟" at bounding box center [445, 226] width 6 height 7
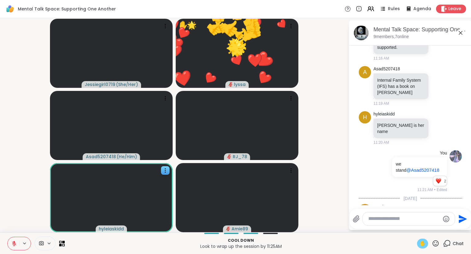
click at [439, 245] on icon at bounding box center [436, 243] width 8 height 8
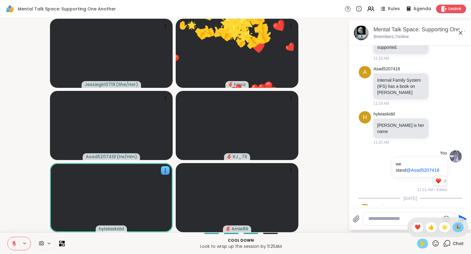
click at [462, 226] on div "🎉" at bounding box center [458, 227] width 11 height 10
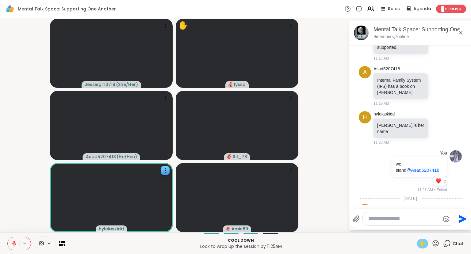
click at [12, 240] on button at bounding box center [14, 243] width 12 height 13
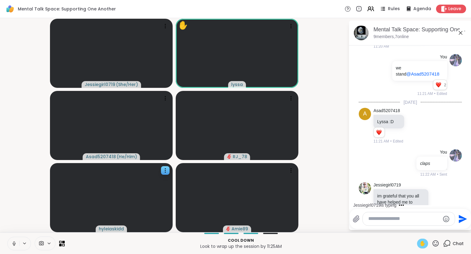
scroll to position [5355, 0]
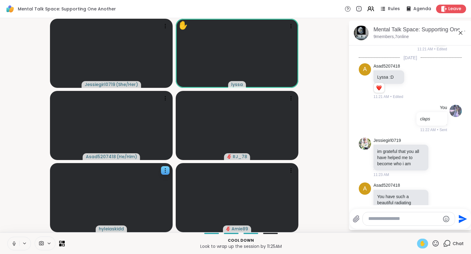
click at [15, 240] on button at bounding box center [14, 243] width 12 height 13
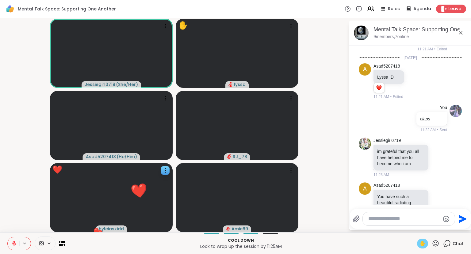
click at [436, 247] on div "✋" at bounding box center [428, 243] width 22 height 10
click at [437, 244] on icon at bounding box center [436, 243] width 8 height 8
click at [415, 226] on span "❤️" at bounding box center [418, 226] width 6 height 7
click at [436, 246] on icon at bounding box center [436, 243] width 6 height 6
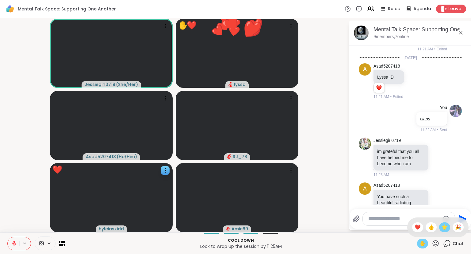
click at [444, 229] on span "🌟" at bounding box center [445, 226] width 6 height 7
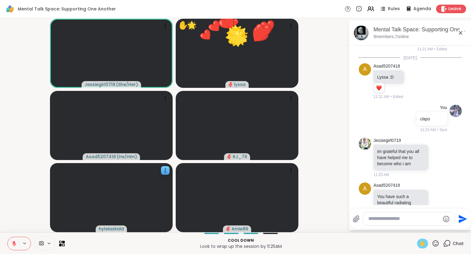
click at [434, 248] on div "✋" at bounding box center [428, 243] width 22 height 10
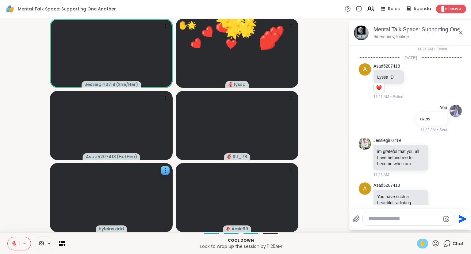
click at [430, 228] on div "Send" at bounding box center [410, 219] width 121 height 20
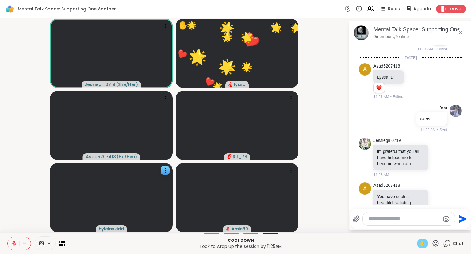
click at [434, 246] on icon at bounding box center [436, 243] width 8 height 8
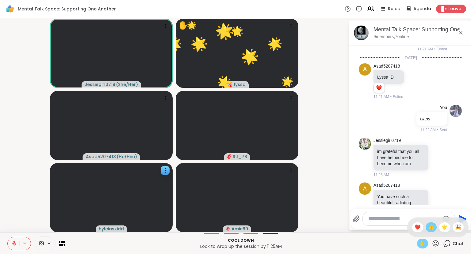
click at [428, 226] on span "👍" at bounding box center [431, 226] width 6 height 7
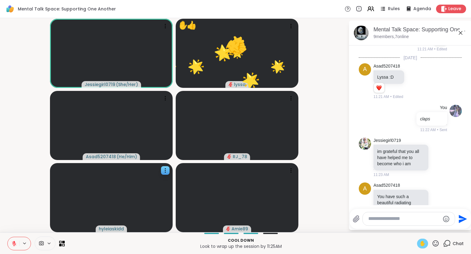
click at [422, 247] on div "✋" at bounding box center [422, 243] width 11 height 10
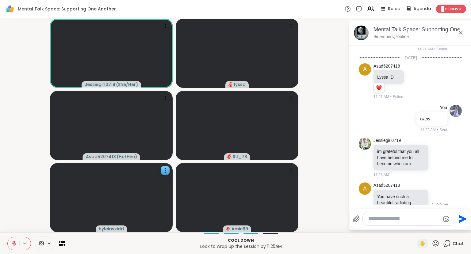
click at [439, 202] on icon at bounding box center [439, 205] width 6 height 6
click at [390, 192] on div "Select Reaction: Heart" at bounding box center [391, 195] width 6 height 6
click at [446, 206] on icon at bounding box center [446, 209] width 6 height 7
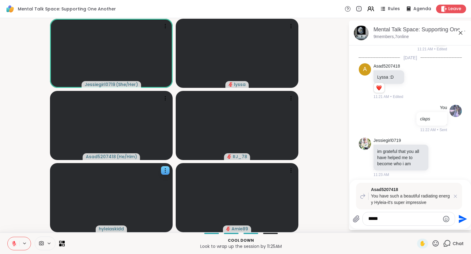
type textarea "******"
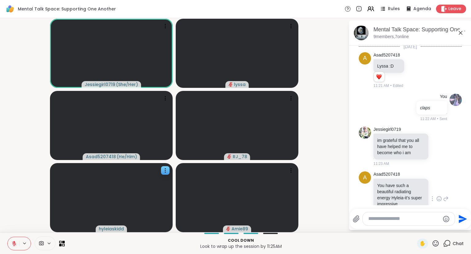
scroll to position [5433, 0]
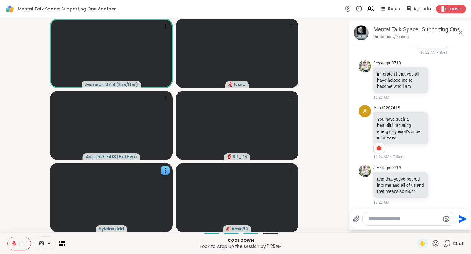
click at [436, 241] on icon at bounding box center [436, 243] width 8 height 8
click at [415, 225] on span "❤️" at bounding box center [418, 226] width 6 height 7
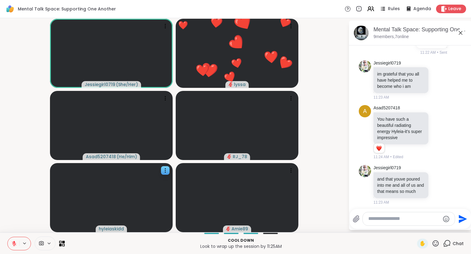
click at [459, 33] on icon at bounding box center [460, 32] width 7 height 7
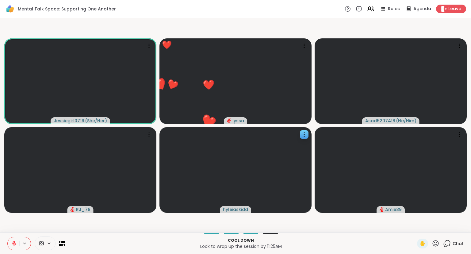
click at [451, 241] on icon at bounding box center [447, 243] width 8 height 8
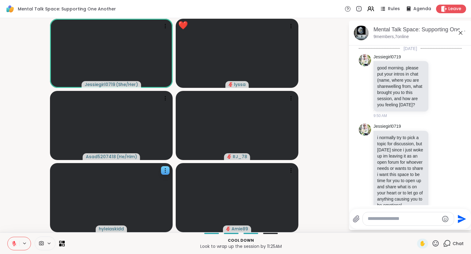
click at [417, 220] on textarea "Type your message" at bounding box center [403, 218] width 71 height 6
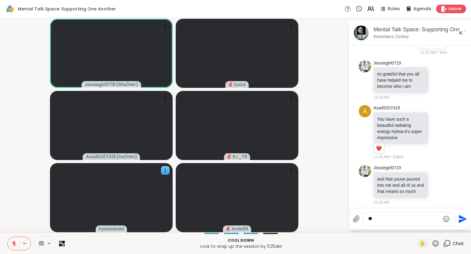
type textarea "*"
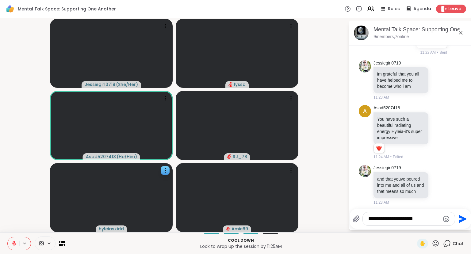
type textarea "**********"
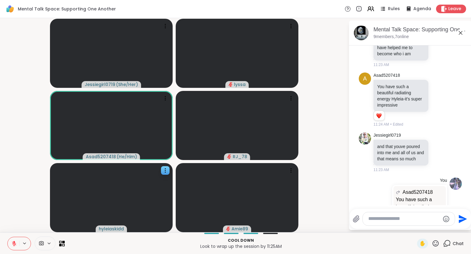
click at [460, 31] on icon at bounding box center [460, 32] width 7 height 7
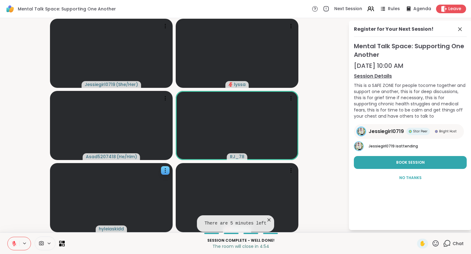
click at [267, 220] on icon at bounding box center [269, 220] width 6 height 6
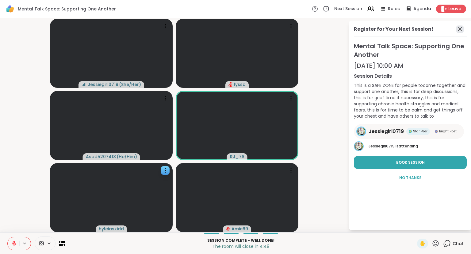
click at [461, 30] on icon at bounding box center [460, 29] width 4 height 4
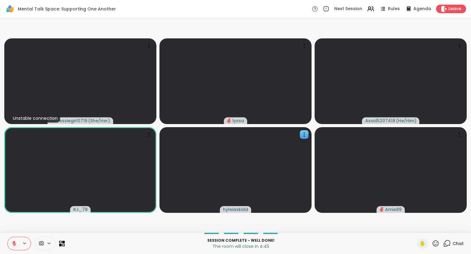
click at [13, 244] on icon at bounding box center [14, 243] width 6 height 6
click at [13, 245] on icon at bounding box center [14, 243] width 6 height 6
click at [10, 240] on button at bounding box center [14, 243] width 12 height 13
click at [14, 242] on icon at bounding box center [14, 243] width 6 height 6
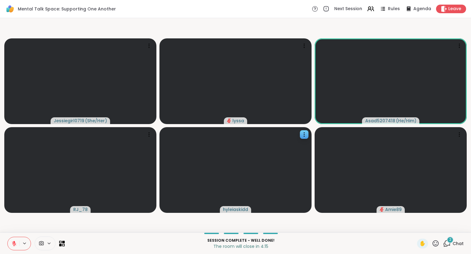
click at [13, 241] on icon at bounding box center [14, 243] width 6 height 6
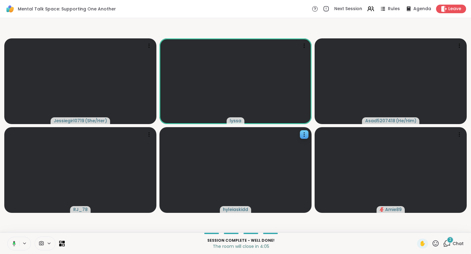
click at [13, 241] on icon at bounding box center [13, 243] width 6 height 6
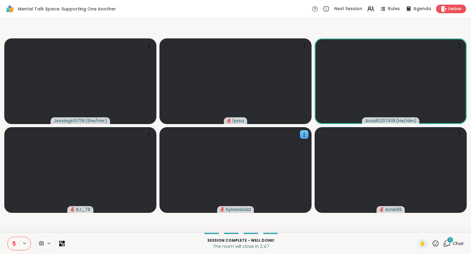
click at [436, 246] on icon at bounding box center [436, 243] width 6 height 6
click at [417, 226] on span "❤️" at bounding box center [418, 226] width 6 height 7
click at [436, 242] on icon at bounding box center [436, 243] width 8 height 8
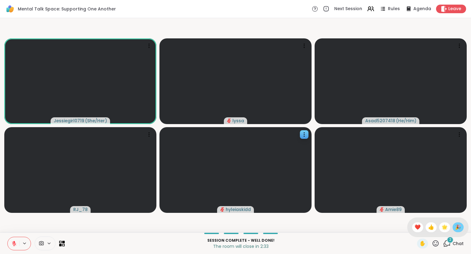
click at [455, 228] on span "🎉" at bounding box center [458, 226] width 6 height 7
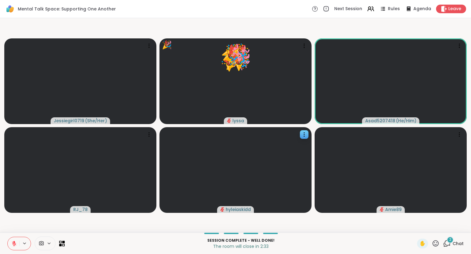
click at [436, 245] on icon at bounding box center [436, 243] width 8 height 8
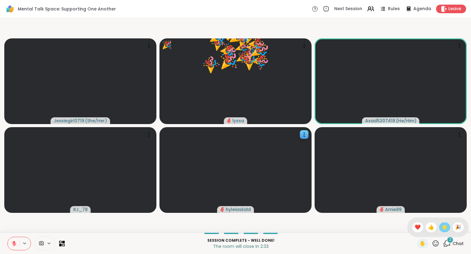
click at [445, 226] on span "🌟" at bounding box center [445, 226] width 6 height 7
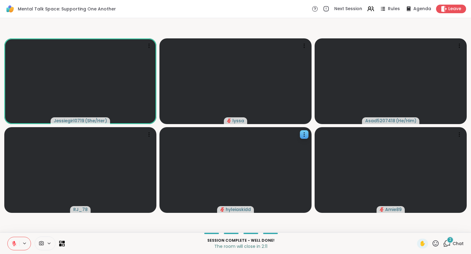
click at [438, 245] on icon at bounding box center [436, 243] width 8 height 8
click at [415, 228] on span "❤️" at bounding box center [418, 226] width 6 height 7
click at [423, 243] on span "✋" at bounding box center [423, 243] width 6 height 7
click at [421, 242] on span "✋" at bounding box center [423, 243] width 6 height 7
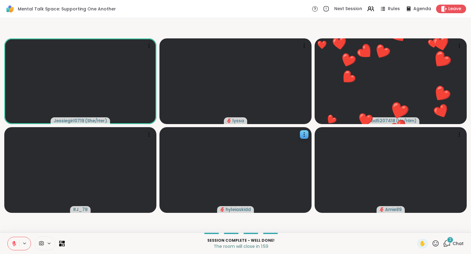
click at [439, 240] on icon at bounding box center [436, 243] width 8 height 8
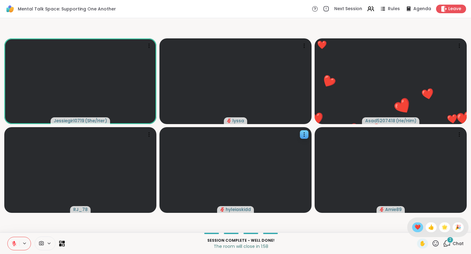
click at [419, 229] on div "❤️" at bounding box center [417, 227] width 11 height 10
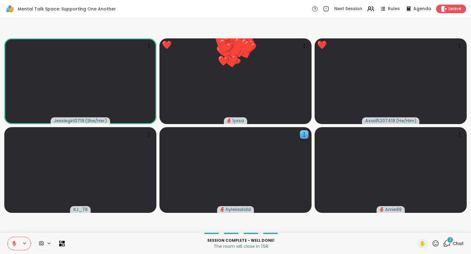
click at [440, 245] on icon at bounding box center [436, 243] width 8 height 8
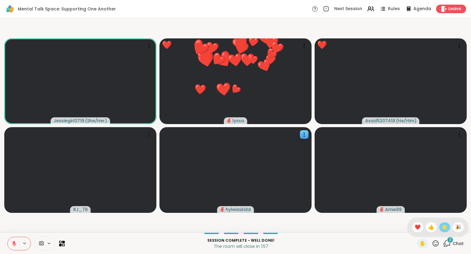
click at [445, 229] on span "🌟" at bounding box center [445, 226] width 6 height 7
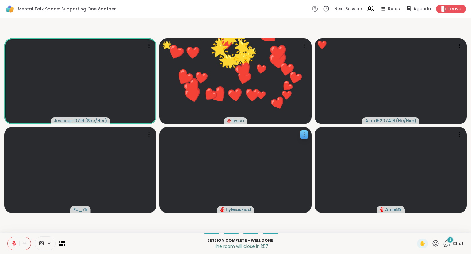
click at [451, 240] on span "2" at bounding box center [450, 239] width 2 height 5
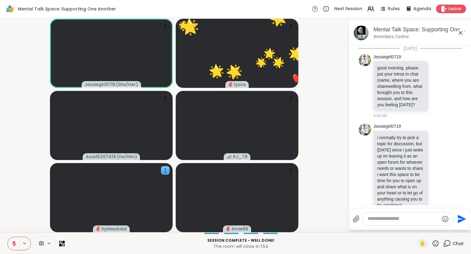
scroll to position [5862, 0]
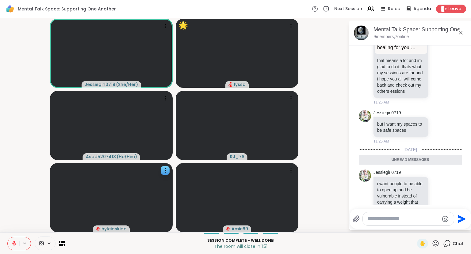
click at [394, 250] on button "Select Reaction: Heart" at bounding box center [390, 256] width 12 height 12
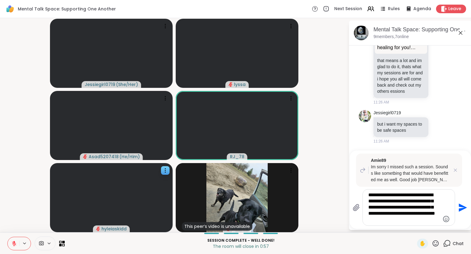
click at [428, 210] on textarea "**********" at bounding box center [403, 207] width 71 height 31
click at [427, 208] on textarea "**********" at bounding box center [403, 207] width 71 height 31
click at [375, 214] on textarea "**********" at bounding box center [403, 207] width 71 height 31
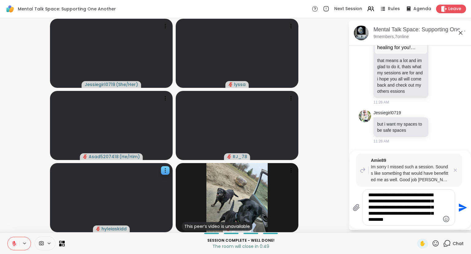
type textarea "**********"
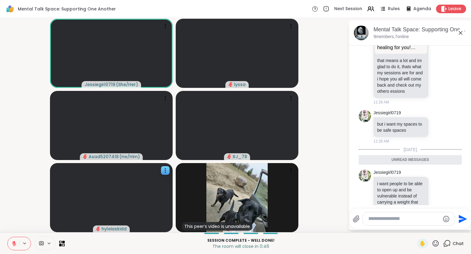
scroll to position [5952, 0]
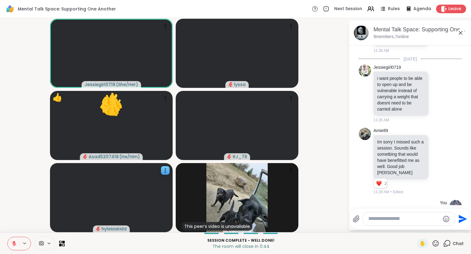
click at [440, 158] on icon at bounding box center [439, 161] width 6 height 6
click at [460, 44] on div "Mental Talk Space: Supporting One Another, Sep 11 9 members, 7 online" at bounding box center [410, 33] width 123 height 25
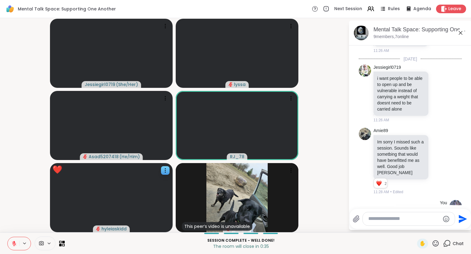
click at [461, 30] on icon at bounding box center [460, 32] width 7 height 7
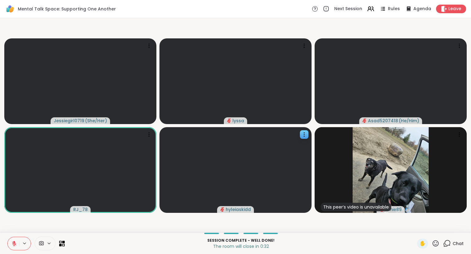
click at [10, 244] on button at bounding box center [14, 243] width 12 height 13
click at [13, 241] on icon at bounding box center [14, 242] width 2 height 3
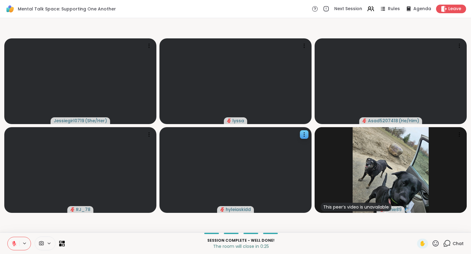
click at [14, 244] on icon at bounding box center [14, 243] width 4 height 4
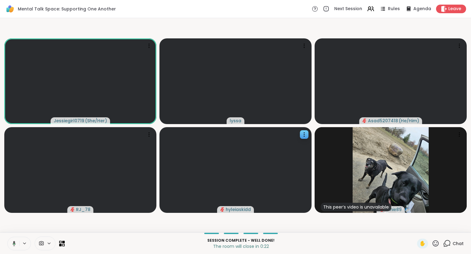
click at [13, 238] on button at bounding box center [13, 243] width 13 height 13
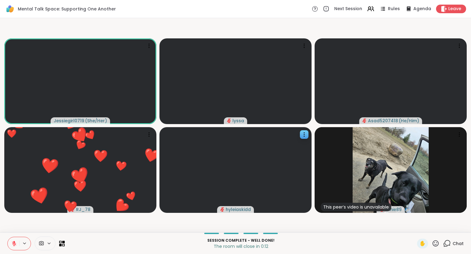
click at [436, 242] on icon at bounding box center [436, 243] width 8 height 8
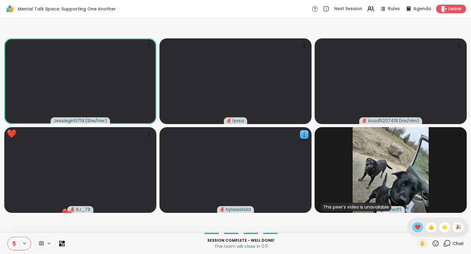
click at [416, 227] on span "❤️" at bounding box center [418, 226] width 6 height 7
click at [435, 244] on icon at bounding box center [436, 243] width 8 height 8
click at [446, 229] on span "🌟" at bounding box center [445, 226] width 6 height 7
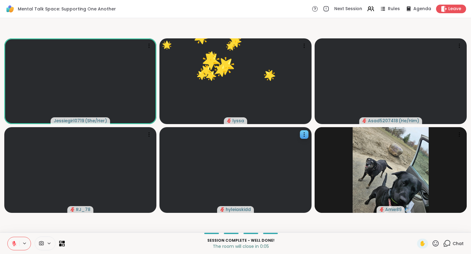
click at [438, 244] on icon at bounding box center [436, 243] width 8 height 8
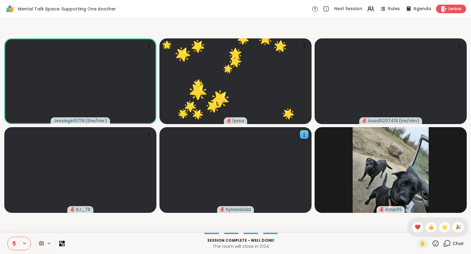
click at [417, 232] on div "✋ ❤️ 👍 🌟 🎉" at bounding box center [437, 227] width 61 height 20
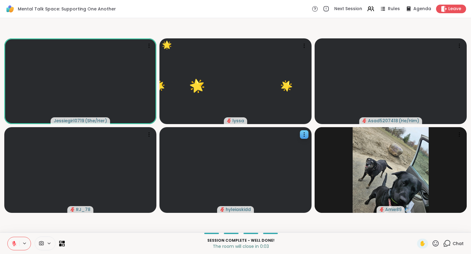
click at [435, 241] on icon at bounding box center [436, 243] width 6 height 6
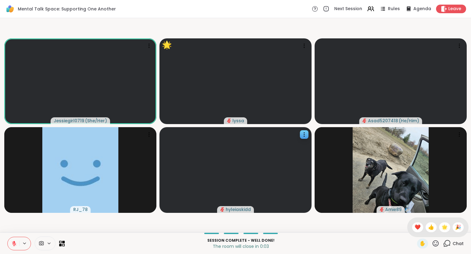
click at [408, 224] on div "✋ ❤️ 👍 🌟 🎉" at bounding box center [437, 227] width 61 height 20
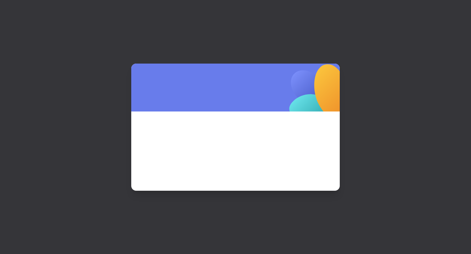
click at [443, 11] on div at bounding box center [235, 127] width 471 height 254
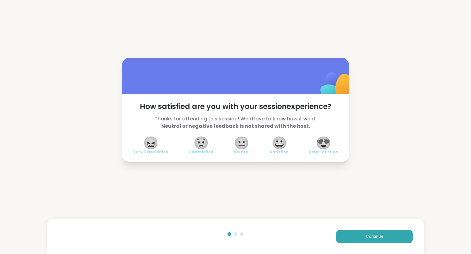
click at [322, 140] on span "😍" at bounding box center [323, 142] width 15 height 11
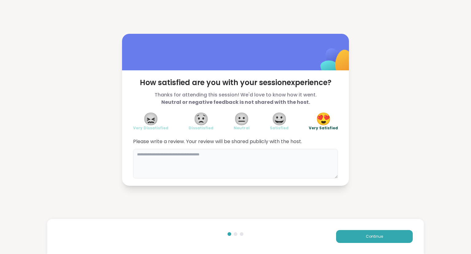
click at [305, 167] on textarea at bounding box center [235, 163] width 205 height 29
click at [305, 167] on textarea "**********" at bounding box center [235, 163] width 205 height 29
click at [145, 160] on textarea "**********" at bounding box center [235, 163] width 205 height 29
click at [168, 159] on textarea "**********" at bounding box center [235, 163] width 205 height 29
type textarea "**********"
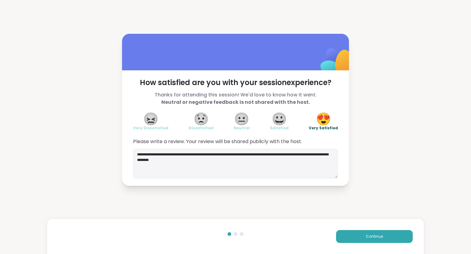
click at [333, 231] on div "Continue" at bounding box center [329, 236] width 167 height 13
click at [347, 234] on button "Continue" at bounding box center [374, 236] width 77 height 13
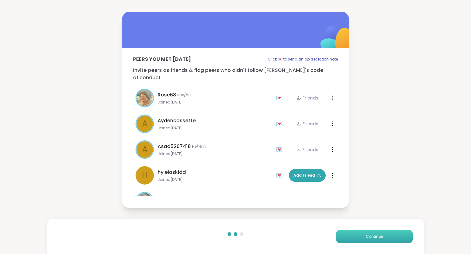
click at [347, 234] on button "Continue" at bounding box center [374, 236] width 77 height 13
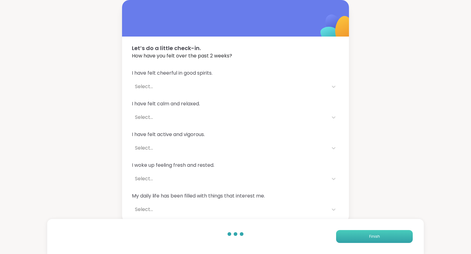
click at [347, 234] on button "Finish" at bounding box center [374, 236] width 77 height 13
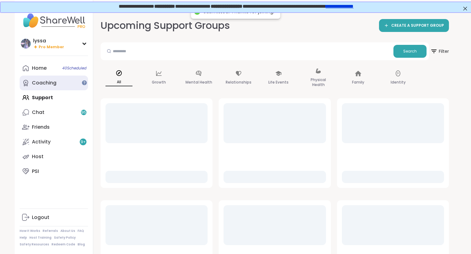
click at [45, 82] on div "Coaching" at bounding box center [44, 82] width 25 height 7
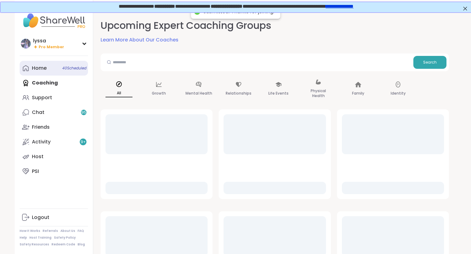
click at [37, 71] on div "Home 40 Scheduled" at bounding box center [39, 68] width 15 height 7
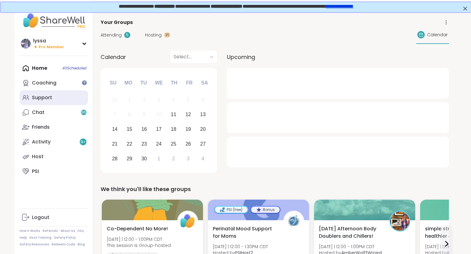
click at [49, 93] on link "Support" at bounding box center [54, 97] width 68 height 15
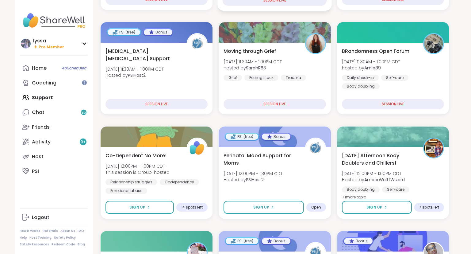
scroll to position [171, 0]
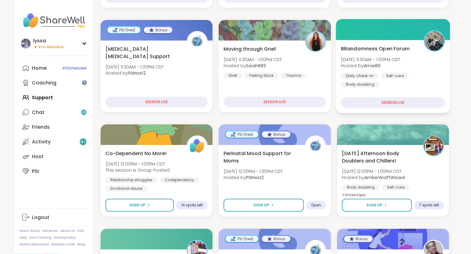
click at [393, 73] on div "Self-care" at bounding box center [395, 75] width 28 height 6
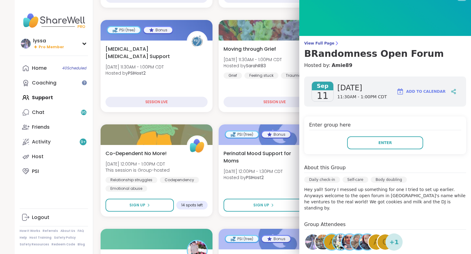
scroll to position [15, 0]
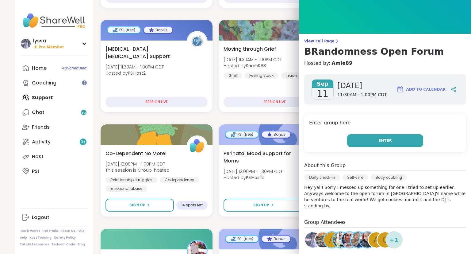
click at [376, 139] on button "Enter" at bounding box center [385, 140] width 76 height 13
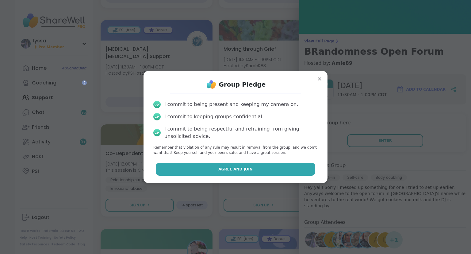
click at [197, 166] on button "Agree and Join" at bounding box center [236, 169] width 160 height 13
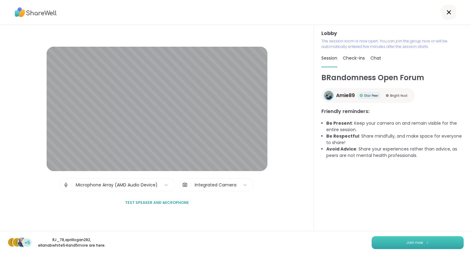
click at [394, 242] on button "Join now" at bounding box center [418, 242] width 92 height 13
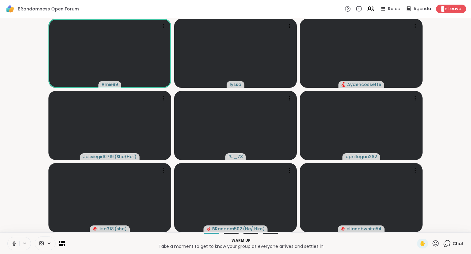
click at [14, 241] on icon at bounding box center [14, 243] width 6 height 6
click at [435, 242] on icon at bounding box center [436, 243] width 8 height 8
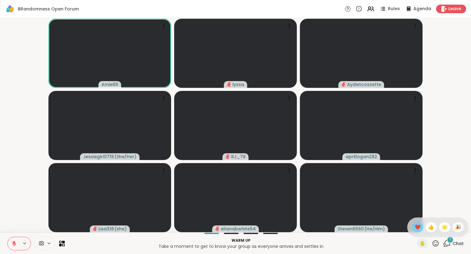
click at [412, 226] on div "❤️" at bounding box center [417, 227] width 11 height 10
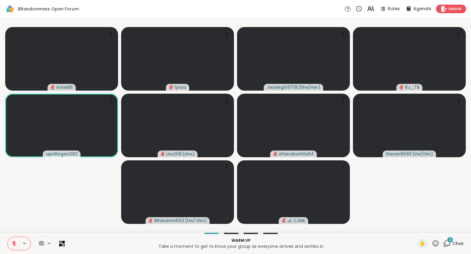
click at [13, 239] on button at bounding box center [14, 243] width 12 height 13
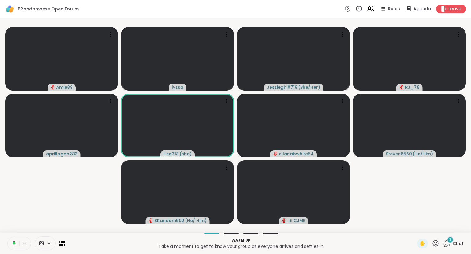
click at [15, 240] on button at bounding box center [13, 243] width 13 height 13
click at [13, 240] on icon at bounding box center [14, 243] width 6 height 6
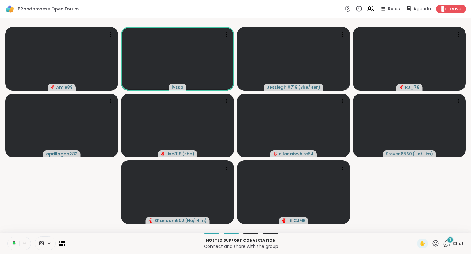
click at [437, 241] on icon at bounding box center [436, 243] width 6 height 6
click at [419, 227] on span "❤️" at bounding box center [418, 226] width 6 height 7
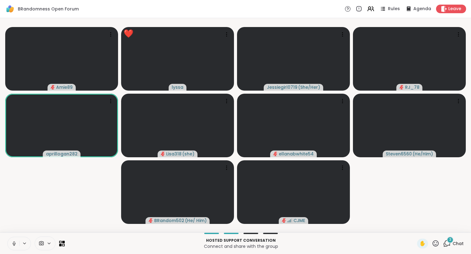
click at [17, 244] on button at bounding box center [14, 243] width 12 height 13
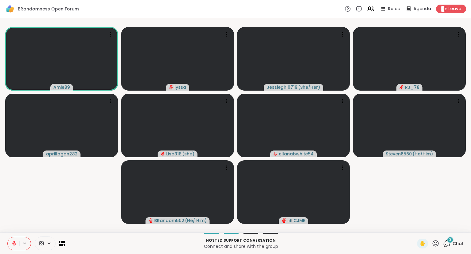
click at [433, 246] on icon at bounding box center [436, 243] width 8 height 8
click at [416, 225] on span "❤️" at bounding box center [418, 226] width 6 height 7
click at [415, 228] on video-player-container "Amie89 lyssa Jessiegirl0719 ( She/Her ) RJ_78 aprillogan282 Lisa318 ( she ) ell…" at bounding box center [236, 125] width 464 height 209
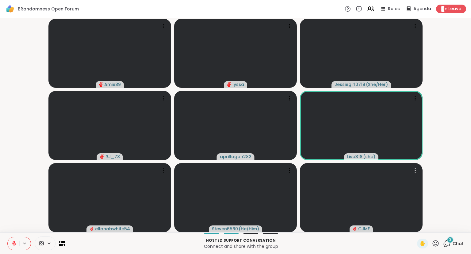
click at [433, 237] on div "Hosted support conversation Connect and share with the group ✋ 3 Chat" at bounding box center [235, 242] width 471 height 21
click at [436, 242] on icon at bounding box center [436, 243] width 6 height 6
click at [415, 228] on span "❤️" at bounding box center [418, 226] width 6 height 7
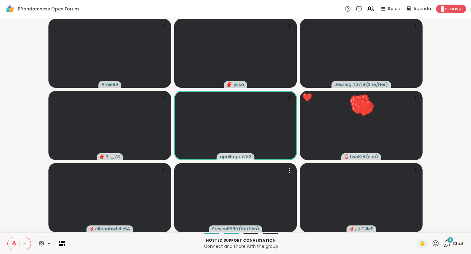
click at [435, 243] on icon at bounding box center [436, 243] width 6 height 6
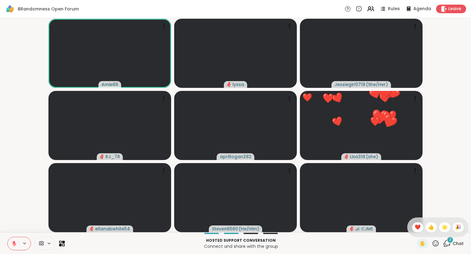
click at [410, 225] on div "✋ ❤️ 👍 🌟 🎉" at bounding box center [437, 227] width 61 height 20
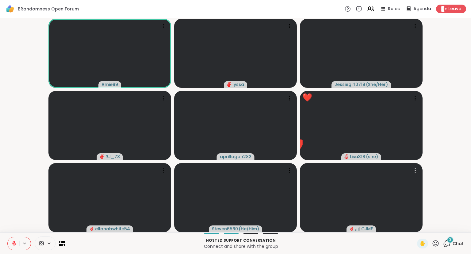
click at [436, 242] on icon at bounding box center [436, 243] width 8 height 8
click at [415, 227] on span "❤️" at bounding box center [418, 226] width 6 height 7
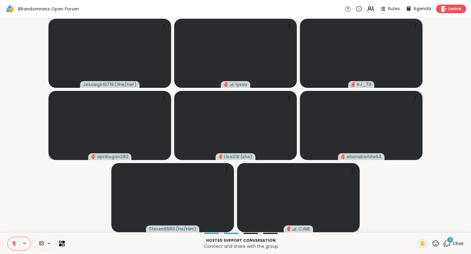
click at [18, 242] on button at bounding box center [14, 243] width 12 height 13
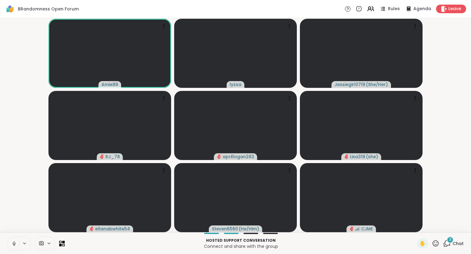
click at [13, 244] on icon at bounding box center [14, 243] width 3 height 2
click at [13, 244] on icon at bounding box center [14, 243] width 6 height 6
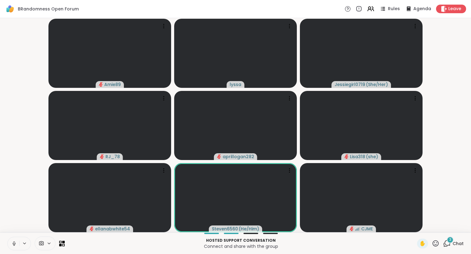
click at [13, 239] on button at bounding box center [14, 243] width 12 height 13
click at [14, 243] on icon at bounding box center [14, 241] width 2 height 2
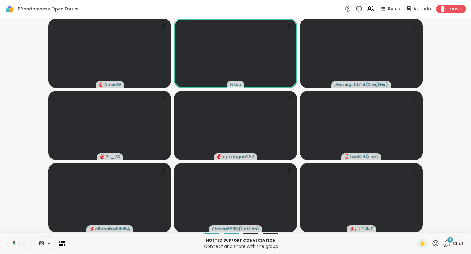
click at [12, 247] on button at bounding box center [13, 243] width 13 height 13
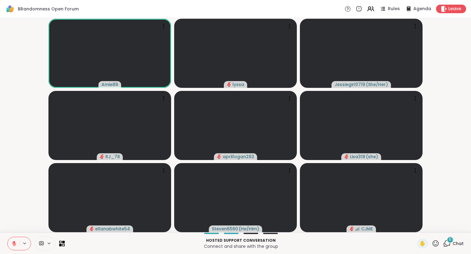
click at [432, 245] on icon at bounding box center [436, 243] width 8 height 8
click at [412, 225] on div "❤️" at bounding box center [417, 227] width 11 height 10
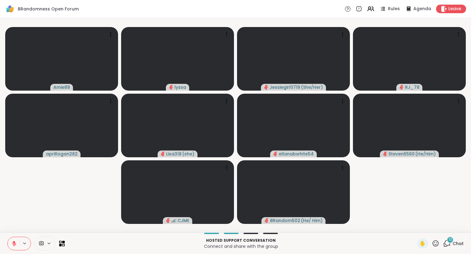
click at [12, 241] on icon at bounding box center [14, 243] width 6 height 6
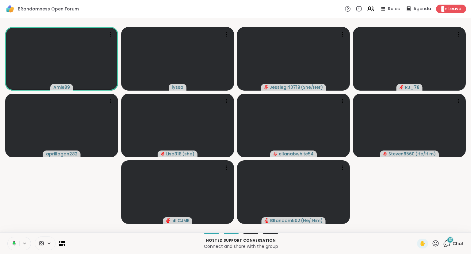
click at [13, 246] on button at bounding box center [13, 243] width 13 height 13
click at [13, 241] on icon at bounding box center [14, 243] width 6 height 6
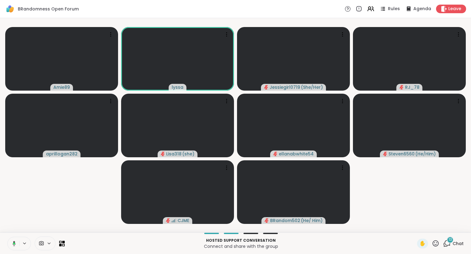
click at [12, 244] on icon at bounding box center [13, 243] width 6 height 6
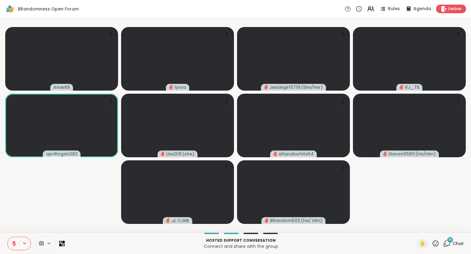
click at [14, 243] on icon at bounding box center [14, 243] width 6 height 6
click at [12, 241] on icon at bounding box center [14, 243] width 6 height 6
click at [19, 244] on button at bounding box center [14, 243] width 12 height 13
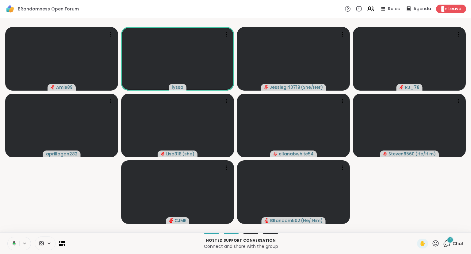
click at [15, 245] on icon at bounding box center [13, 243] width 6 height 6
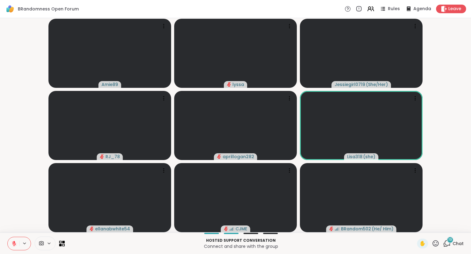
click at [16, 241] on icon at bounding box center [14, 243] width 6 height 6
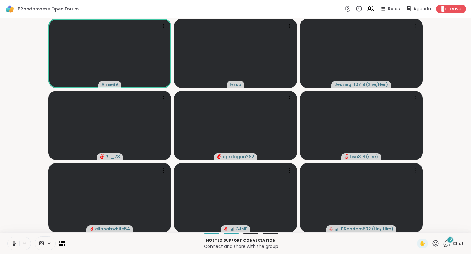
click at [13, 244] on icon at bounding box center [14, 243] width 6 height 6
click at [9, 242] on button at bounding box center [14, 243] width 12 height 13
click at [12, 239] on button at bounding box center [14, 243] width 12 height 13
click at [14, 242] on icon at bounding box center [14, 241] width 2 height 2
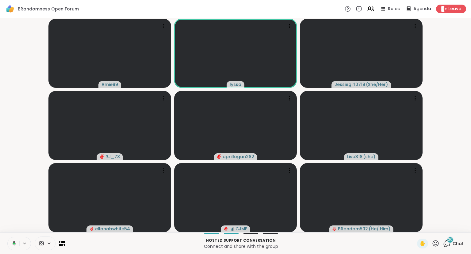
click at [14, 245] on icon at bounding box center [14, 242] width 3 height 5
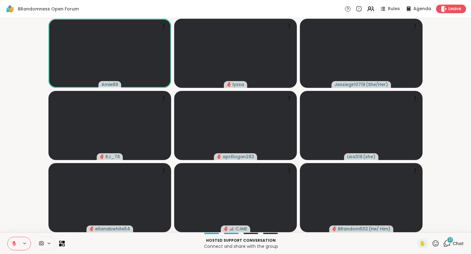
click at [13, 244] on icon at bounding box center [14, 243] width 6 height 6
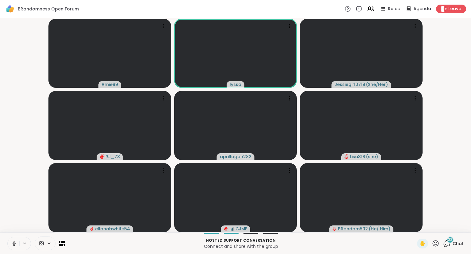
click at [15, 242] on icon at bounding box center [14, 243] width 6 height 6
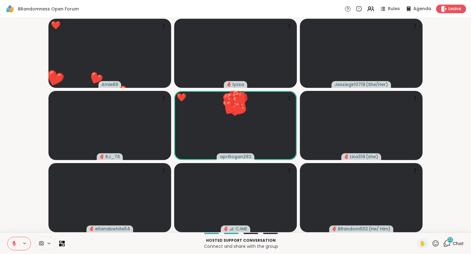
click at [436, 241] on icon at bounding box center [436, 243] width 8 height 8
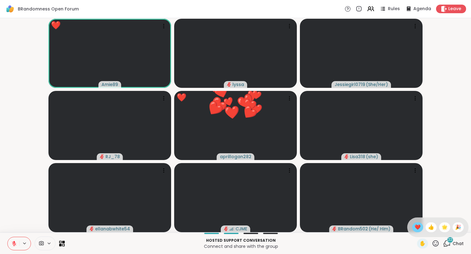
click at [416, 229] on span "❤️" at bounding box center [418, 226] width 6 height 7
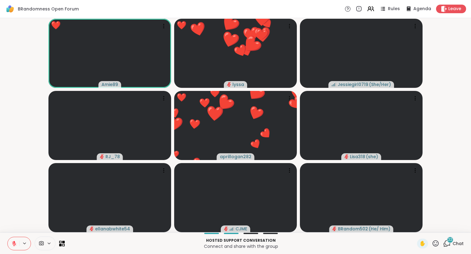
click at [10, 243] on button at bounding box center [14, 243] width 12 height 13
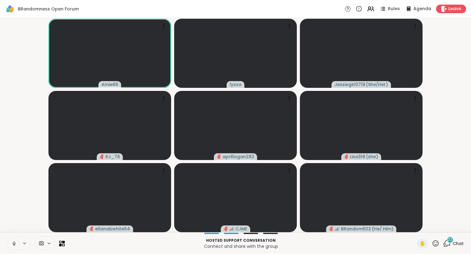
click at [11, 244] on icon at bounding box center [14, 243] width 6 height 6
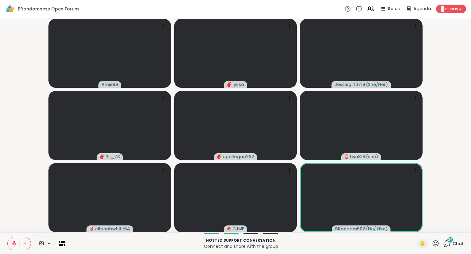
click at [15, 243] on icon at bounding box center [14, 243] width 6 height 6
click at [14, 247] on button at bounding box center [14, 243] width 12 height 13
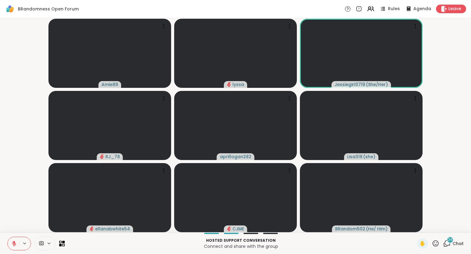
click at [439, 245] on icon at bounding box center [436, 243] width 8 height 8
click at [418, 228] on span "❤️" at bounding box center [418, 226] width 6 height 7
click at [435, 243] on icon at bounding box center [436, 243] width 6 height 6
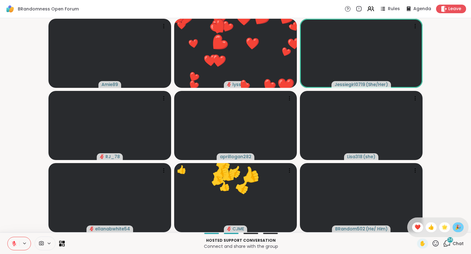
click at [463, 228] on div "🎉" at bounding box center [458, 227] width 11 height 10
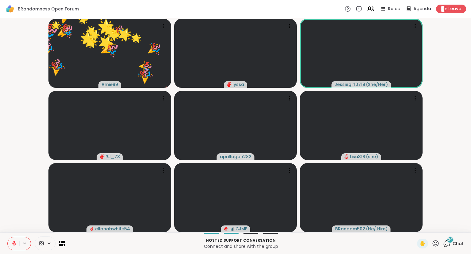
click at [436, 243] on icon at bounding box center [436, 243] width 8 height 8
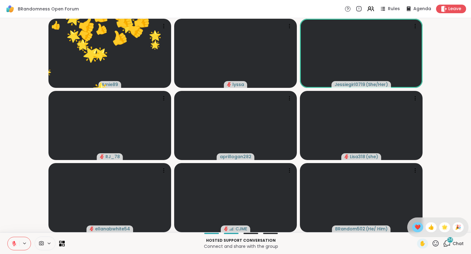
click at [417, 228] on span "❤️" at bounding box center [418, 226] width 6 height 7
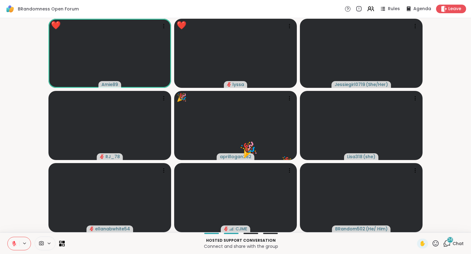
click at [471, 179] on div "❤️ Amie89 ❤️ ❤️ ❤️ ❤️ ❤️ ❤️ ❤️ ❤️ ❤️ ❤️ ❤️ ❤️ lyssa ❤️ ❤️ ❤️ ❤️ ❤️ ❤️ Jessiegir…" at bounding box center [235, 125] width 471 height 214
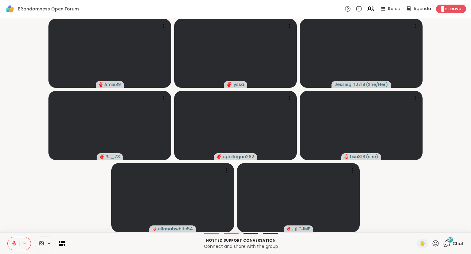
click at [15, 240] on icon at bounding box center [14, 243] width 6 height 6
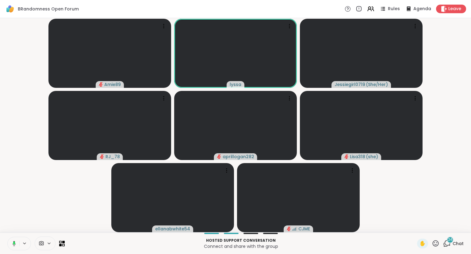
click at [15, 241] on icon at bounding box center [13, 243] width 6 height 6
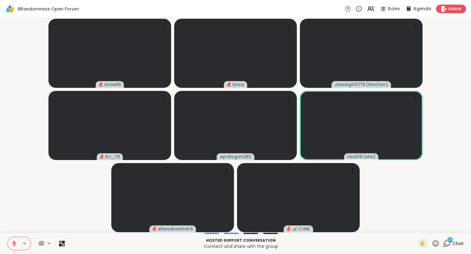
click at [471, 150] on div "Amie89 lyssa Jessiegirl0719 ( She/Her ) RJ_78 aprillogan282 Lisa318 ( she ) ell…" at bounding box center [235, 125] width 471 height 214
click at [421, 242] on span "✋" at bounding box center [423, 243] width 6 height 7
click at [10, 244] on button at bounding box center [14, 243] width 12 height 13
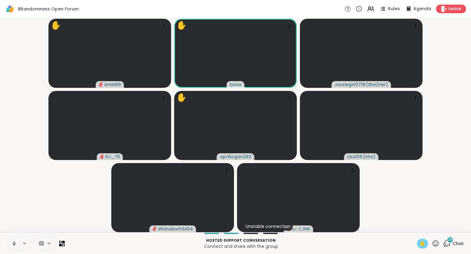
click at [16, 242] on icon at bounding box center [14, 243] width 6 height 6
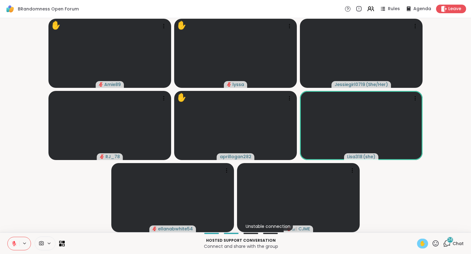
click at [422, 243] on span "✋" at bounding box center [423, 243] width 6 height 7
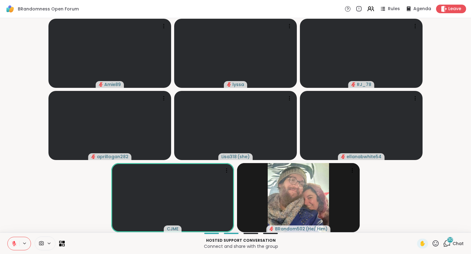
click at [450, 240] on span "30" at bounding box center [450, 239] width 5 height 5
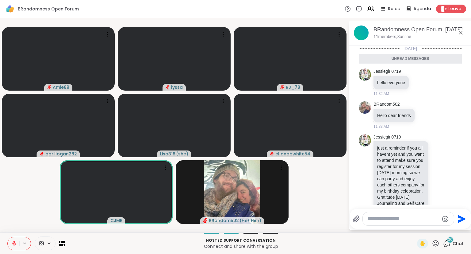
click at [413, 219] on textarea "Type your message" at bounding box center [403, 218] width 71 height 6
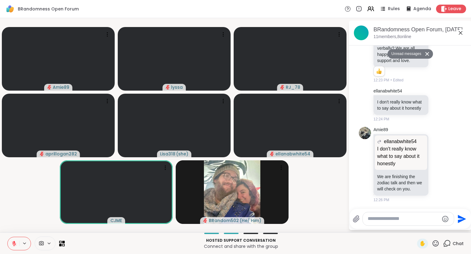
type textarea "*"
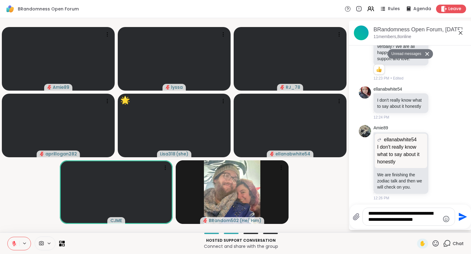
type textarea "**********"
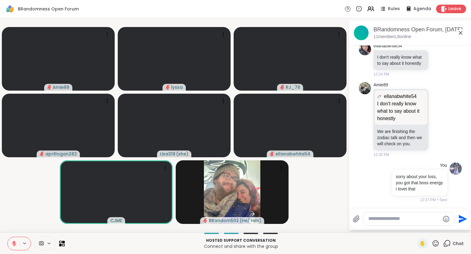
click at [462, 31] on icon at bounding box center [461, 33] width 4 height 4
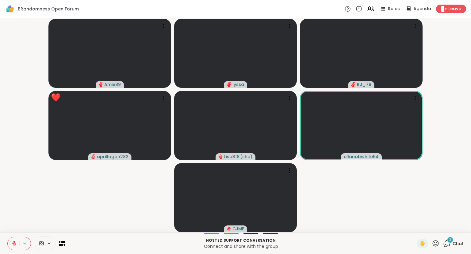
click at [451, 247] on icon at bounding box center [447, 243] width 8 height 8
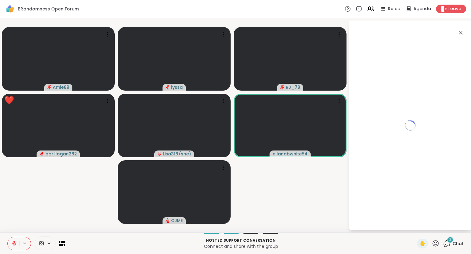
click at [424, 218] on div "Loading..." at bounding box center [410, 125] width 123 height 209
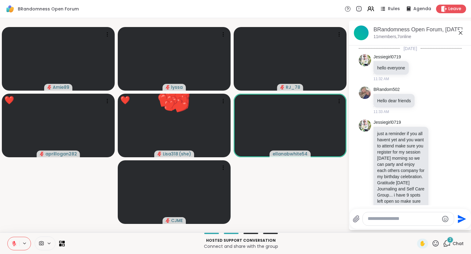
scroll to position [1830, 0]
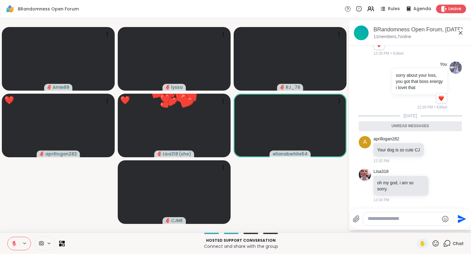
click at [411, 219] on textarea "Type your message" at bounding box center [403, 218] width 71 height 6
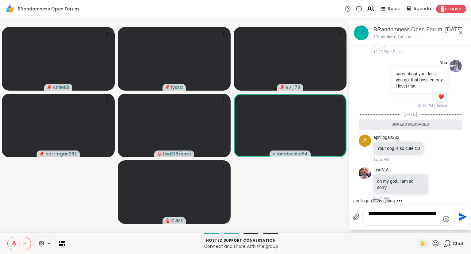
type textarea "**********"
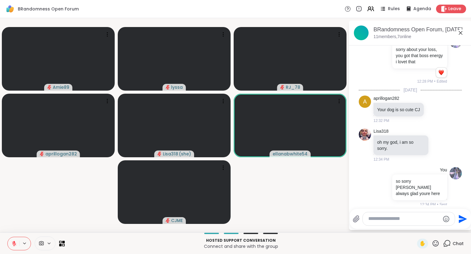
click at [461, 32] on icon at bounding box center [461, 33] width 4 height 4
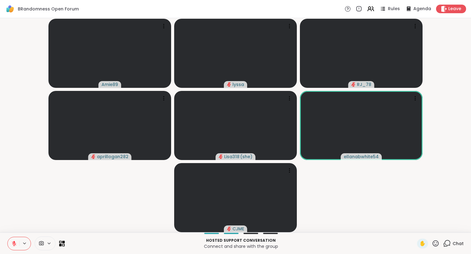
click at [437, 244] on icon at bounding box center [436, 243] width 6 height 6
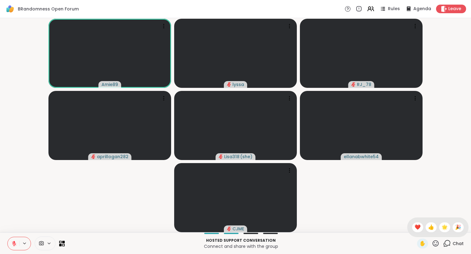
click at [412, 222] on div "✋ ❤️ 👍 🌟 🎉" at bounding box center [437, 227] width 61 height 20
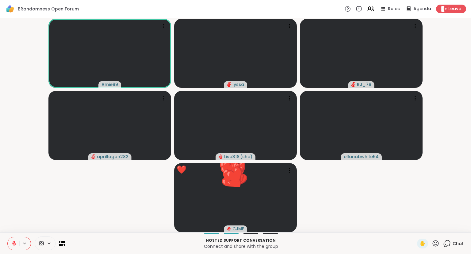
click at [437, 242] on icon at bounding box center [436, 243] width 6 height 6
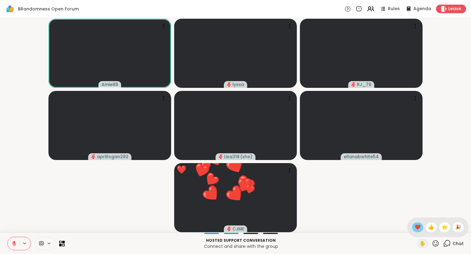
click at [418, 227] on span "❤️" at bounding box center [418, 226] width 6 height 7
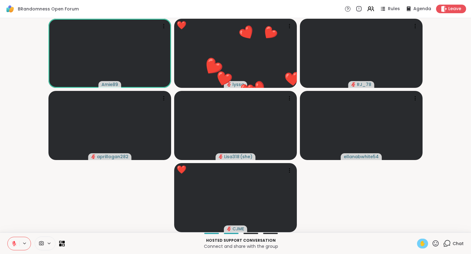
click at [424, 241] on span "✋" at bounding box center [423, 243] width 6 height 7
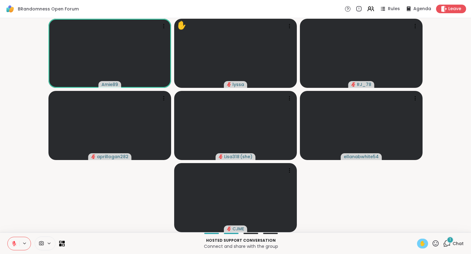
click at [12, 243] on icon at bounding box center [14, 243] width 6 height 6
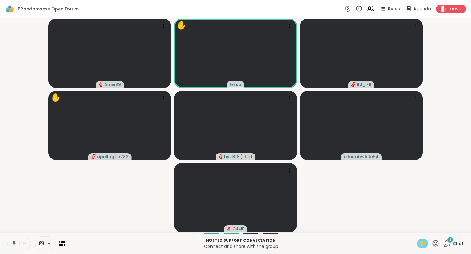
click at [14, 246] on button at bounding box center [13, 243] width 13 height 13
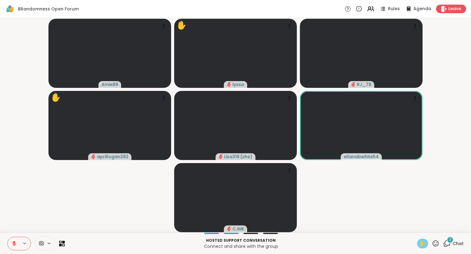
click at [423, 244] on span "✋" at bounding box center [423, 243] width 6 height 7
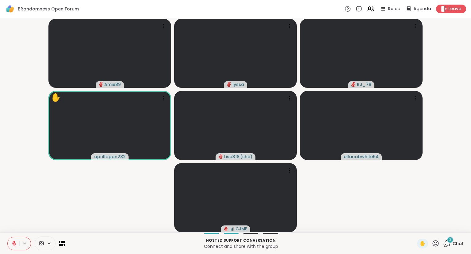
click at [0, 251] on div "Hosted support conversation Connect and share with the group ✋ 2 Chat" at bounding box center [235, 242] width 471 height 21
click at [436, 243] on icon at bounding box center [436, 243] width 8 height 8
click at [415, 225] on span "❤️" at bounding box center [418, 226] width 6 height 7
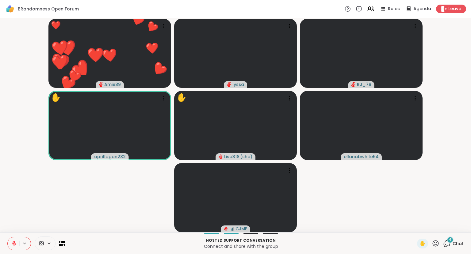
click at [432, 243] on icon at bounding box center [436, 243] width 8 height 8
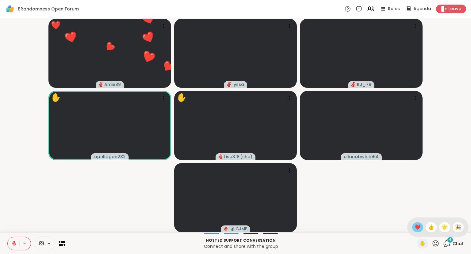
click at [415, 226] on span "❤️" at bounding box center [418, 226] width 6 height 7
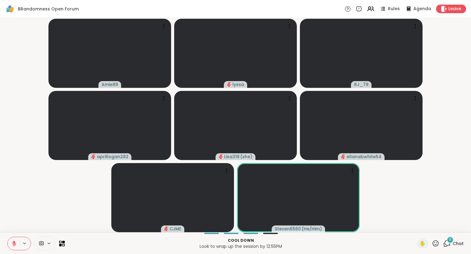
click at [432, 245] on div "✋" at bounding box center [428, 243] width 22 height 10
click at [437, 239] on div "✋" at bounding box center [428, 243] width 22 height 10
click at [435, 240] on icon at bounding box center [436, 243] width 6 height 6
click at [415, 227] on span "❤️" at bounding box center [418, 226] width 6 height 7
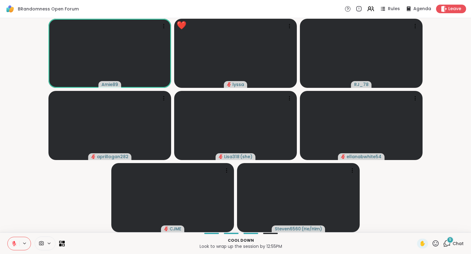
click at [11, 245] on icon at bounding box center [14, 243] width 6 height 6
click at [13, 243] on icon at bounding box center [14, 243] width 3 height 2
click at [435, 242] on icon at bounding box center [436, 243] width 8 height 8
click at [412, 225] on div "❤️" at bounding box center [417, 227] width 11 height 10
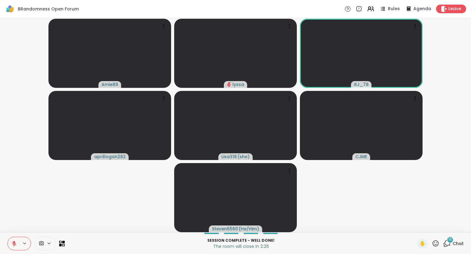
click at [17, 240] on button at bounding box center [14, 243] width 12 height 13
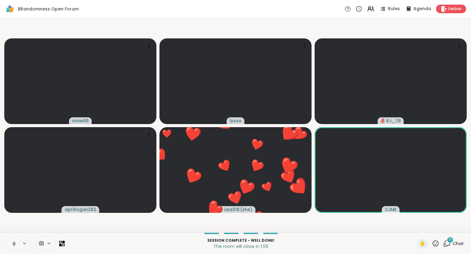
click at [8, 244] on button at bounding box center [14, 243] width 12 height 13
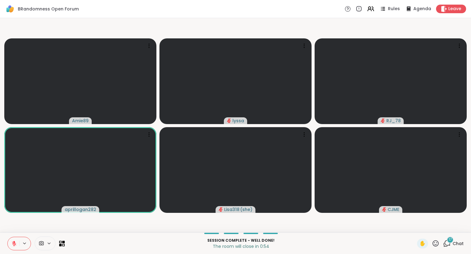
click at [12, 241] on icon at bounding box center [14, 243] width 6 height 6
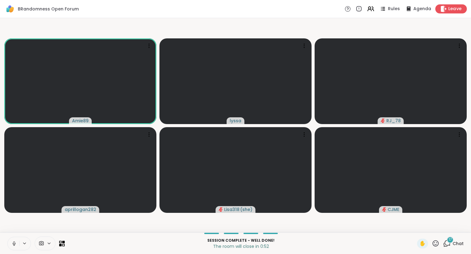
click at [448, 7] on div "Leave" at bounding box center [452, 8] width 32 height 9
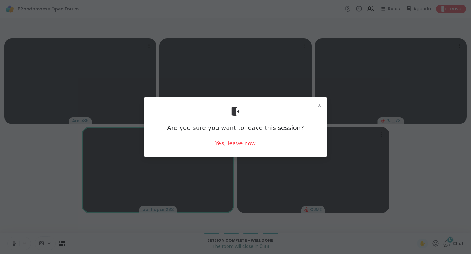
click at [248, 139] on div "Yes, leave now" at bounding box center [235, 143] width 40 height 8
